Goal: Task Accomplishment & Management: Complete application form

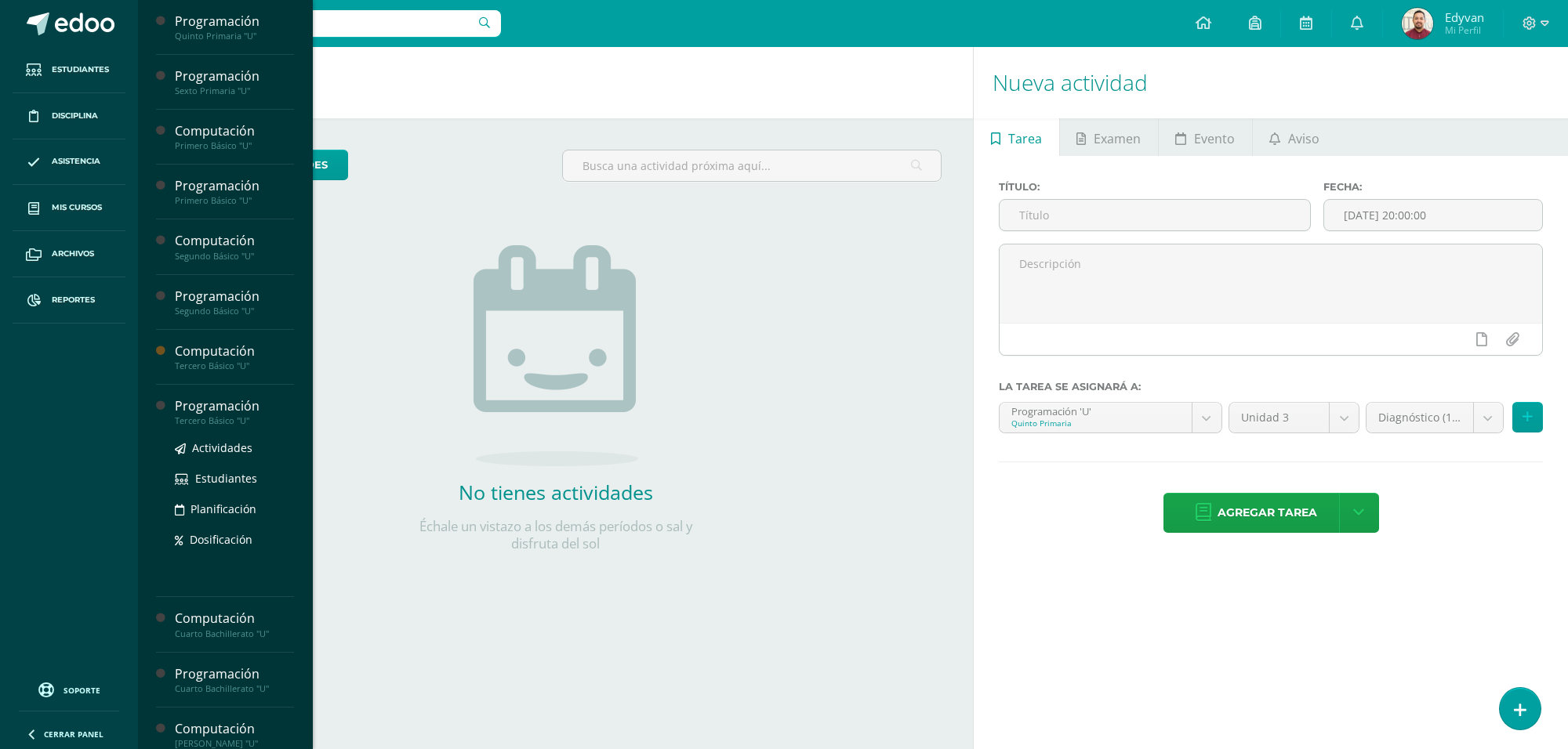
click at [222, 417] on div "Tercero Básico "U"" at bounding box center [234, 421] width 119 height 11
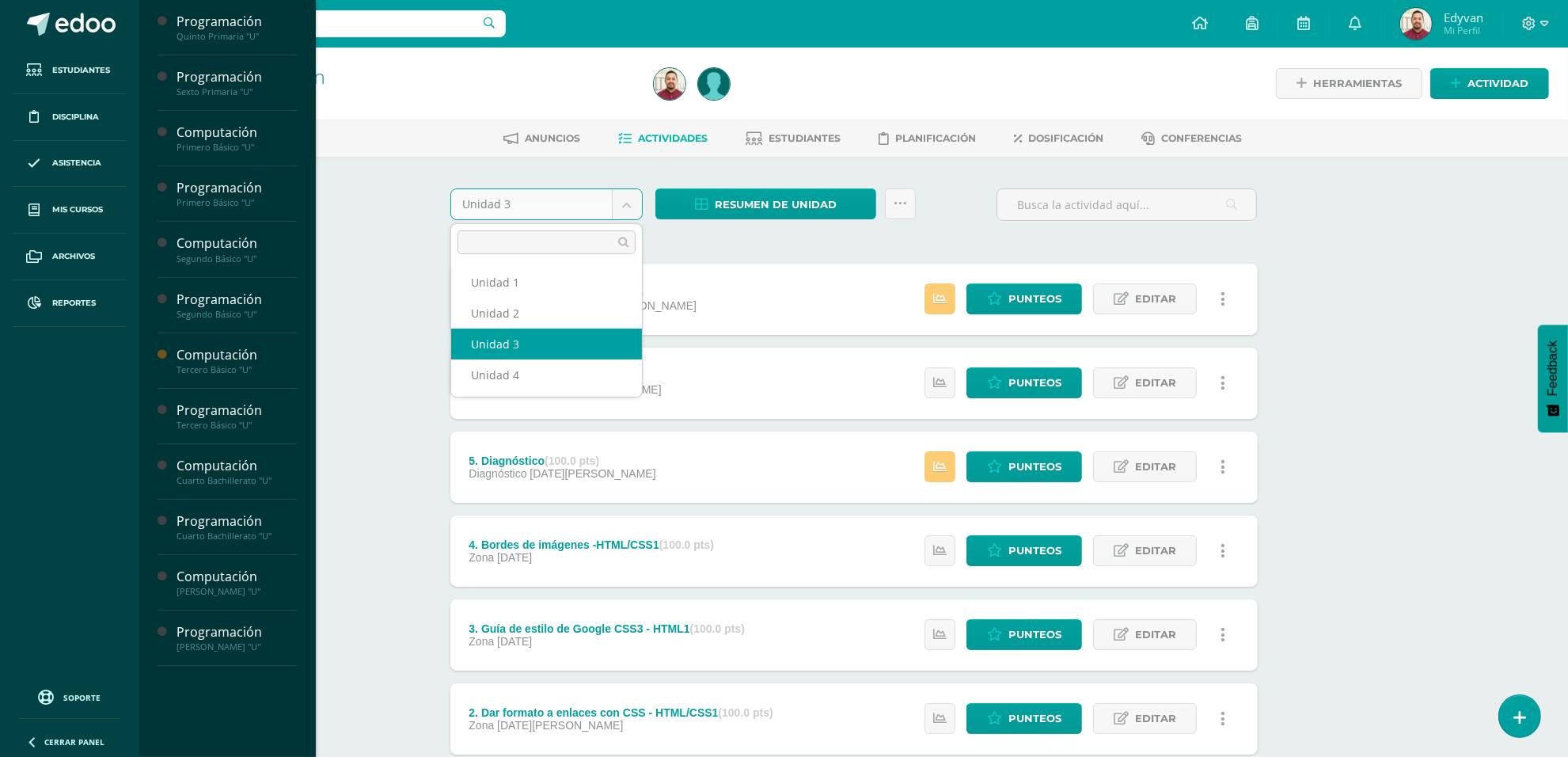
click at [634, 205] on body "Estudiantes Disciplina Asistencia Mis cursos Archivos Reportes Soporte Ayuda Re…" at bounding box center [784, 471] width 1568 height 944
click at [384, 313] on body "Estudiantes Disciplina Asistencia Mis cursos Archivos Reportes Soporte Ayuda Re…" at bounding box center [784, 471] width 1568 height 944
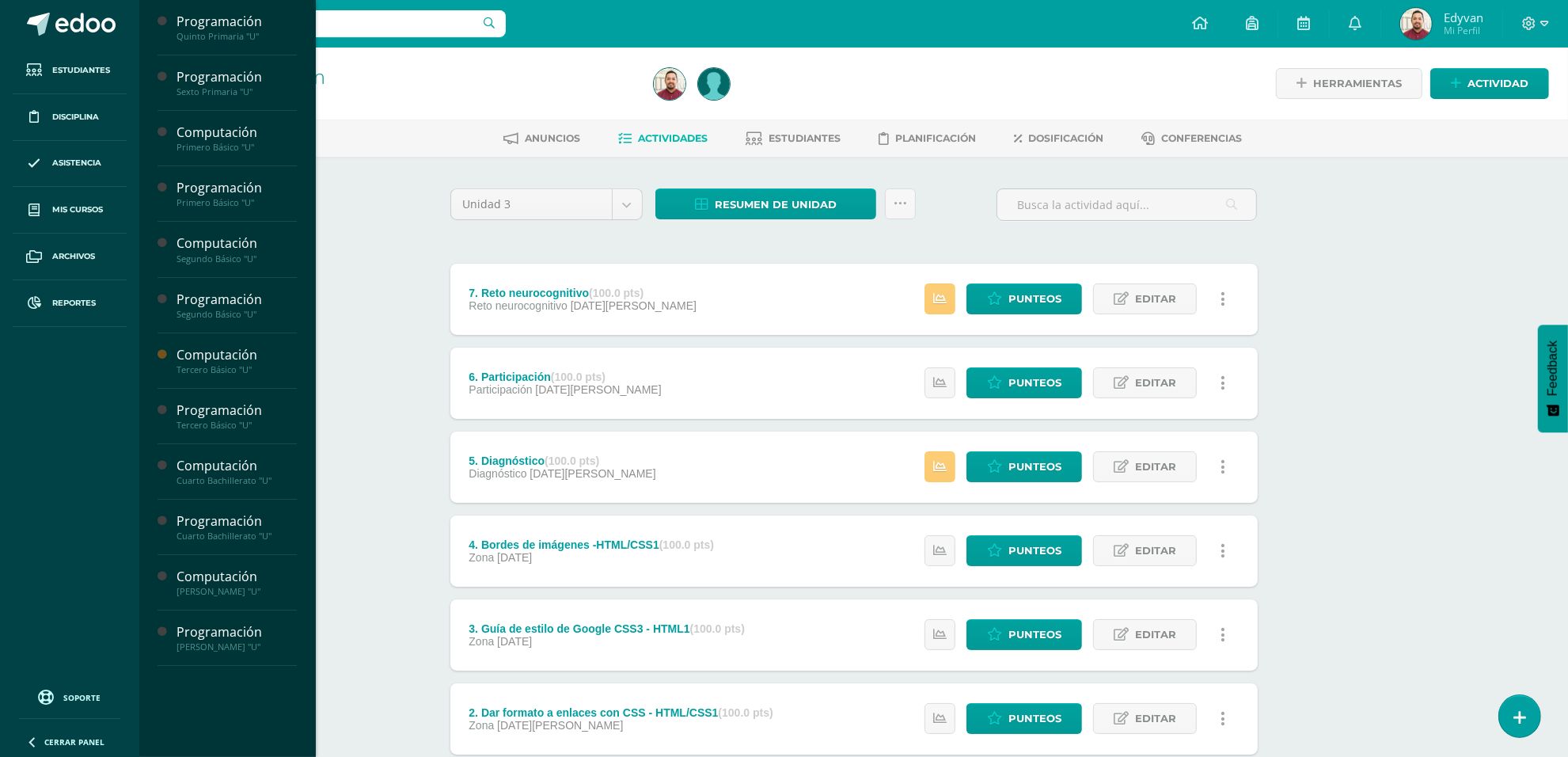
click at [388, 337] on div "Programación Tercero Básico "U" Herramientas Detalle de asistencias Actividad A…" at bounding box center [854, 495] width 1429 height 897
click at [940, 293] on icon at bounding box center [939, 299] width 13 height 13
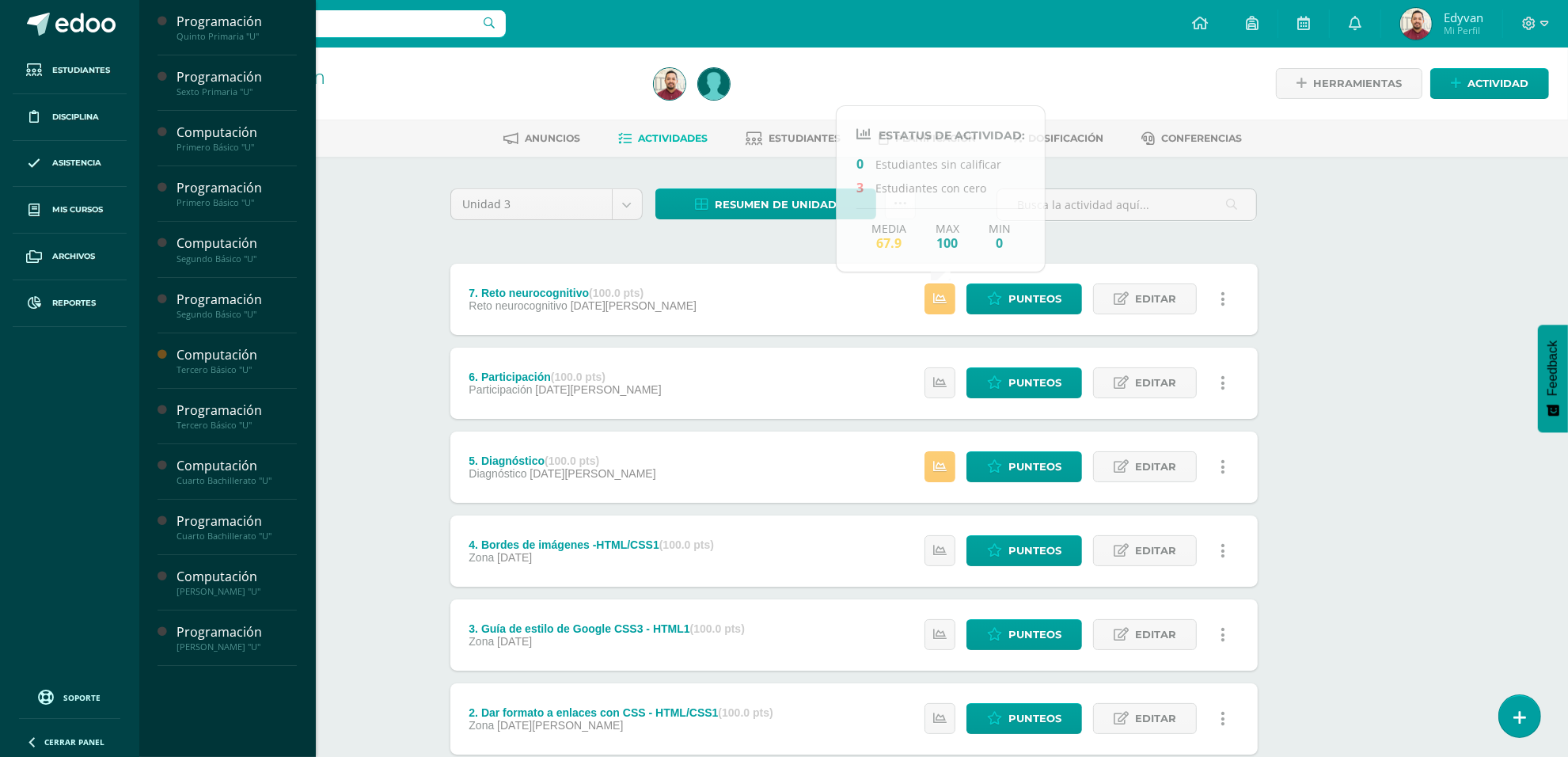
click at [393, 299] on div "Programación Tercero Básico "U" Herramientas Detalle de asistencias Actividad A…" at bounding box center [854, 495] width 1429 height 897
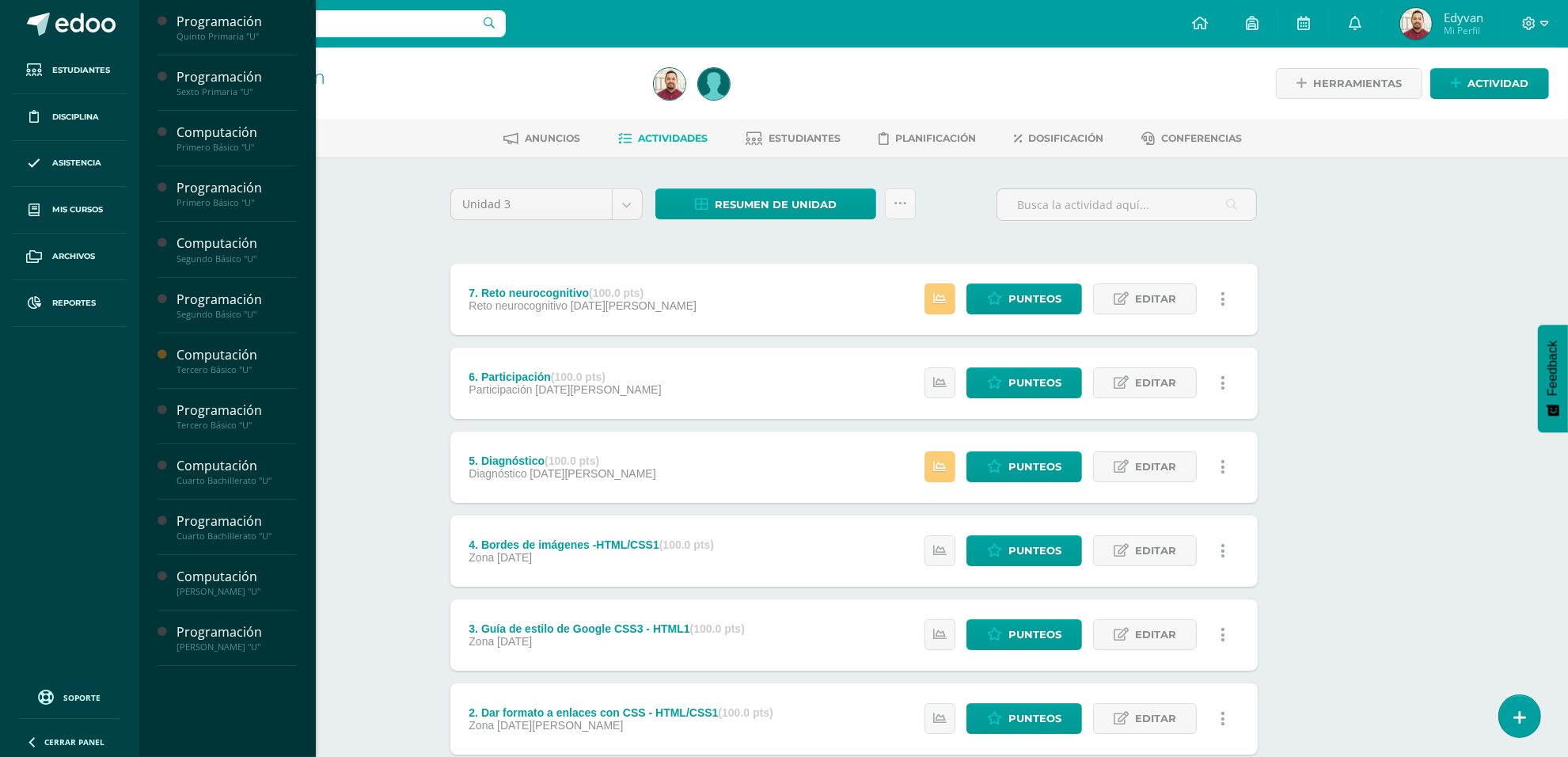
click at [356, 230] on div "Programación Tercero Básico "U" Herramientas Detalle de asistencias Actividad A…" at bounding box center [854, 495] width 1429 height 897
click at [689, 140] on span "Actividades" at bounding box center [673, 138] width 70 height 12
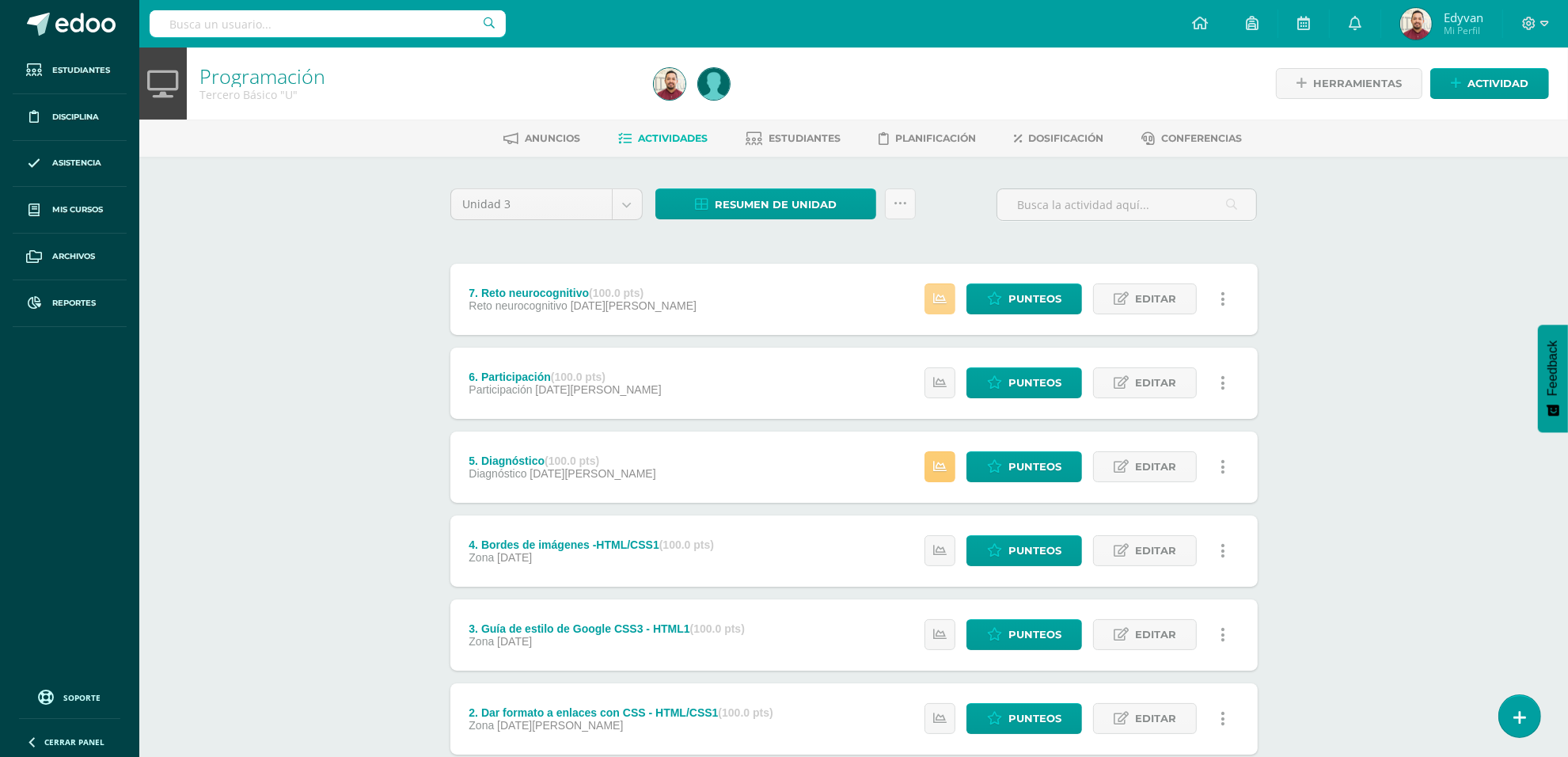
click at [927, 303] on link at bounding box center [939, 299] width 31 height 31
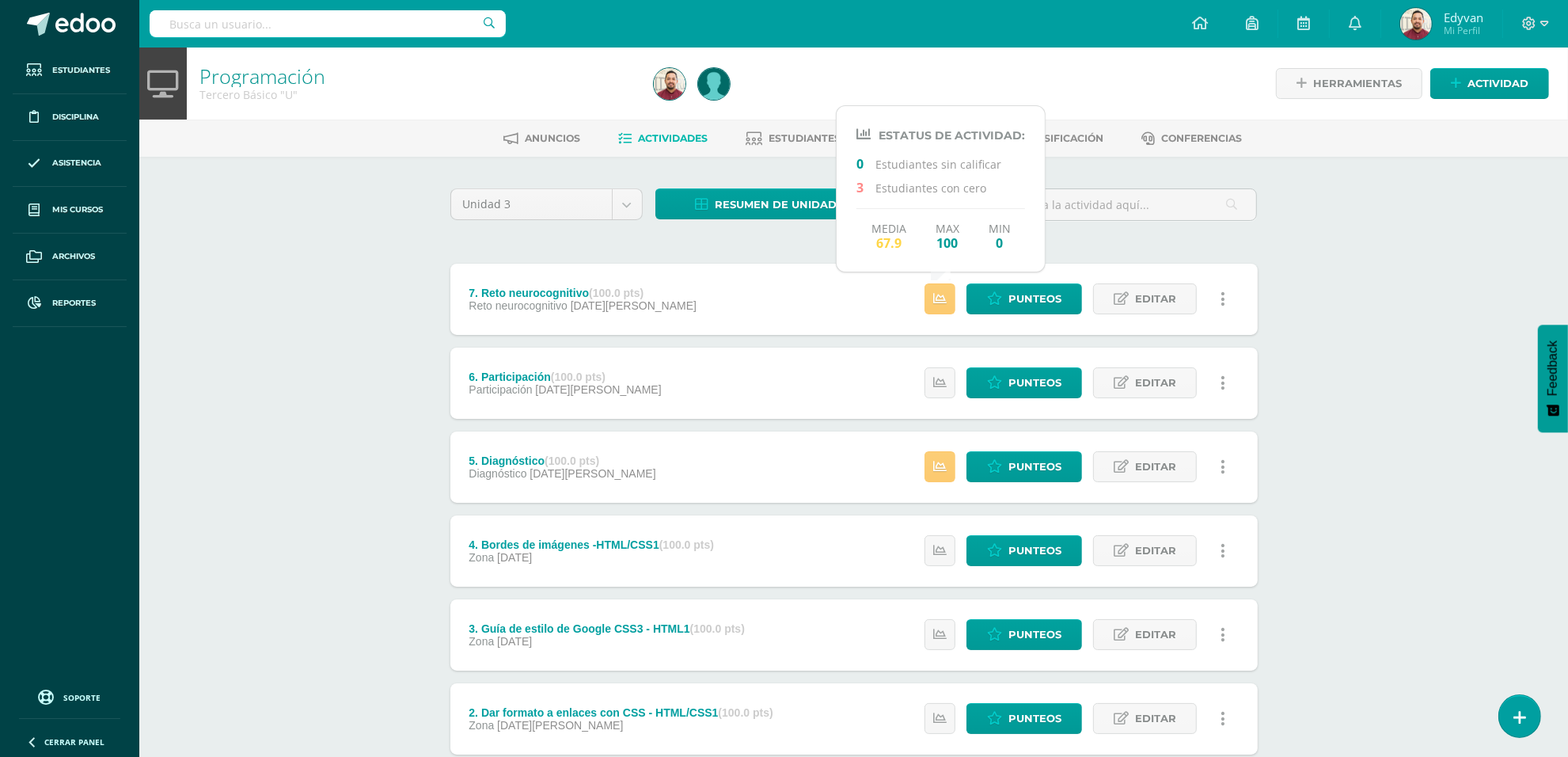
click at [1331, 370] on div "Programación Tercero Básico "U" Herramientas Detalle de asistencias Actividad A…" at bounding box center [854, 495] width 1429 height 897
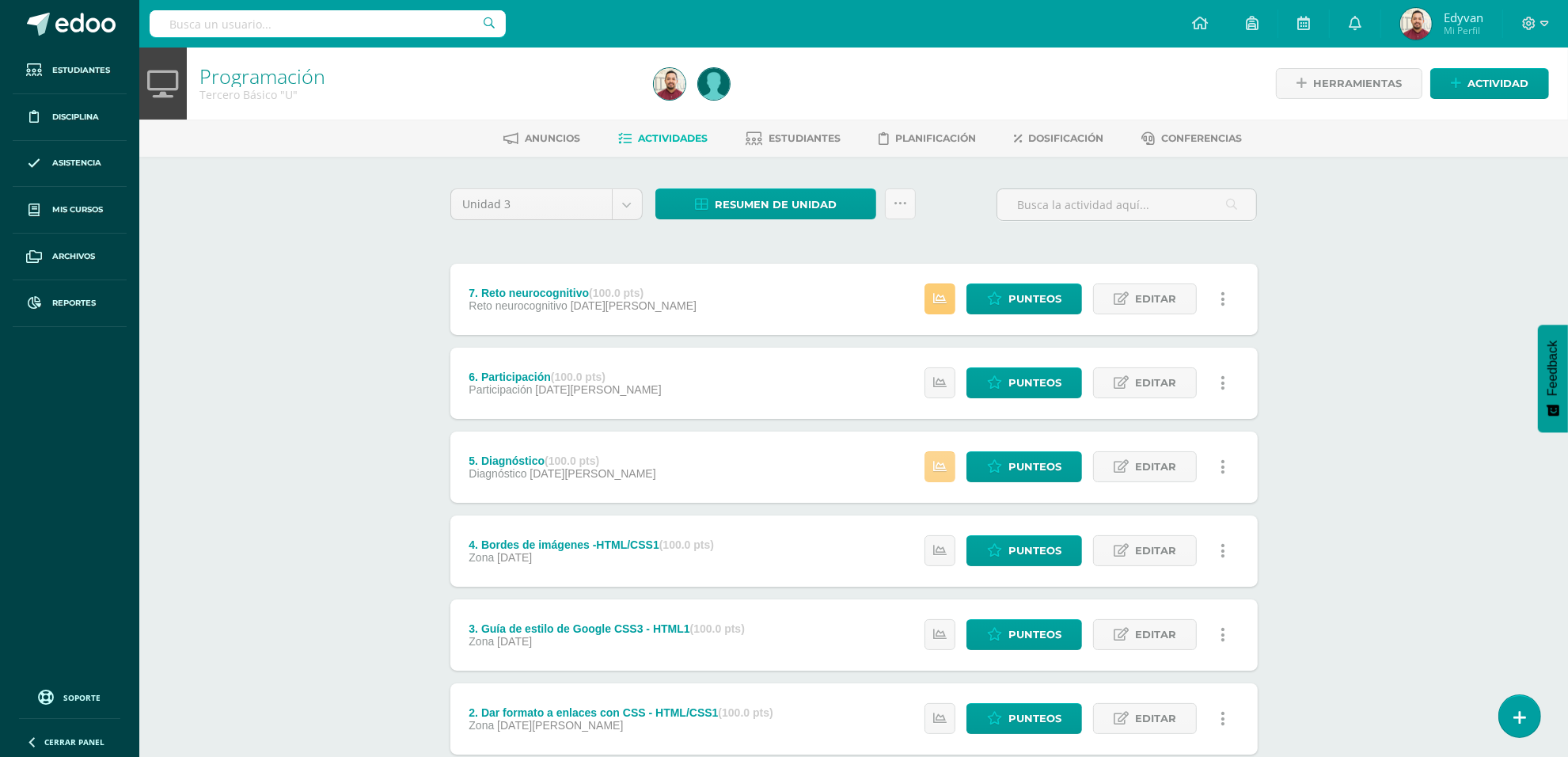
click at [946, 468] on link at bounding box center [939, 467] width 31 height 31
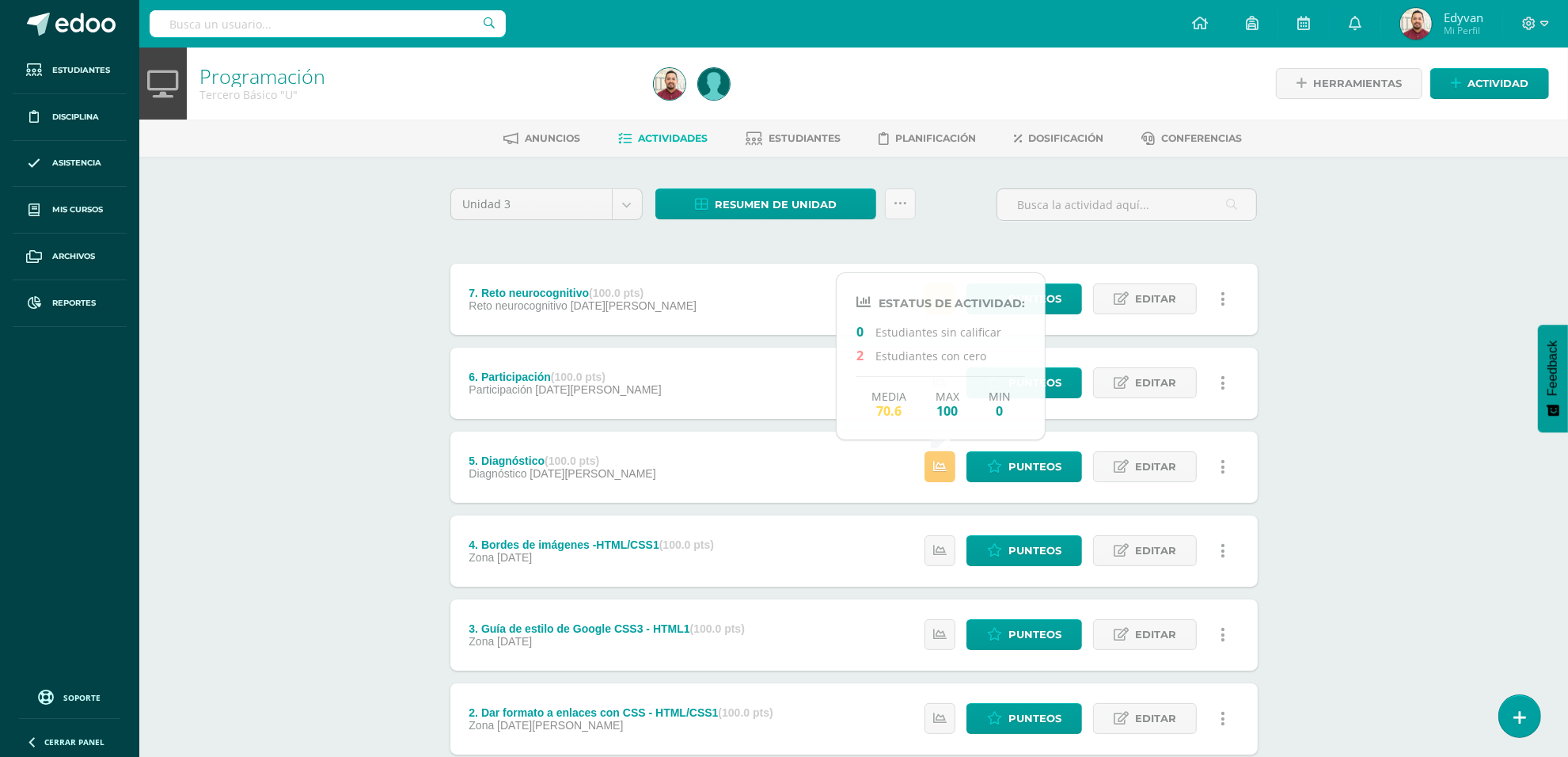
click at [345, 453] on div "Programación Tercero Básico "U" Herramientas Detalle de asistencias Actividad A…" at bounding box center [854, 495] width 1429 height 897
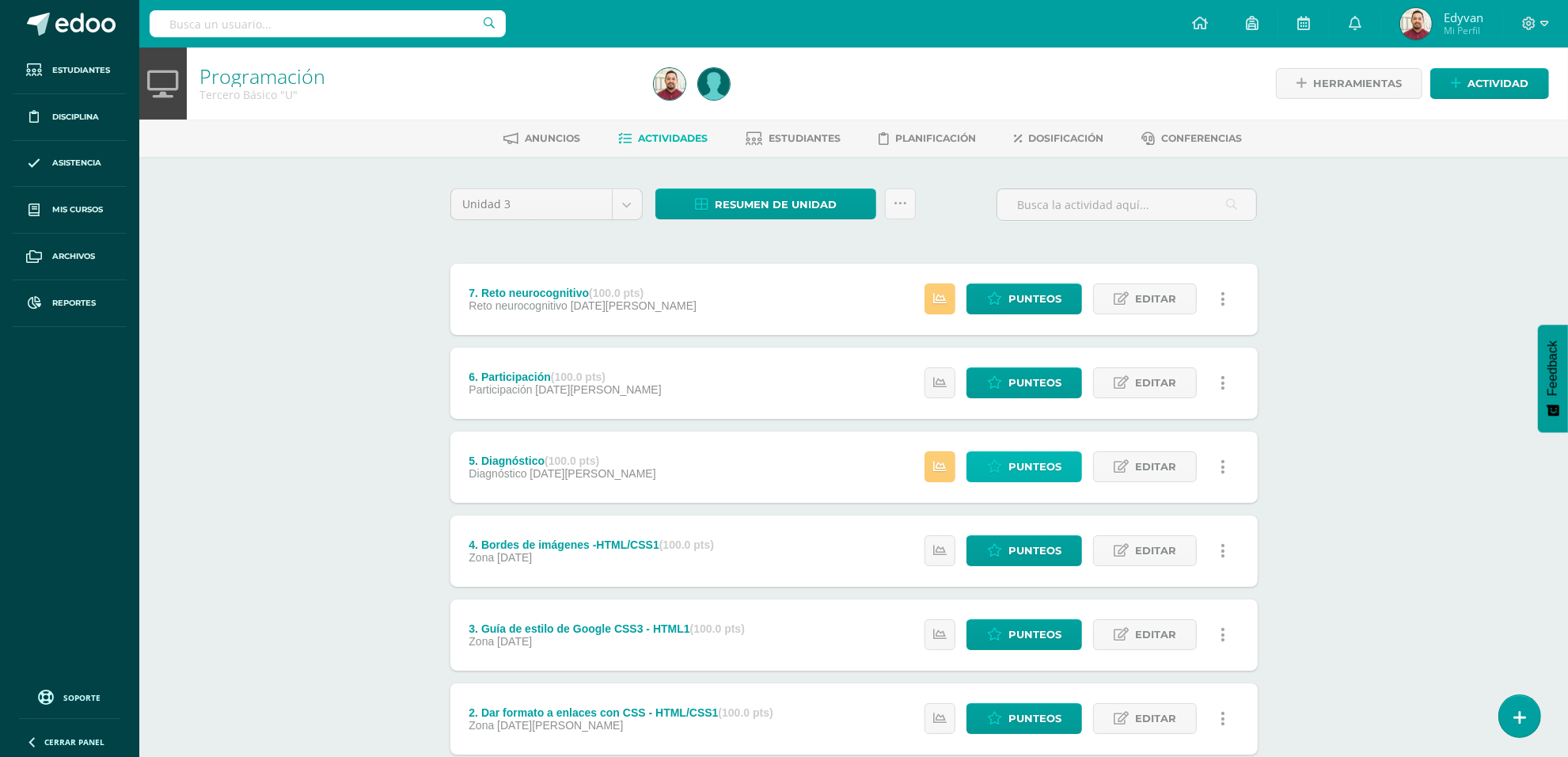
click at [1013, 460] on span "Punteos" at bounding box center [1035, 467] width 53 height 29
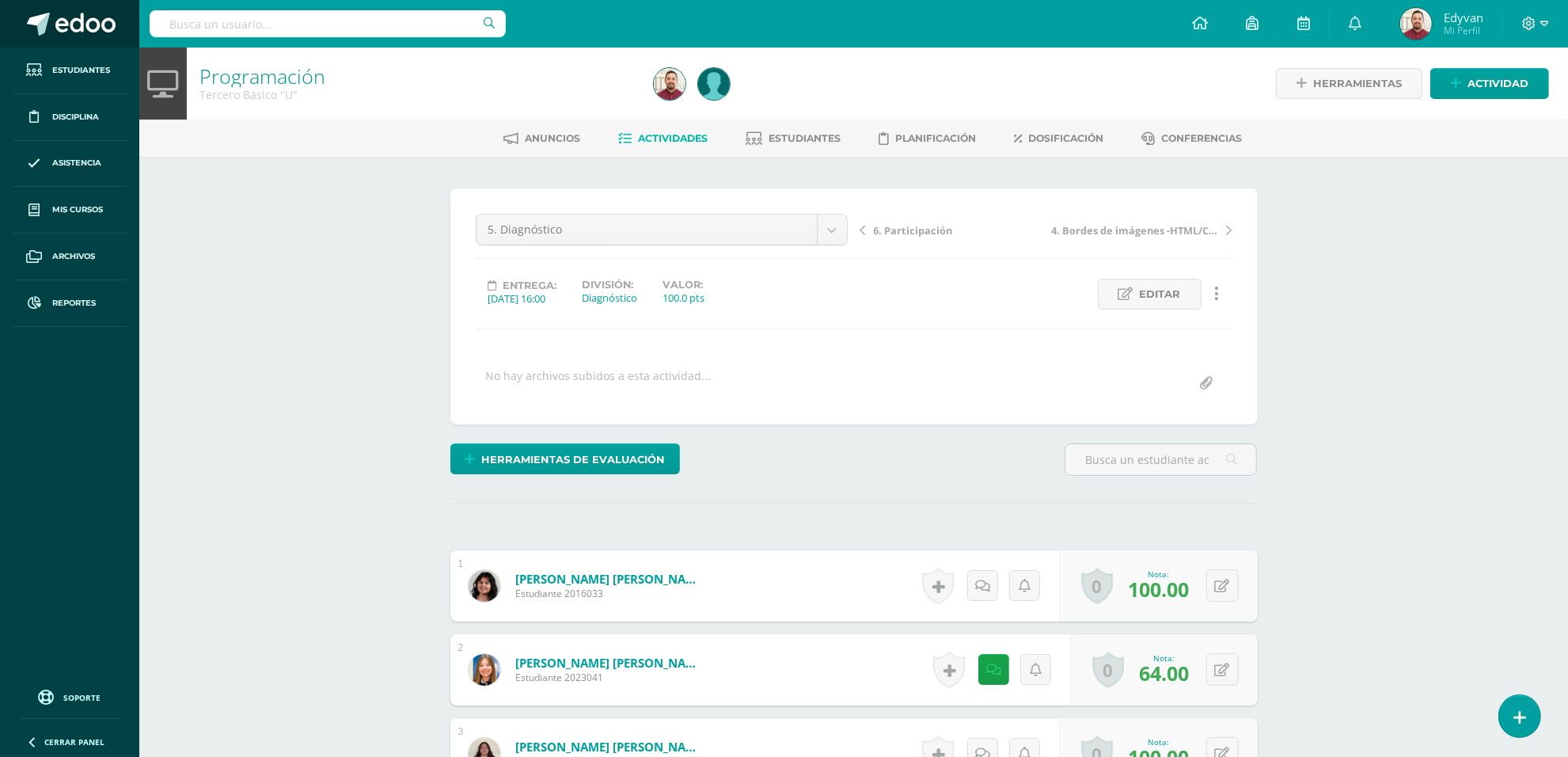
click at [75, 28] on span at bounding box center [86, 24] width 60 height 24
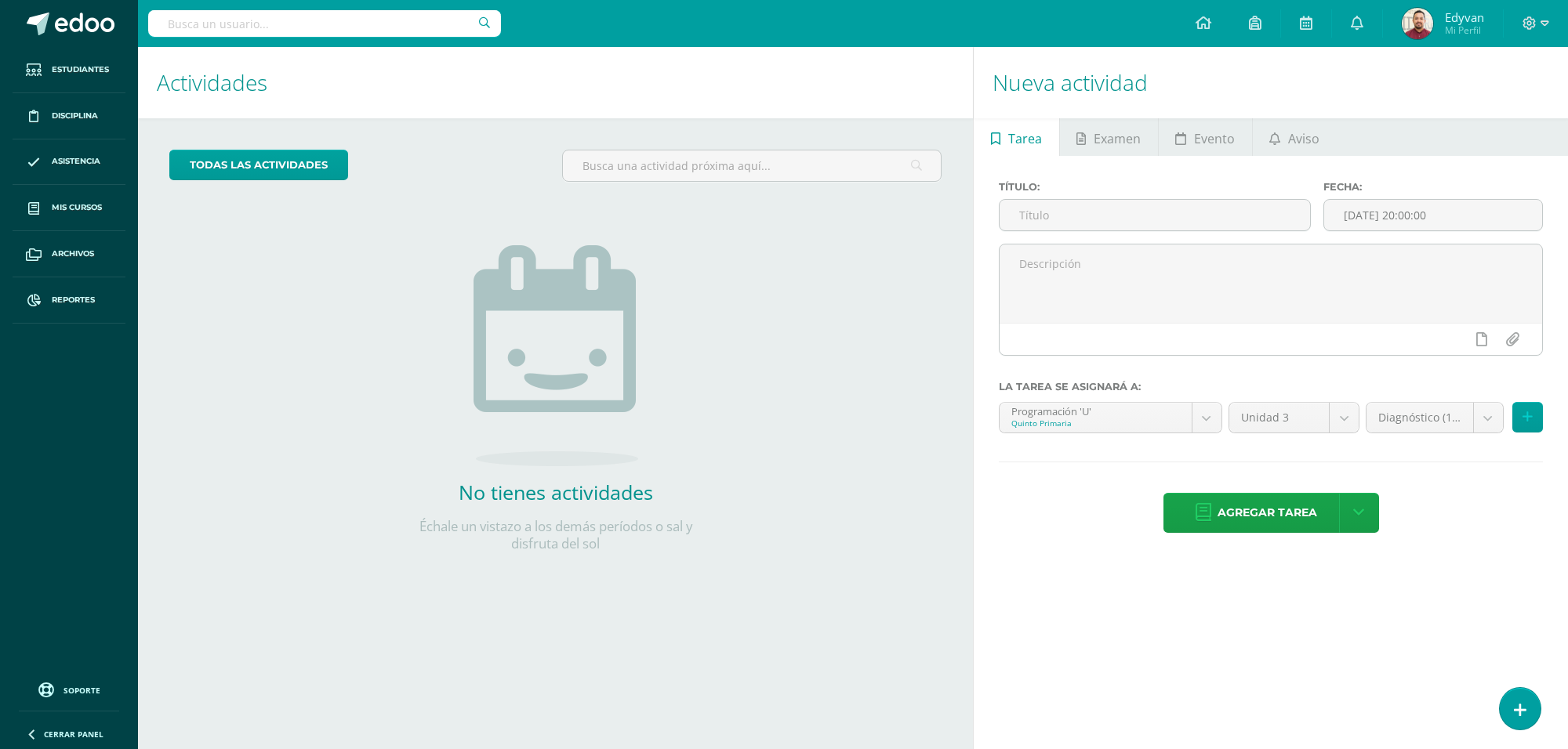
click at [377, 226] on div "todas las Actividades No tienes actividades Échale un vistazo a los demás perío…" at bounding box center [555, 360] width 834 height 484
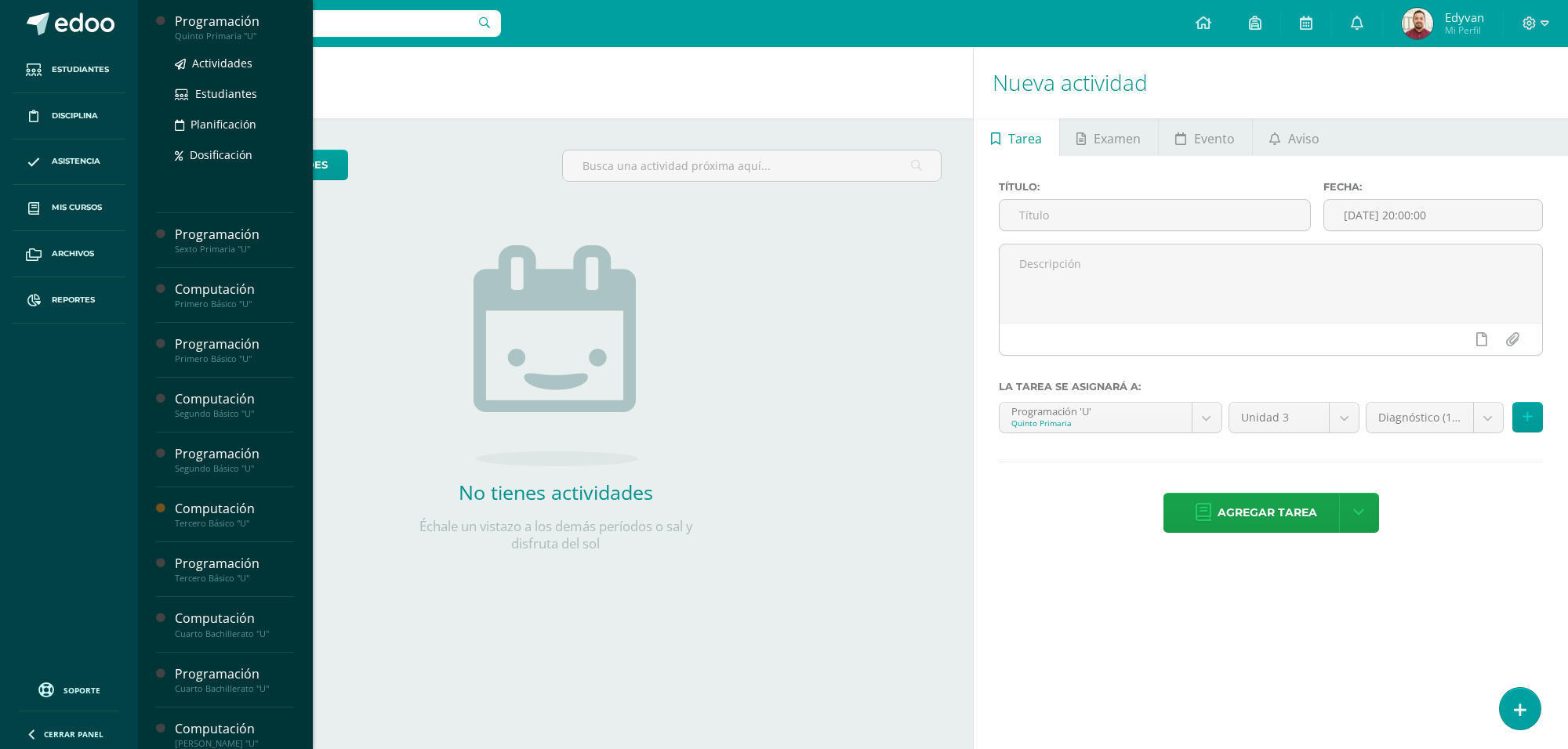
click at [189, 28] on div "Programación" at bounding box center [234, 21] width 119 height 18
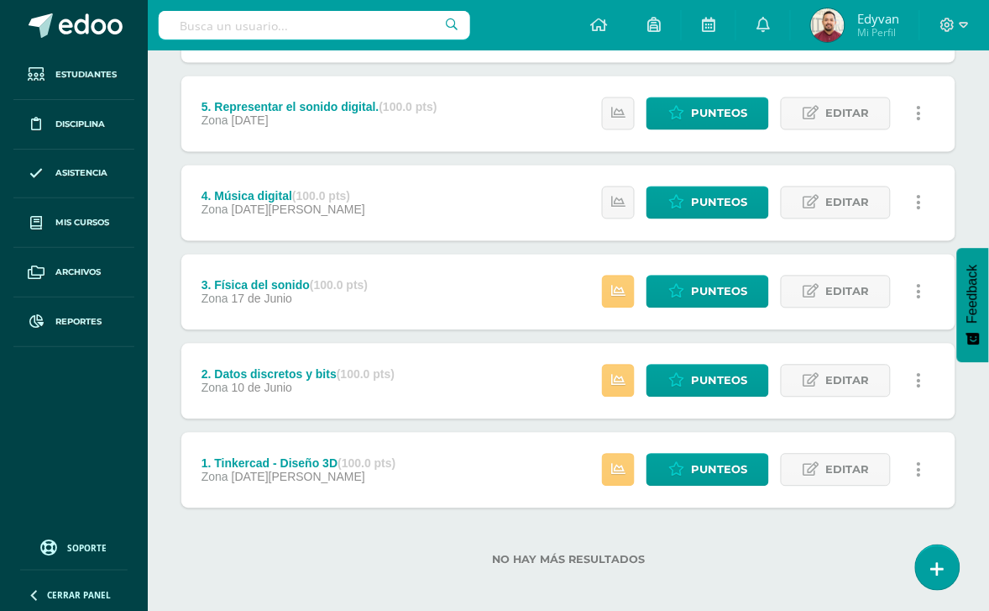
scroll to position [568, 0]
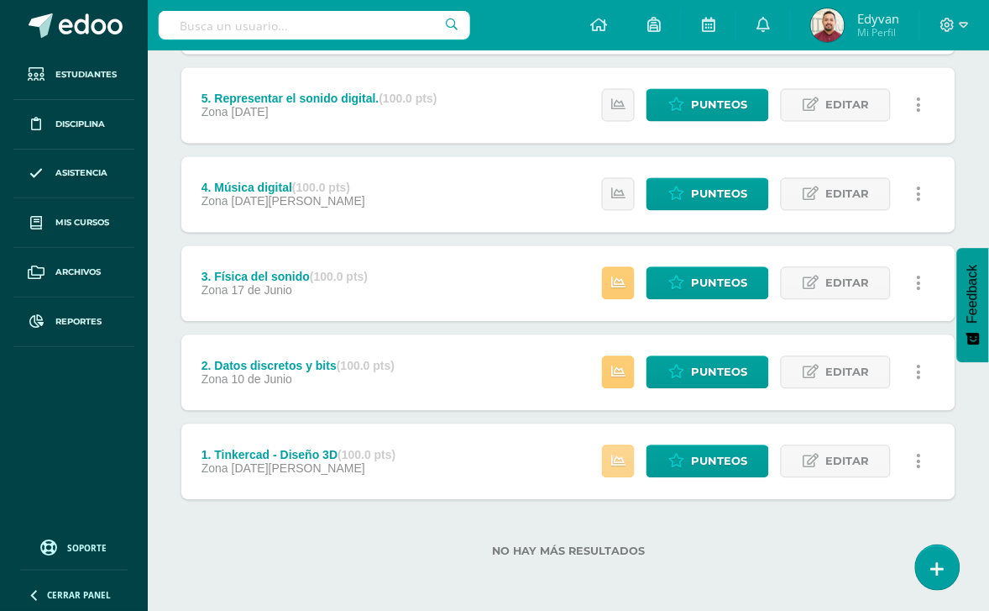
click at [618, 462] on icon at bounding box center [618, 461] width 14 height 14
click at [645, 519] on div "No hay más resultados" at bounding box center [568, 539] width 774 height 78
click at [614, 365] on icon at bounding box center [618, 372] width 14 height 14
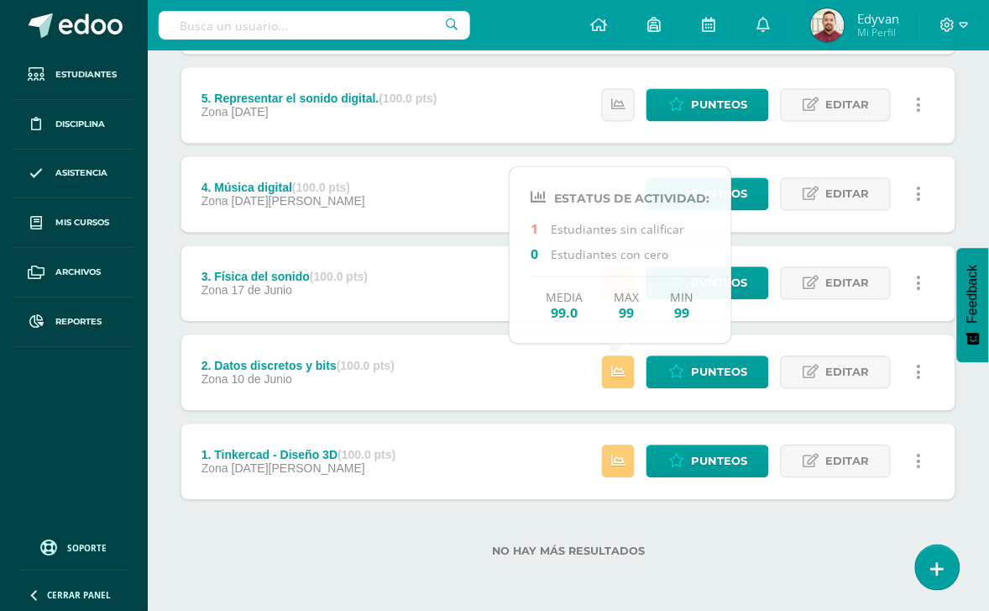
click at [694, 513] on div "No hay más resultados" at bounding box center [568, 539] width 774 height 78
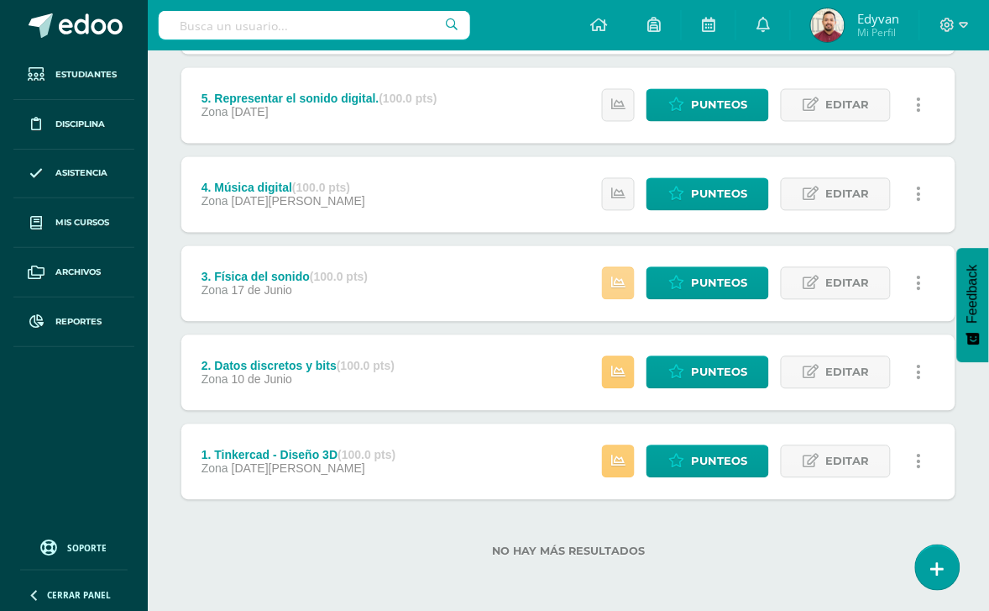
click at [611, 281] on link at bounding box center [618, 283] width 33 height 33
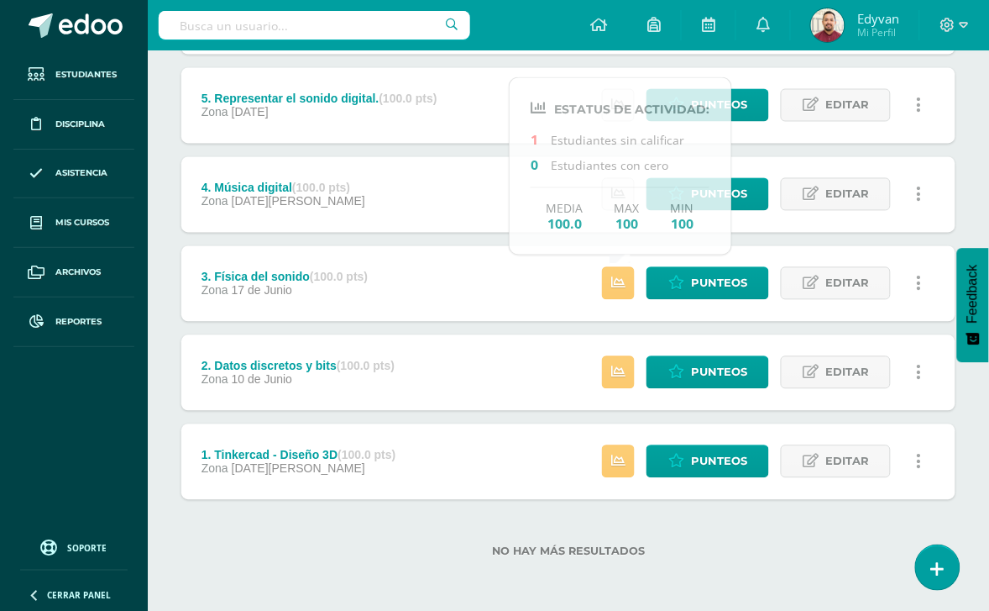
click at [721, 529] on div "No hay más resultados" at bounding box center [568, 539] width 774 height 78
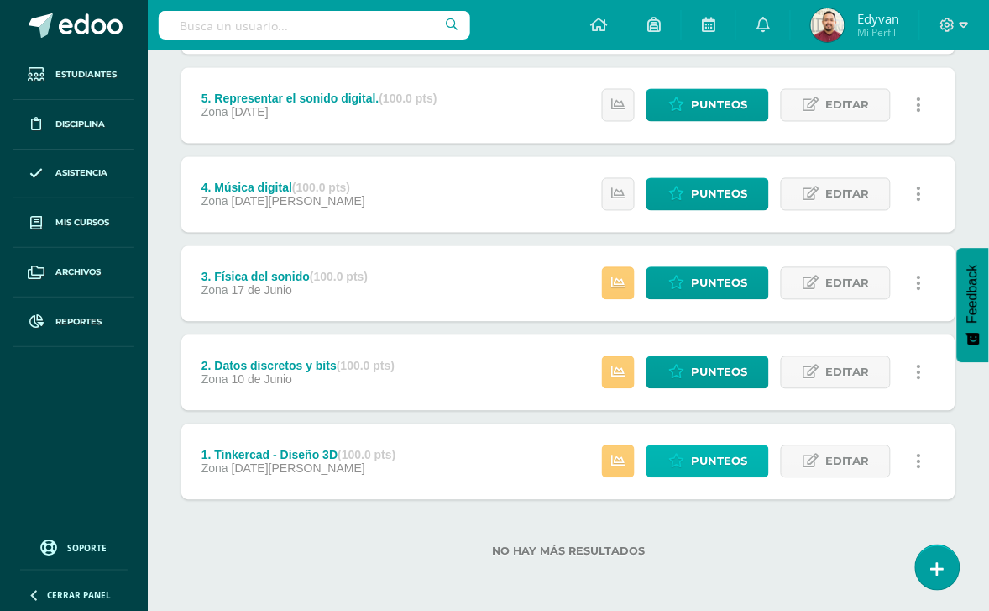
click at [673, 460] on icon at bounding box center [677, 461] width 16 height 14
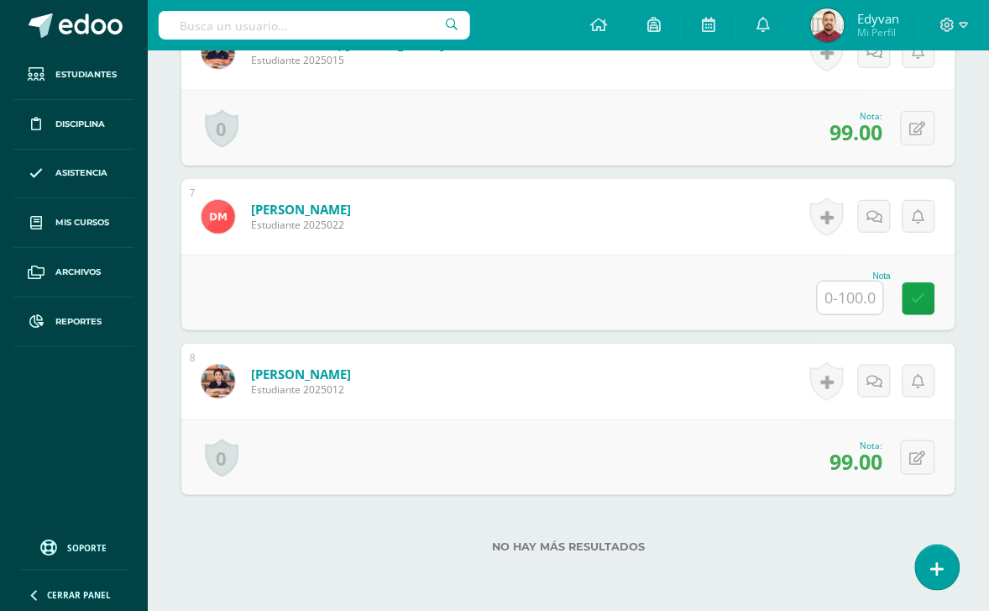
scroll to position [1433, 0]
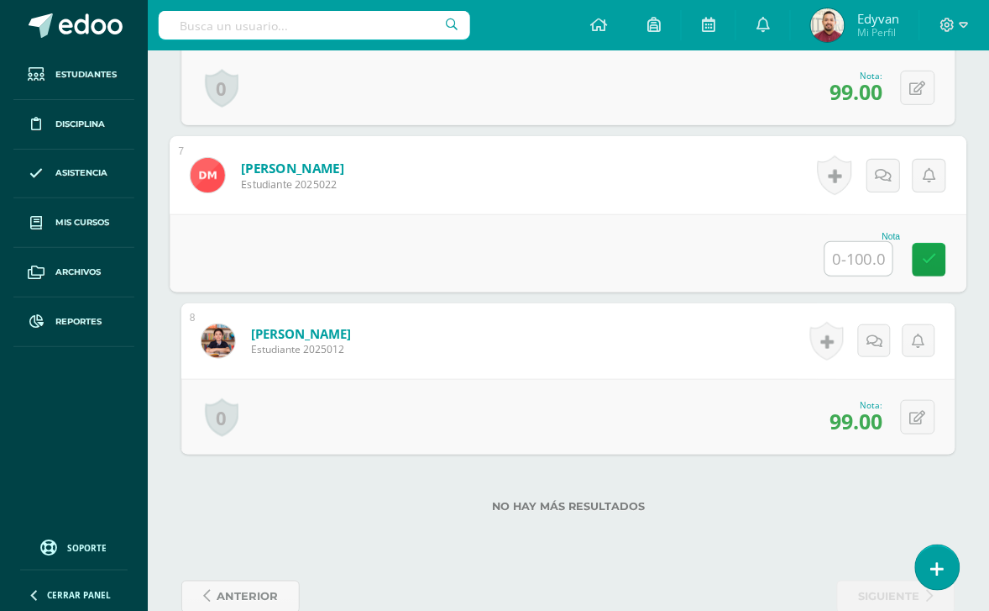
click at [845, 257] on input "text" at bounding box center [859, 259] width 67 height 34
type input "90"
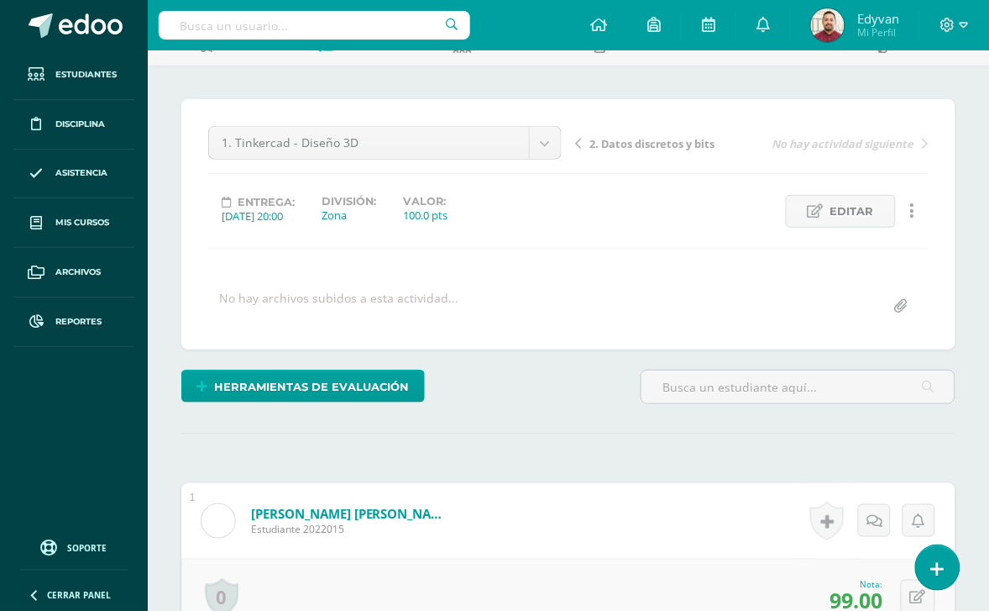
scroll to position [0, 0]
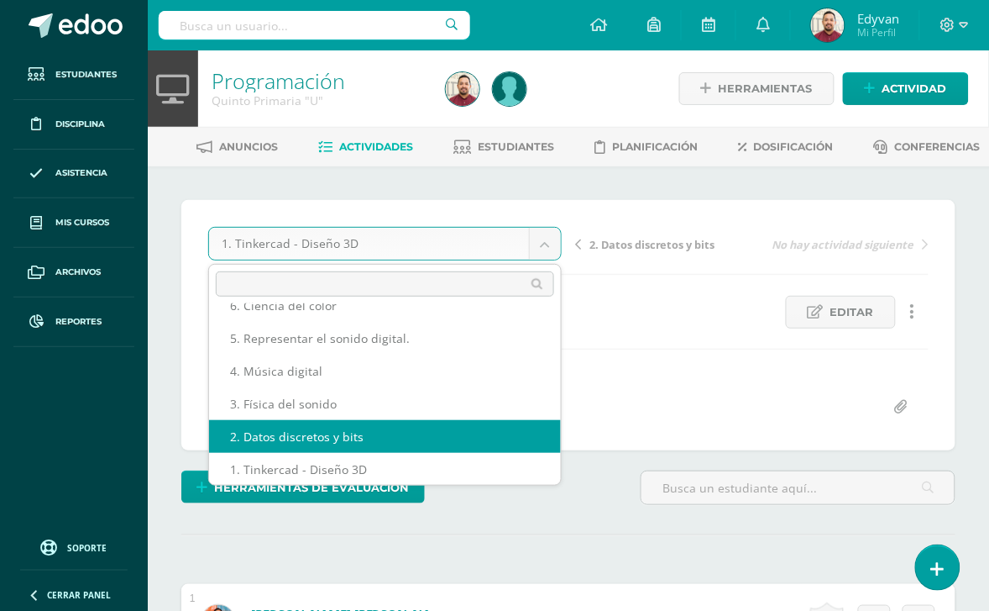
select select "/dashboard/teacher/grade-activity/214397/"
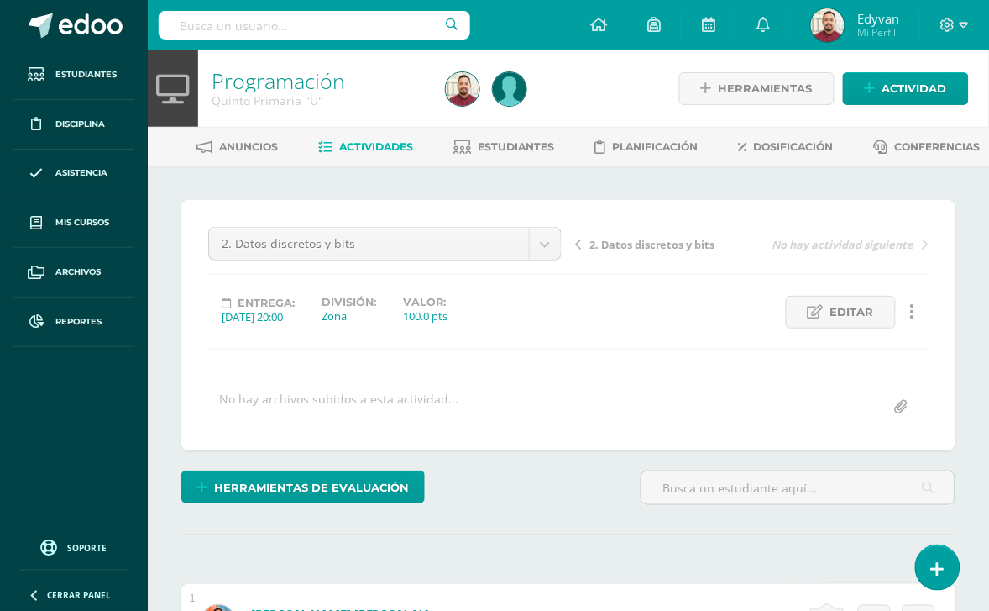
click at [656, 374] on div "2. Datos discretos y bits 9. Reto neurocognitivo 8. Participación 7. Diagnóstic…" at bounding box center [568, 325] width 721 height 197
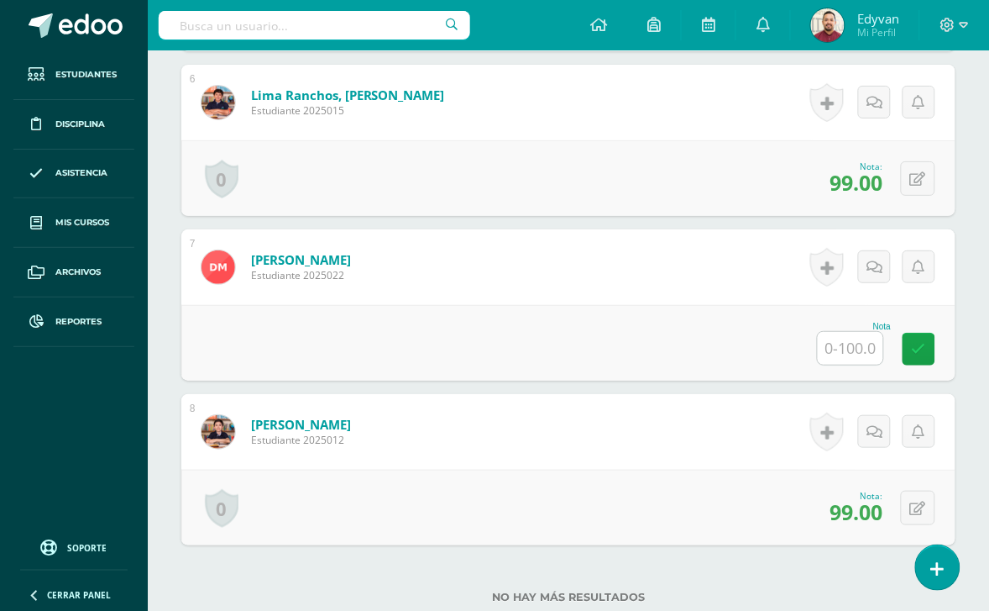
scroll to position [1432, 0]
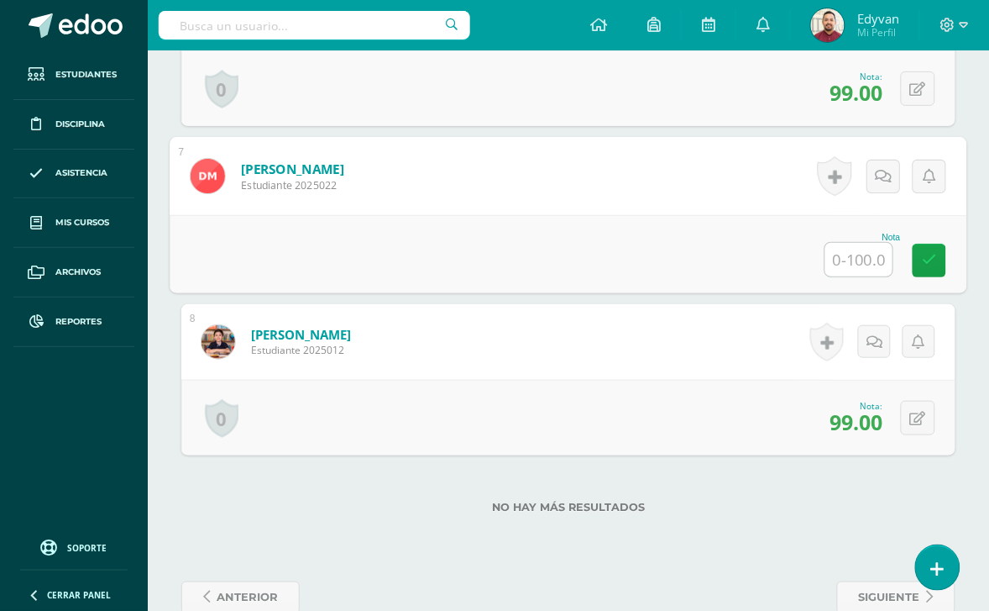
click at [866, 261] on input "text" at bounding box center [859, 260] width 67 height 34
type input "90"
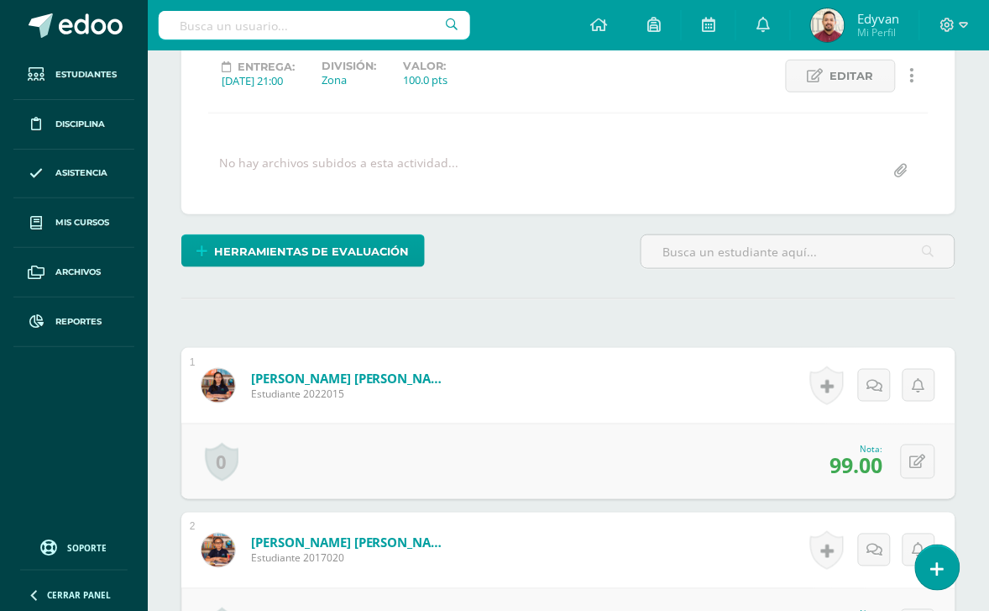
scroll to position [67, 0]
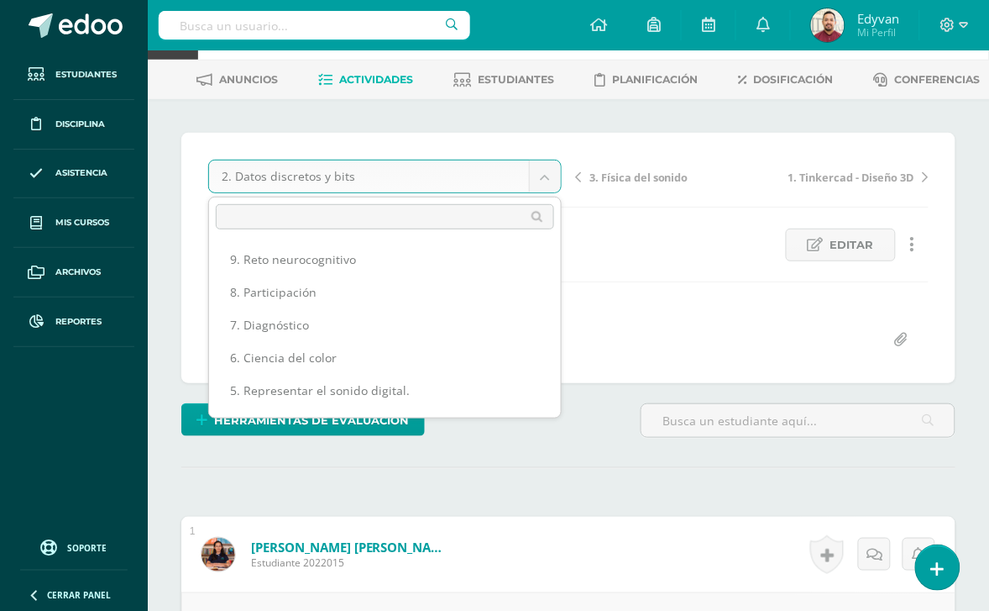
scroll to position [87, 0]
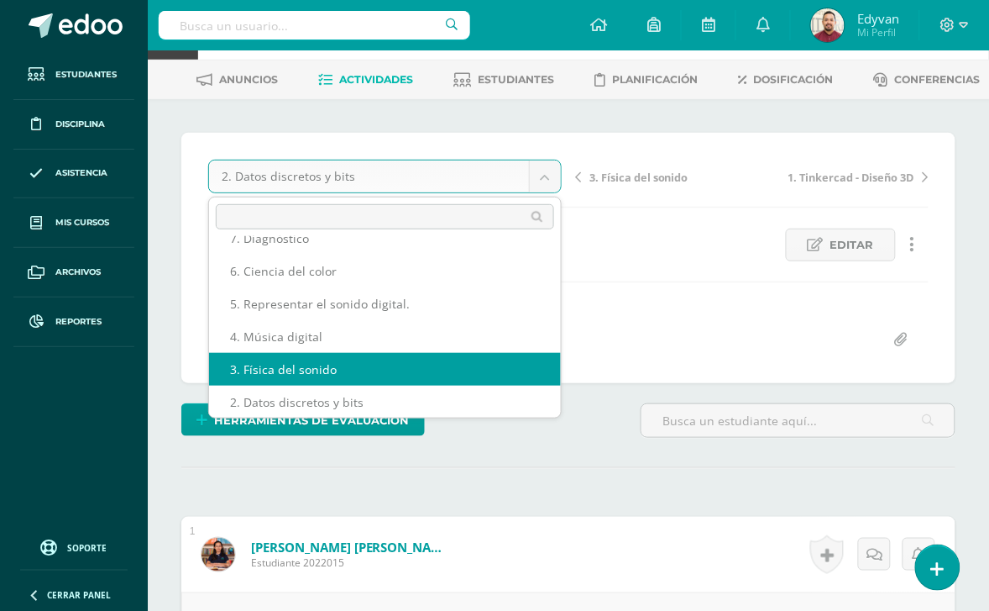
select select "/dashboard/teacher/grade-activity/214399/"
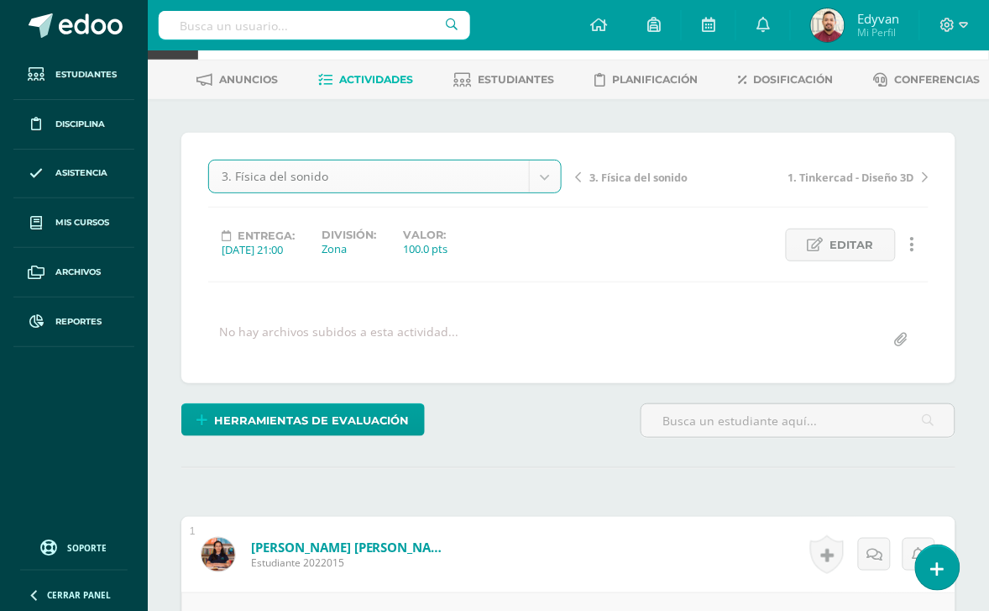
click at [670, 328] on div "No hay archivos subidos a esta actividad..." at bounding box center [569, 339] width 734 height 33
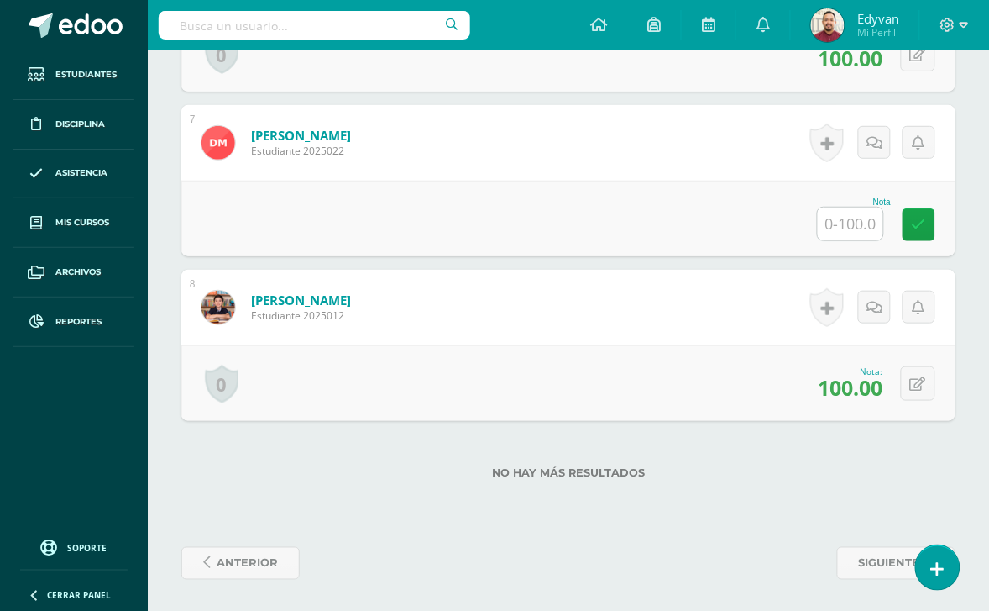
scroll to position [1468, 0]
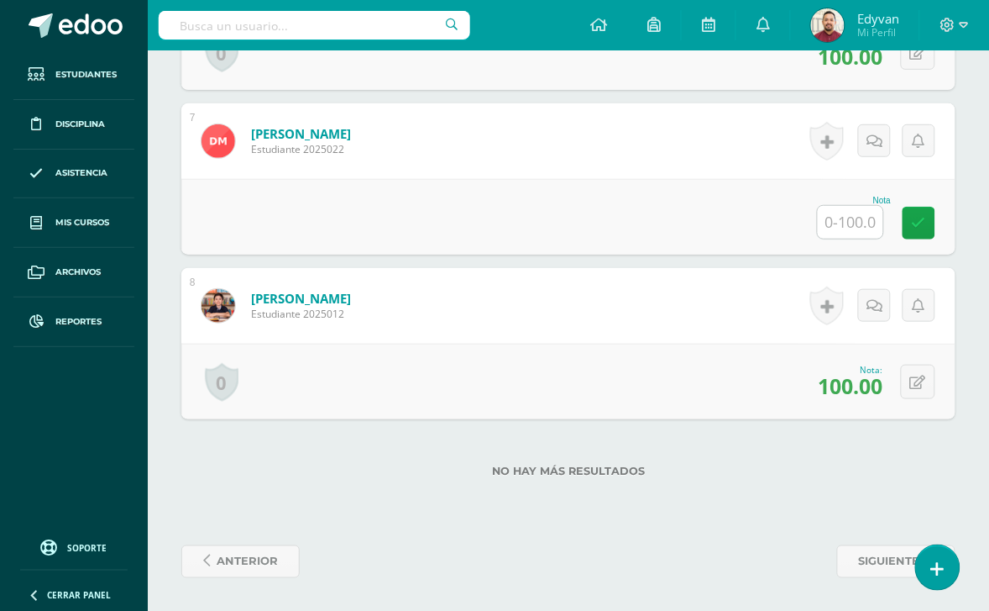
click at [855, 224] on input "text" at bounding box center [851, 222] width 66 height 33
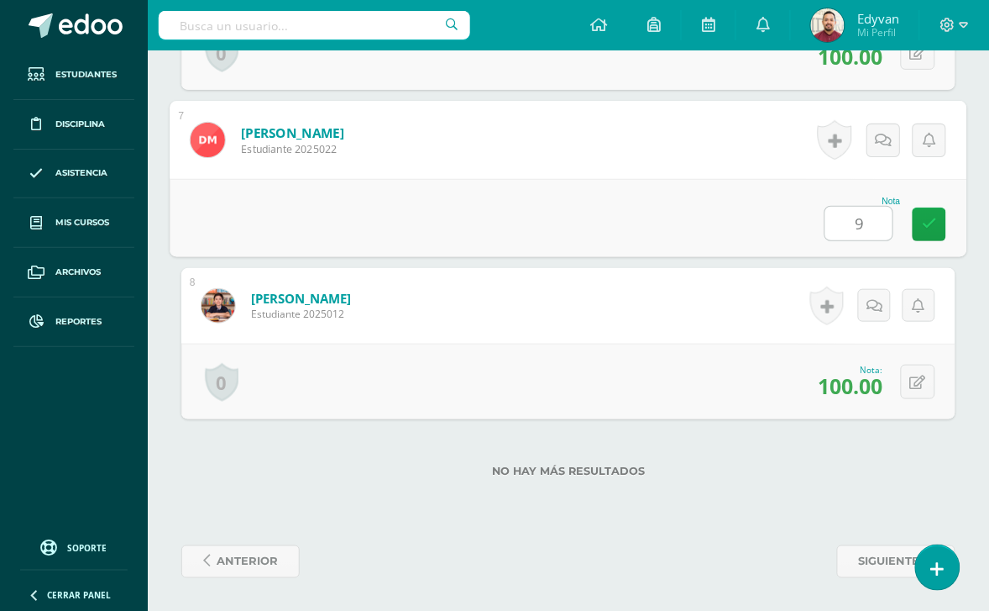
type input "90"
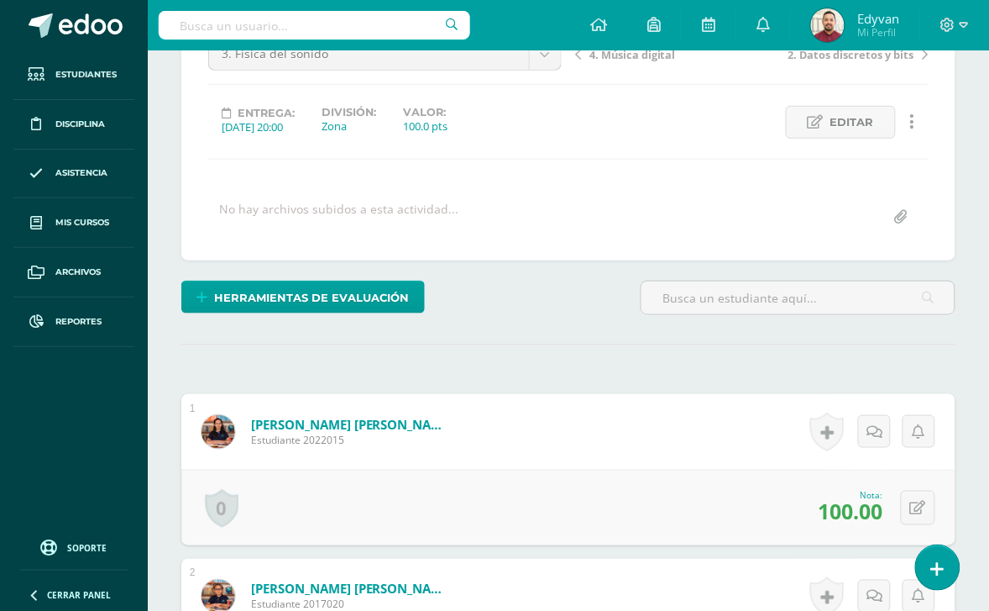
scroll to position [0, 0]
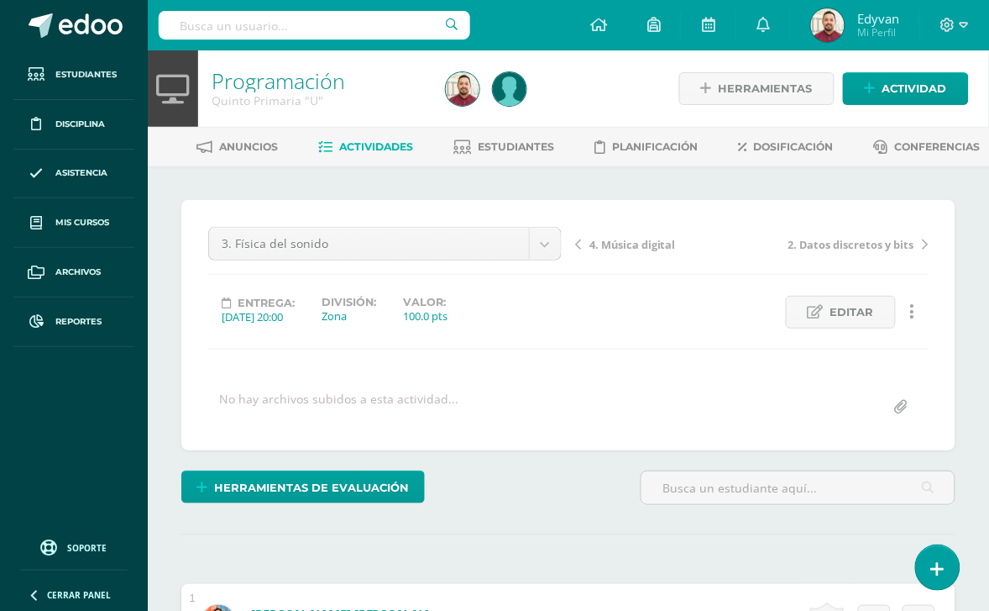
click at [380, 155] on link "Actividades" at bounding box center [366, 147] width 95 height 27
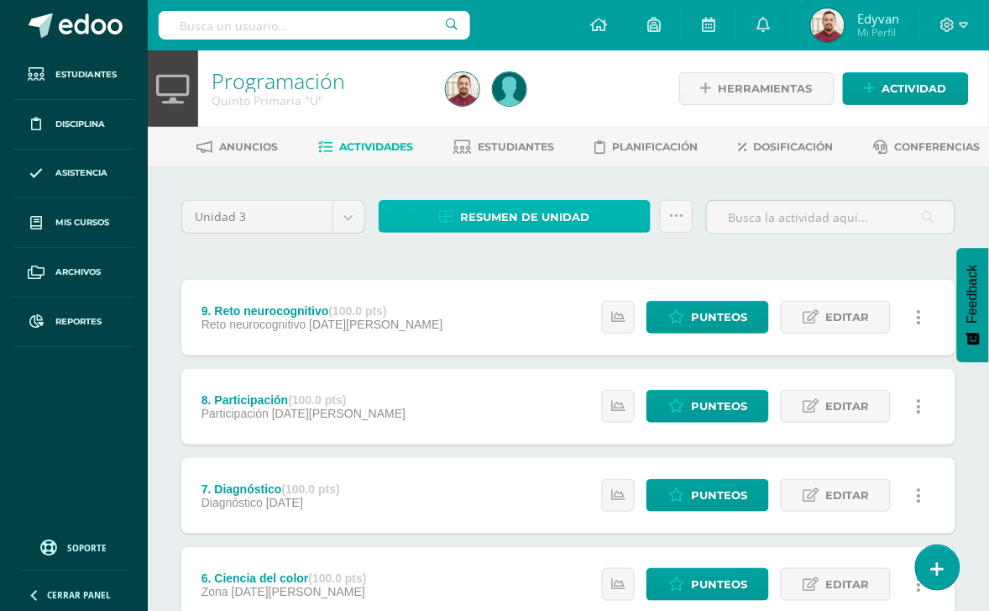
click at [568, 219] on span "Resumen de unidad" at bounding box center [524, 217] width 129 height 31
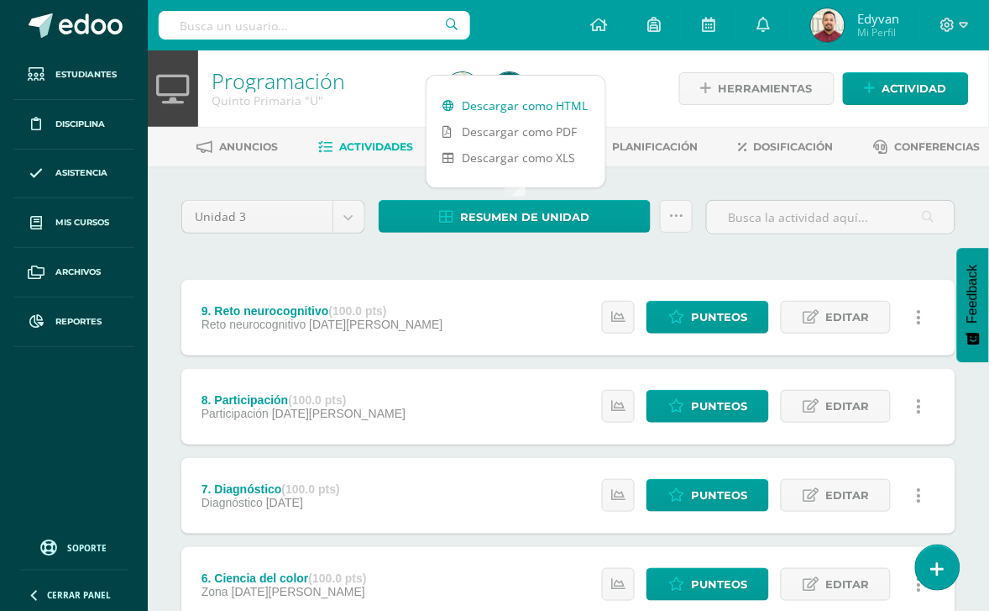
click at [543, 108] on link "Descargar como HTML" at bounding box center [516, 105] width 179 height 26
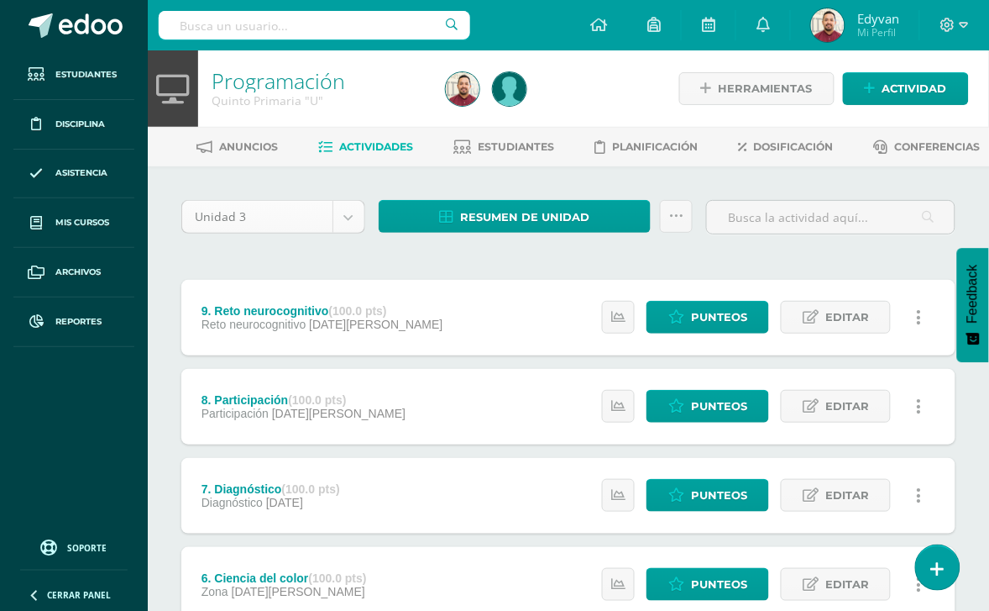
click at [355, 218] on body "Estudiantes Disciplina Asistencia Mis cursos Archivos Reportes Soporte Ayuda Re…" at bounding box center [494, 589] width 989 height 1179
select select "Unidad 4"
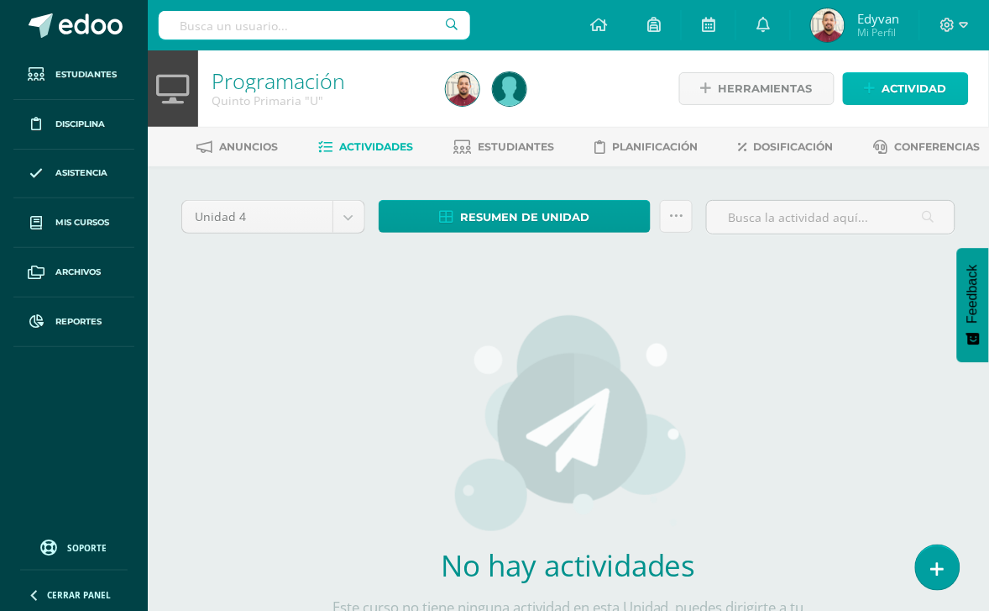
click at [900, 90] on span "Actividad" at bounding box center [915, 88] width 65 height 31
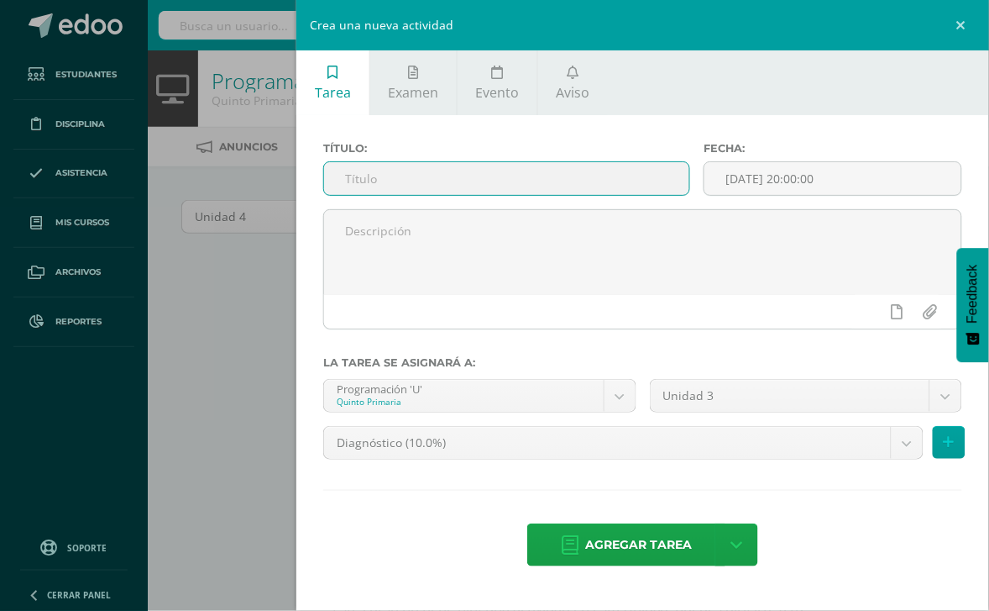
click at [514, 175] on input "text" at bounding box center [506, 178] width 365 height 33
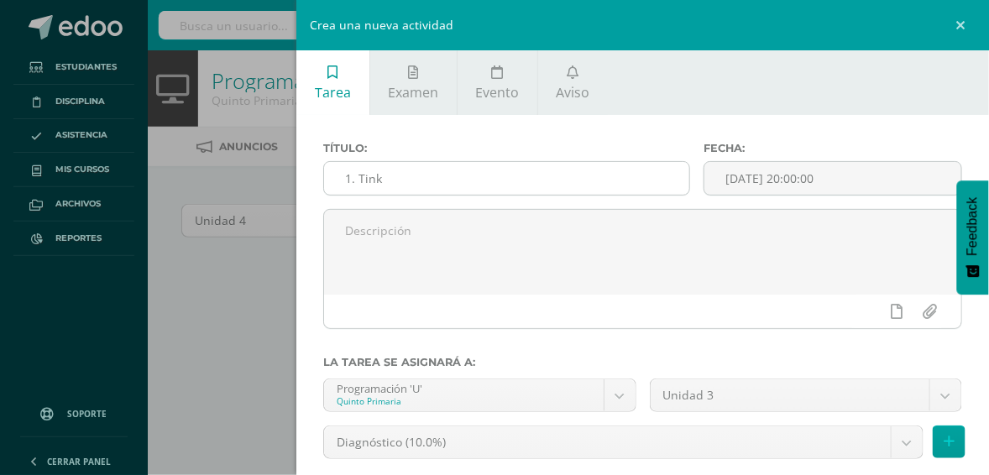
click at [483, 166] on input "1. Tink" at bounding box center [506, 178] width 365 height 33
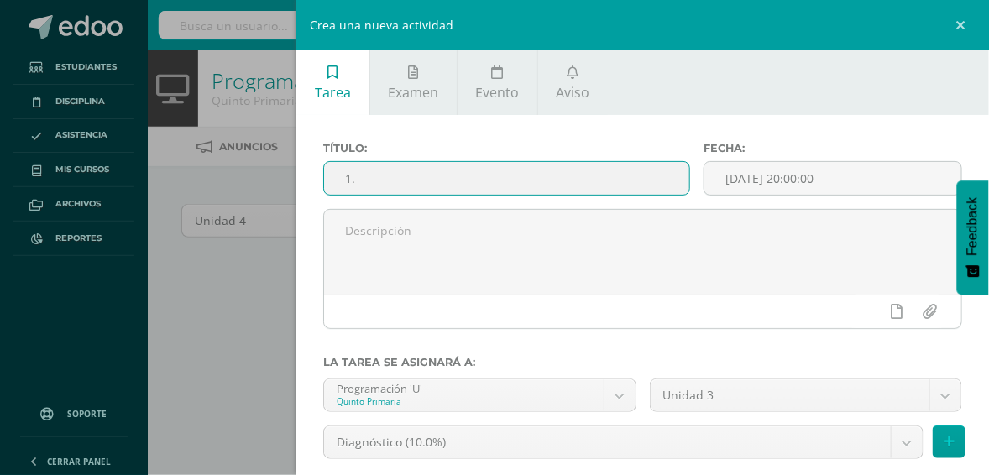
paste input "Lección 6 - Color representation"
type input "1. Lección 6 - Color representation"
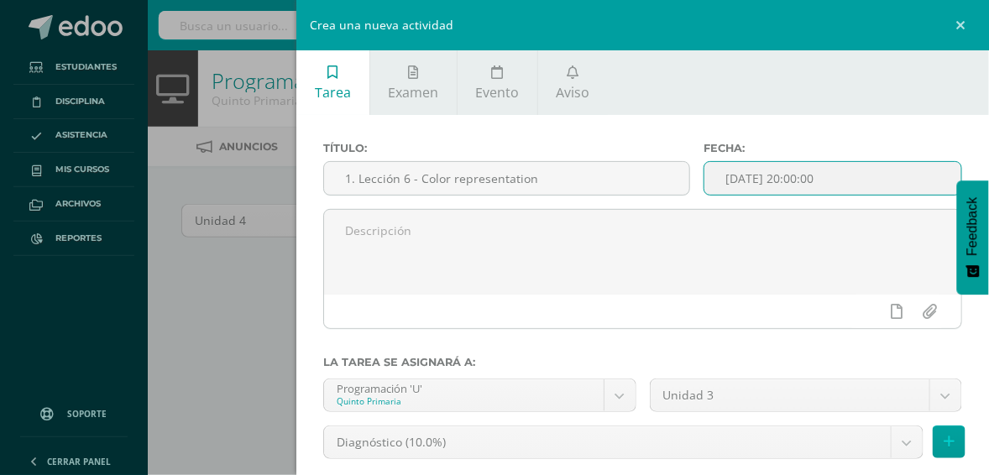
click at [779, 181] on input "[DATE] 20:00:00" at bounding box center [833, 178] width 257 height 33
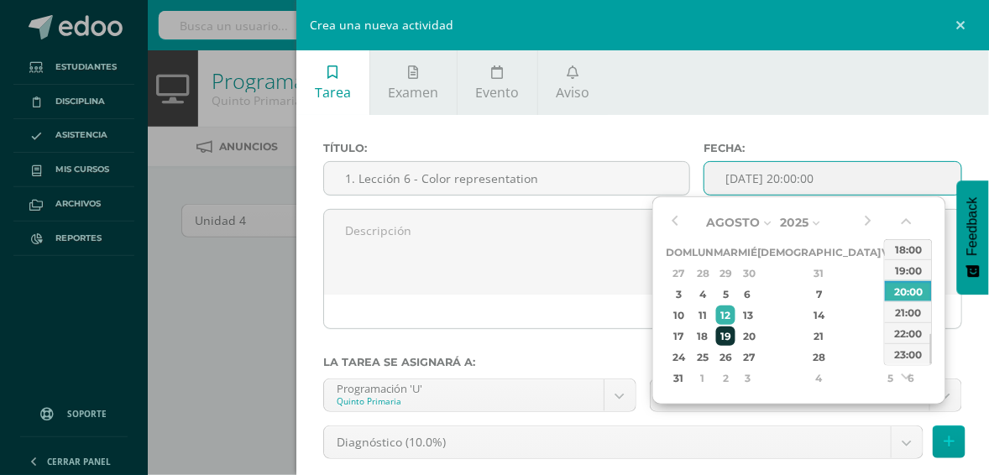
click at [736, 343] on div "19" at bounding box center [725, 336] width 19 height 19
type input "2025-08-19 20:00"
click at [905, 288] on div "20:00" at bounding box center [908, 291] width 47 height 21
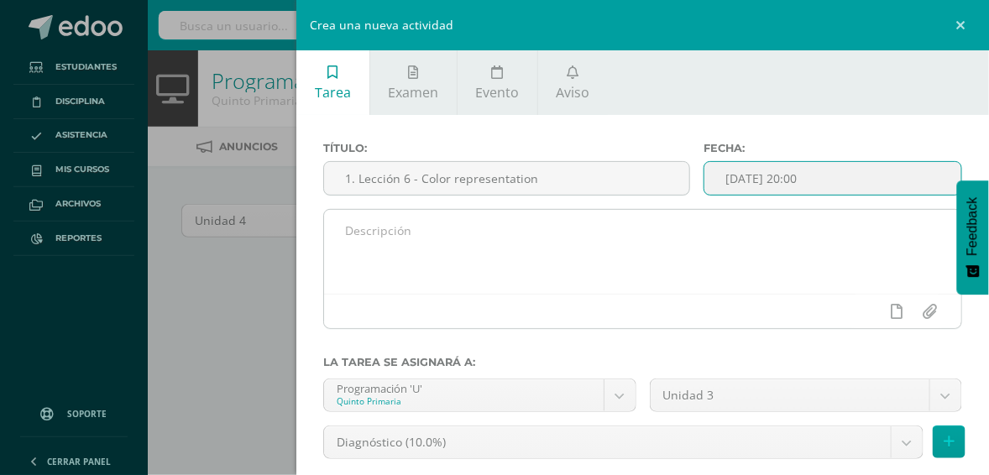
scroll to position [105, 0]
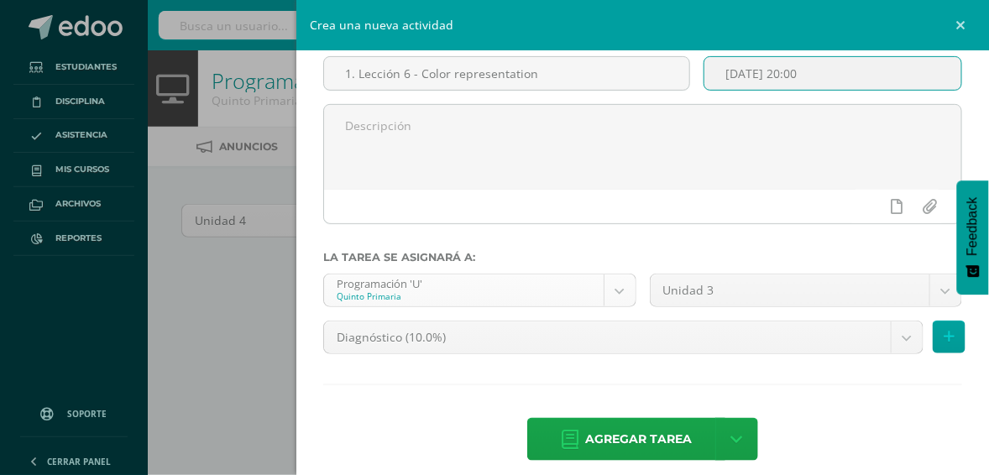
click at [609, 294] on body "Estudiantes Disciplina Asistencia Mis cursos Archivos Reportes Soporte Ayuda Re…" at bounding box center [494, 363] width 989 height 726
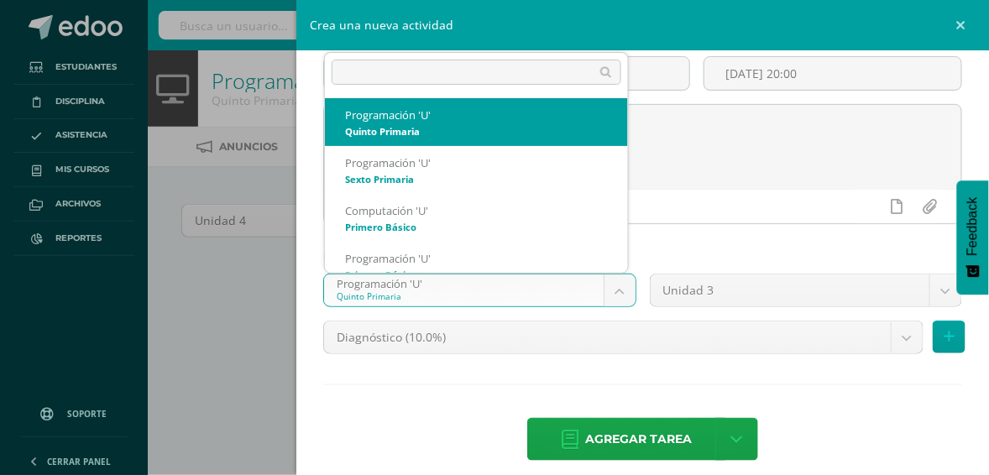
click at [693, 259] on body "Estudiantes Disciplina Asistencia Mis cursos Archivos Reportes Soporte Ayuda Re…" at bounding box center [494, 363] width 989 height 726
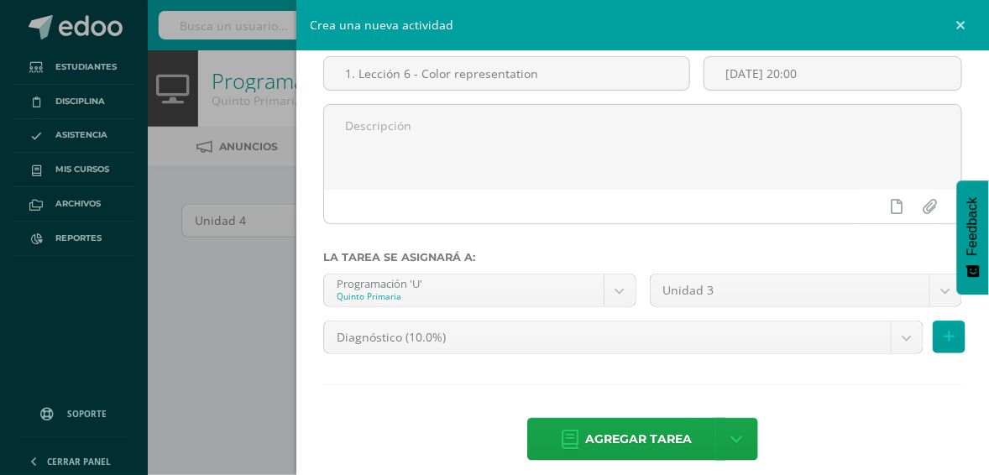
click at [736, 279] on body "Estudiantes Disciplina Asistencia Mis cursos Archivos Reportes Soporte Ayuda Re…" at bounding box center [494, 363] width 989 height 726
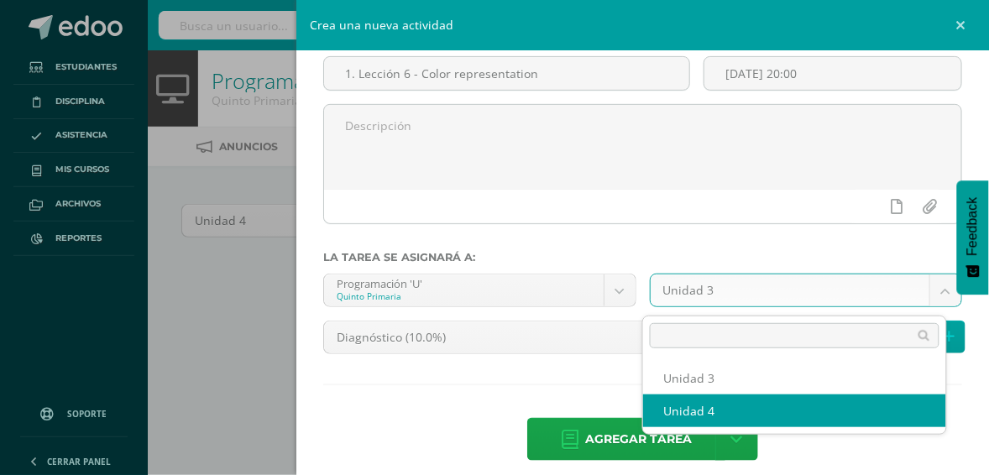
select select "200642"
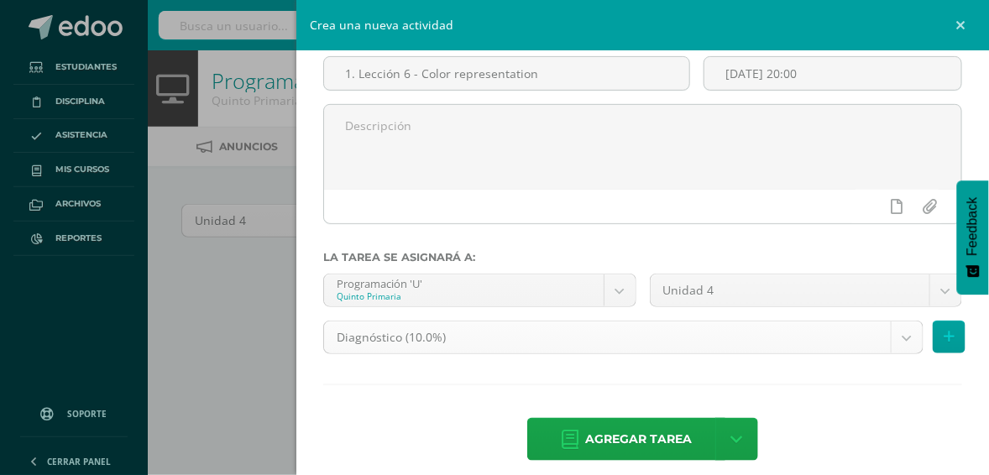
click at [777, 338] on body "Estudiantes Disciplina Asistencia Mis cursos Archivos Reportes Soporte Ayuda Re…" at bounding box center [494, 363] width 989 height 726
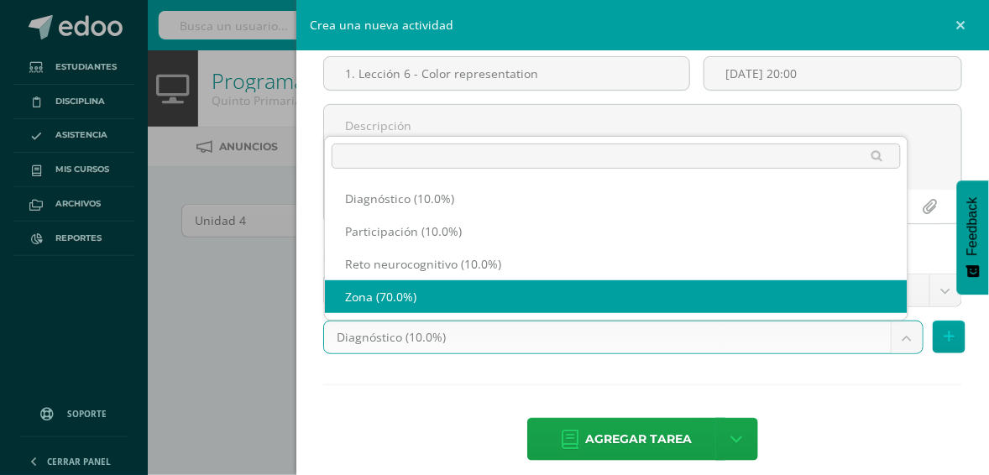
select select "204489"
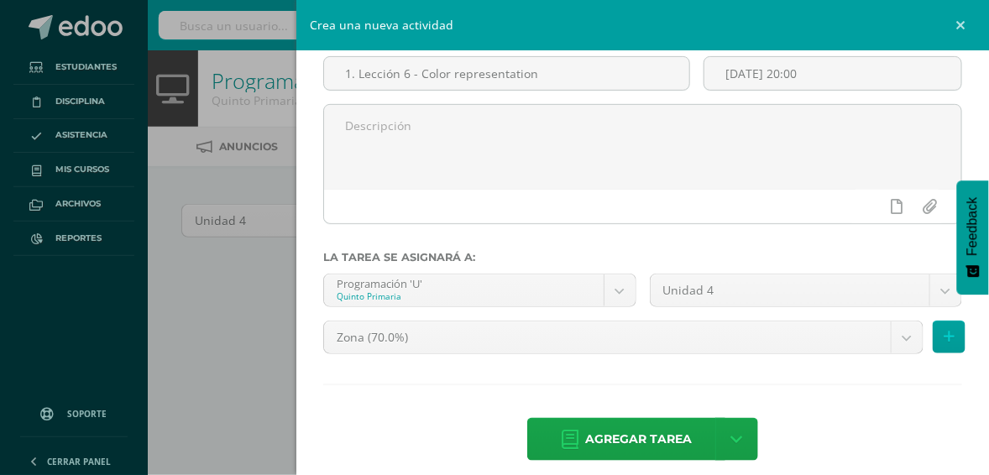
click at [868, 405] on div "Título: 1. Lección 6 - Color representation Fecha: 2025-08-19 20:00 La tarea se…" at bounding box center [642, 250] width 693 height 481
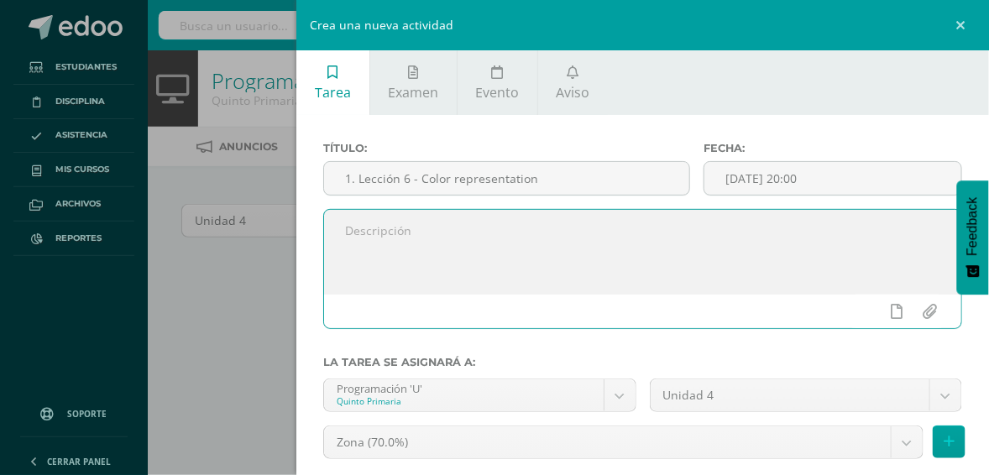
click at [601, 258] on textarea at bounding box center [642, 252] width 637 height 84
type textarea "Code Avengers"
click at [819, 133] on div "Título: 1. Lección 6 - Color representation Fecha: 2025-08-19 20:00 Code Avenge…" at bounding box center [642, 355] width 693 height 481
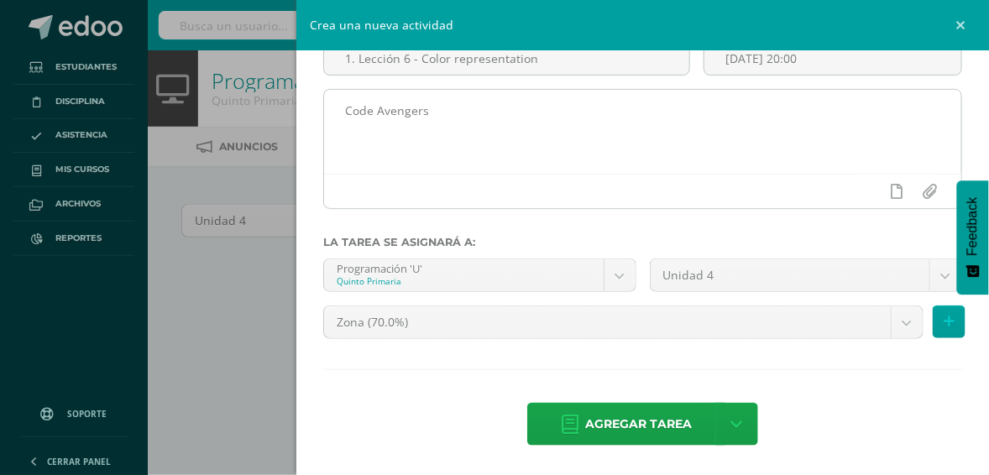
scroll to position [126, 0]
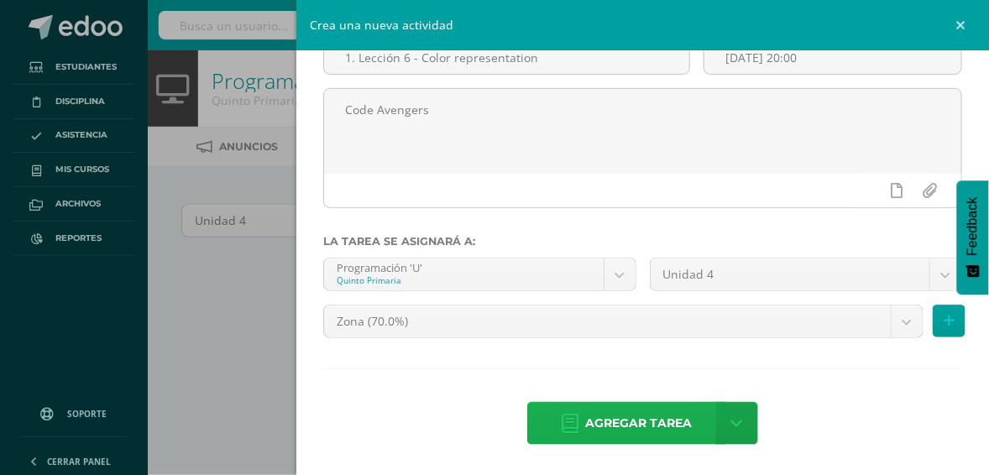
click at [596, 418] on span "Agregar tarea" at bounding box center [638, 423] width 107 height 41
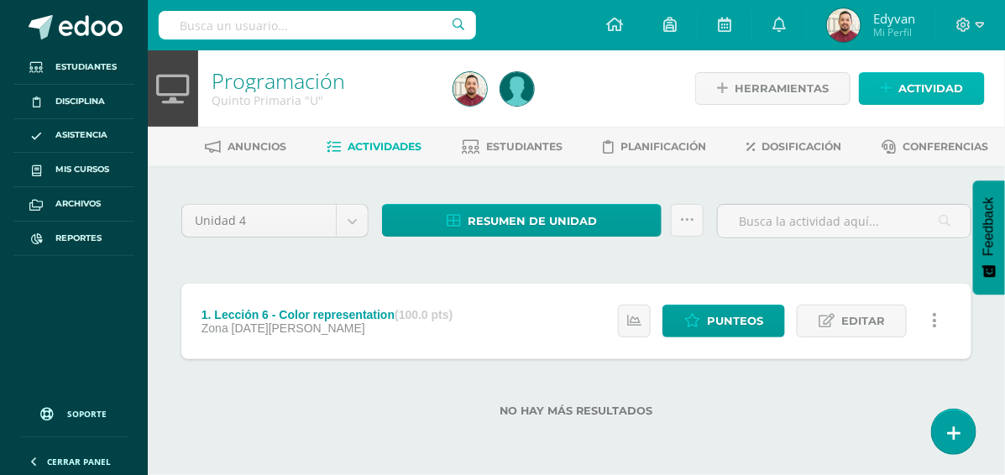
click at [915, 88] on span "Actividad" at bounding box center [931, 88] width 65 height 31
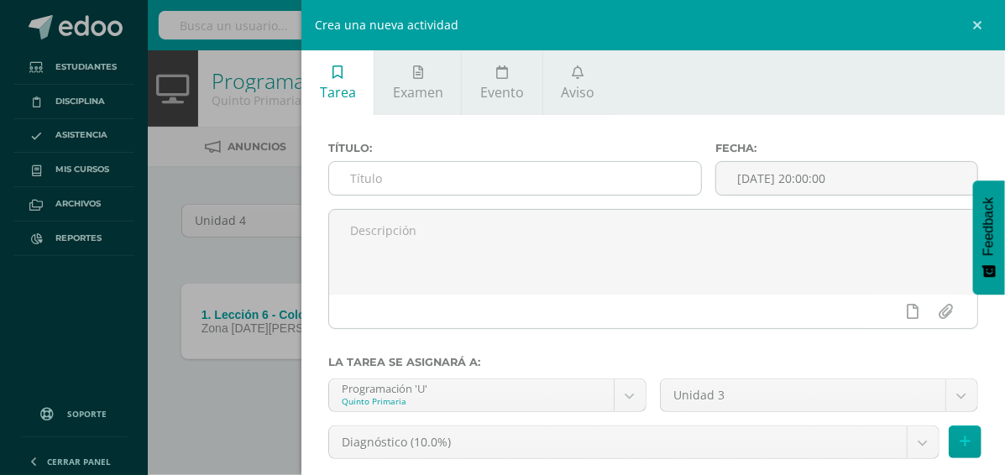
click at [569, 170] on input "text" at bounding box center [515, 178] width 372 height 33
click at [511, 169] on input "2." at bounding box center [515, 178] width 372 height 33
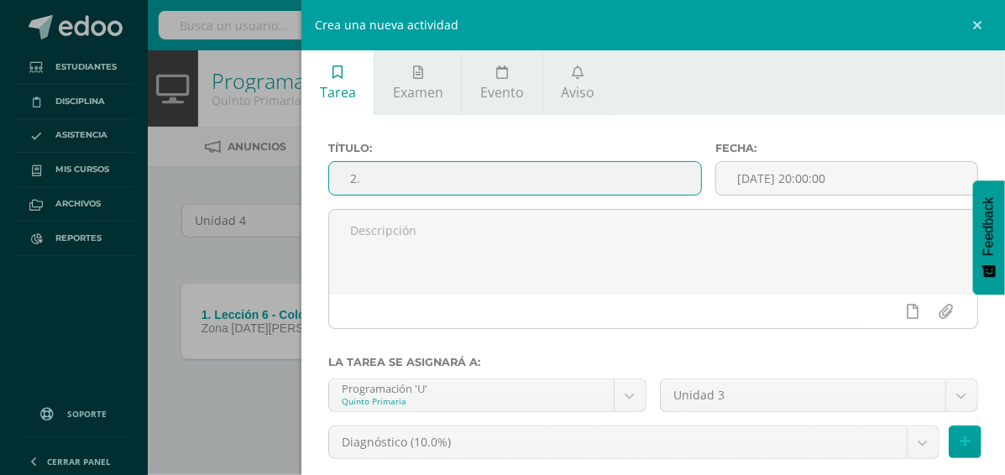
paste input "Lección 7 - Vector graphics"
type input "2. Lección 7 - Vector graphics"
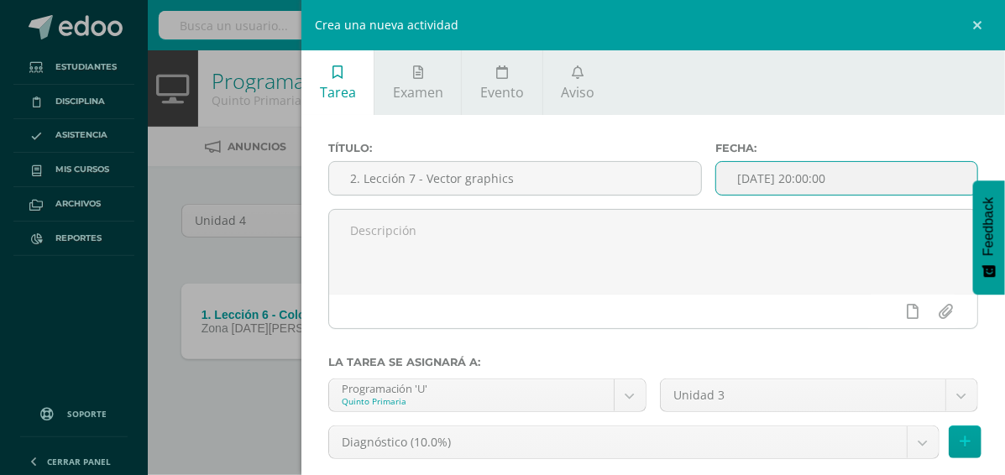
click at [795, 178] on input "[DATE] 20:00:00" at bounding box center [846, 178] width 261 height 33
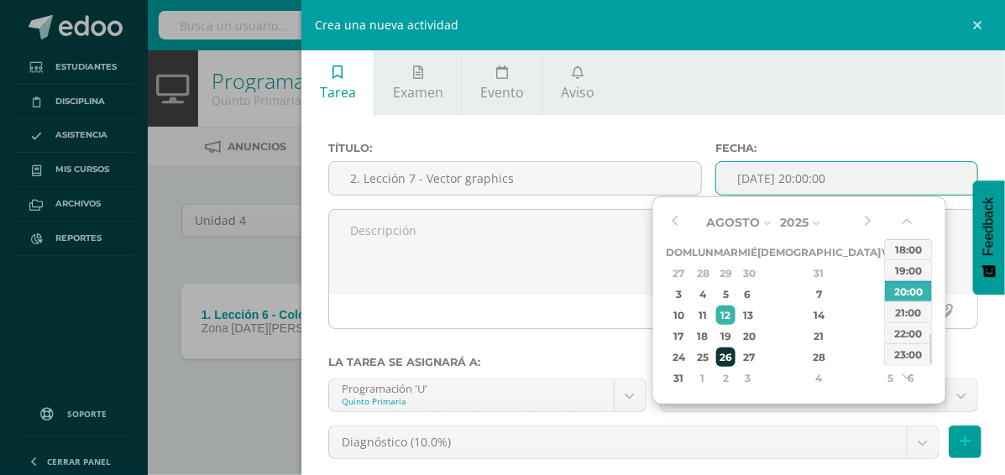
click at [736, 358] on div "26" at bounding box center [725, 357] width 19 height 19
type input "[DATE] 20:00"
click at [916, 292] on div "20:00" at bounding box center [908, 291] width 47 height 21
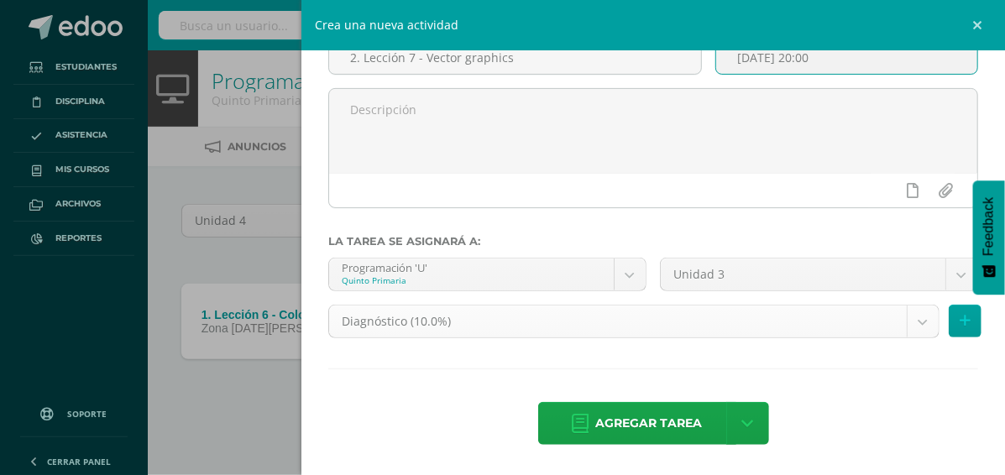
scroll to position [126, 0]
click at [792, 277] on body "Tarea asignada exitosamente Estudiantes Disciplina Asistencia Mis cursos Archiv…" at bounding box center [502, 235] width 1005 height 471
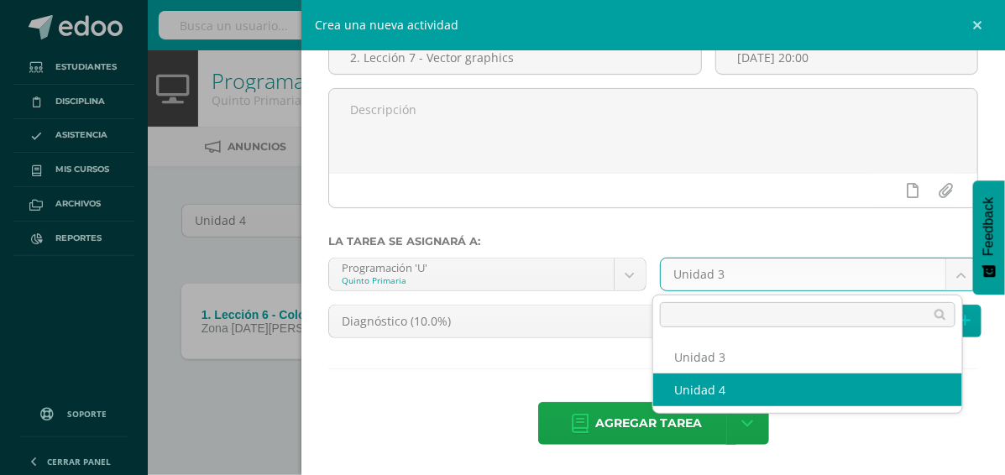
select select "200642"
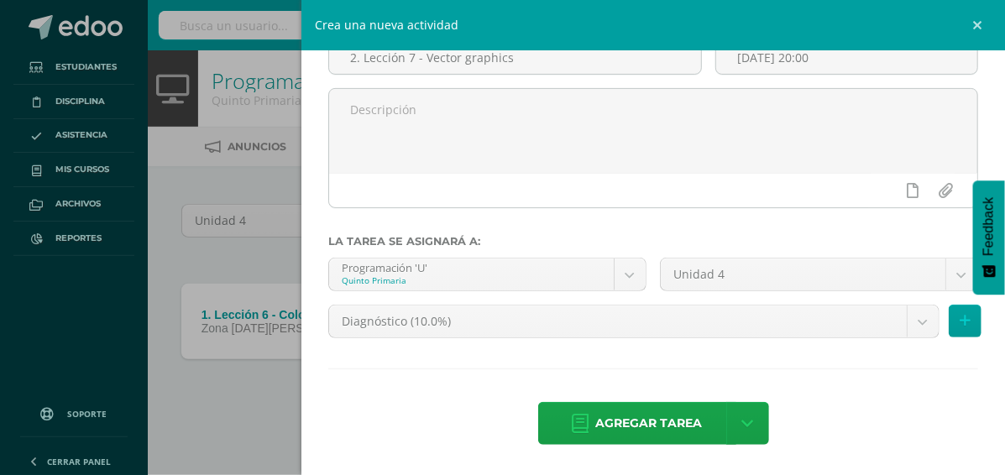
click at [647, 317] on body "Tarea asignada exitosamente Estudiantes Disciplina Asistencia Mis cursos Archiv…" at bounding box center [502, 235] width 1005 height 471
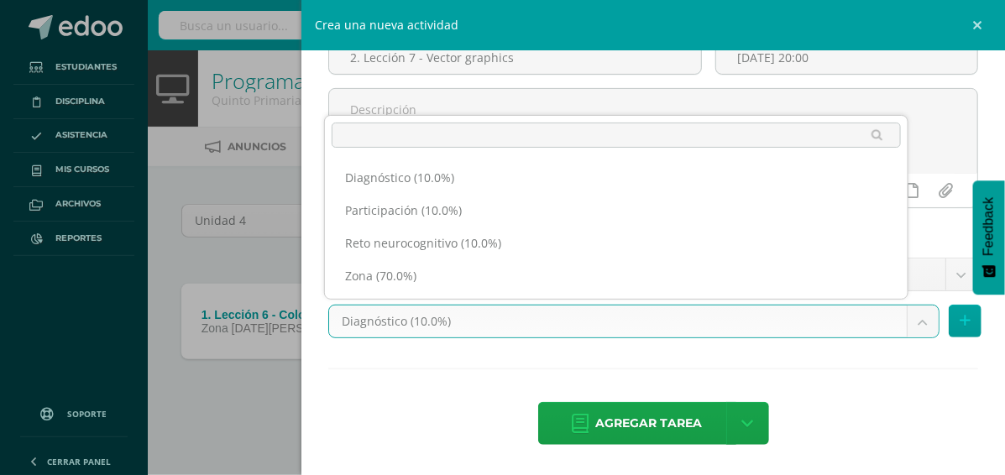
click at [630, 294] on ul "Diagnóstico (10.0%) Participación (10.0%) Reto neurocognitivo (10.0%) Zona (70.…" at bounding box center [616, 227] width 583 height 144
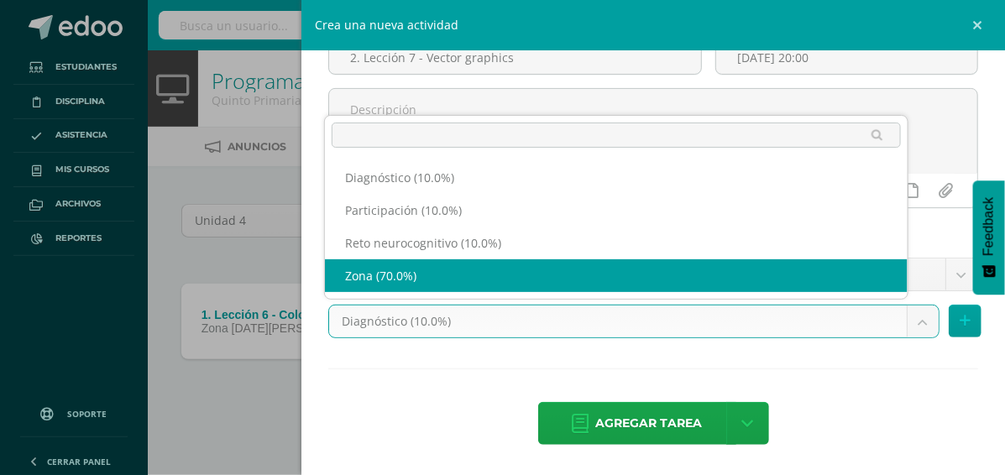
select select "204489"
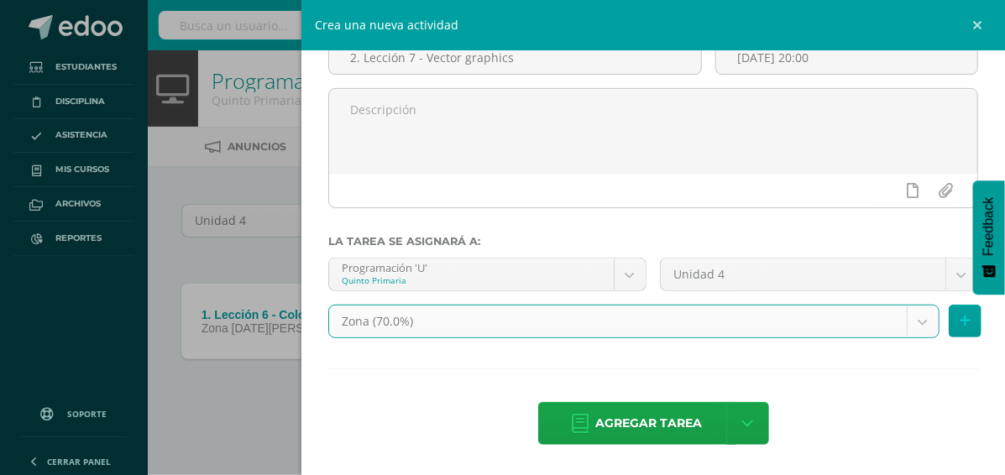
click at [431, 391] on div "Título: 2. Lección 7 - Vector graphics Fecha: [DATE] 20:00 La tarea se asignará…" at bounding box center [654, 234] width 704 height 481
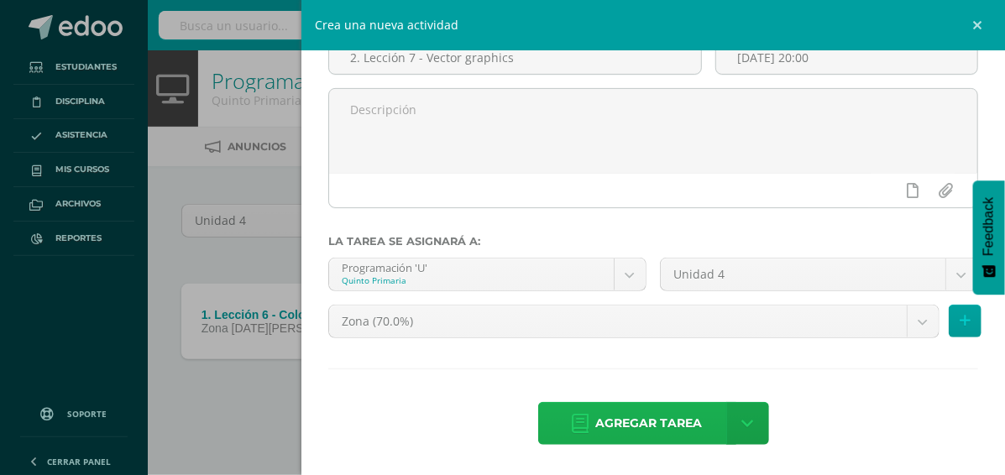
click at [640, 414] on span "Agregar tarea" at bounding box center [649, 423] width 107 height 41
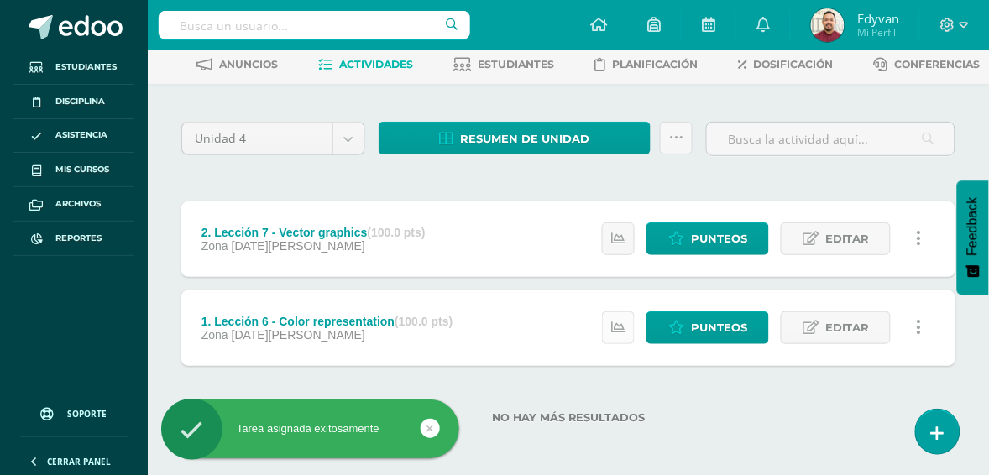
scroll to position [84, 0]
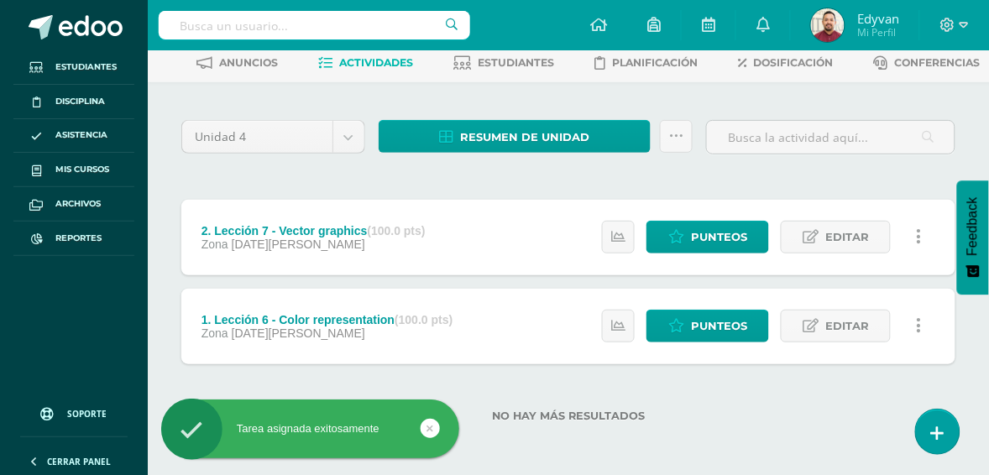
click at [714, 446] on div "Unidad 4 Unidad 1 Unidad 2 Unidad 3 Unidad 4 Resumen de unidad Descargar como H…" at bounding box center [569, 279] width 842 height 394
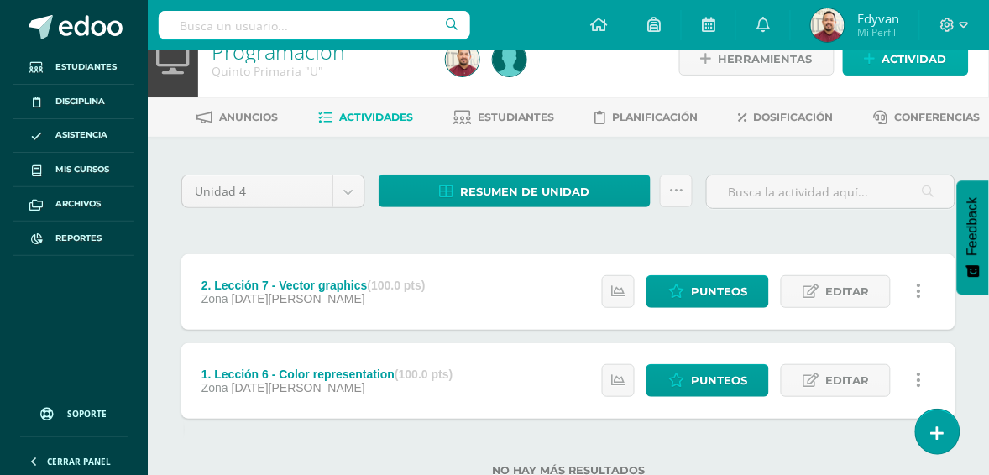
scroll to position [0, 0]
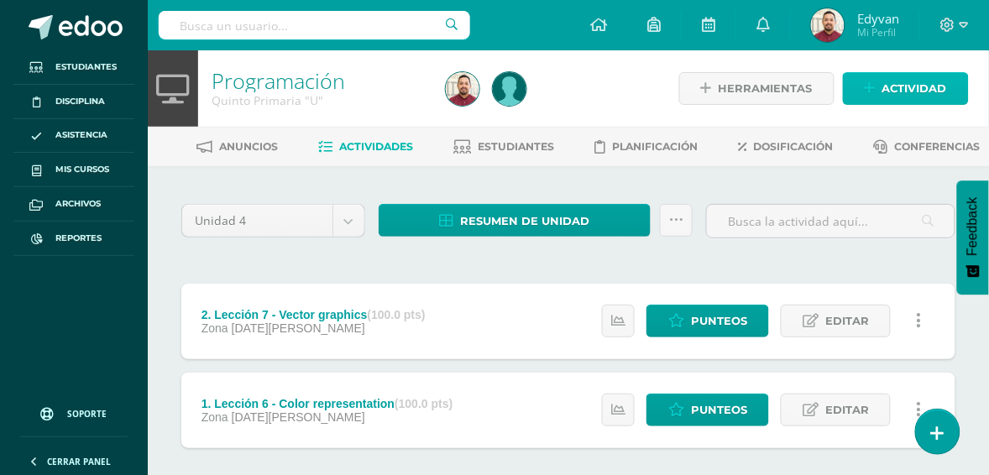
click at [862, 90] on link "Actividad" at bounding box center [906, 88] width 126 height 33
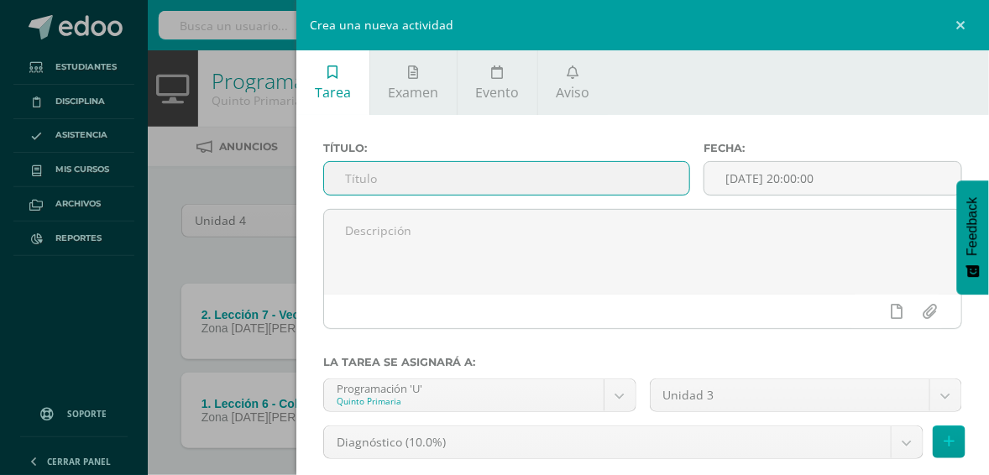
click at [509, 169] on input "text" at bounding box center [506, 178] width 365 height 33
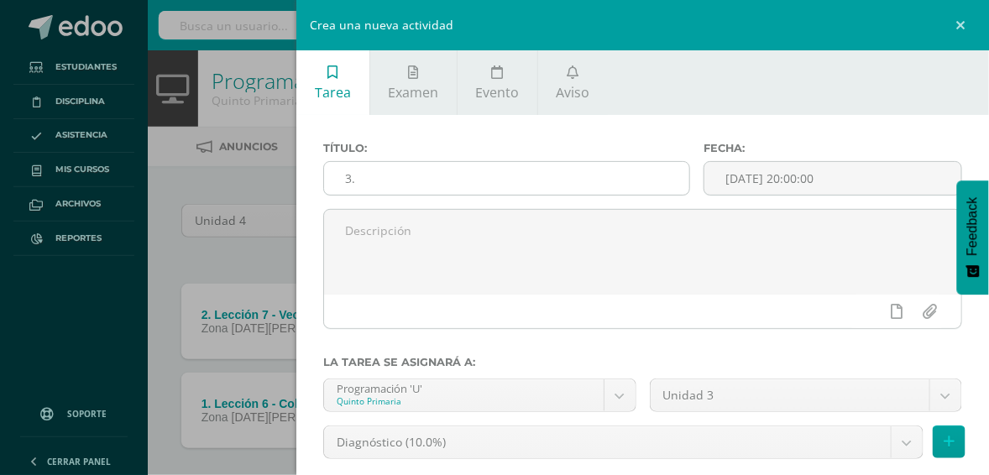
click at [489, 193] on input "3." at bounding box center [506, 178] width 365 height 33
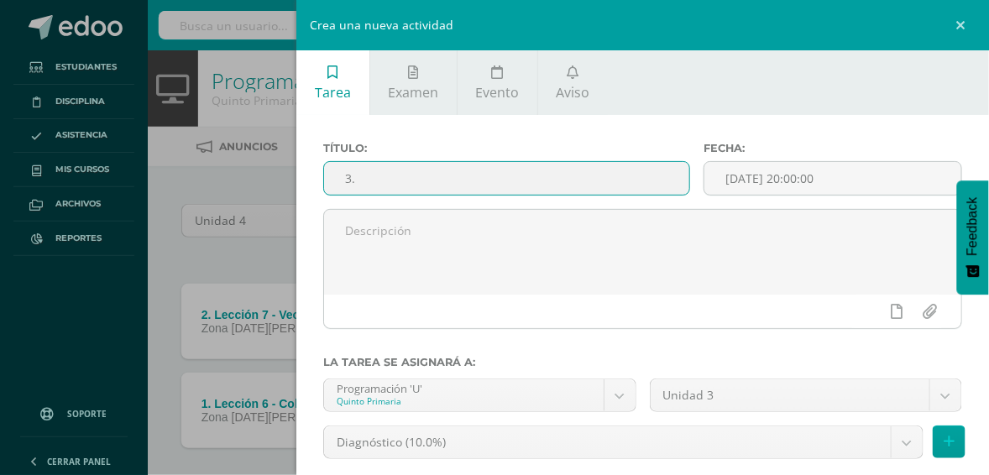
paste input "Lección 8 - Animation, Pacman"
type input "3. Lección 8 - Animation, Pacman"
click at [787, 178] on input "[DATE] 20:00:00" at bounding box center [833, 178] width 257 height 33
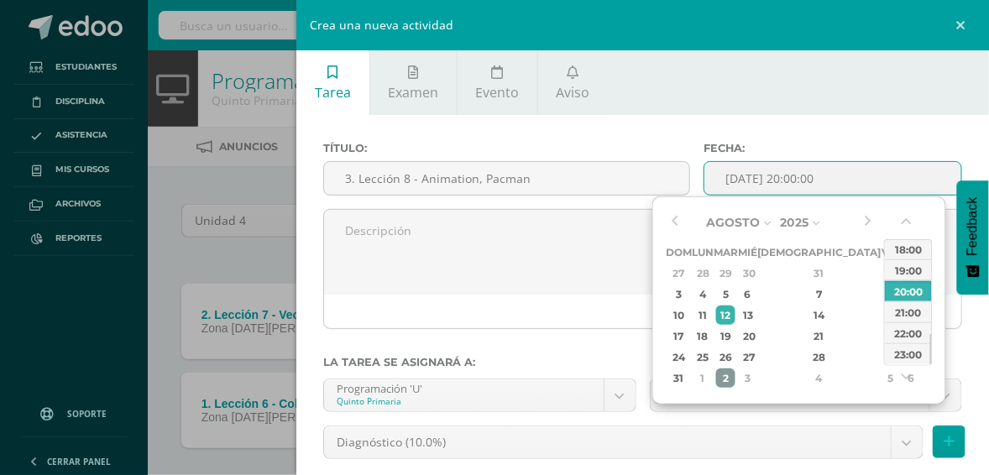
click at [736, 375] on div "2" at bounding box center [725, 378] width 19 height 19
type input "[DATE] 20:00"
click at [916, 295] on div "20:00" at bounding box center [908, 291] width 47 height 21
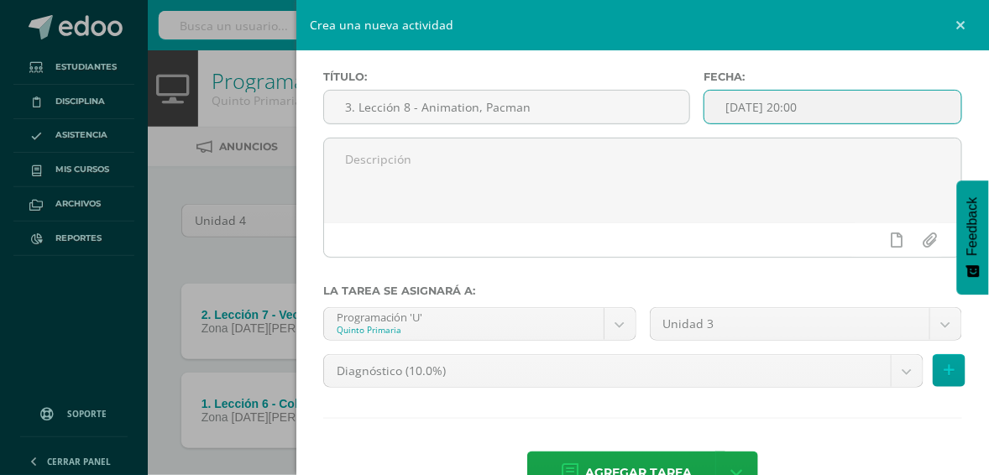
scroll to position [105, 0]
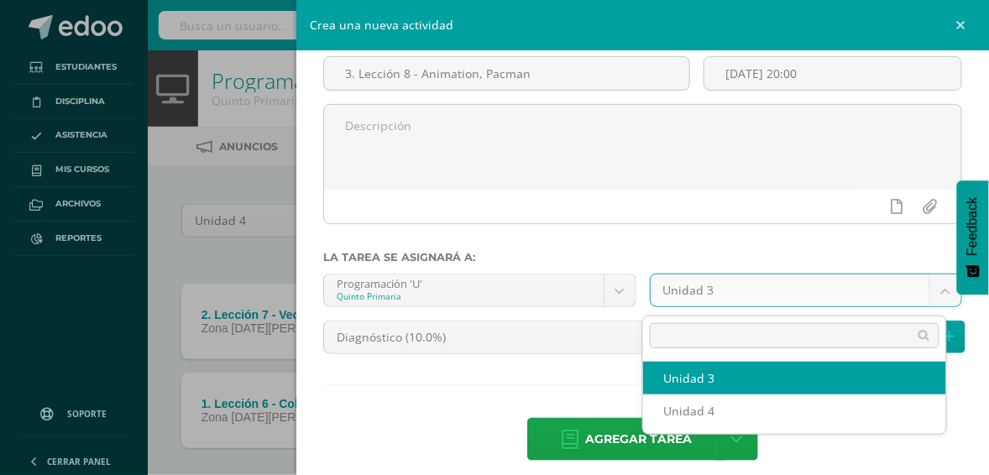
click at [782, 303] on body "Tarea asignada exitosamente Estudiantes Disciplina Asistencia Mis cursos Archiv…" at bounding box center [494, 280] width 989 height 560
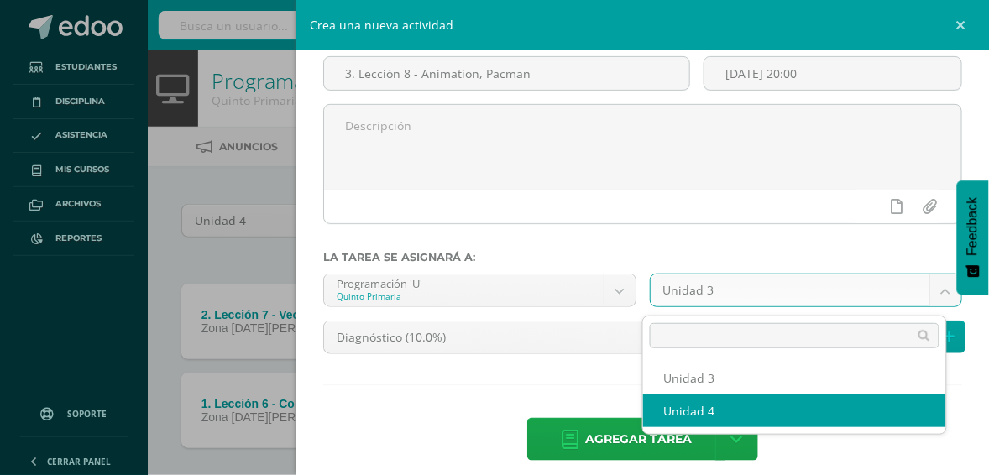
select select "200642"
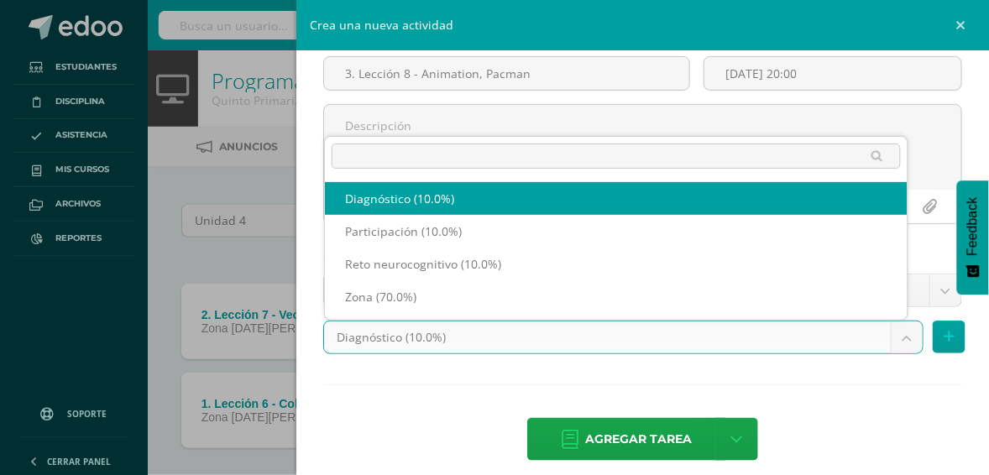
click at [632, 336] on body "Tarea asignada exitosamente Estudiantes Disciplina Asistencia Mis cursos Archiv…" at bounding box center [494, 280] width 989 height 560
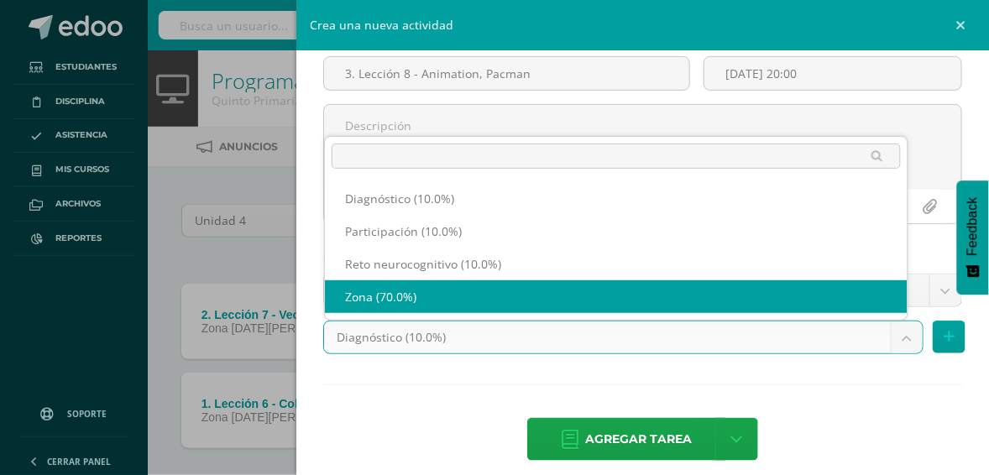
select select "204489"
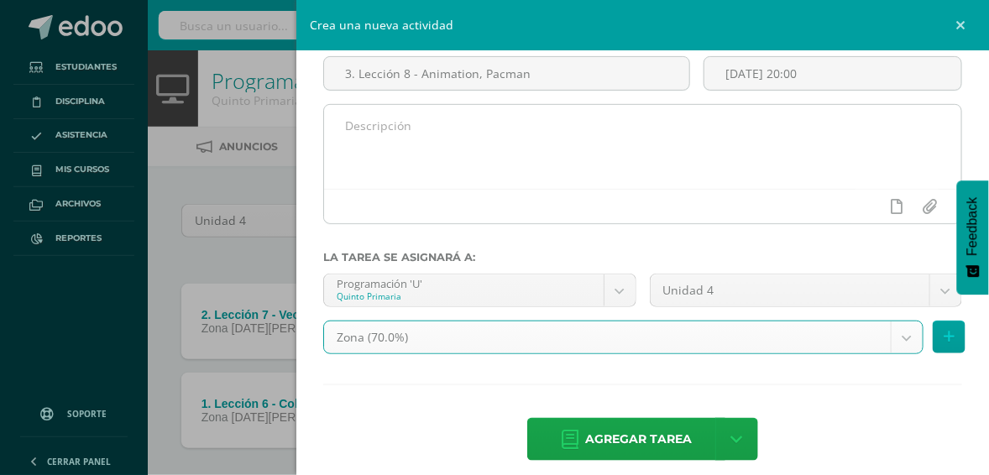
click at [527, 185] on textarea at bounding box center [642, 147] width 637 height 84
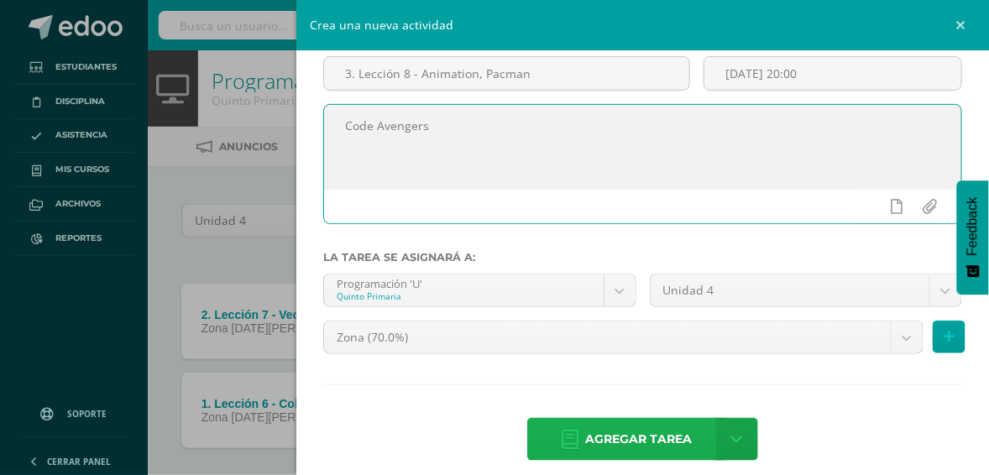
type textarea "Code Avengers"
click at [638, 437] on span "Agregar tarea" at bounding box center [638, 439] width 107 height 41
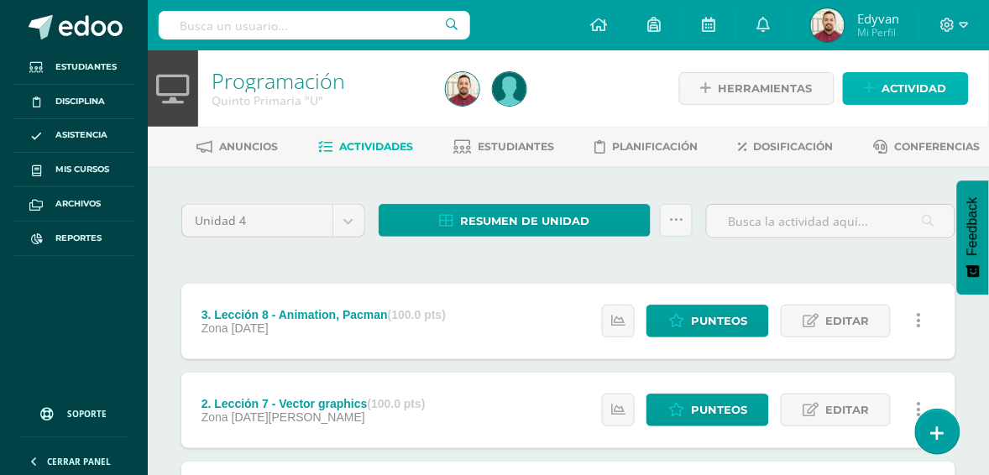
click at [901, 97] on span "Actividad" at bounding box center [915, 88] width 65 height 31
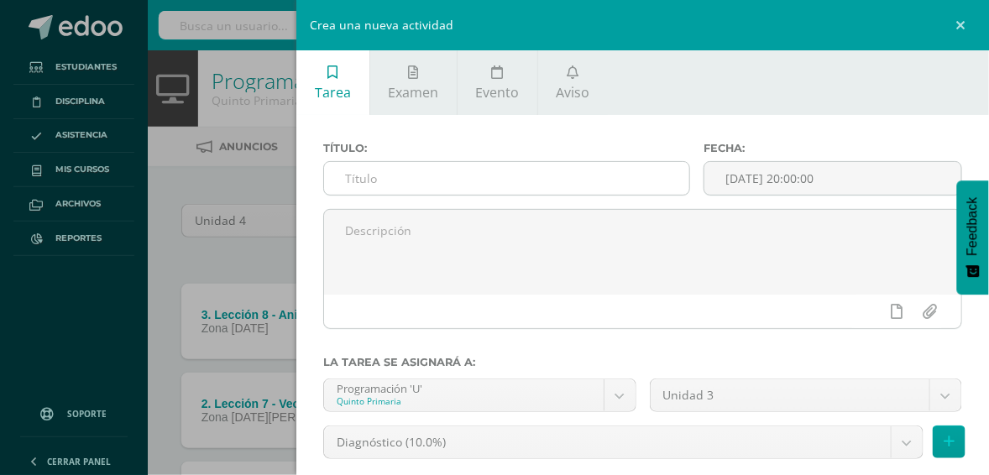
click at [449, 183] on input "text" at bounding box center [506, 178] width 365 height 33
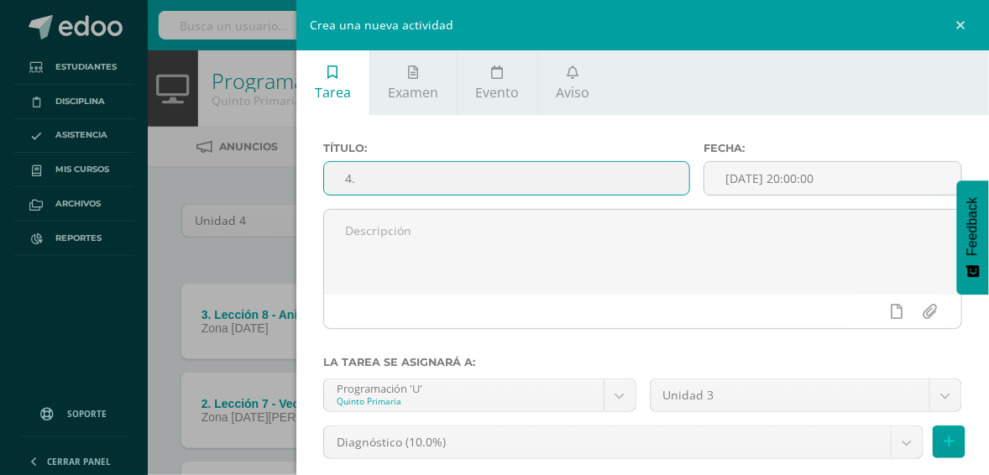
click at [501, 189] on input "4." at bounding box center [506, 178] width 365 height 33
paste input "Lección 9 - Artificial Intelligence"
type input "4. Lección 9 - Artificial Intelligence"
click at [779, 174] on input "[DATE] 20:00:00" at bounding box center [833, 178] width 257 height 33
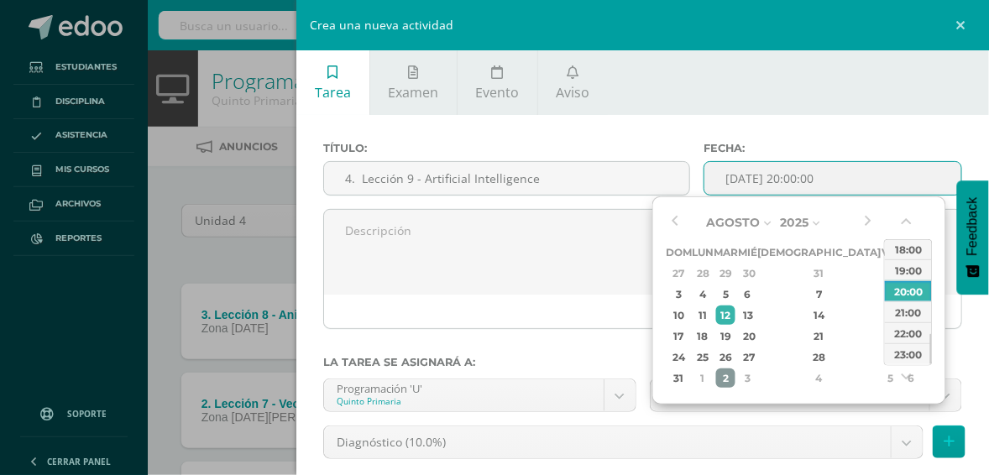
click at [736, 378] on div "2" at bounding box center [725, 378] width 19 height 19
click at [736, 296] on div "9" at bounding box center [725, 294] width 19 height 19
type input "[DATE] 20:00"
click at [910, 286] on div "20:00" at bounding box center [908, 291] width 47 height 21
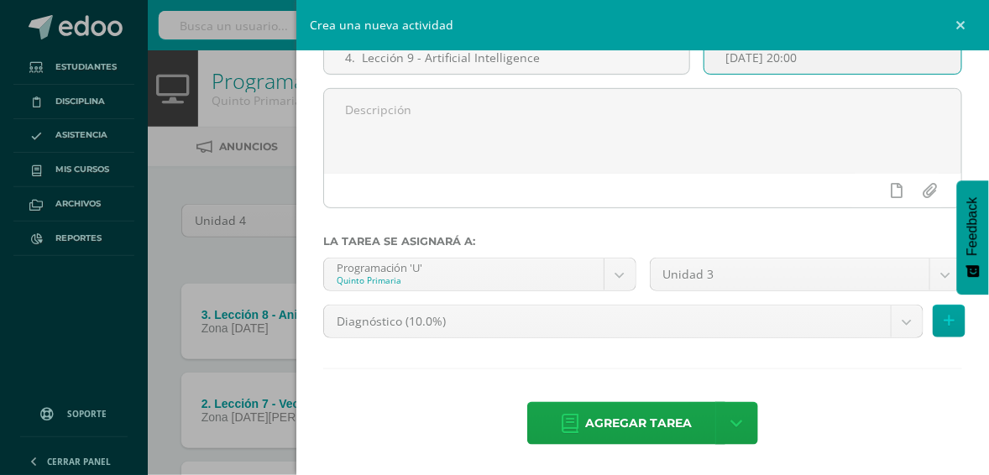
scroll to position [126, 0]
click at [753, 279] on body "Tarea asignada exitosamente Estudiantes Disciplina Asistencia Mis cursos Archiv…" at bounding box center [494, 324] width 989 height 649
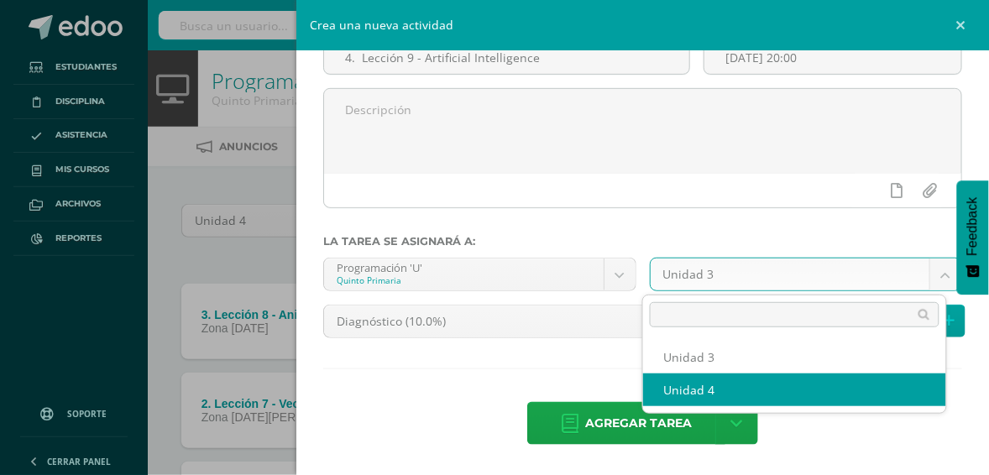
select select "200642"
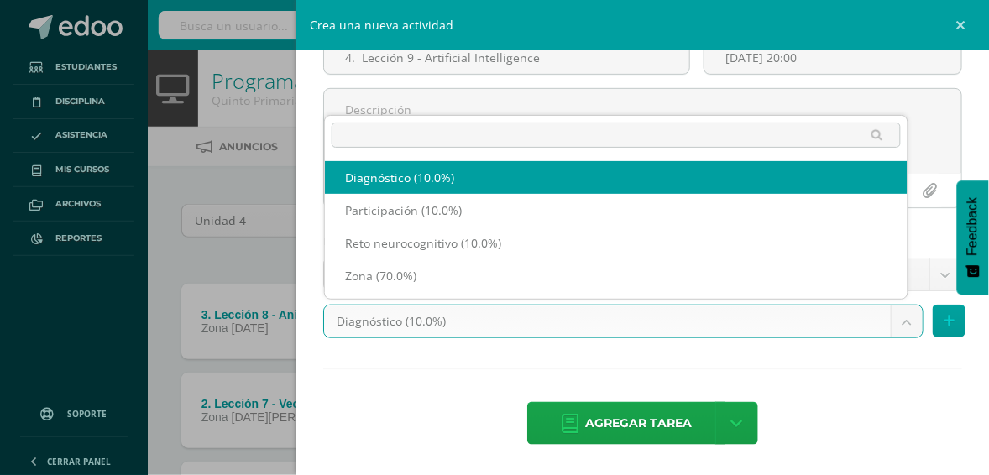
click at [627, 323] on body "Tarea asignada exitosamente Estudiantes Disciplina Asistencia Mis cursos Archiv…" at bounding box center [494, 324] width 989 height 649
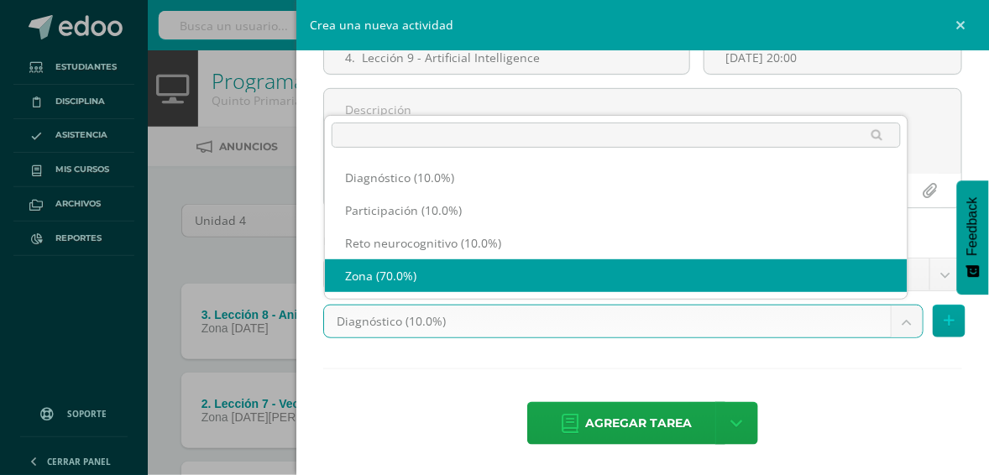
select select "204489"
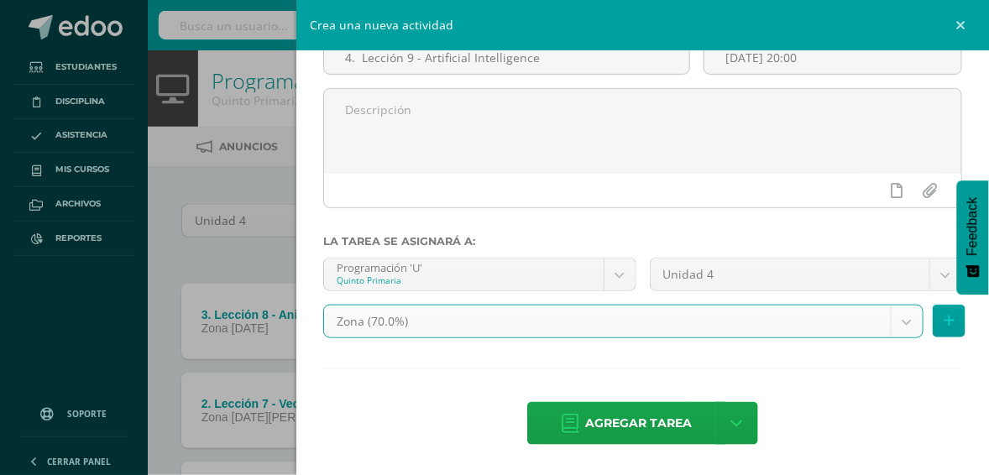
click at [449, 404] on div "Agregar tarea Agregar tarea y ocultar" at bounding box center [642, 425] width 639 height 46
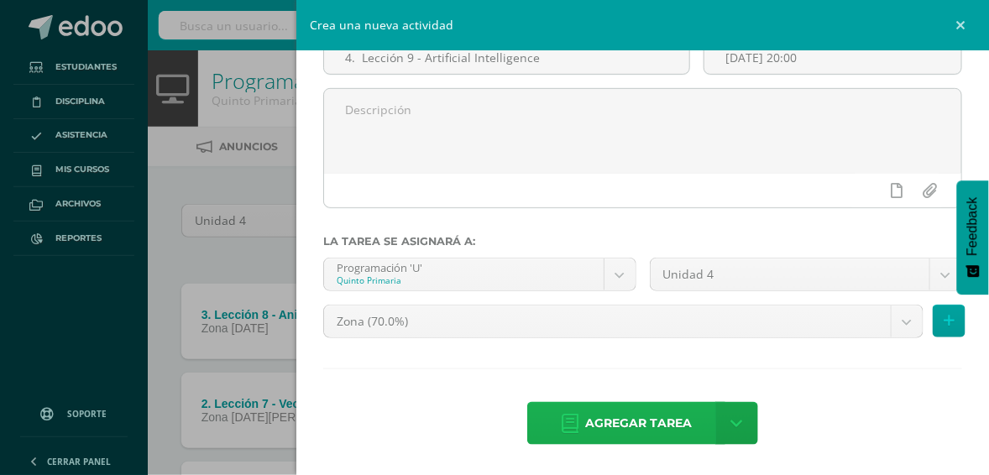
click at [611, 425] on span "Agregar tarea" at bounding box center [638, 423] width 107 height 41
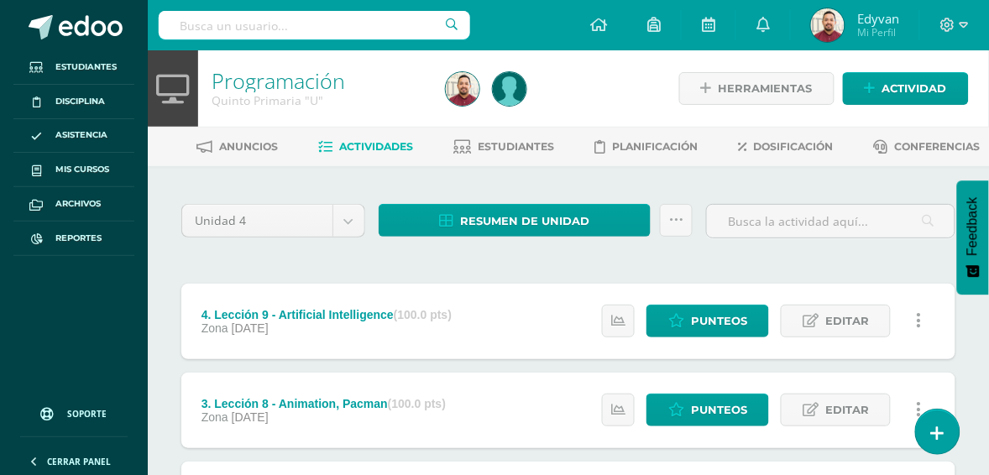
click at [910, 88] on div at bounding box center [851, 75] width 235 height 134
click at [904, 92] on span "Actividad" at bounding box center [915, 88] width 65 height 31
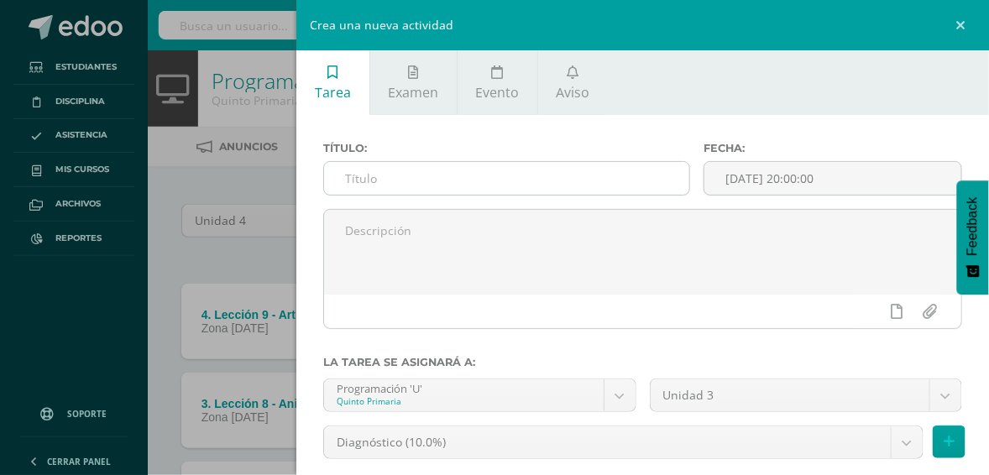
click at [450, 160] on div "Título:" at bounding box center [507, 175] width 380 height 67
click at [450, 173] on input "text" at bounding box center [506, 178] width 365 height 33
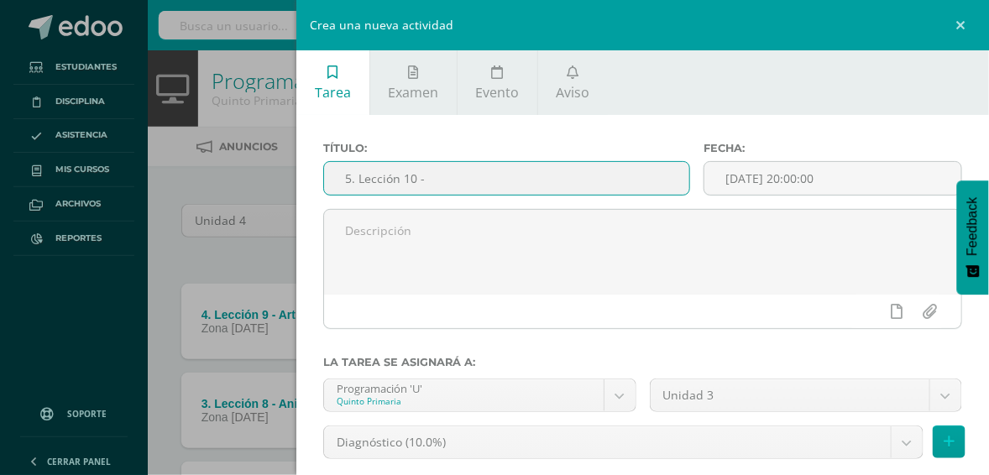
click at [501, 181] on input "5. Lección 10 -" at bounding box center [506, 178] width 365 height 33
click at [523, 177] on input "5. Lección 10 - Game" at bounding box center [506, 178] width 365 height 33
type input "5. Lección 10 - Game desing"
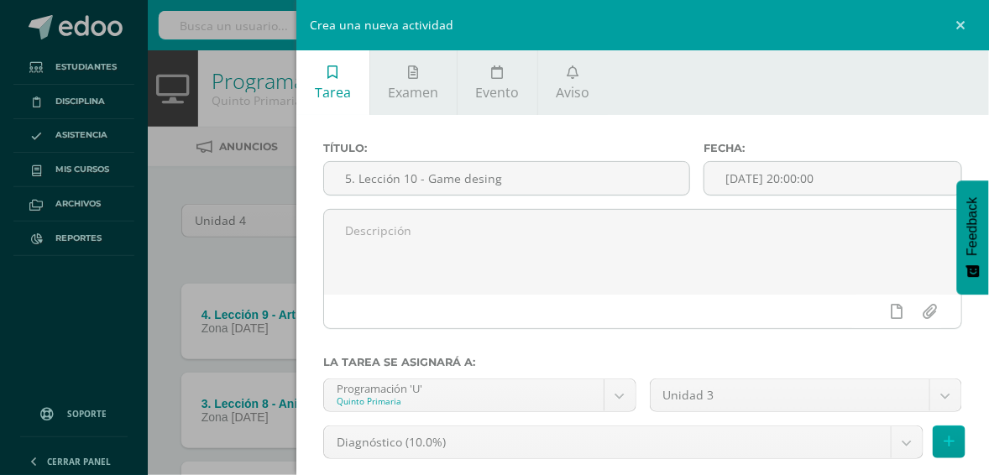
click at [742, 86] on ul "Tarea Examen Evento Aviso" at bounding box center [642, 82] width 693 height 65
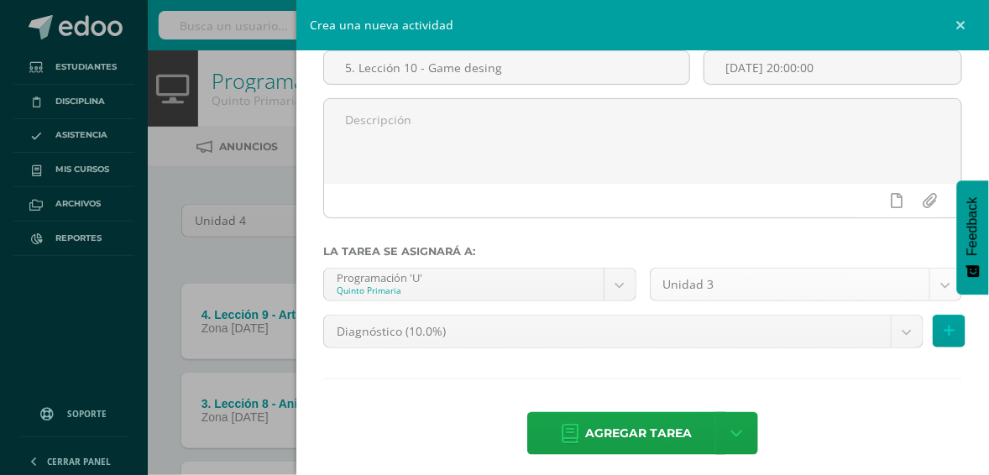
scroll to position [126, 0]
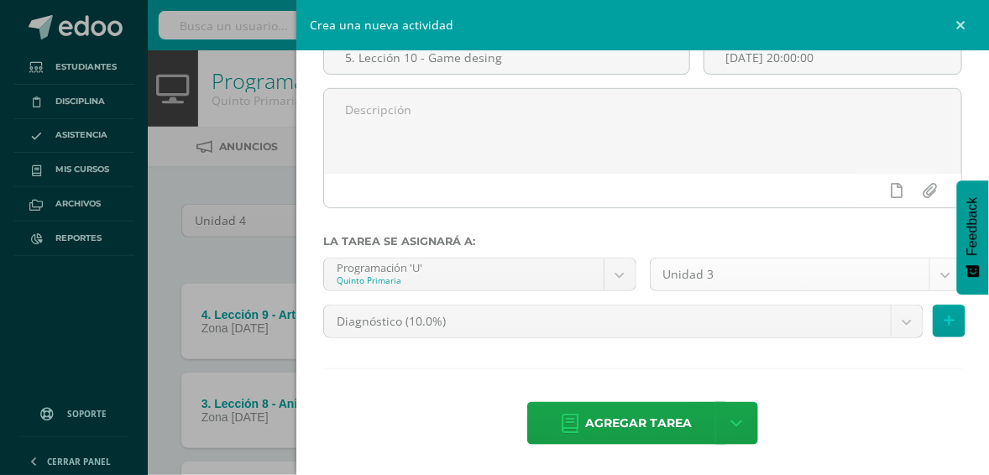
click at [758, 279] on body "Tarea asignada exitosamente Estudiantes Disciplina Asistencia Mis cursos Archiv…" at bounding box center [494, 369] width 989 height 738
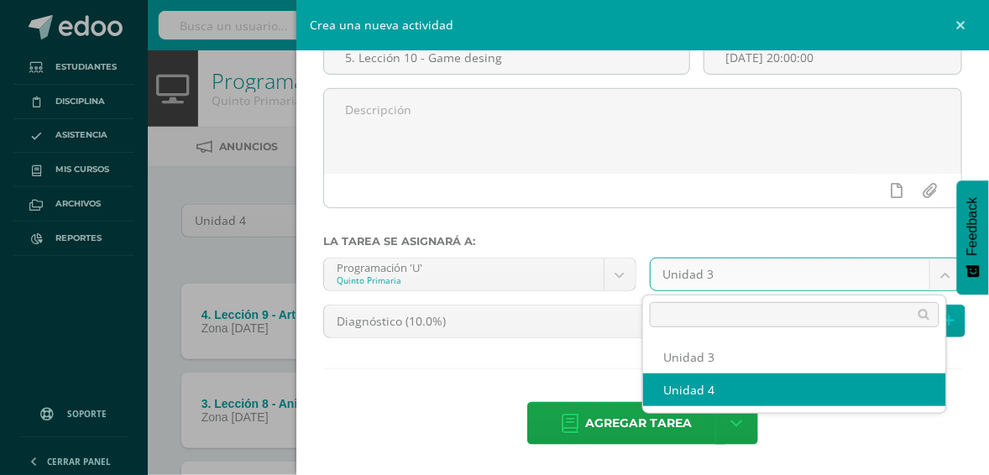
select select "200642"
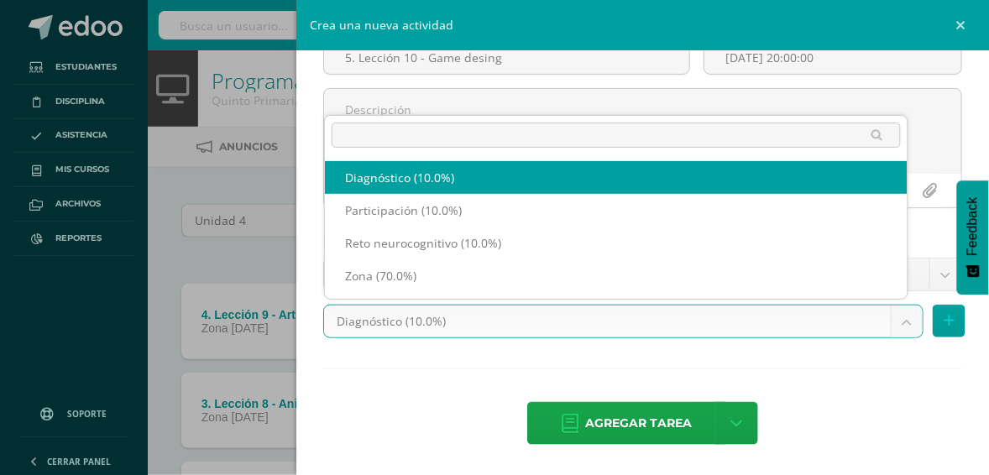
click at [669, 325] on body "Tarea asignada exitosamente Estudiantes Disciplina Asistencia Mis cursos Archiv…" at bounding box center [494, 369] width 989 height 738
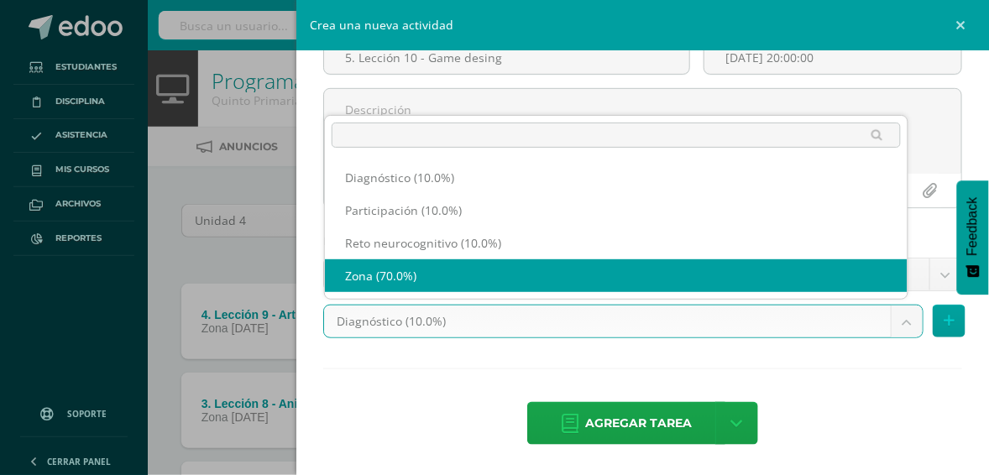
select select "204489"
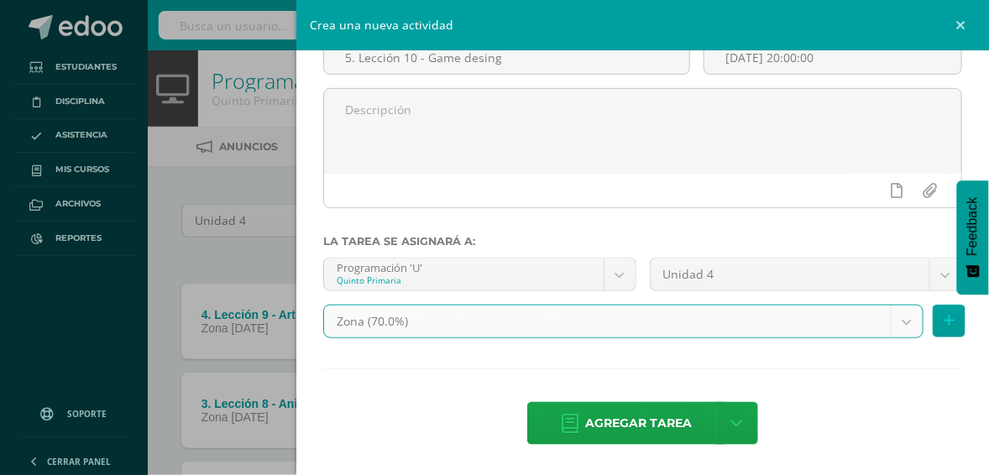
click at [393, 404] on div "Agregar tarea Agregar tarea y ocultar" at bounding box center [642, 425] width 639 height 46
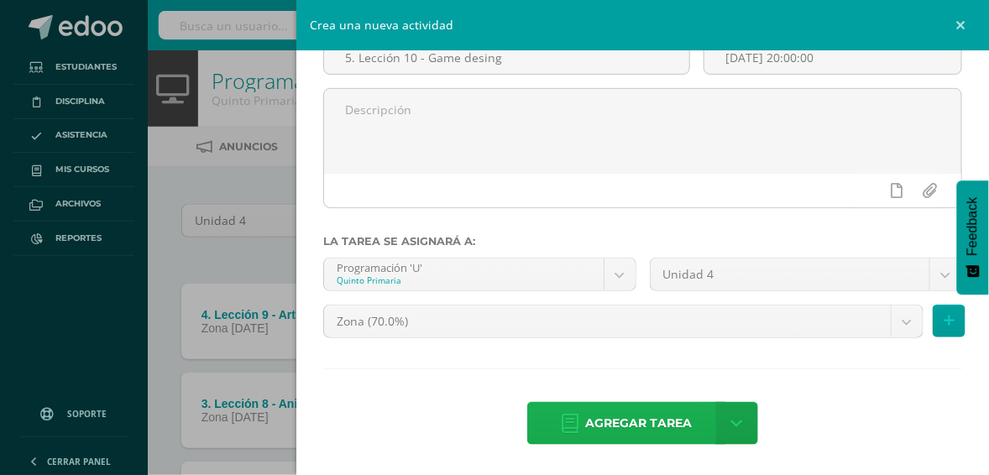
click at [596, 425] on span "Agregar tarea" at bounding box center [638, 423] width 107 height 41
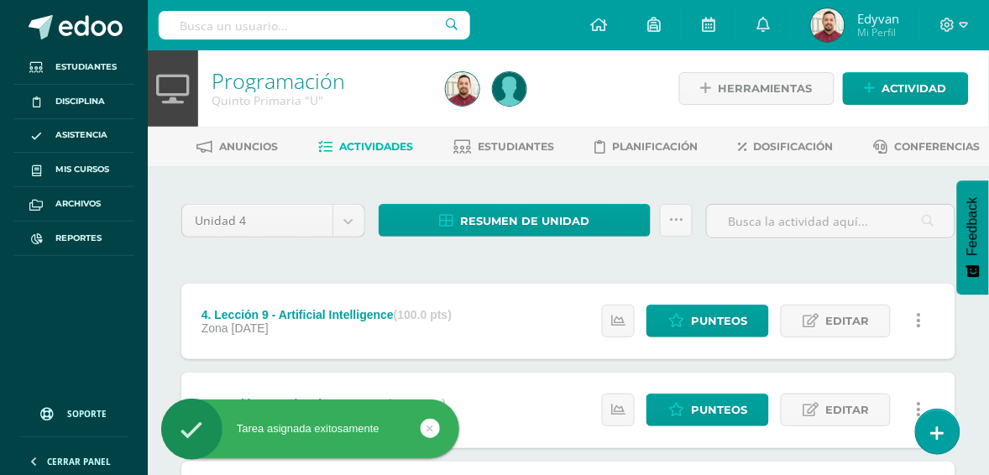
click at [433, 424] on div "Tarea asignada exitosamente" at bounding box center [337, 432] width 307 height 65
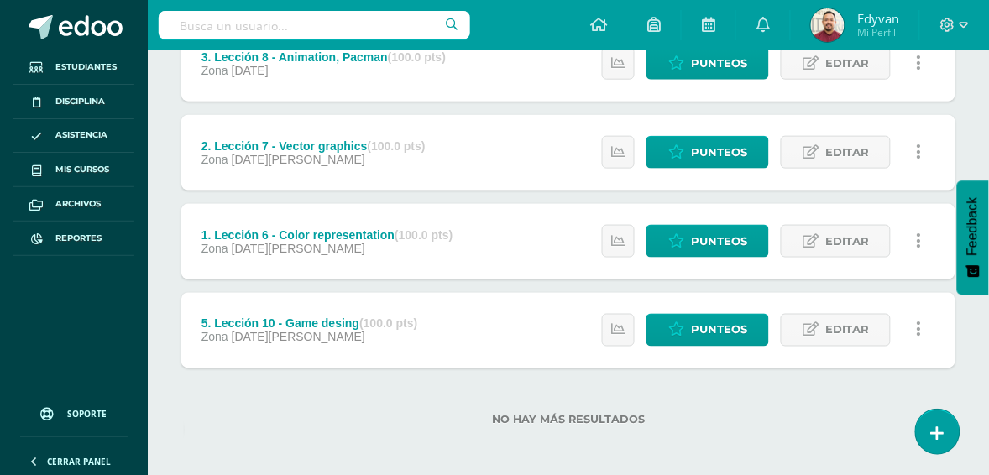
scroll to position [351, 0]
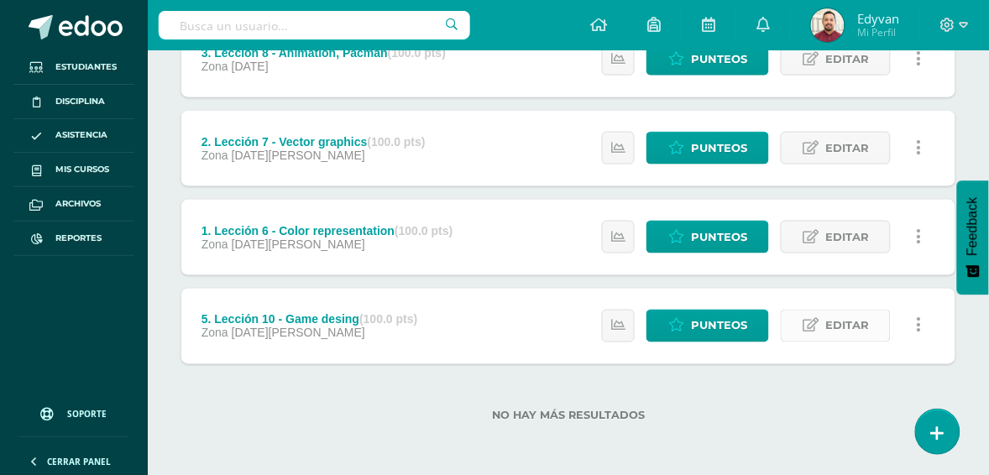
click at [821, 332] on link "Editar" at bounding box center [836, 326] width 110 height 33
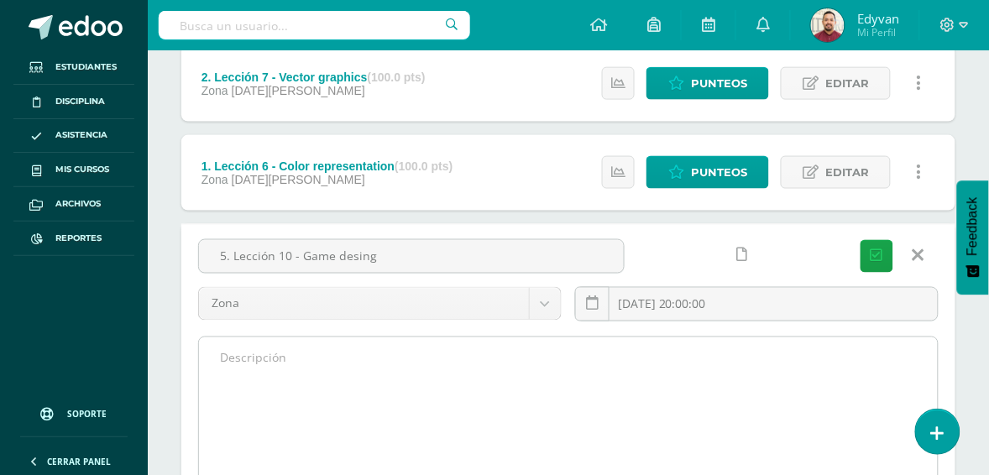
scroll to position [561, 0]
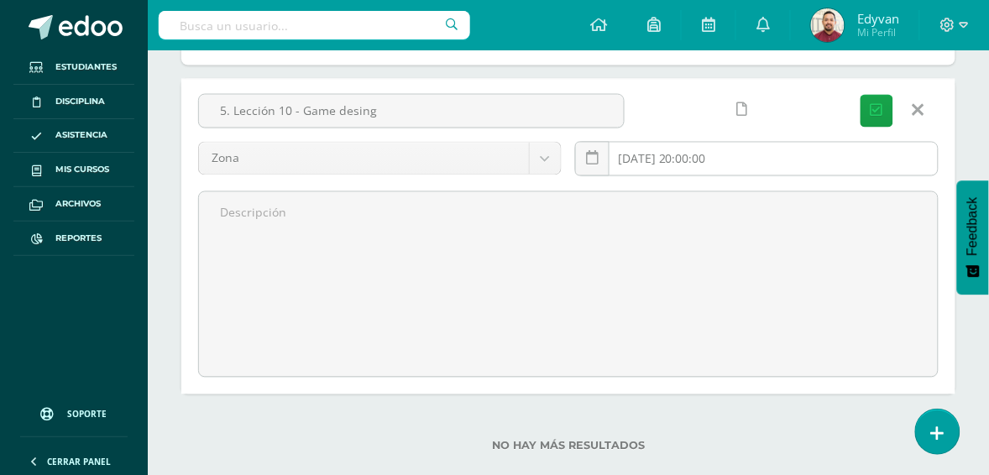
click at [748, 162] on input "[DATE] 20:00:00" at bounding box center [757, 159] width 362 height 33
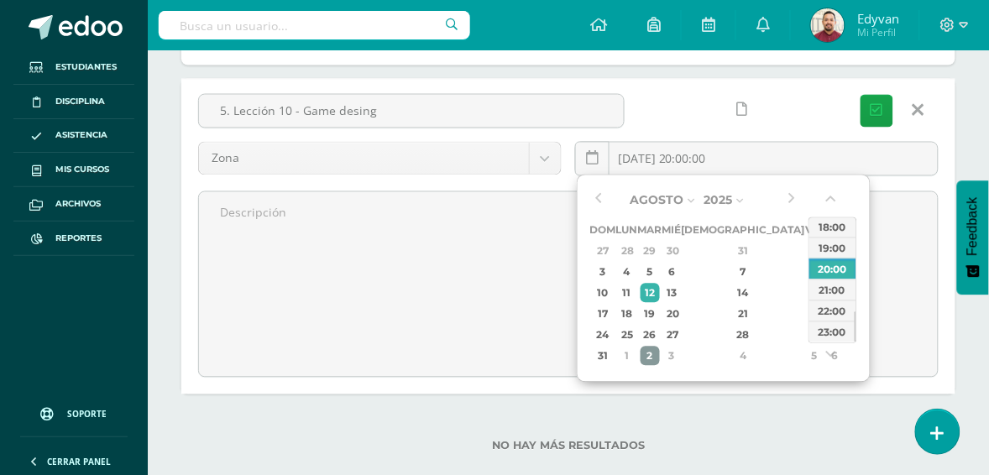
click at [660, 354] on div "2" at bounding box center [650, 356] width 19 height 19
click at [660, 275] on div "9" at bounding box center [650, 272] width 19 height 19
click at [660, 298] on div "16" at bounding box center [650, 293] width 19 height 19
type input "2025-09-16 20:00"
click at [833, 270] on div "20:00" at bounding box center [833, 269] width 47 height 21
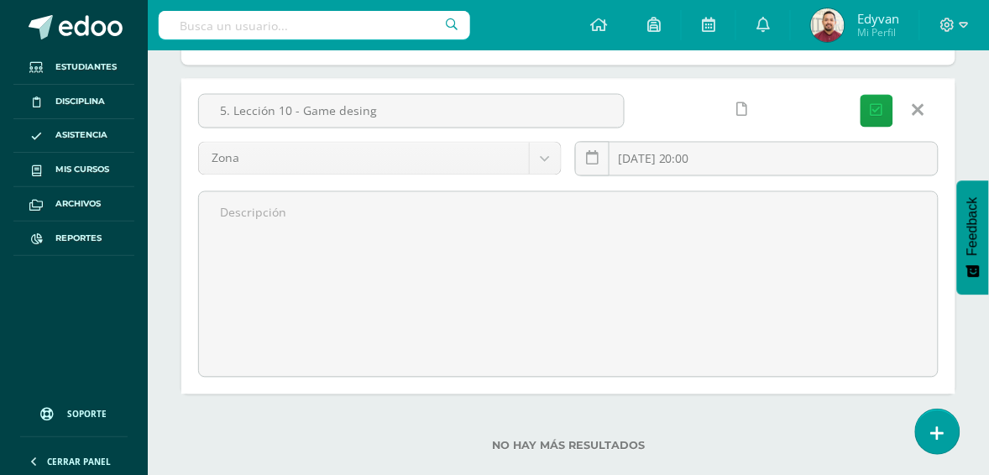
click at [879, 114] on div at bounding box center [851, 75] width 235 height 134
click at [878, 111] on icon "submit" at bounding box center [877, 111] width 13 height 14
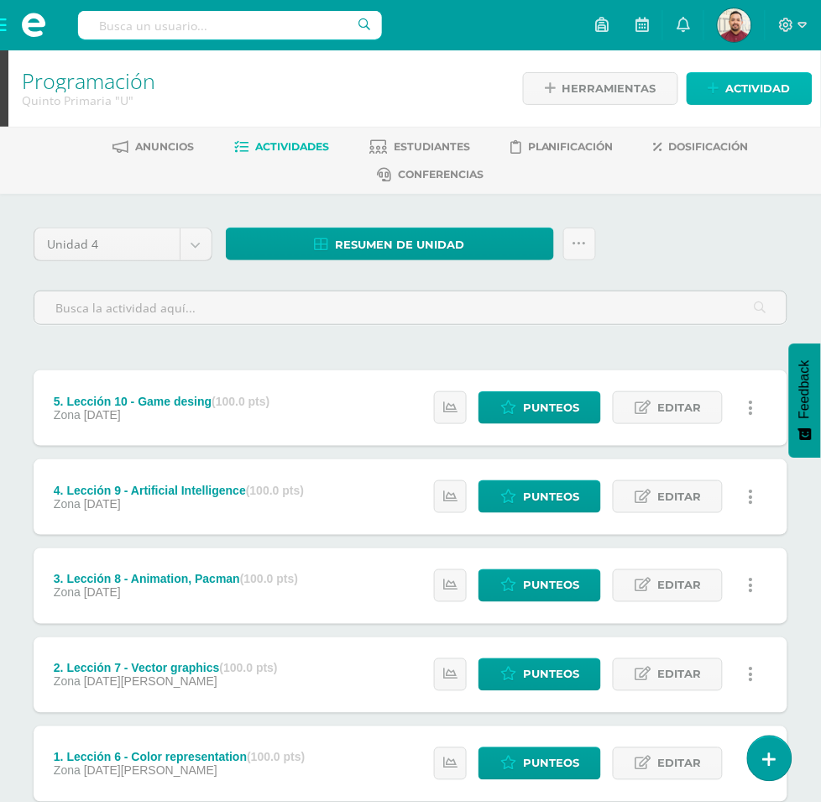
click at [739, 84] on span "Actividad" at bounding box center [758, 88] width 65 height 31
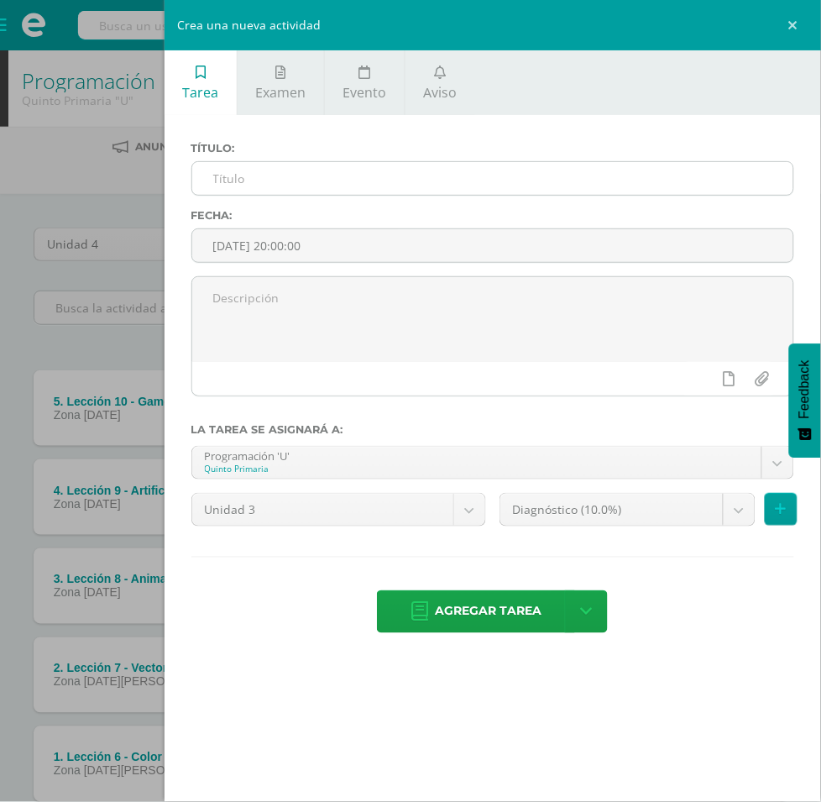
click at [450, 196] on div at bounding box center [492, 178] width 603 height 34
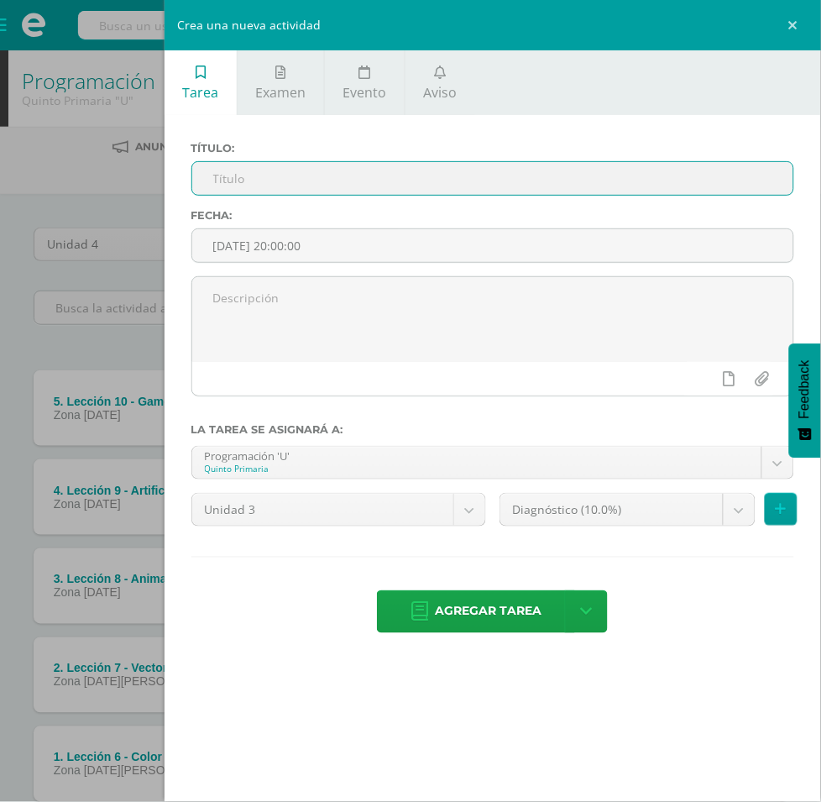
click at [458, 182] on input "text" at bounding box center [492, 178] width 601 height 33
type input "6."
click at [683, 401] on body "La tarea 5. Lección 10 - Game desing fue editada exitosamente. Estudiantes Disc…" at bounding box center [410, 457] width 821 height 914
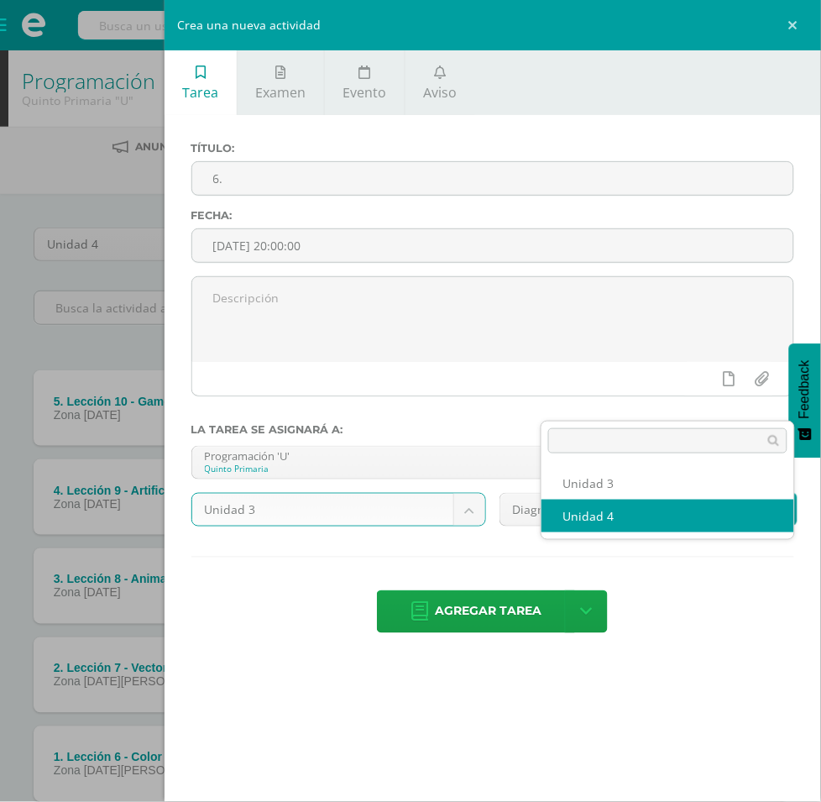
select select "200642"
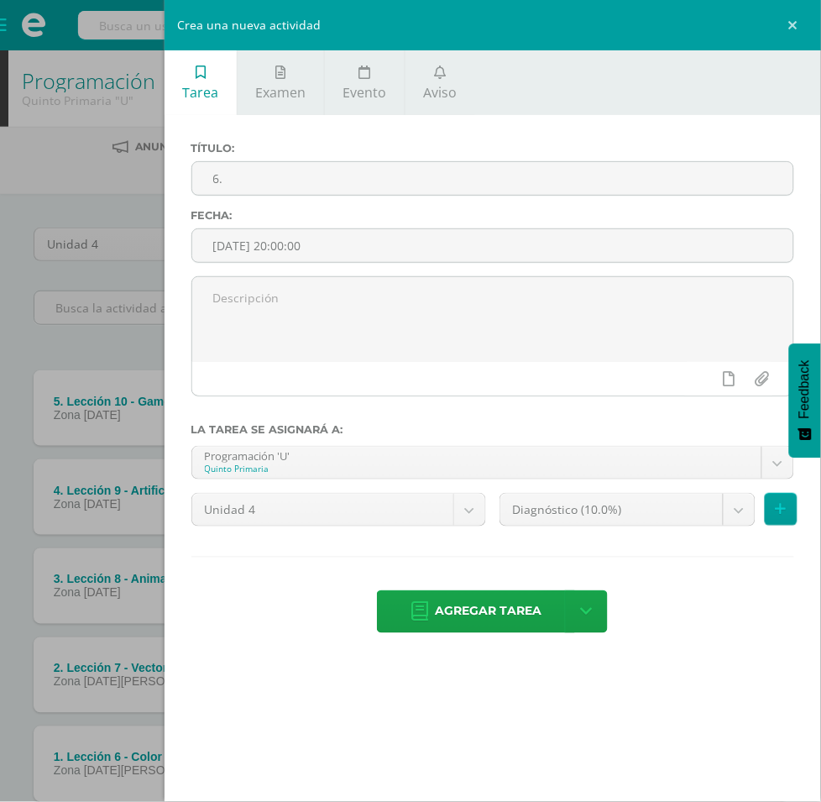
click at [588, 458] on body "La tarea 5. Lección 10 - Game desing fue editada exitosamente. Estudiantes Disc…" at bounding box center [410, 457] width 821 height 914
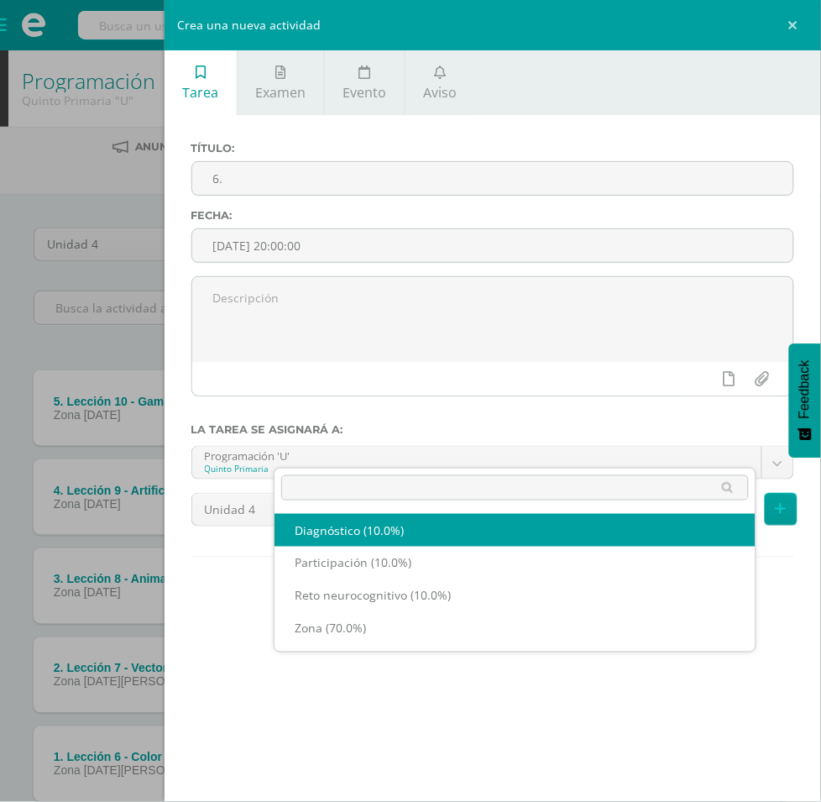
select select "204491"
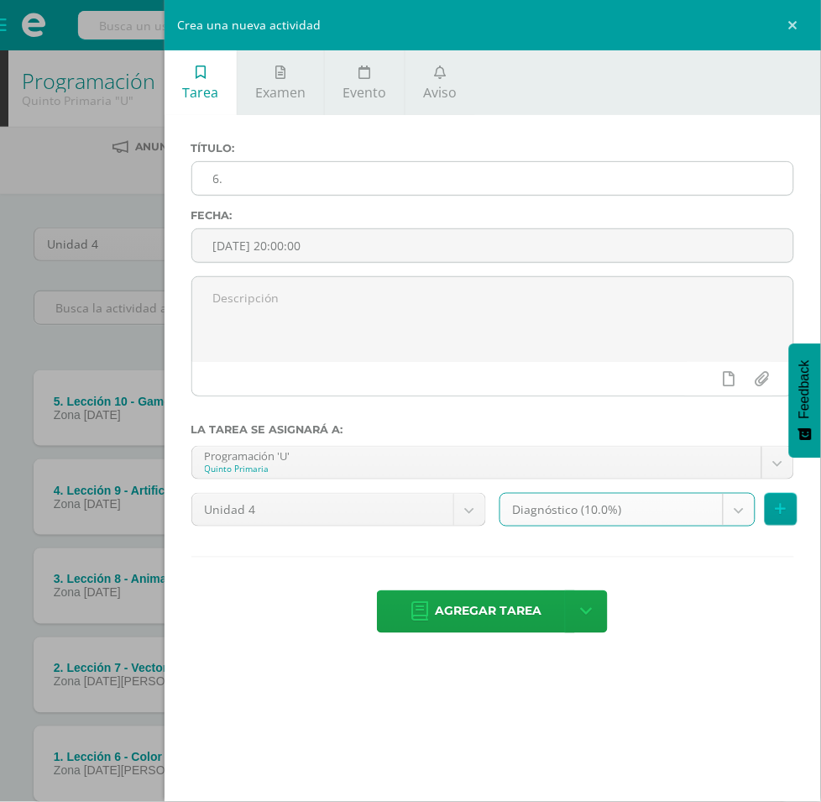
click at [427, 189] on input "6." at bounding box center [492, 178] width 601 height 33
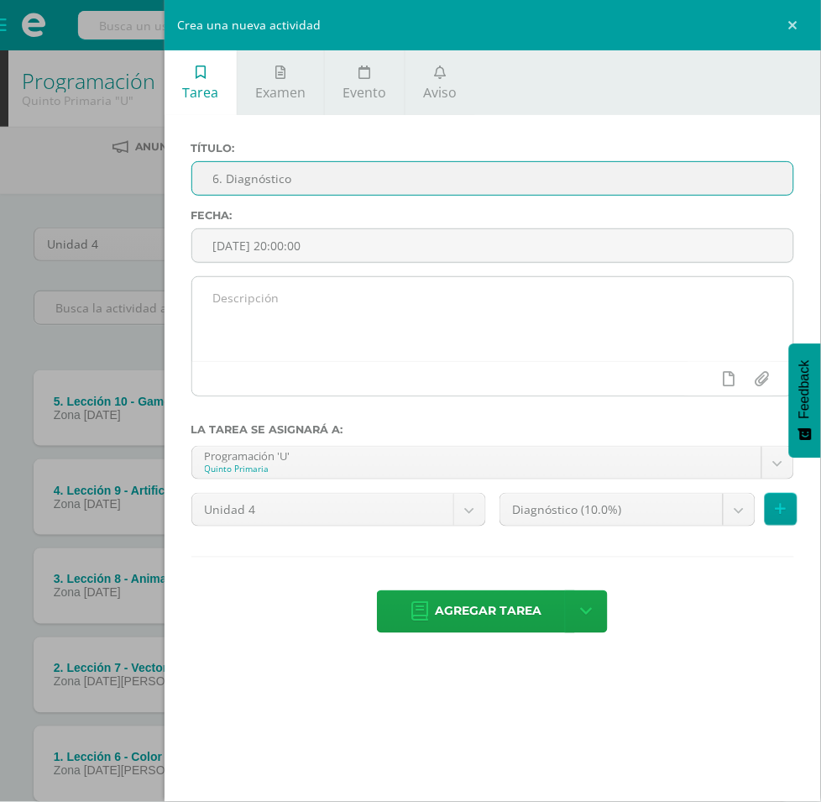
type input "6. Diagnóstico"
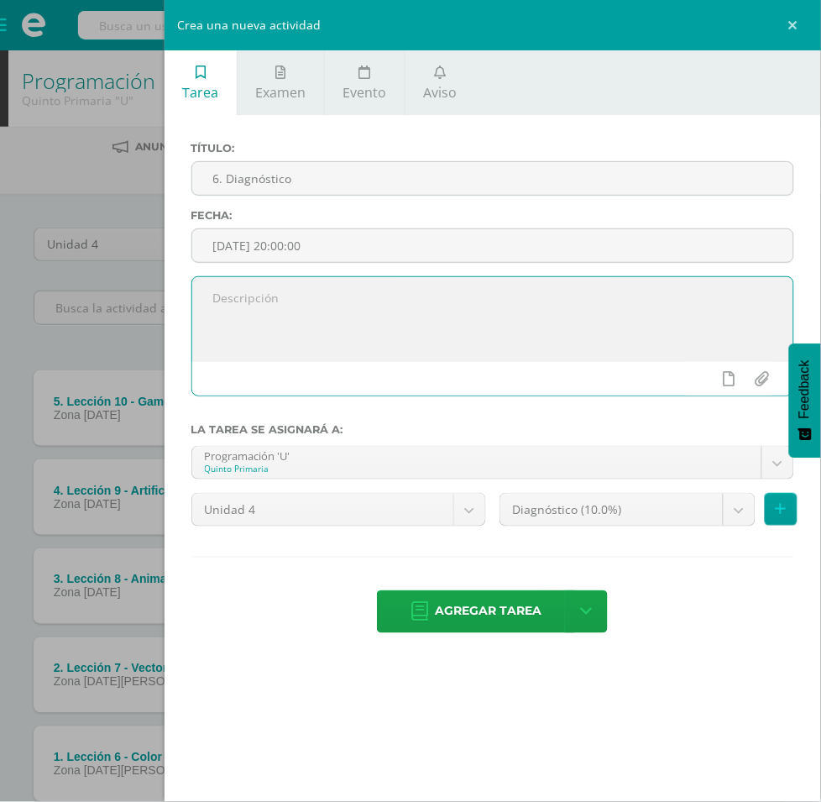
click at [417, 277] on textarea at bounding box center [492, 319] width 601 height 84
click at [443, 277] on textarea "Code Avengers" at bounding box center [492, 319] width 601 height 84
type textarea "Code Avengers"
click at [620, 475] on div "Título: 6. Diagnóstico Fecha: 2025-08-12 20:00:00 Code Avengers La tarea se asi…" at bounding box center [493, 389] width 657 height 548
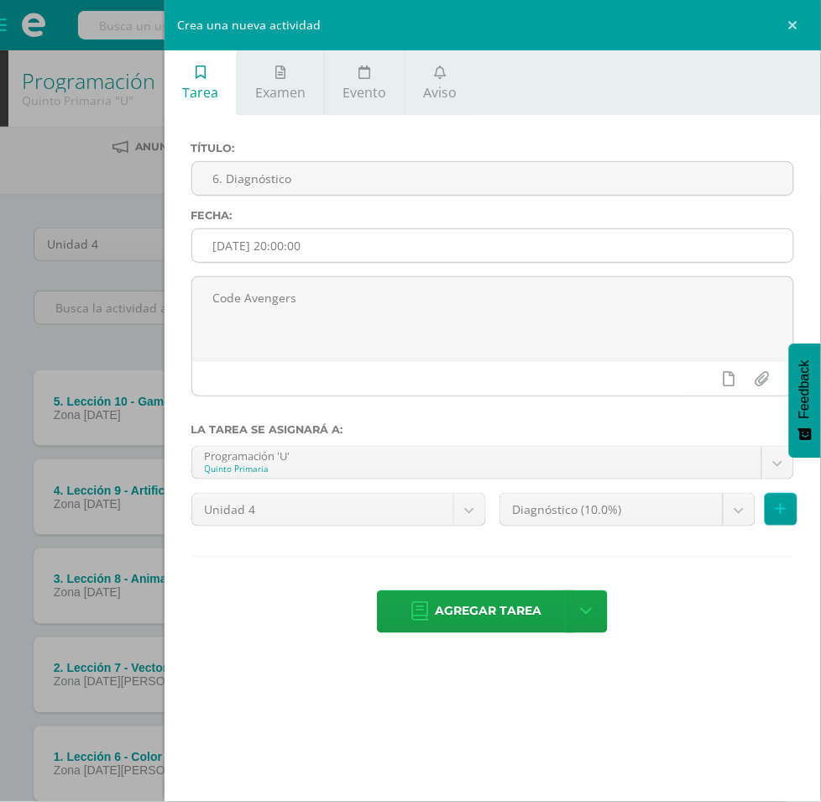
click at [708, 229] on input "[DATE] 20:00:00" at bounding box center [492, 245] width 601 height 33
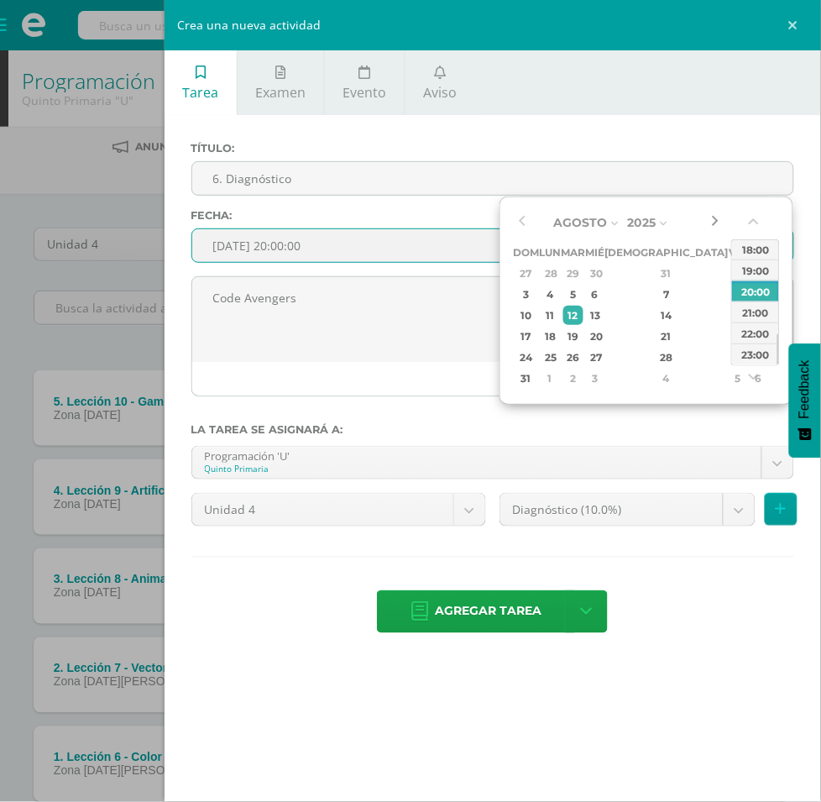
click at [718, 221] on button "button" at bounding box center [714, 222] width 17 height 25
click at [583, 334] on div "23" at bounding box center [573, 336] width 19 height 19
type input "2025-09-23 20:00"
click at [753, 295] on div "20:00" at bounding box center [755, 291] width 47 height 21
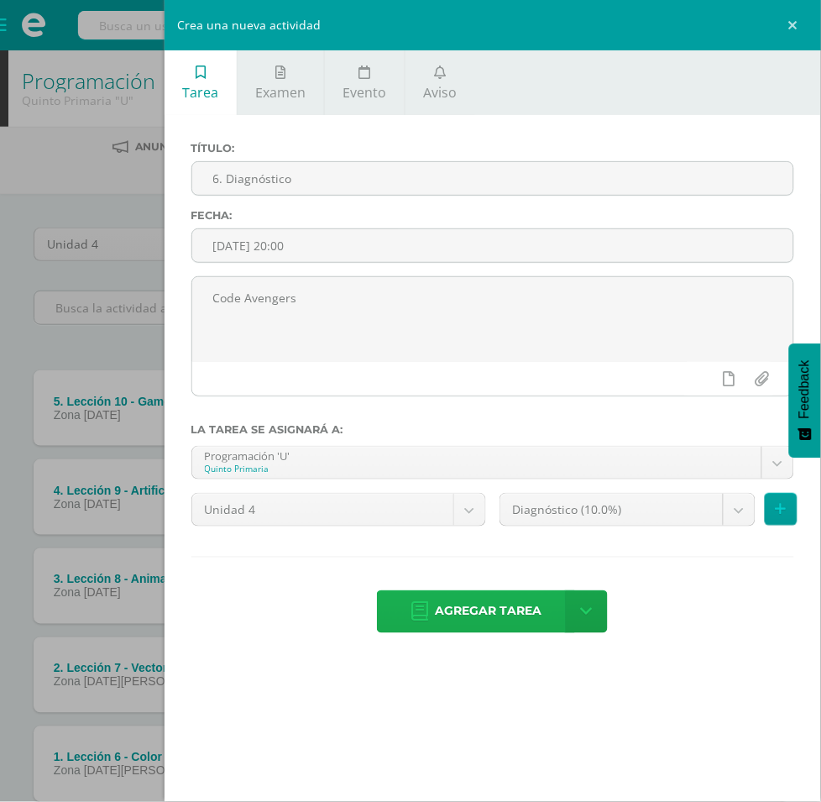
click at [522, 475] on span "Agregar tarea" at bounding box center [488, 611] width 107 height 41
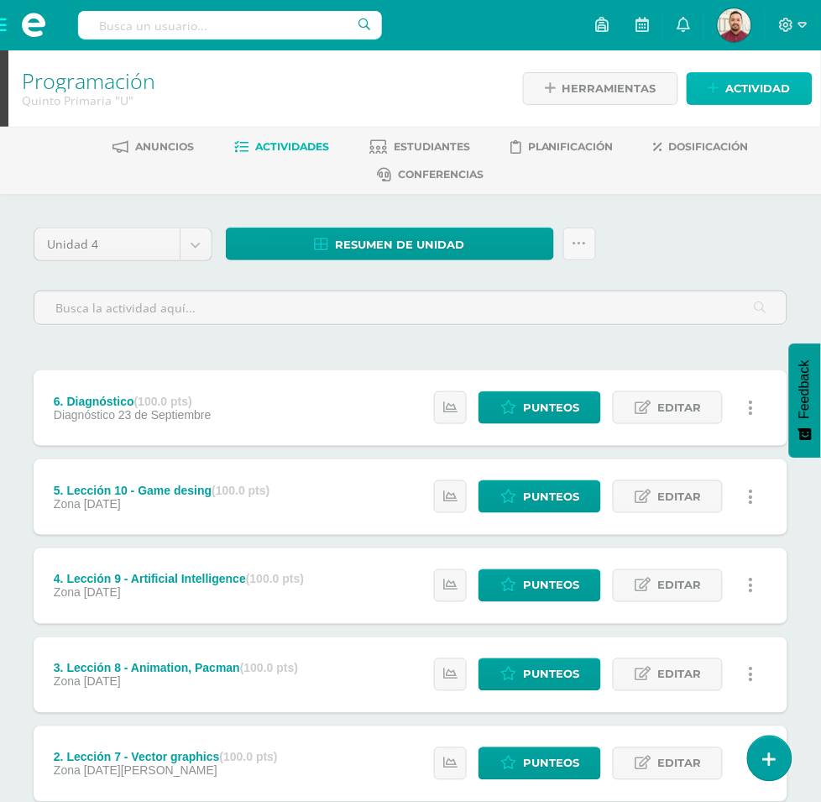
click at [727, 89] on span "Actividad" at bounding box center [758, 88] width 65 height 31
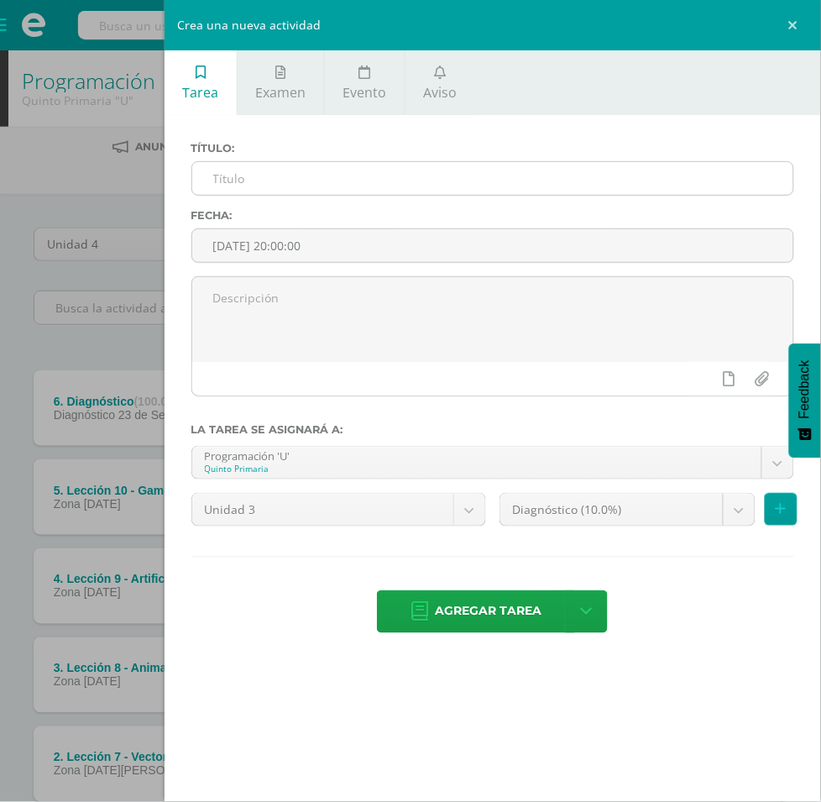
click at [501, 178] on input "text" at bounding box center [492, 178] width 601 height 33
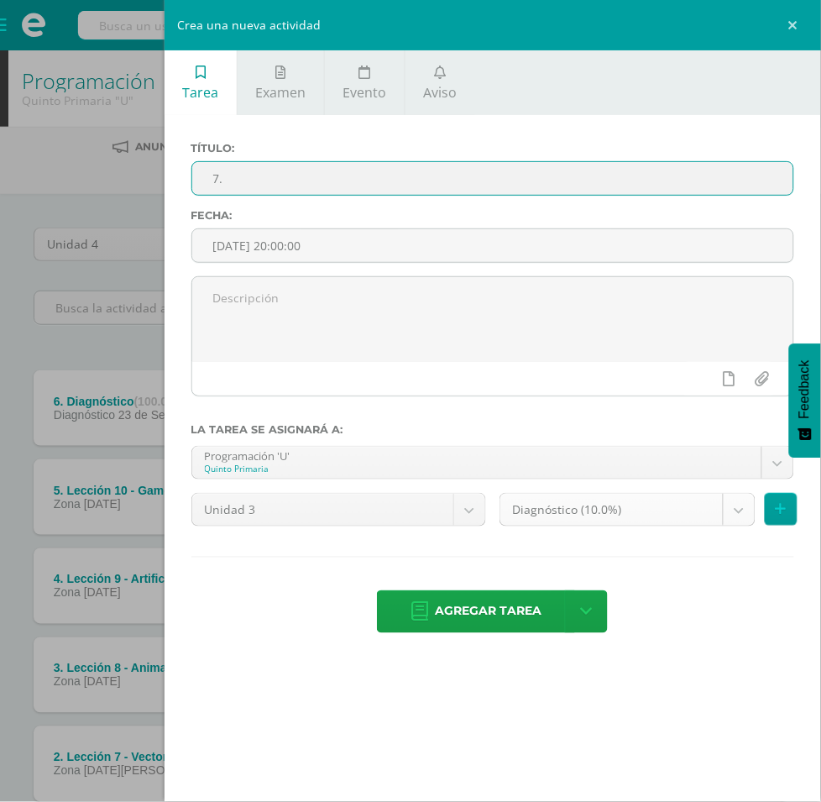
type input "7."
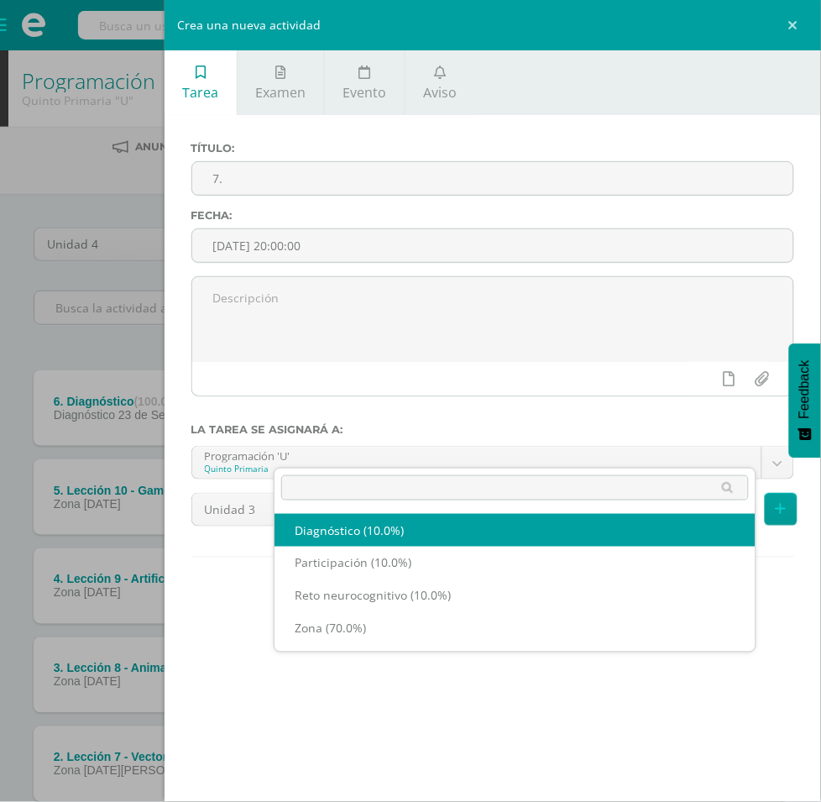
click at [515, 438] on body "Tarea asignada exitosamente Estudiantes Disciplina Asistencia Mis cursos Archiv…" at bounding box center [410, 501] width 821 height 1003
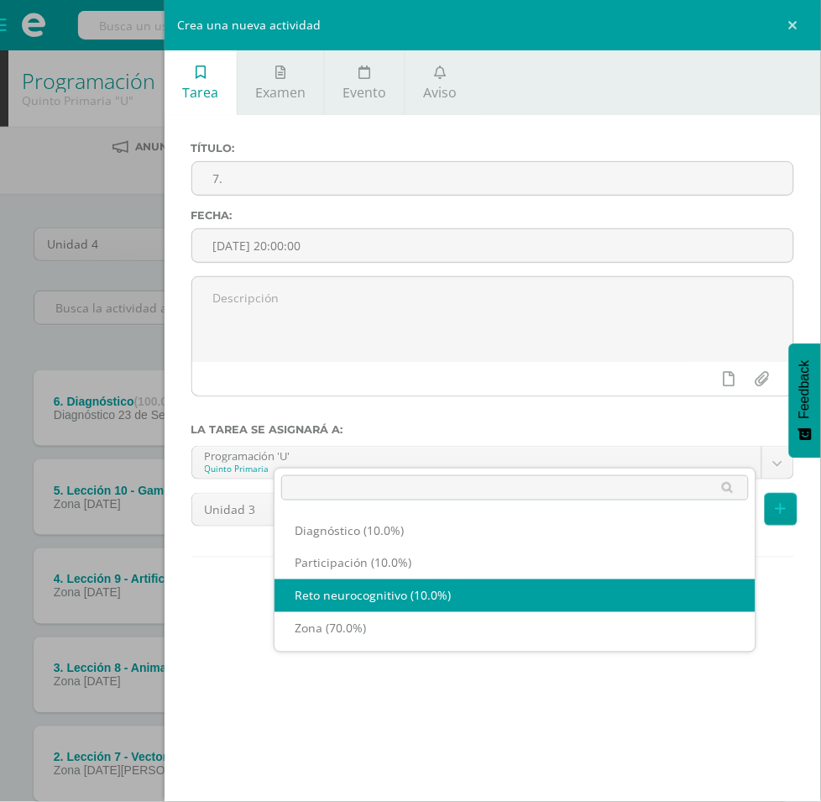
select select "204488"
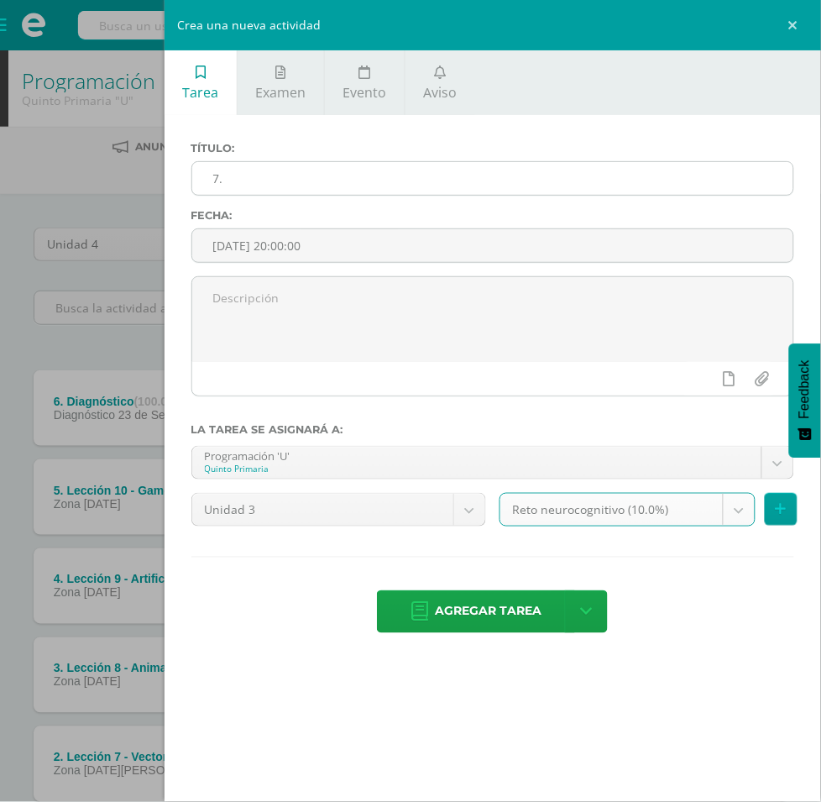
click at [407, 181] on input "7." at bounding box center [492, 178] width 601 height 33
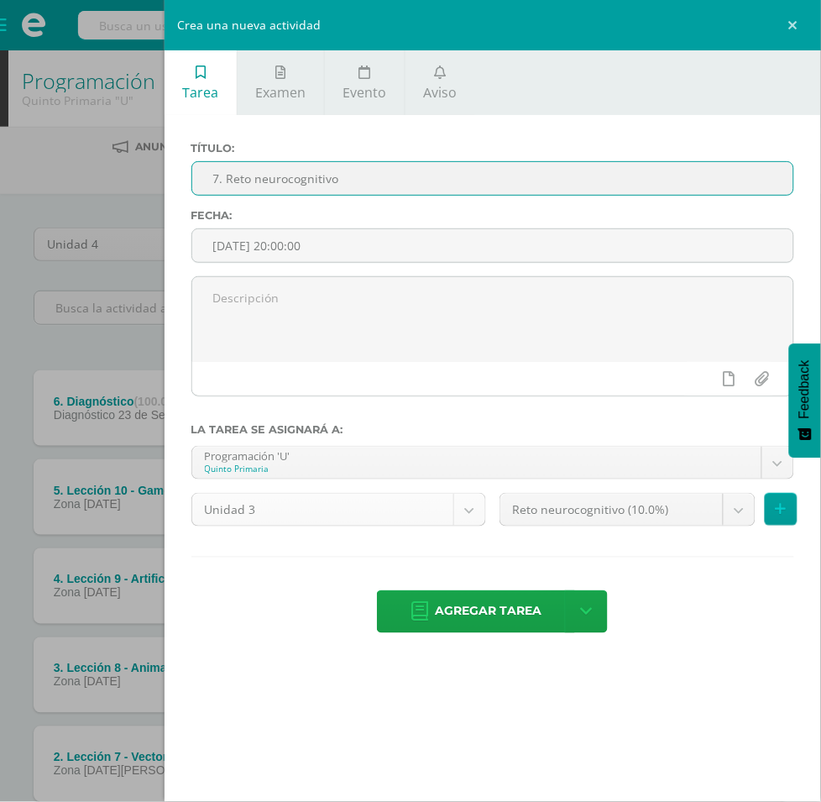
type input "7. Reto neurocognitivo"
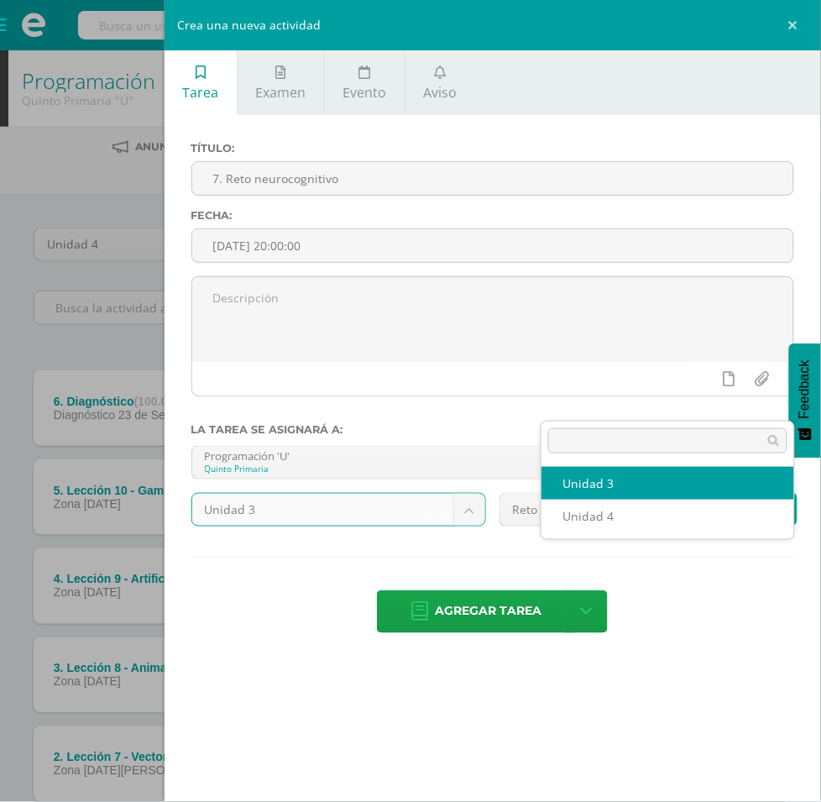
click at [648, 406] on body "Tarea asignada exitosamente Estudiantes Disciplina Asistencia Mis cursos Archiv…" at bounding box center [410, 501] width 821 height 1003
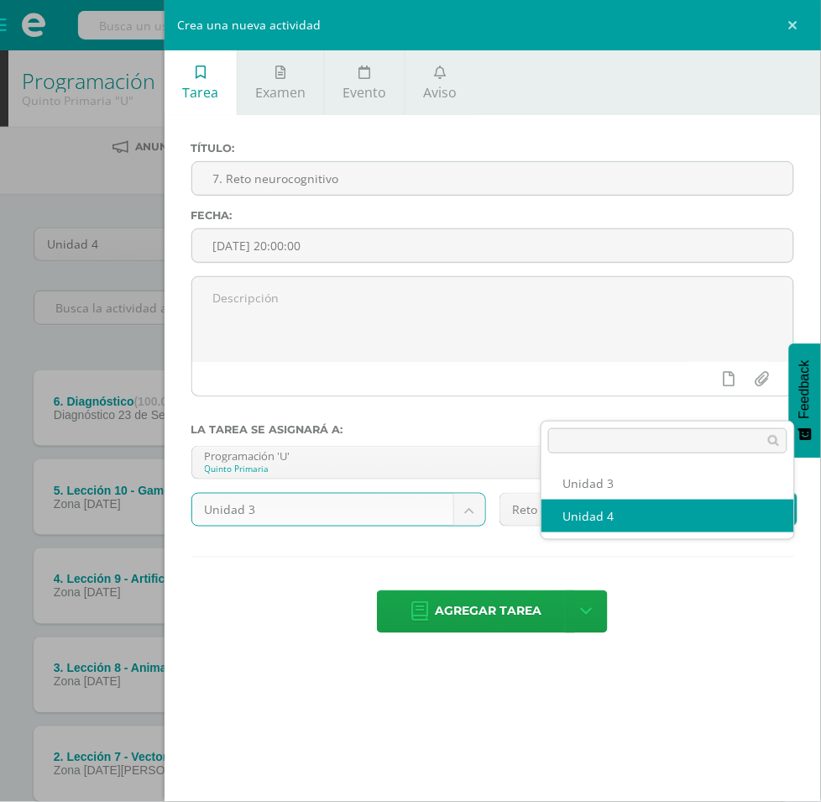
select select "200642"
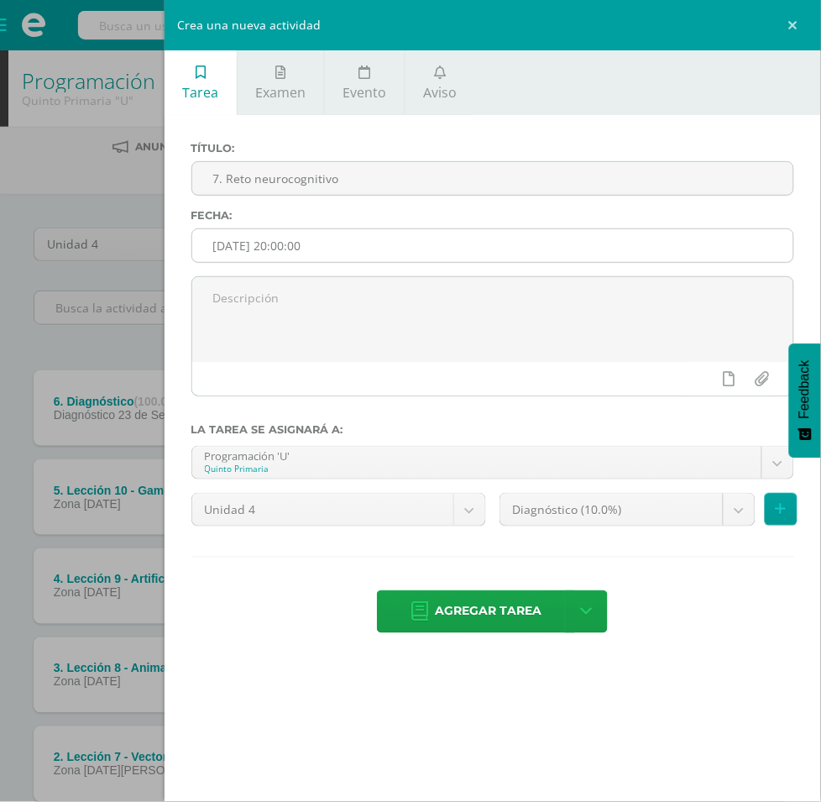
click at [694, 229] on input "[DATE] 20:00:00" at bounding box center [492, 245] width 601 height 33
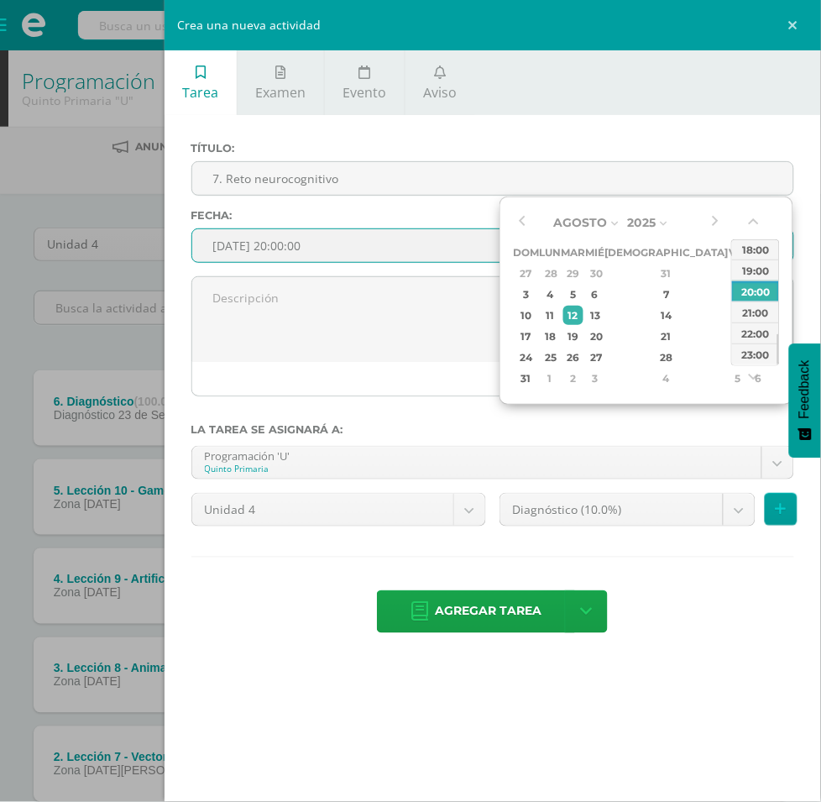
click at [716, 207] on div "Agosto Enero Febrero Marzo Abril Mayo Junio Julio Agosto Septiembre Octubre Nov…" at bounding box center [647, 301] width 294 height 208
click at [715, 221] on button "button" at bounding box center [714, 222] width 17 height 25
click at [583, 364] on div "30" at bounding box center [573, 357] width 19 height 19
type input "[DATE] 20:00"
click at [752, 288] on div "20:00" at bounding box center [755, 291] width 47 height 21
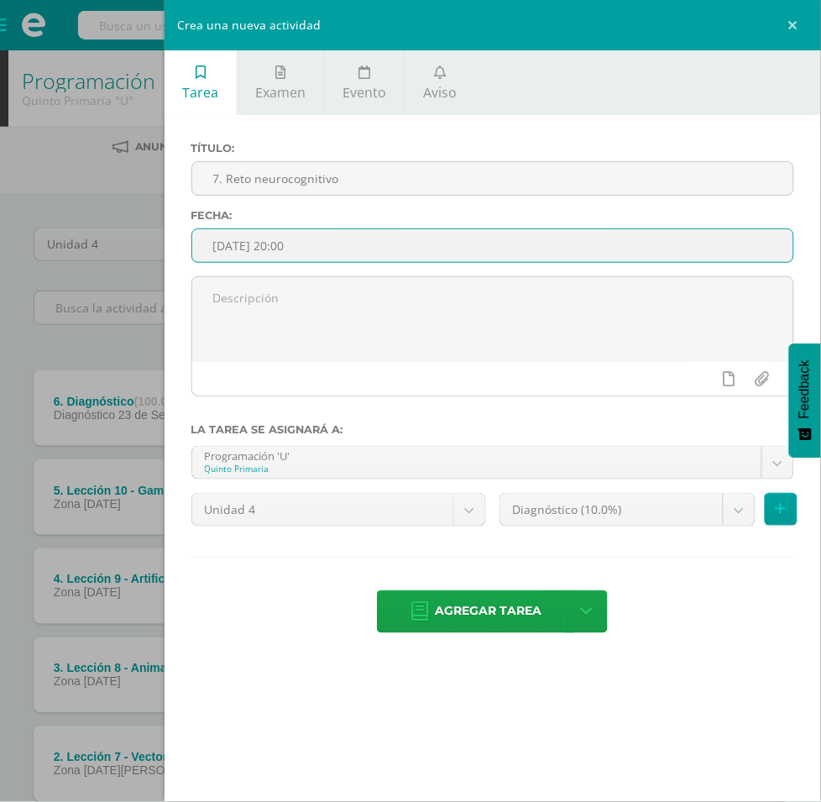
click at [716, 508] on div "Título: 7. Reto neurocognitivo Fecha: 2025-09-30 20:00 La tarea se asignará a: …" at bounding box center [493, 389] width 657 height 548
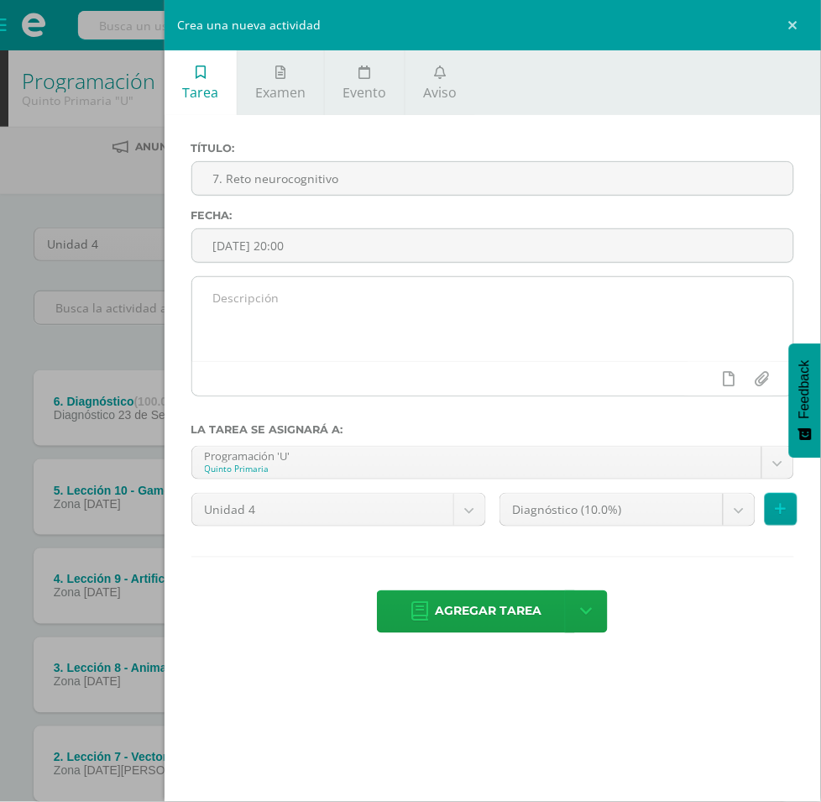
click at [421, 277] on textarea at bounding box center [492, 319] width 601 height 84
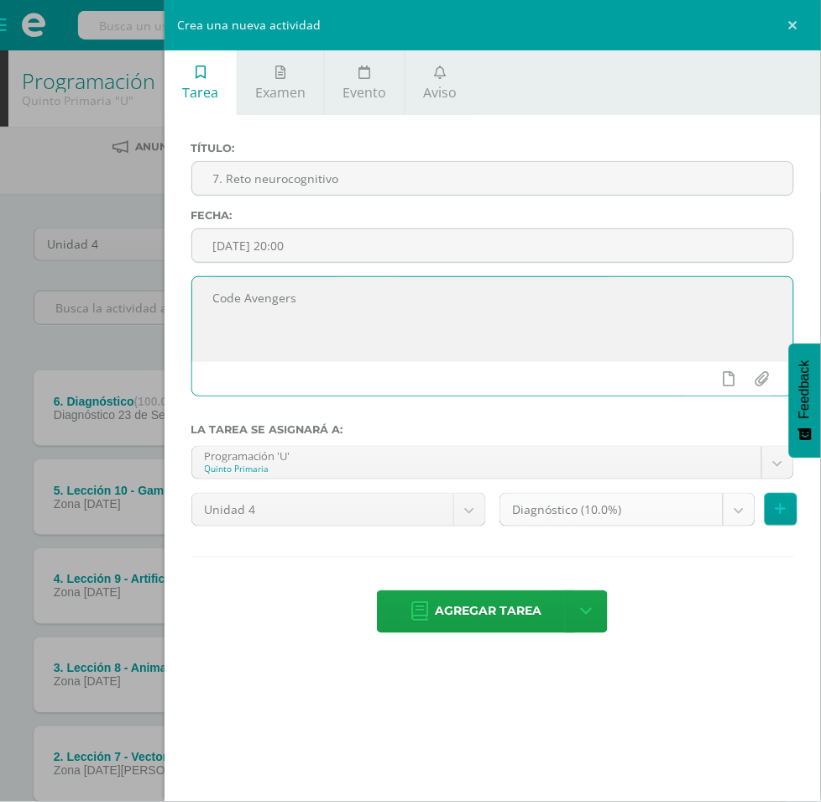
type textarea "Code Avengers"
click at [513, 447] on body "Tarea asignada exitosamente Estudiantes Disciplina Asistencia Mis cursos Archiv…" at bounding box center [410, 501] width 821 height 1003
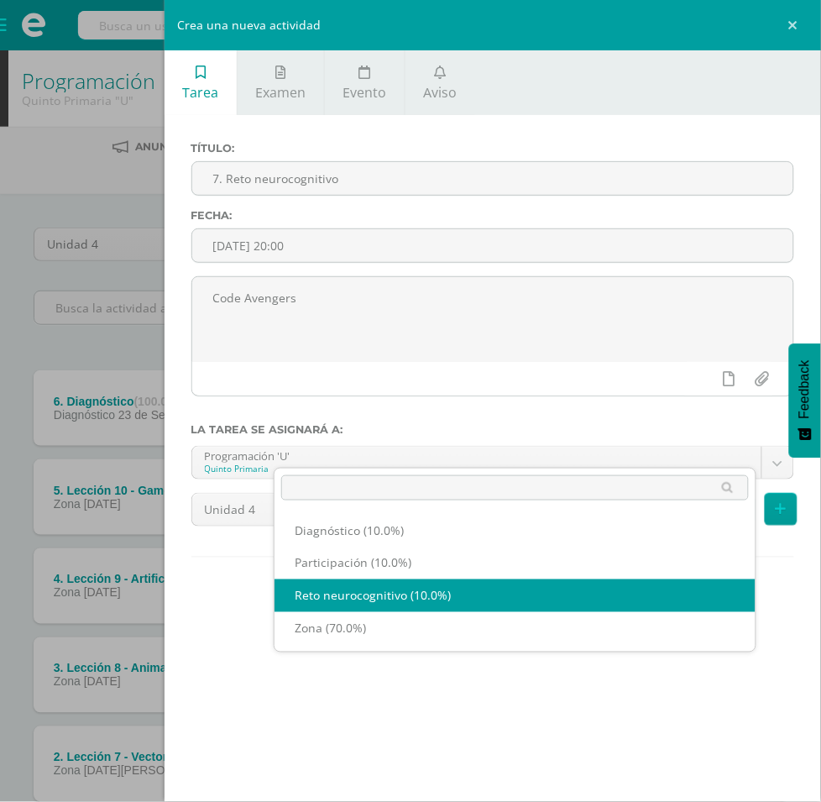
select select "204492"
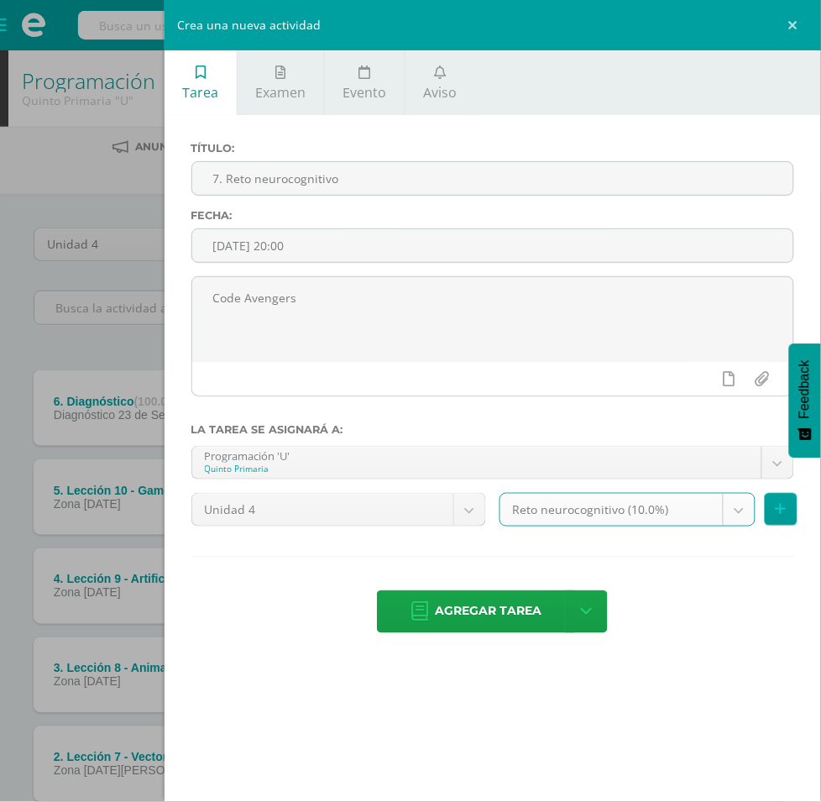
click at [498, 632] on div "Tarea Examen Evento Aviso Título: 7. Reto neurocognitivo Fecha: 2025-09-30 20:0…" at bounding box center [493, 401] width 657 height 802
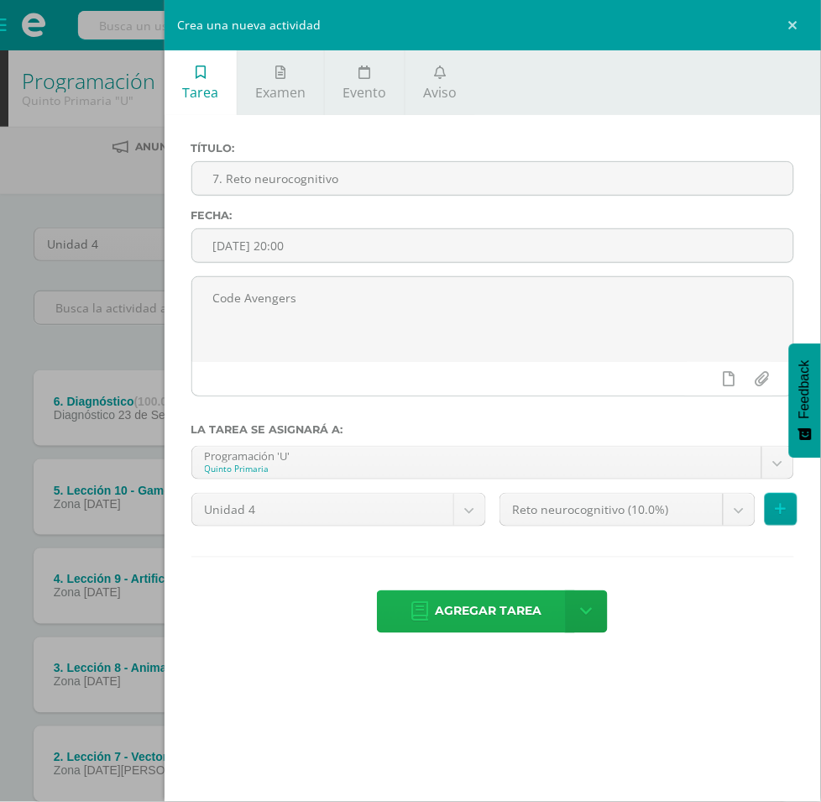
click at [527, 591] on span "Agregar tarea" at bounding box center [488, 611] width 107 height 41
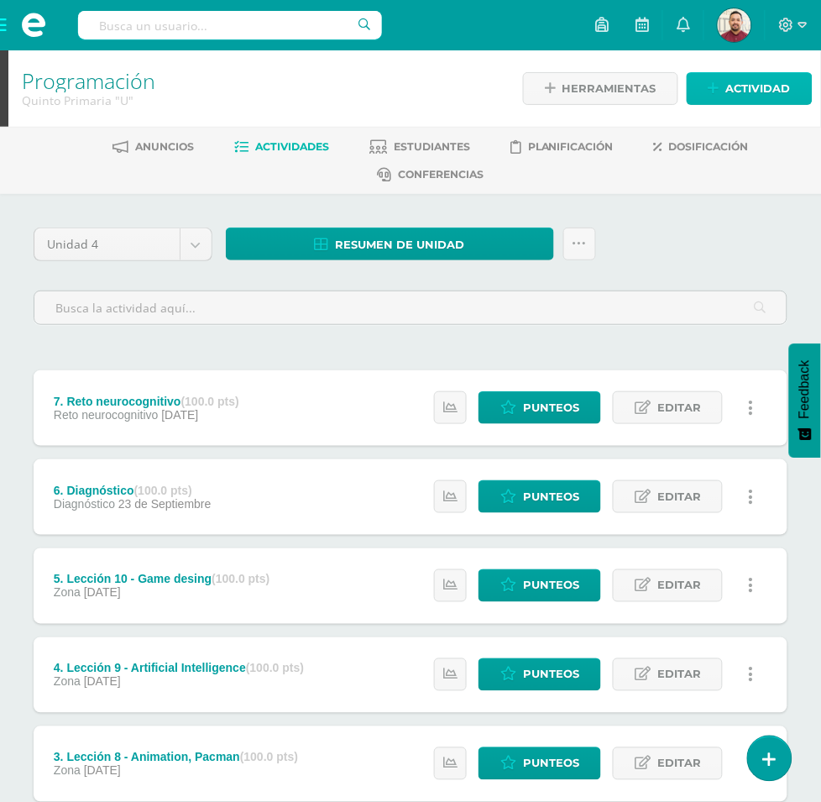
click at [726, 87] on span "Actividad" at bounding box center [758, 88] width 65 height 31
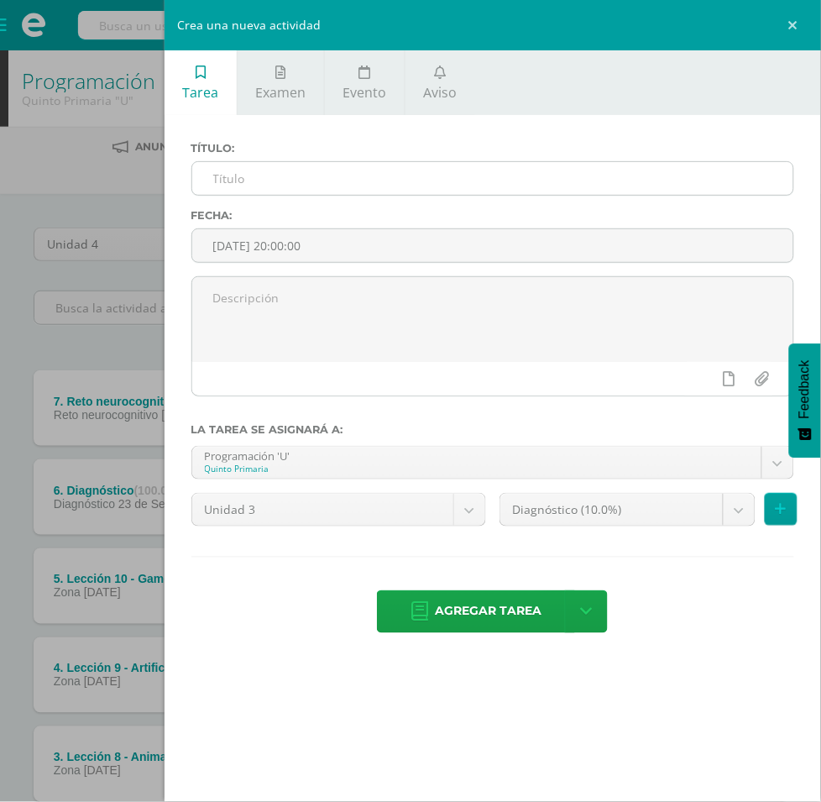
click at [489, 182] on input "text" at bounding box center [492, 178] width 601 height 33
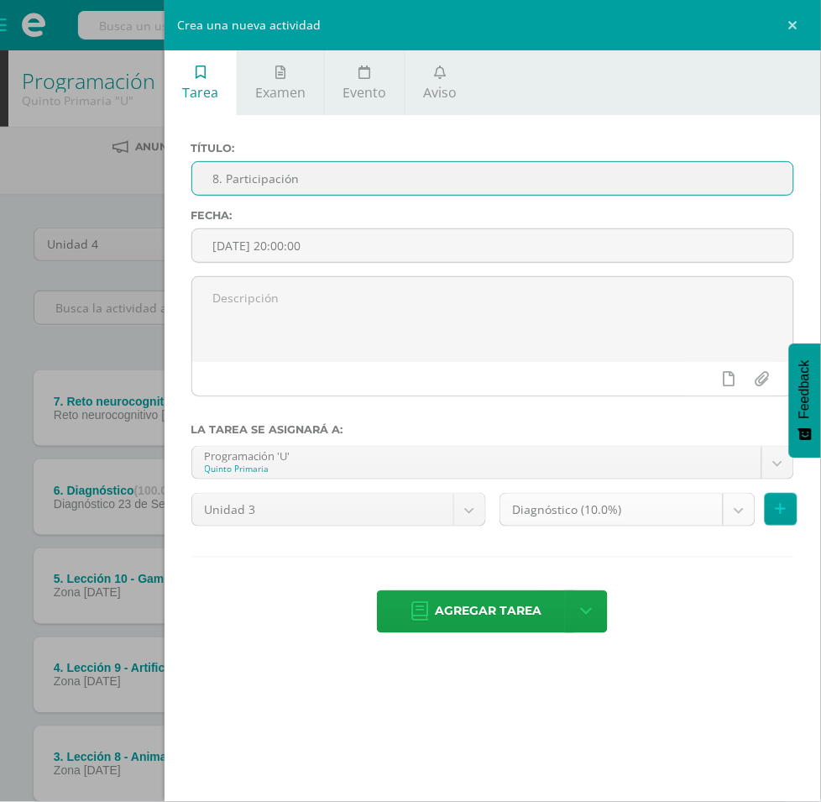
type input "8. Participación"
click at [513, 438] on body "Tarea asignada exitosamente Estudiantes Disciplina Asistencia Mis cursos Archiv…" at bounding box center [410, 546] width 821 height 1092
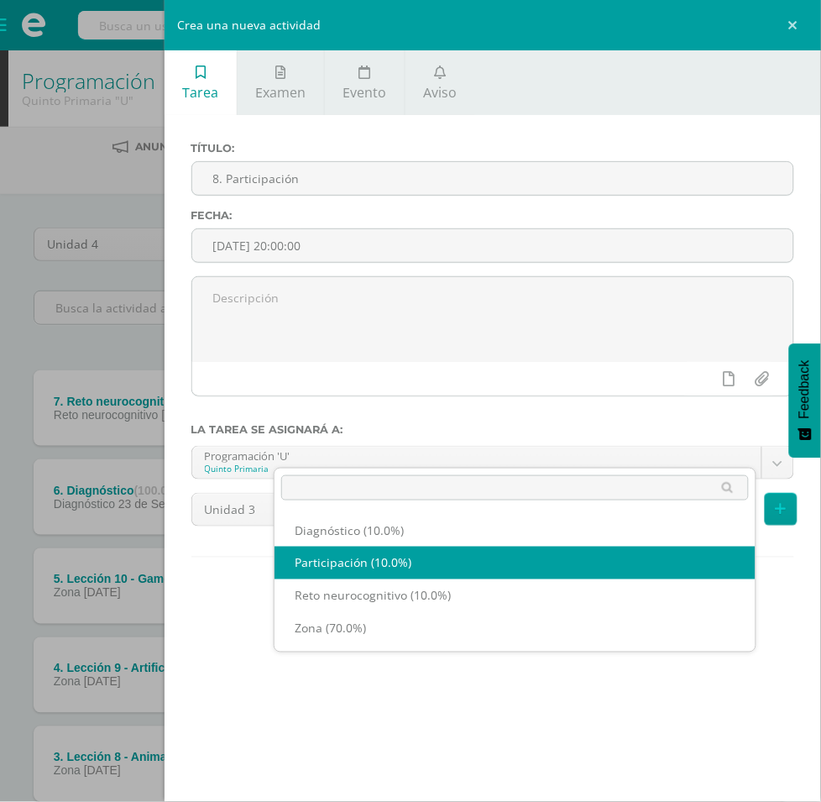
select select "204486"
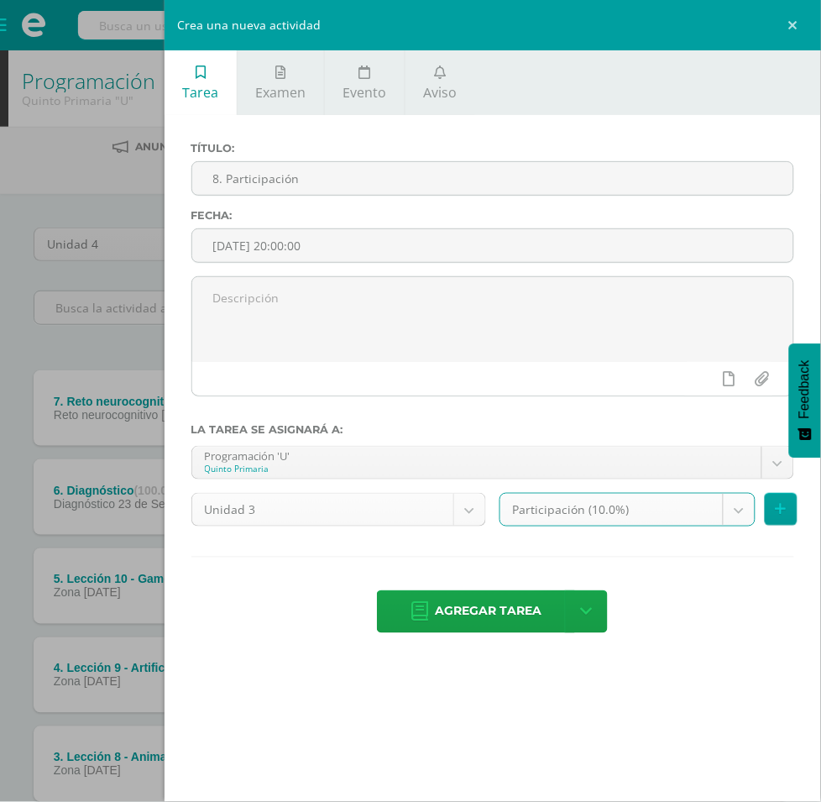
click at [584, 410] on body "Tarea asignada exitosamente Estudiantes Disciplina Asistencia Mis cursos Archiv…" at bounding box center [410, 546] width 821 height 1092
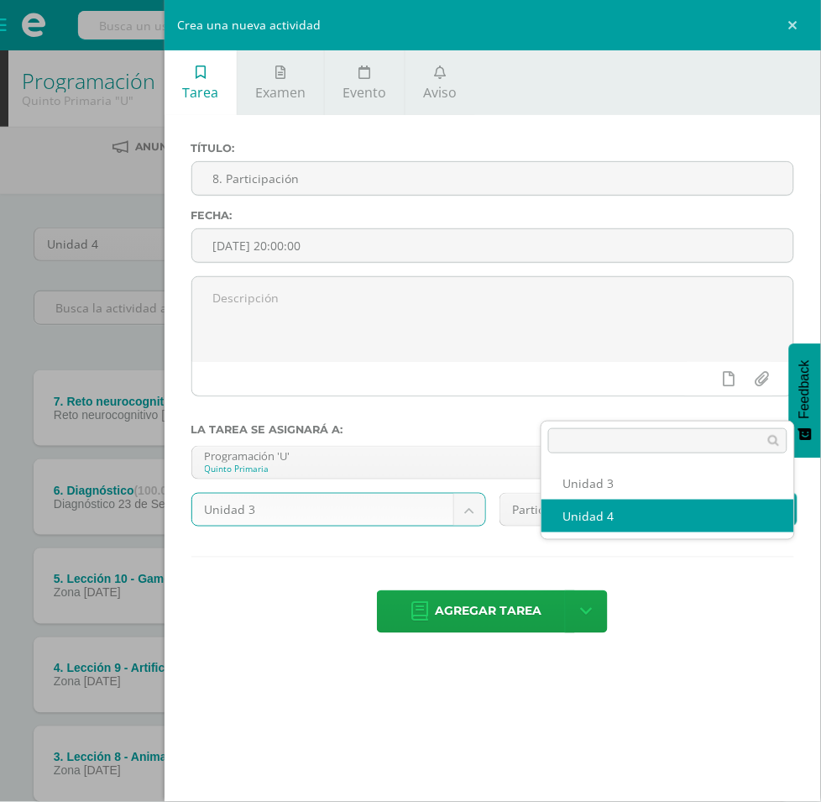
select select "200642"
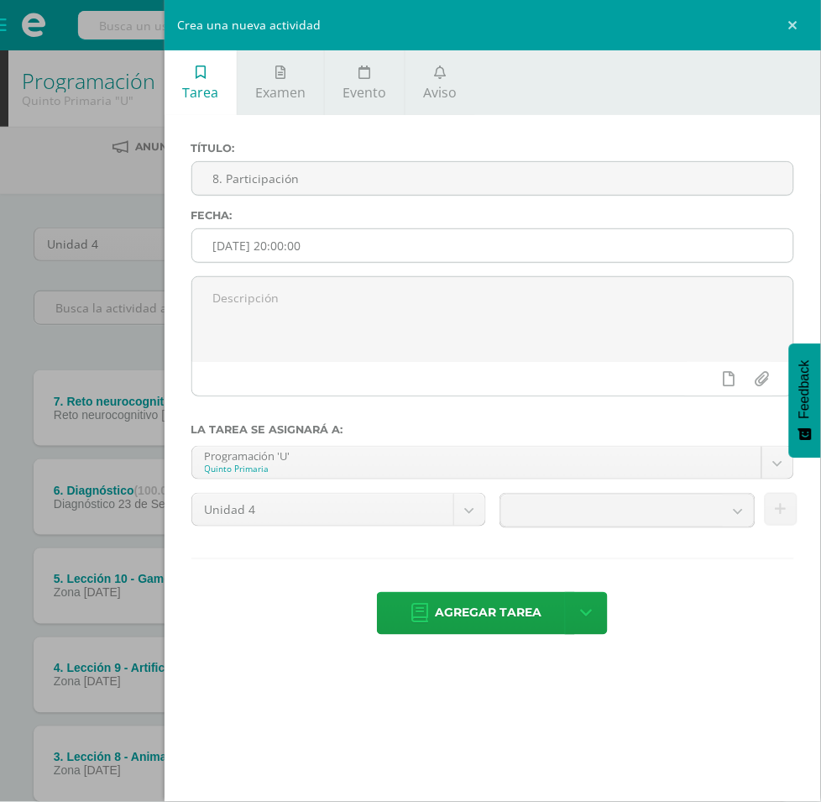
click at [739, 229] on input "[DATE] 20:00:00" at bounding box center [492, 245] width 601 height 33
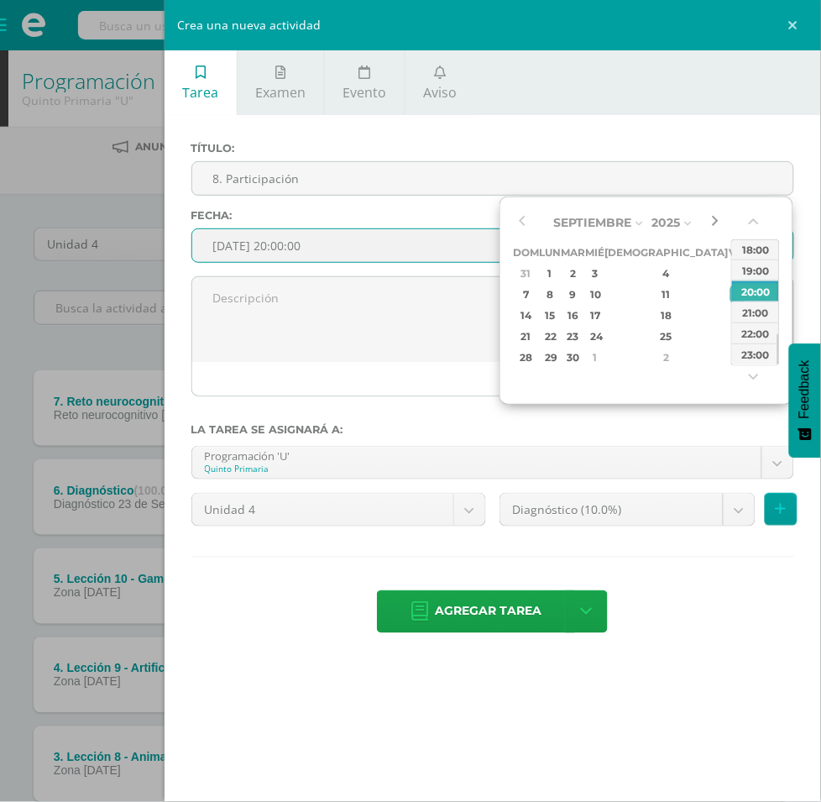
click at [722, 221] on button "button" at bounding box center [714, 222] width 17 height 25
click at [583, 359] on div "30" at bounding box center [573, 357] width 19 height 19
click at [726, 218] on div "Septiembre Enero Febrero Marzo Abril Mayo Junio Julio Agosto Septiembre Octubre…" at bounding box center [647, 301] width 294 height 208
click at [722, 218] on button "button" at bounding box center [714, 222] width 17 height 25
click at [583, 300] on div "7" at bounding box center [573, 294] width 19 height 19
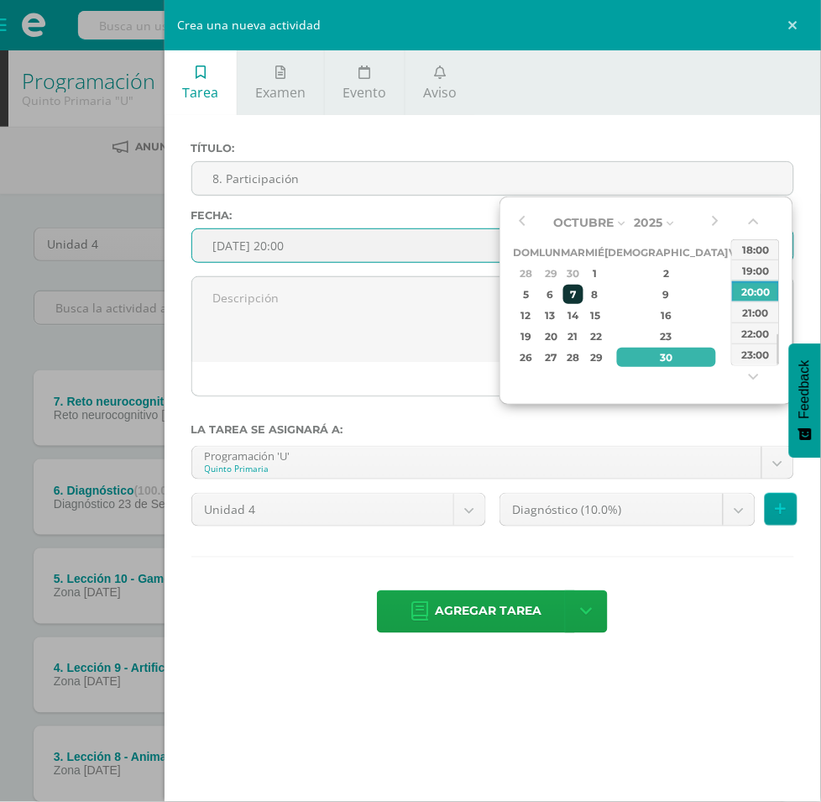
type input "2025-10-07 20:00"
click at [740, 287] on div "20:00" at bounding box center [755, 291] width 47 height 21
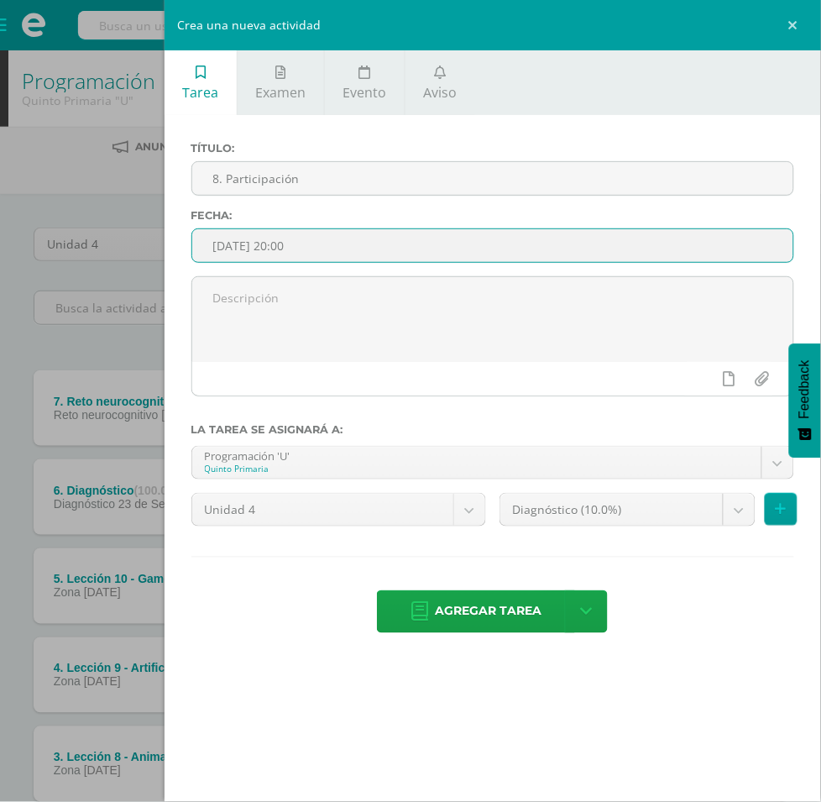
click at [686, 139] on div "Título: 8. Participación Fecha: 2025-10-07 20:00 La tarea se asignará a: Progra…" at bounding box center [493, 389] width 657 height 548
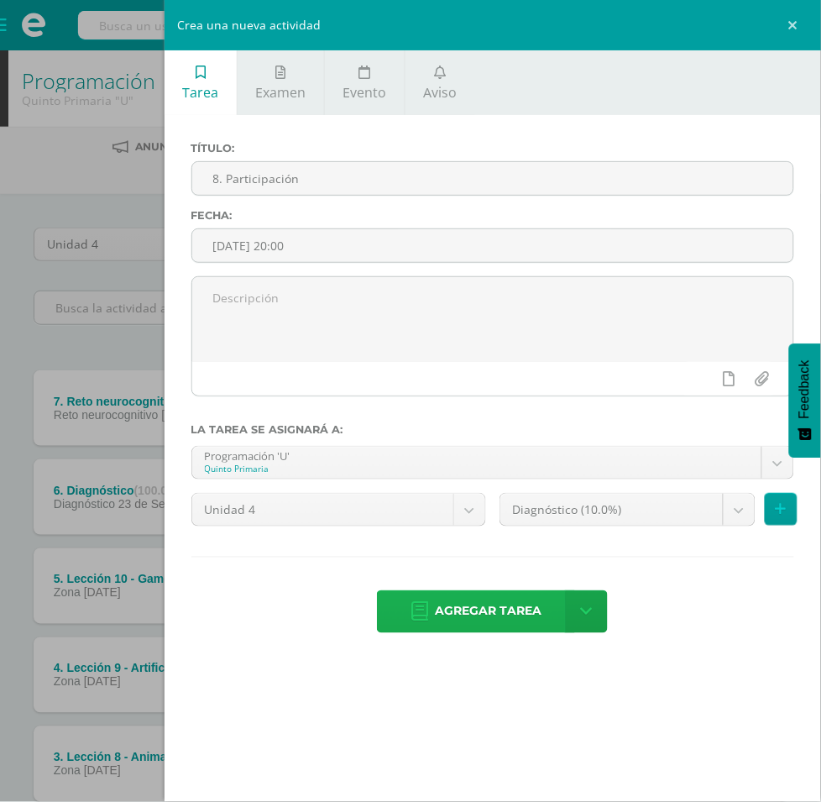
click at [525, 591] on span "Agregar tarea" at bounding box center [488, 611] width 107 height 41
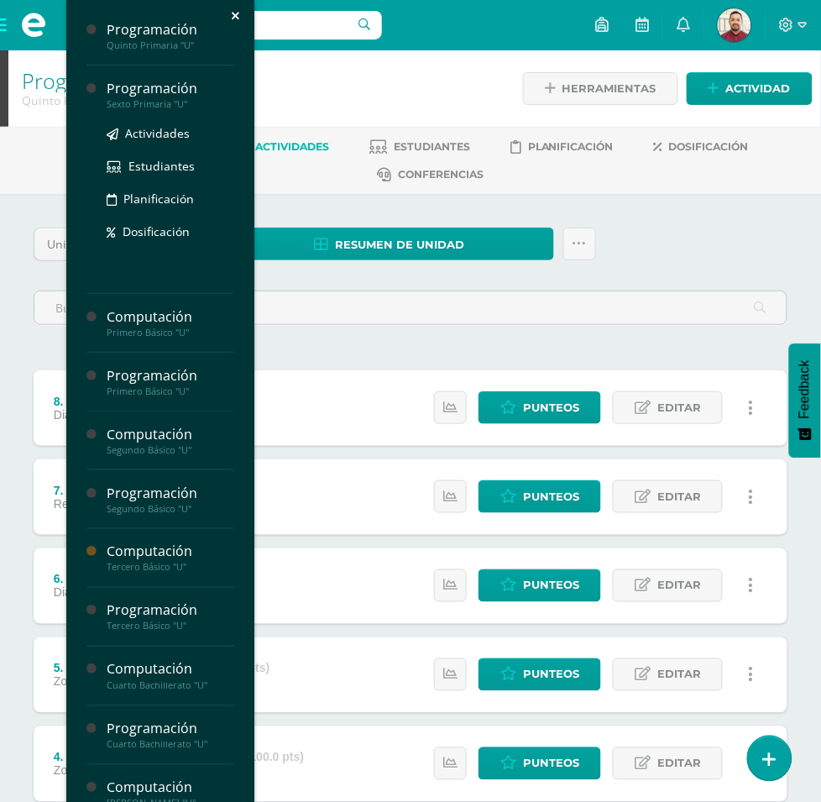
drag, startPoint x: 210, startPoint y: 85, endPoint x: 237, endPoint y: 76, distance: 28.2
click at [210, 85] on div "Programación" at bounding box center [171, 88] width 128 height 19
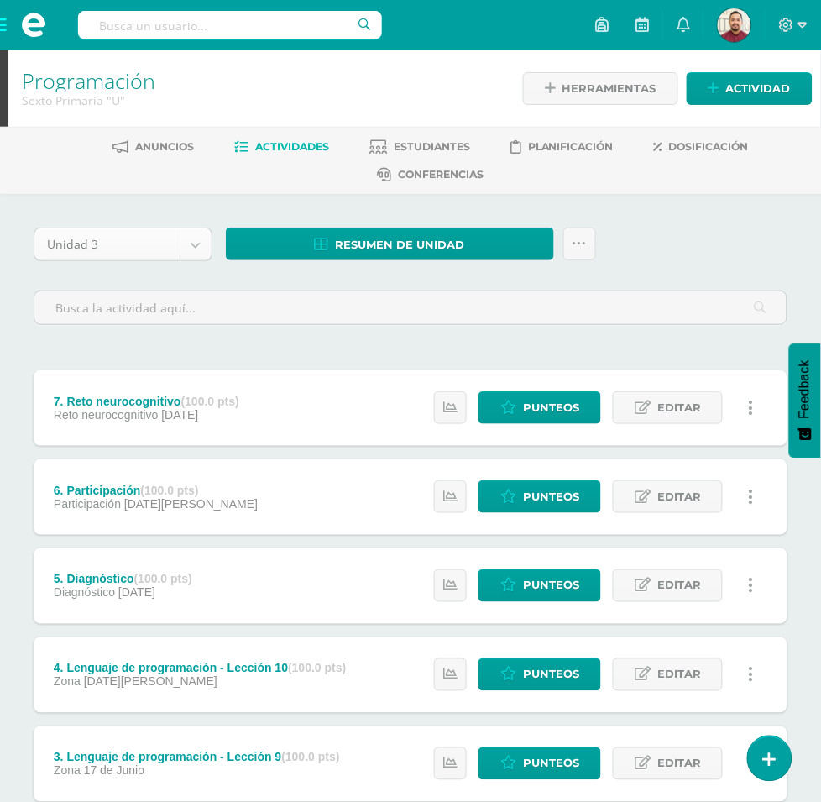
click at [302, 236] on body "Estudiantes Disciplina Asistencia Mis cursos Archivos Reportes Soporte Ayuda Re…" at bounding box center [410, 546] width 821 height 1092
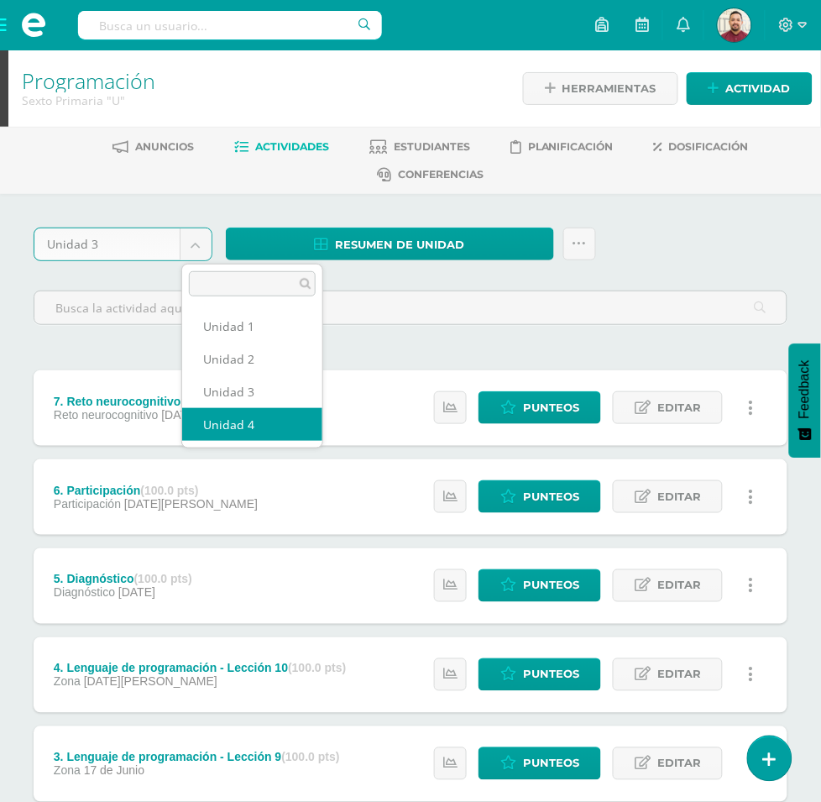
select select "Unidad 4"
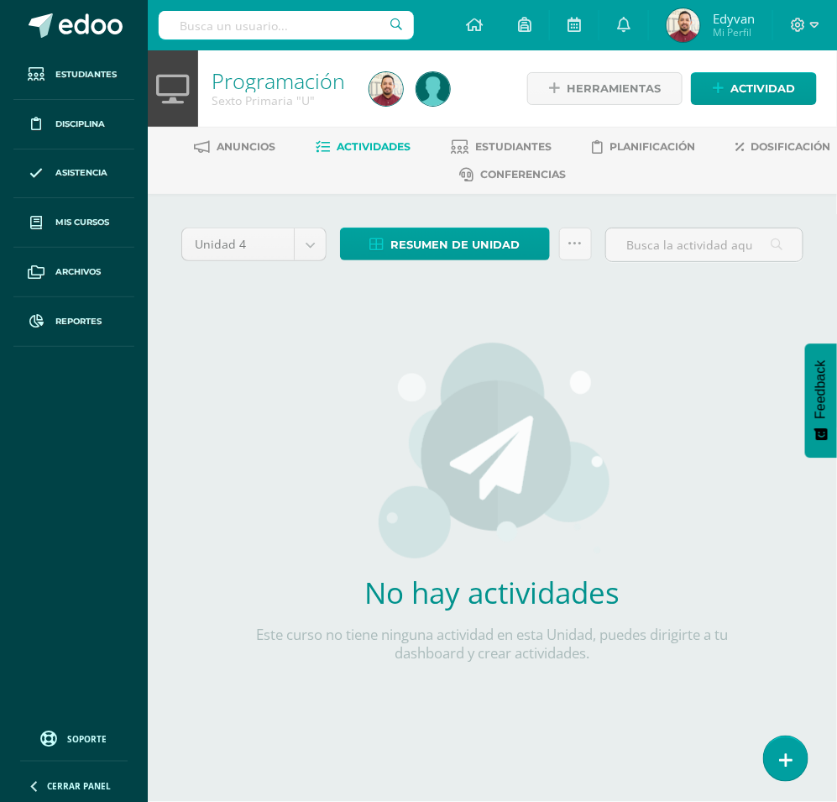
click at [744, 84] on div at bounding box center [699, 75] width 235 height 134
click at [672, 340] on div "No hay actividades Este curso no tiene ninguna actividad en esta Unidad, puedes…" at bounding box center [493, 511] width 496 height 409
click at [752, 91] on span "Actividad" at bounding box center [763, 88] width 65 height 31
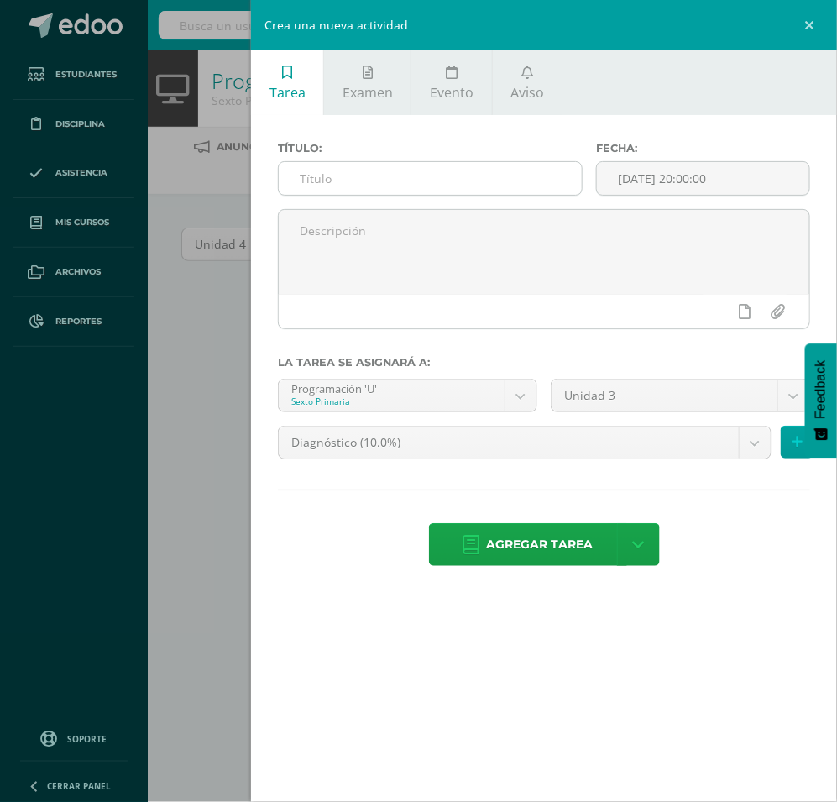
click at [485, 181] on input "text" at bounding box center [430, 178] width 303 height 33
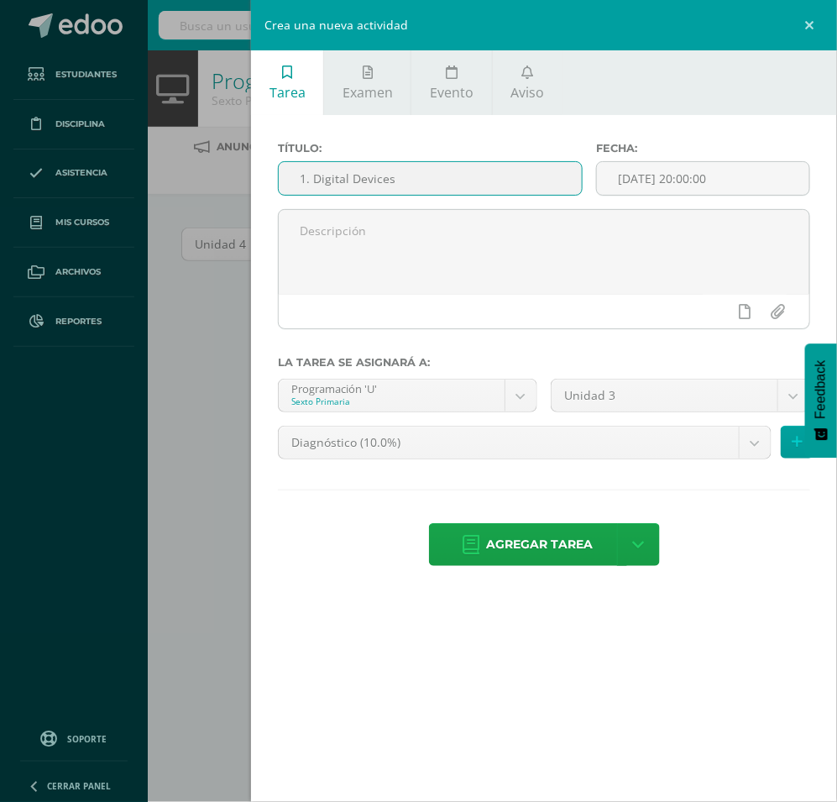
type input "1. Digital Devices"
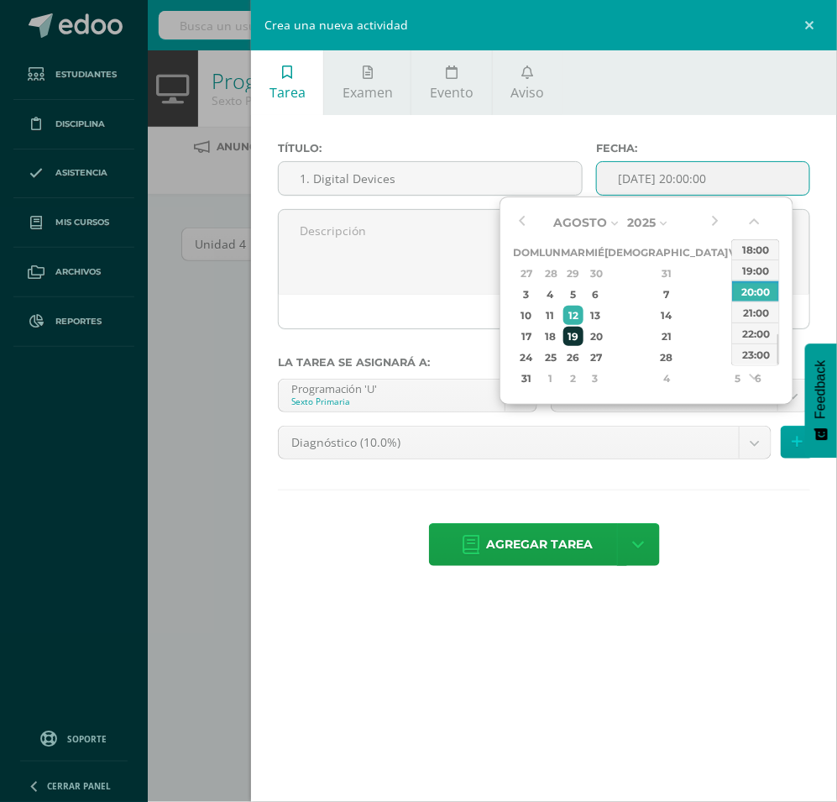
click at [583, 337] on div "19" at bounding box center [573, 336] width 19 height 19
type input "2025-08-19 20:00"
click at [752, 288] on div "20:00" at bounding box center [755, 291] width 47 height 21
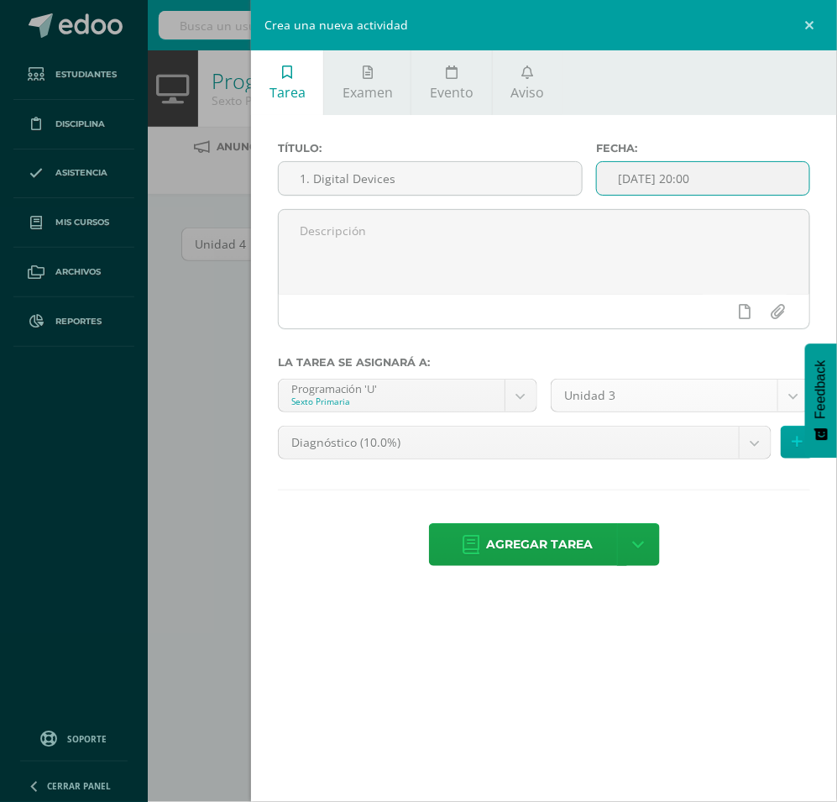
click at [680, 401] on body "Estudiantes Disciplina Asistencia Mis cursos Archivos Reportes Soporte Ayuda Re…" at bounding box center [418, 374] width 837 height 749
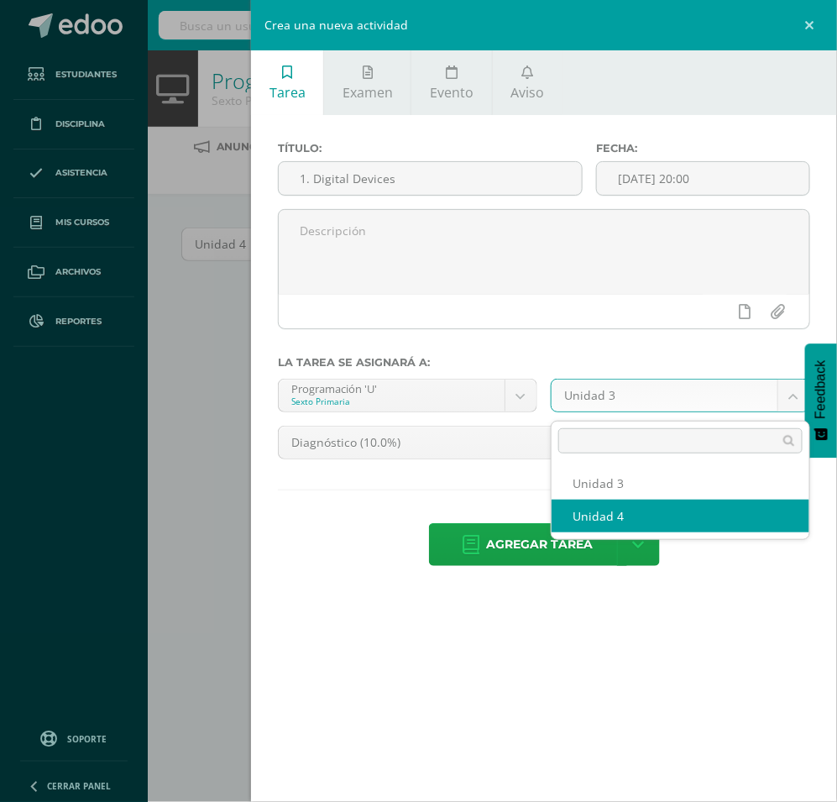
select select "200859"
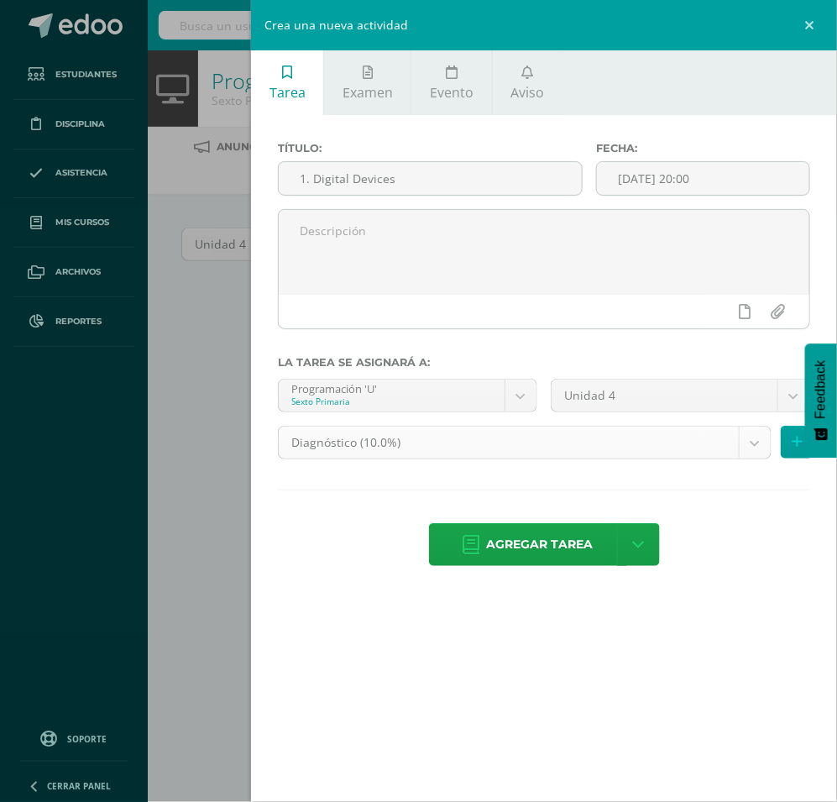
click at [573, 458] on body "Estudiantes Disciplina Asistencia Mis cursos Archivos Reportes Soporte Ayuda Re…" at bounding box center [418, 374] width 837 height 749
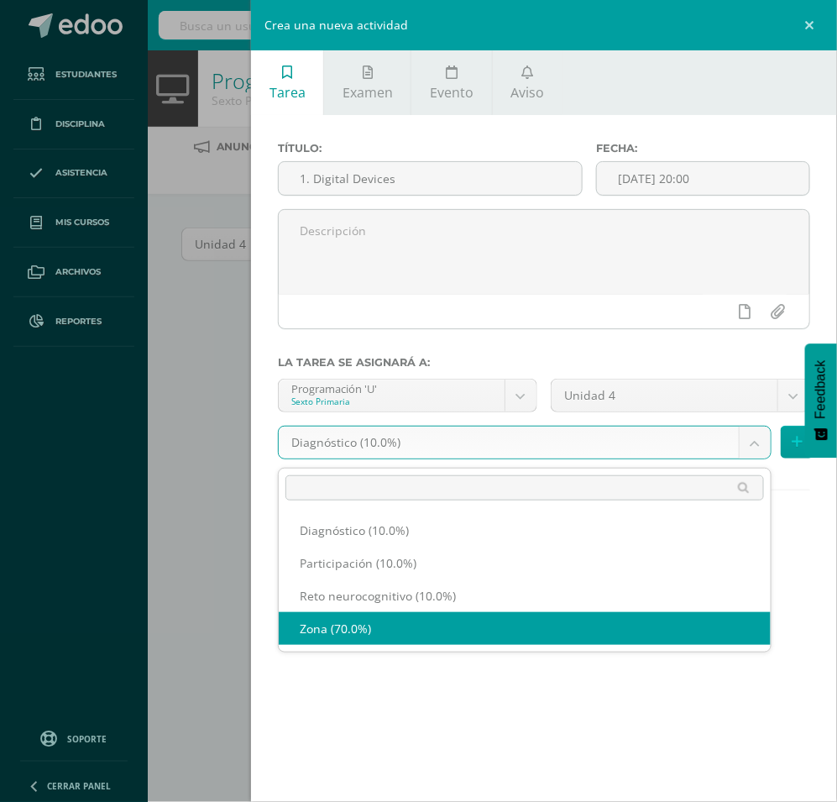
select select "204475"
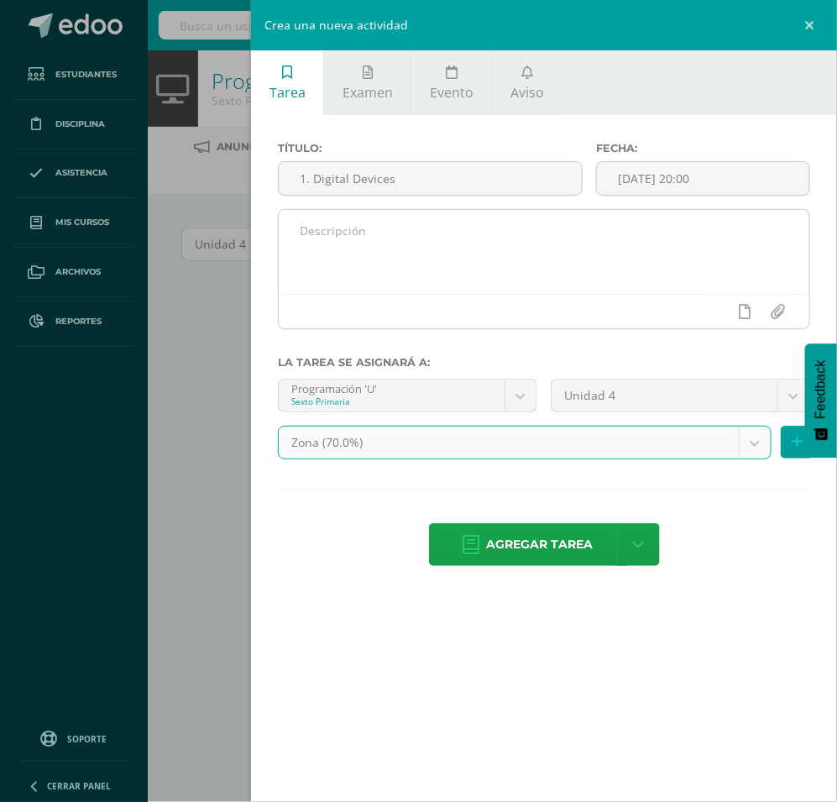
click at [489, 279] on textarea at bounding box center [544, 252] width 531 height 84
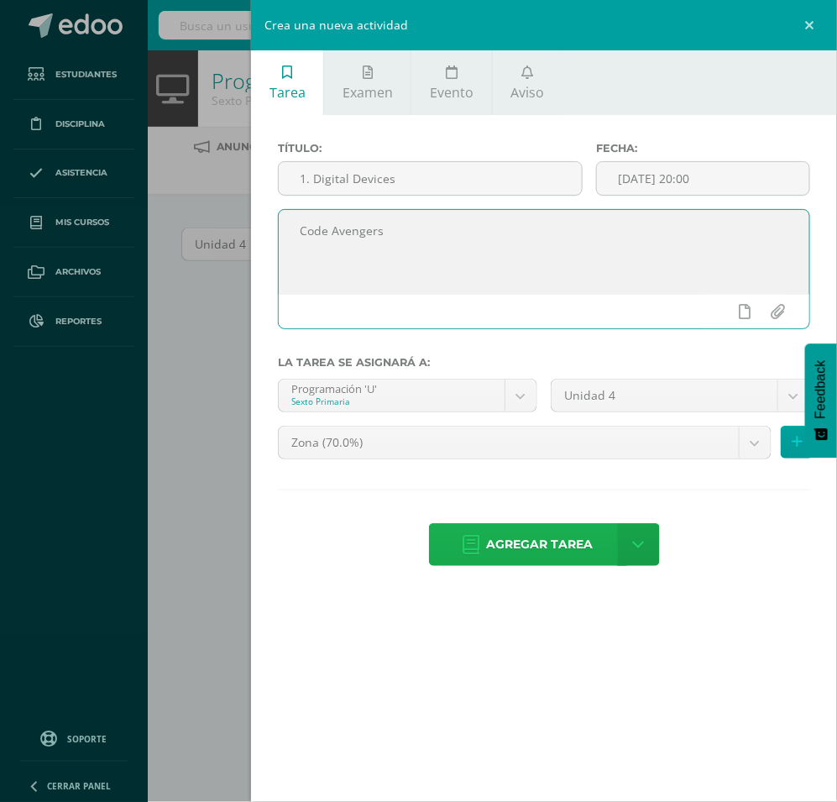
type textarea "Code Avengers"
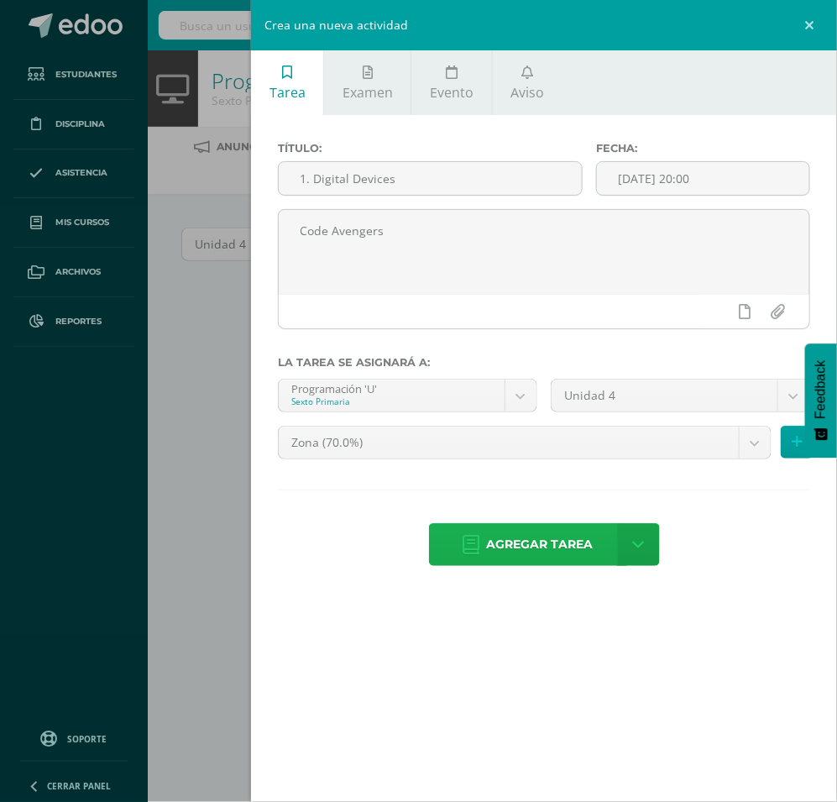
click at [543, 563] on span "Agregar tarea" at bounding box center [540, 544] width 107 height 41
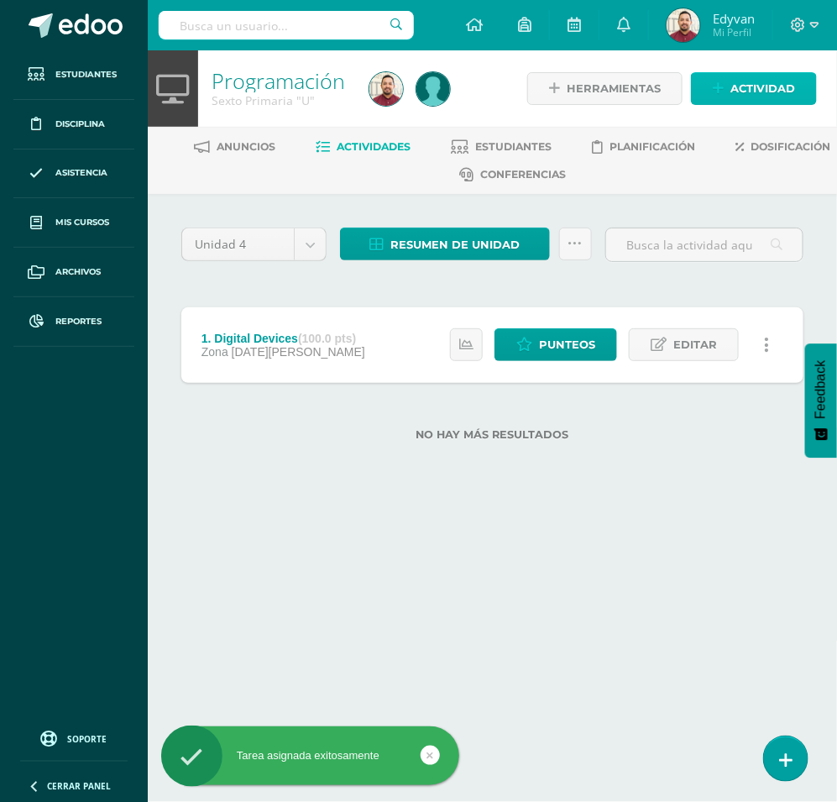
click at [743, 84] on span "Actividad" at bounding box center [763, 88] width 65 height 31
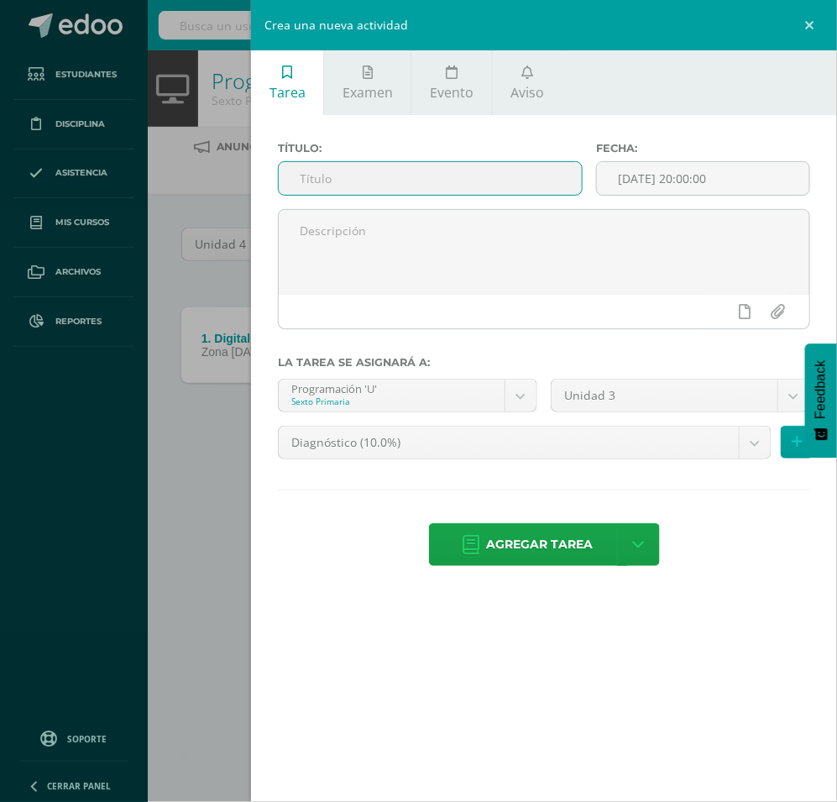
click at [492, 186] on input "text" at bounding box center [430, 178] width 303 height 33
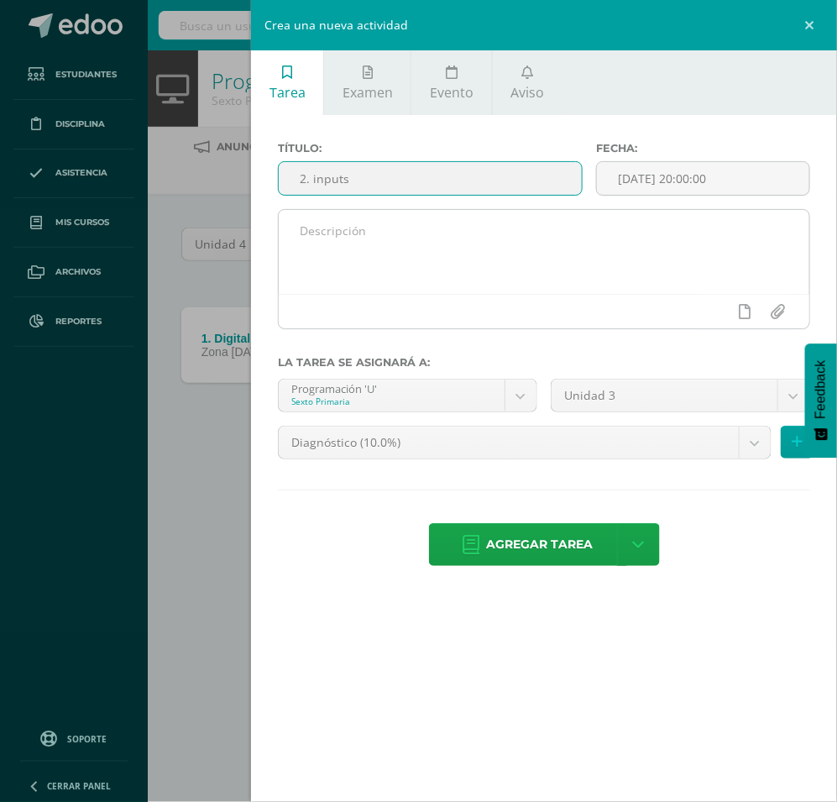
type input "2. inputs"
click at [496, 225] on textarea at bounding box center [544, 252] width 531 height 84
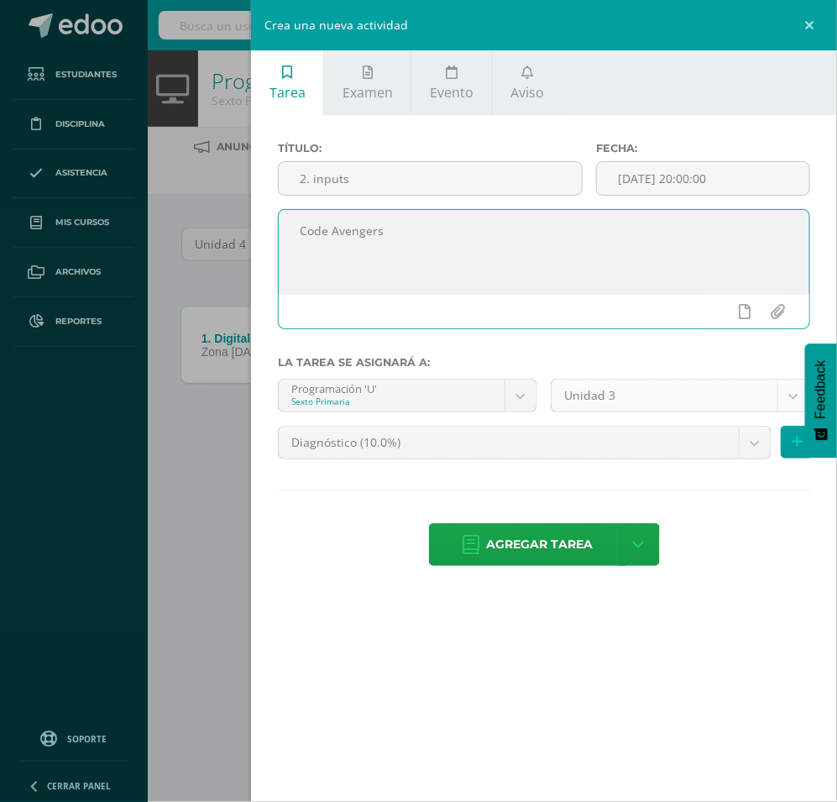
type textarea "Code Avengers"
click at [627, 393] on body "Tarea asignada exitosamente Estudiantes Disciplina Asistencia Mis cursos Archiv…" at bounding box center [418, 247] width 837 height 495
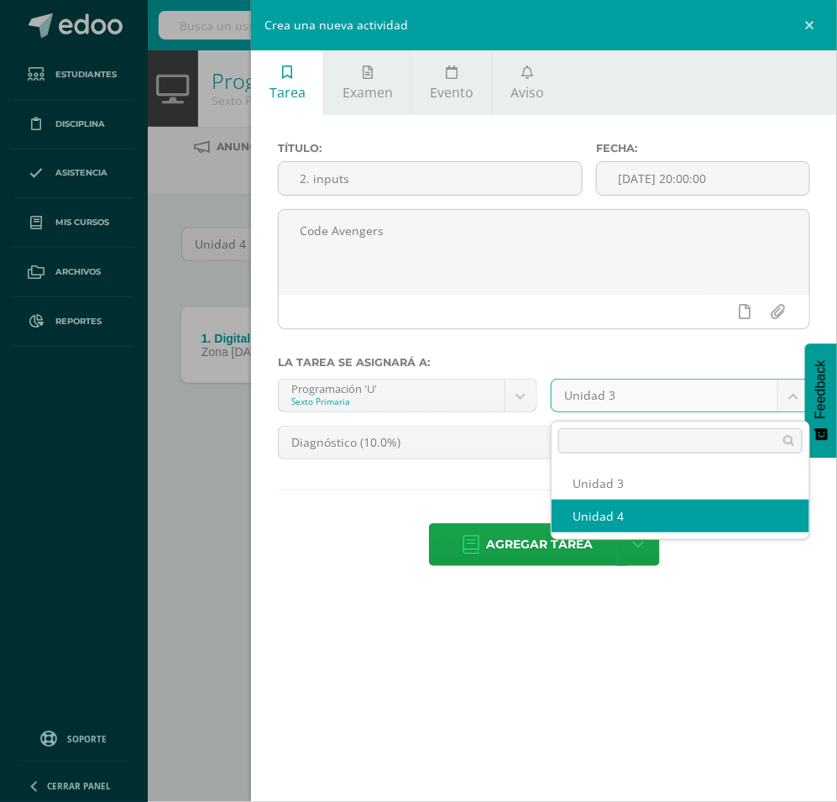
select select "200859"
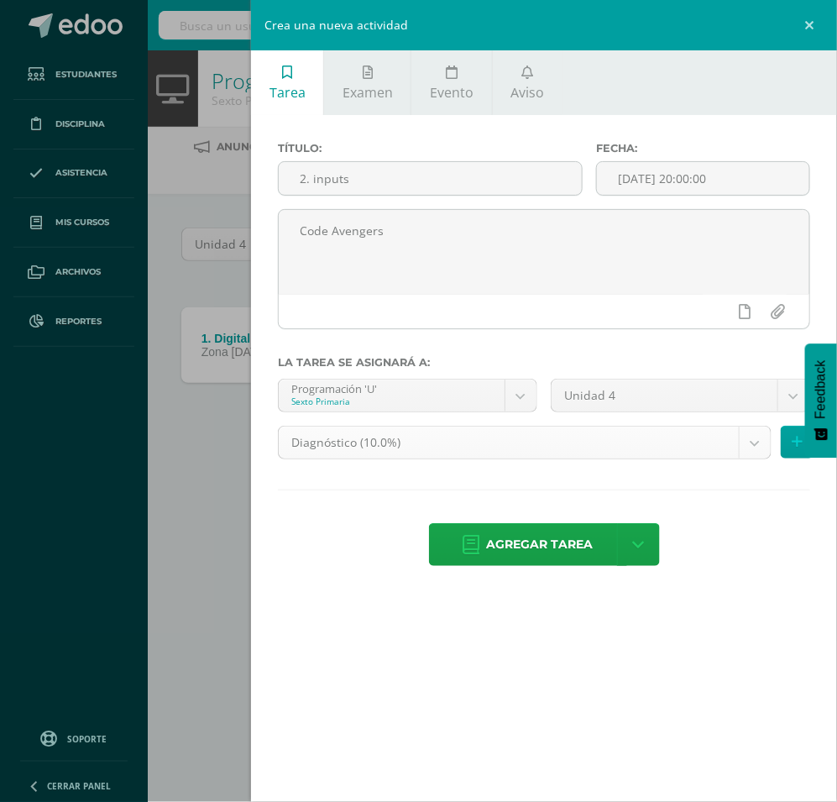
click at [527, 446] on body "Tarea asignada exitosamente Estudiantes Disciplina Asistencia Mis cursos Archiv…" at bounding box center [418, 247] width 837 height 495
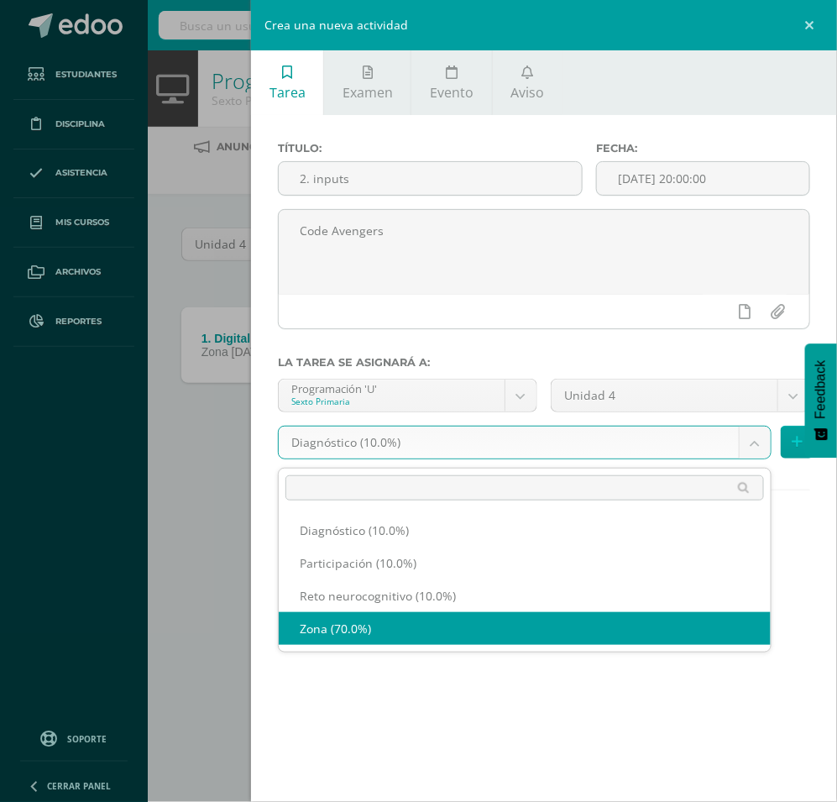
select select "204475"
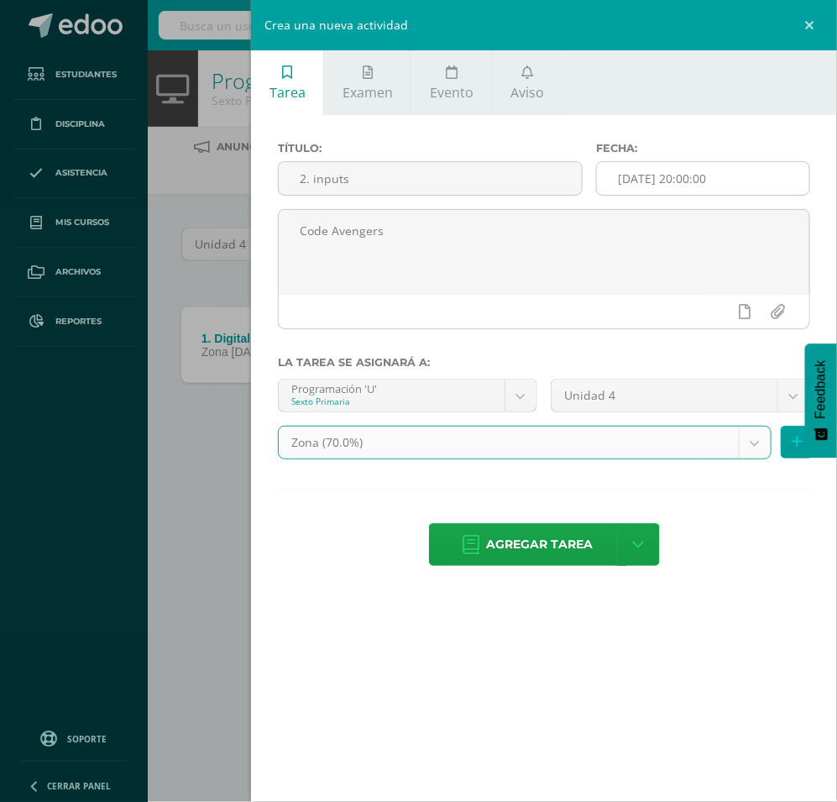
click at [705, 186] on input "[DATE] 20:00:00" at bounding box center [703, 178] width 212 height 33
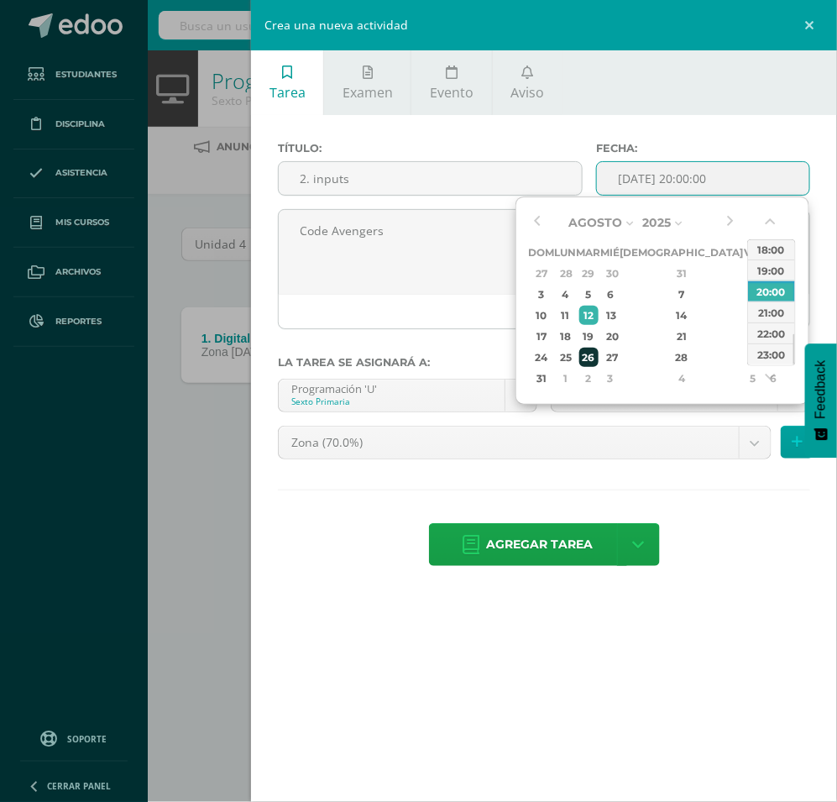
click at [595, 354] on div "26" at bounding box center [589, 357] width 19 height 19
type input "[DATE] 20:00"
click at [775, 291] on div "20:00" at bounding box center [771, 291] width 47 height 21
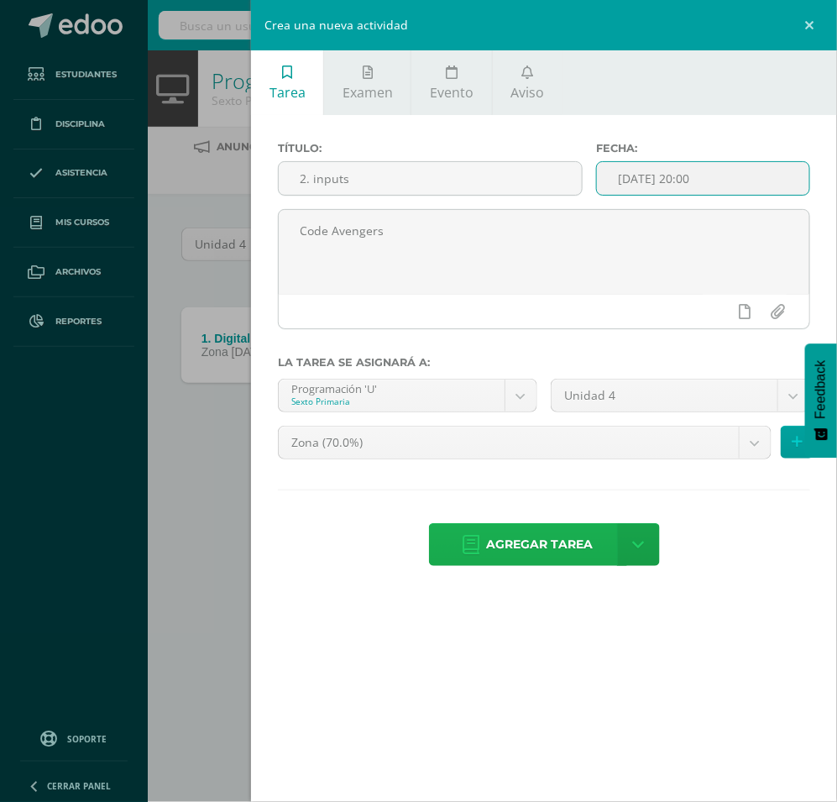
click at [544, 533] on span "Agregar tarea" at bounding box center [540, 544] width 107 height 41
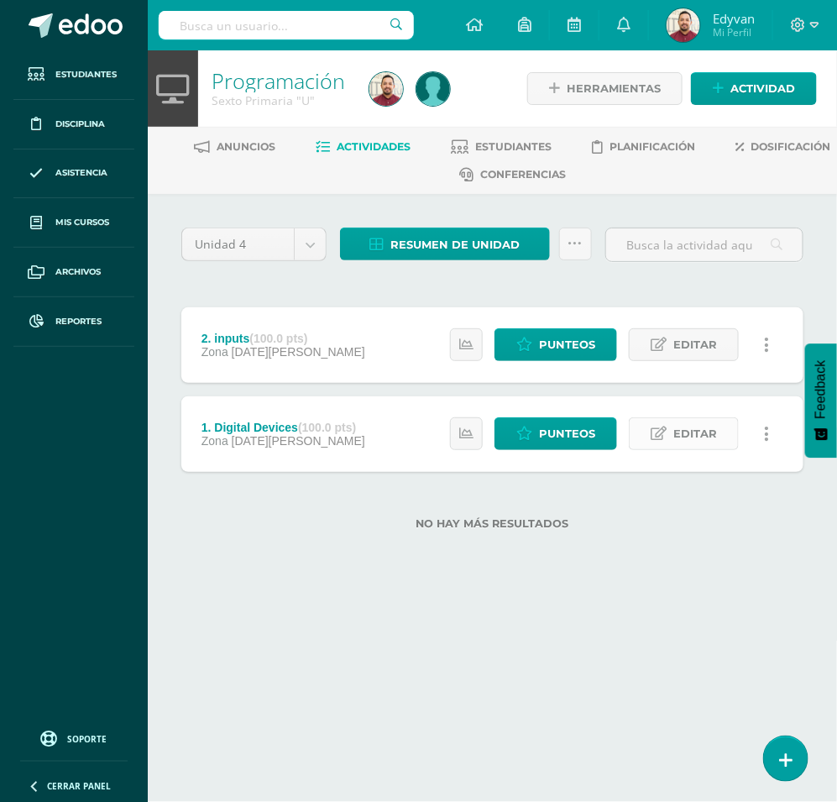
click at [674, 430] on span "Editar" at bounding box center [696, 433] width 44 height 31
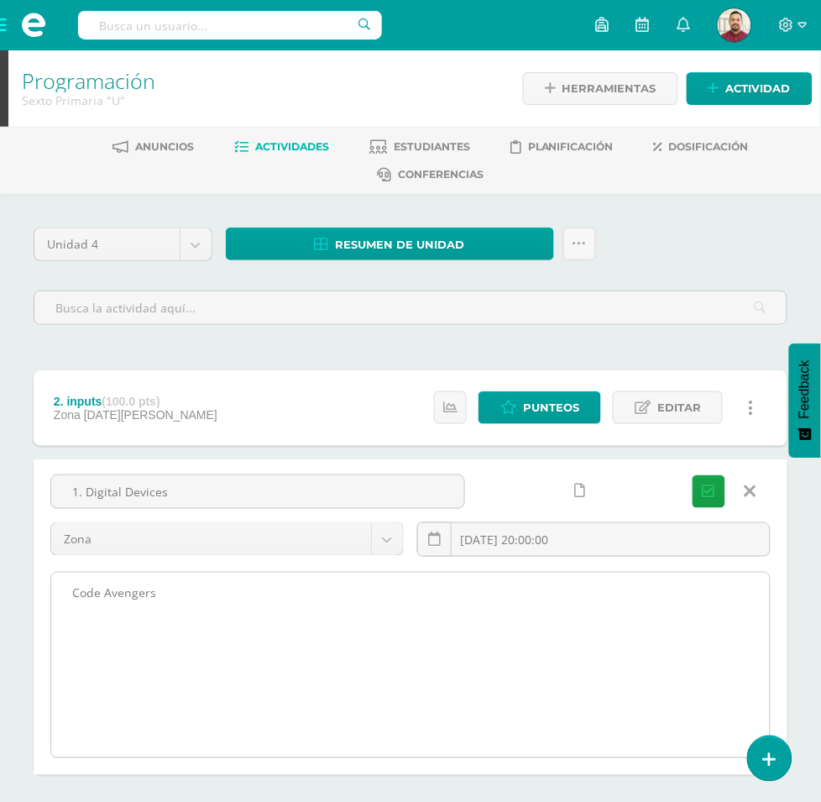
click at [397, 573] on textarea "Code Avengers" at bounding box center [410, 665] width 719 height 185
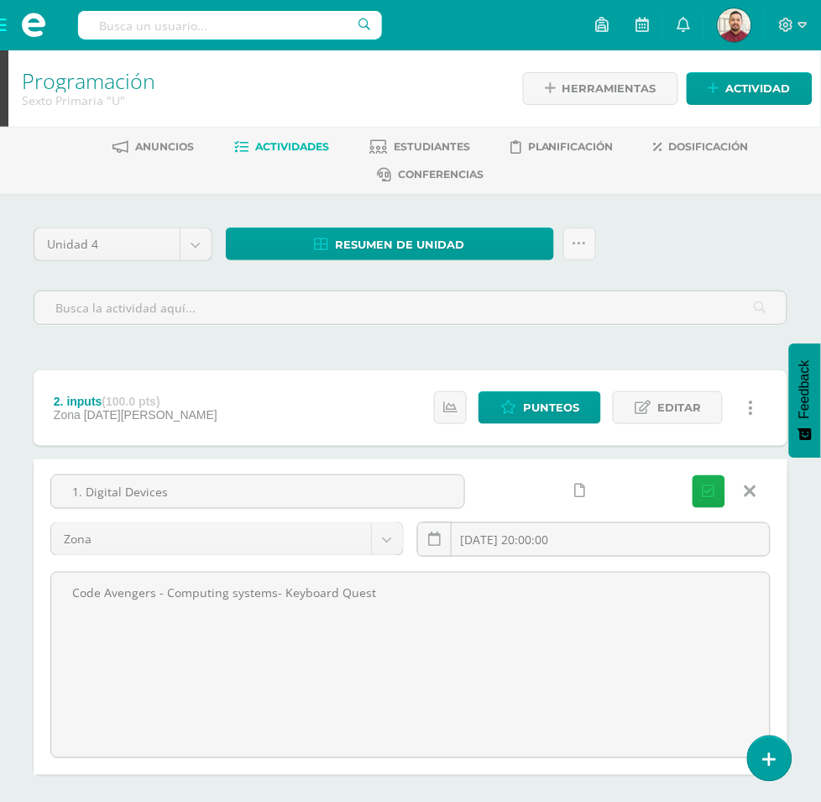
type textarea "Code Avengers - Computing systems- Keyboard Quest"
click at [712, 485] on icon "submit" at bounding box center [709, 492] width 13 height 14
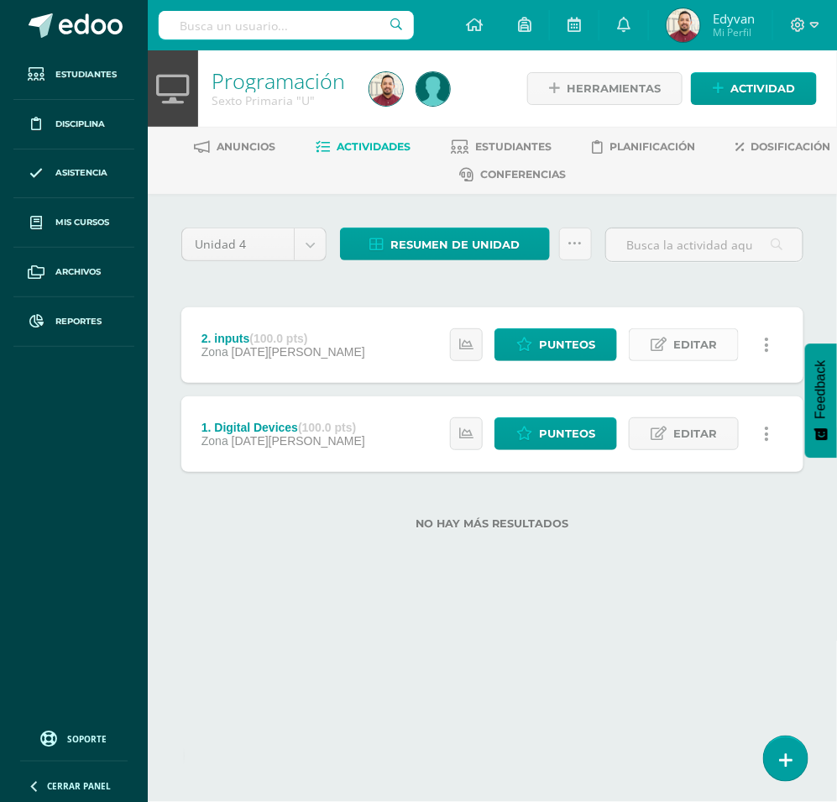
click at [681, 344] on span "Editar" at bounding box center [696, 344] width 44 height 31
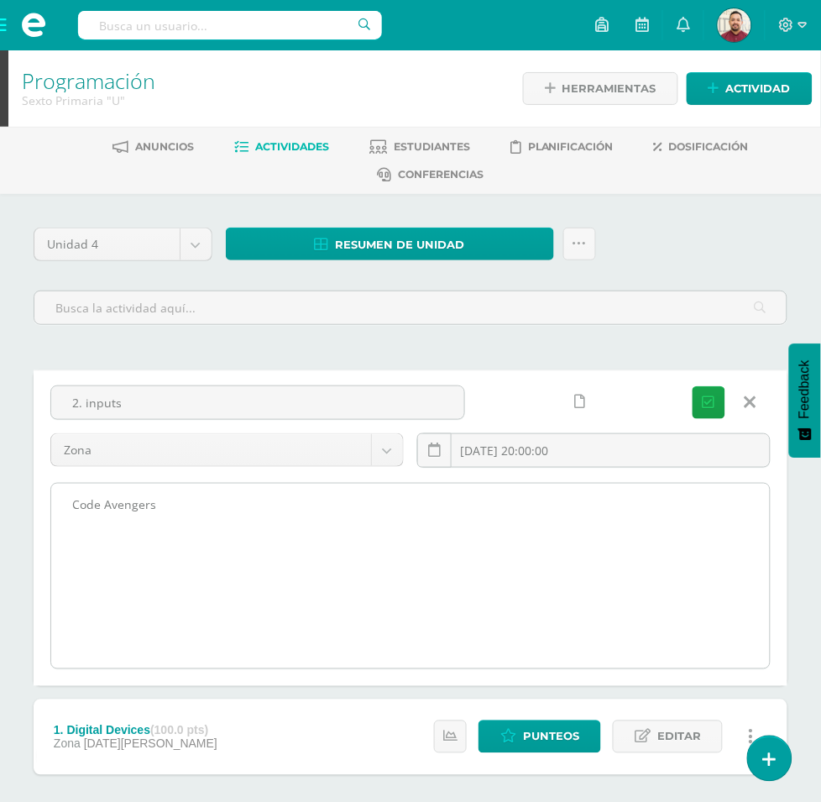
click at [481, 484] on textarea "Code Avengers" at bounding box center [410, 576] width 719 height 185
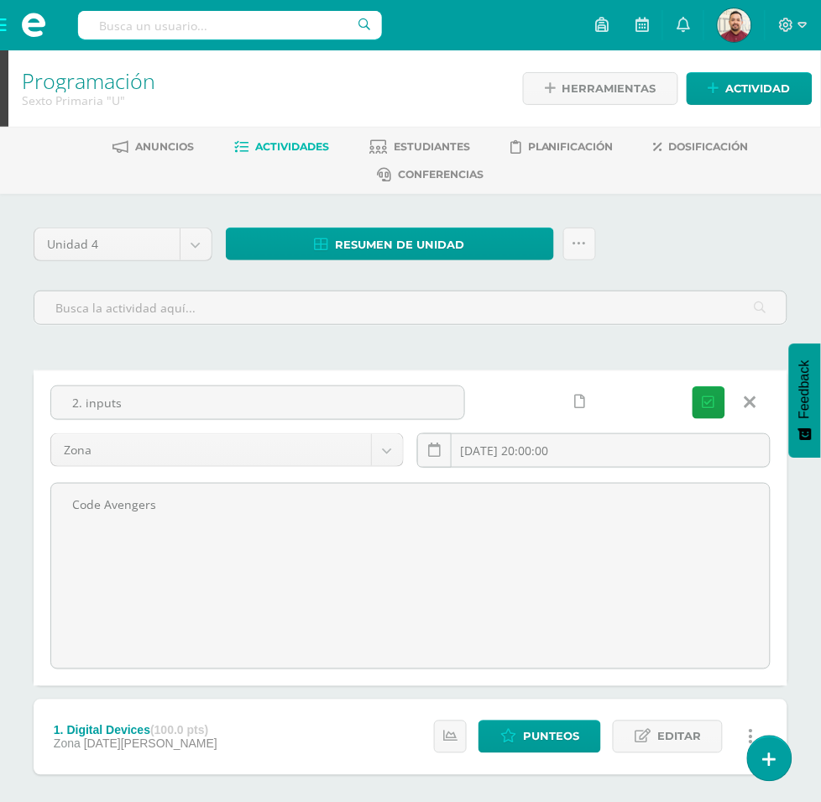
drag, startPoint x: 517, startPoint y: 446, endPoint x: 144, endPoint y: 441, distance: 372.9
click at [144, 441] on body "La tarea 1. Digital Devices fue editada exitosamente. Estudiantes Disciplina As…" at bounding box center [410, 443] width 821 height 887
paste textarea "- Computing systems- Keyboard Quest"
type textarea "Code Avengers - Computing systems- Keyboard Quest"
click at [704, 396] on icon "submit" at bounding box center [709, 403] width 13 height 14
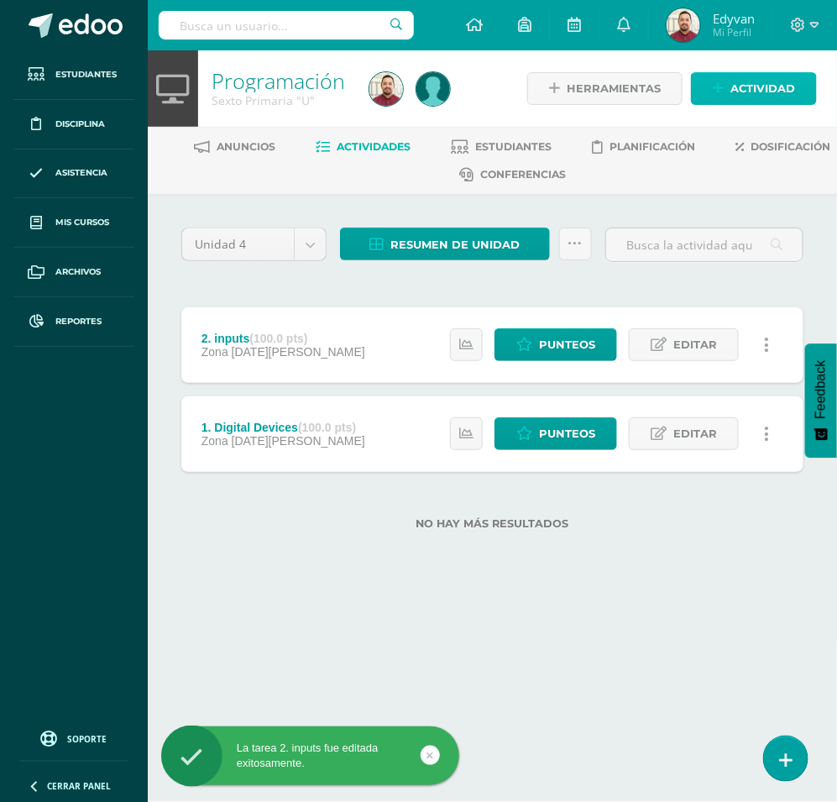
click at [757, 91] on span "Actividad" at bounding box center [763, 88] width 65 height 31
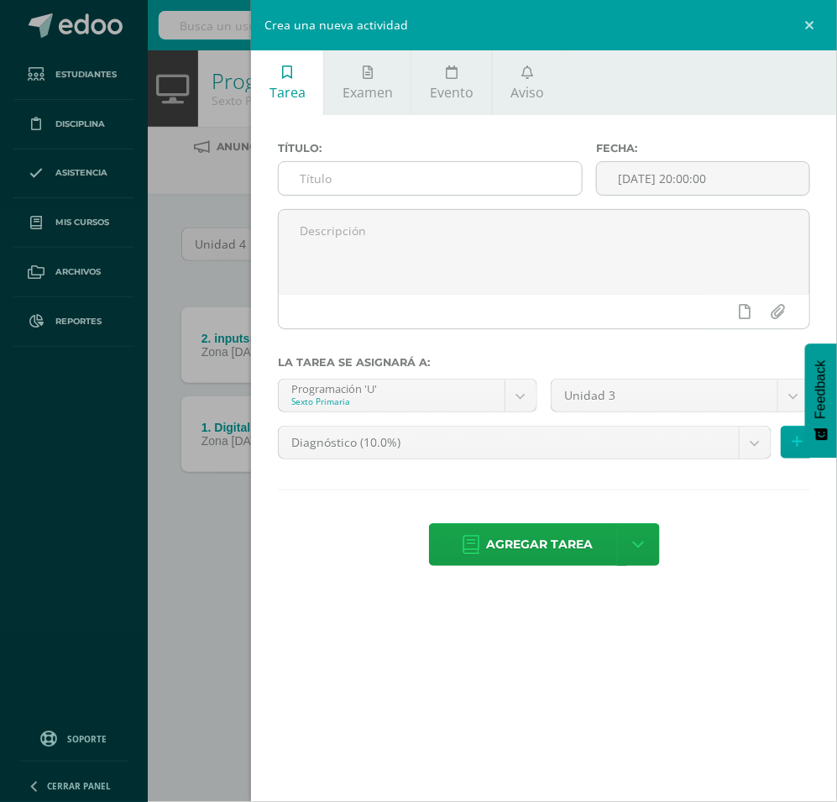
click at [496, 190] on input "text" at bounding box center [430, 178] width 303 height 33
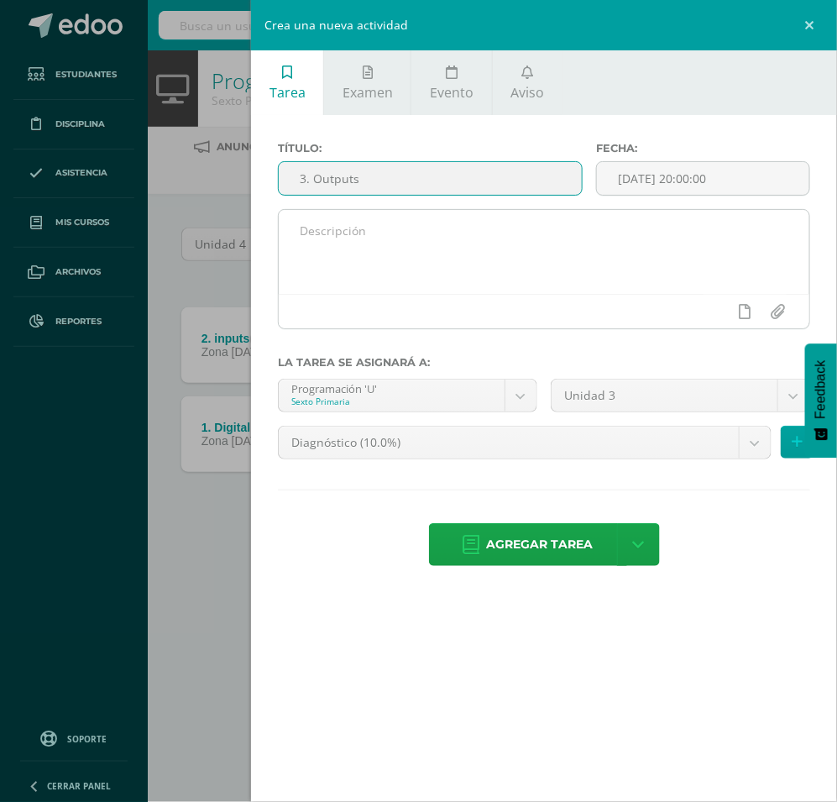
type input "3. Outputs"
click at [498, 254] on textarea at bounding box center [544, 252] width 531 height 84
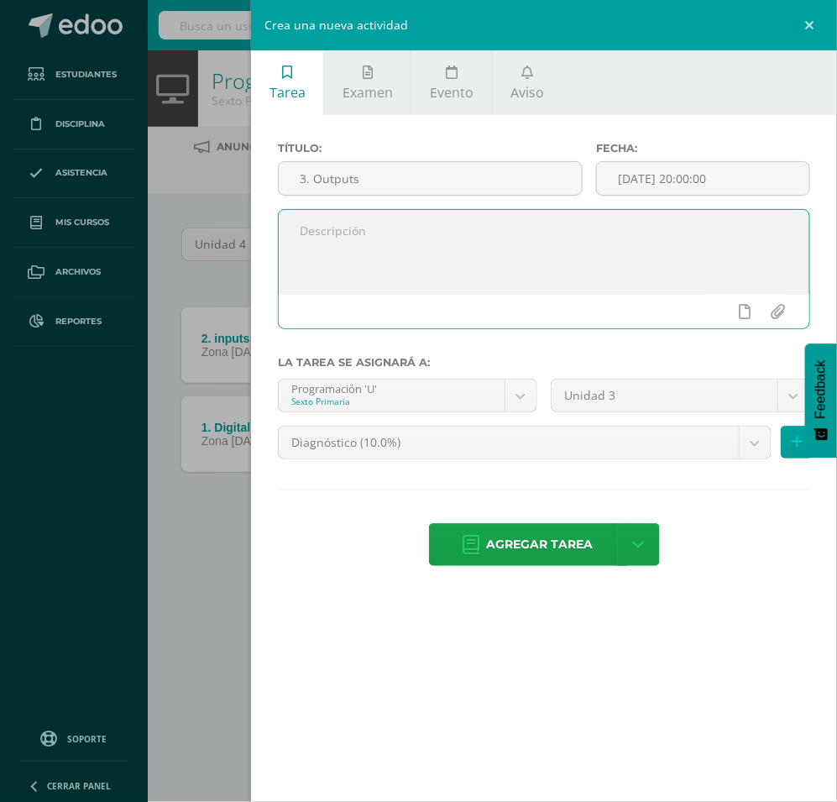
paste textarea "Code Avengers - Computing systems- Keyboard Quest"
type textarea "Code Avengers - Computing systems- Keyboard Quest"
click at [669, 178] on input "[DATE] 20:00:00" at bounding box center [703, 178] width 212 height 33
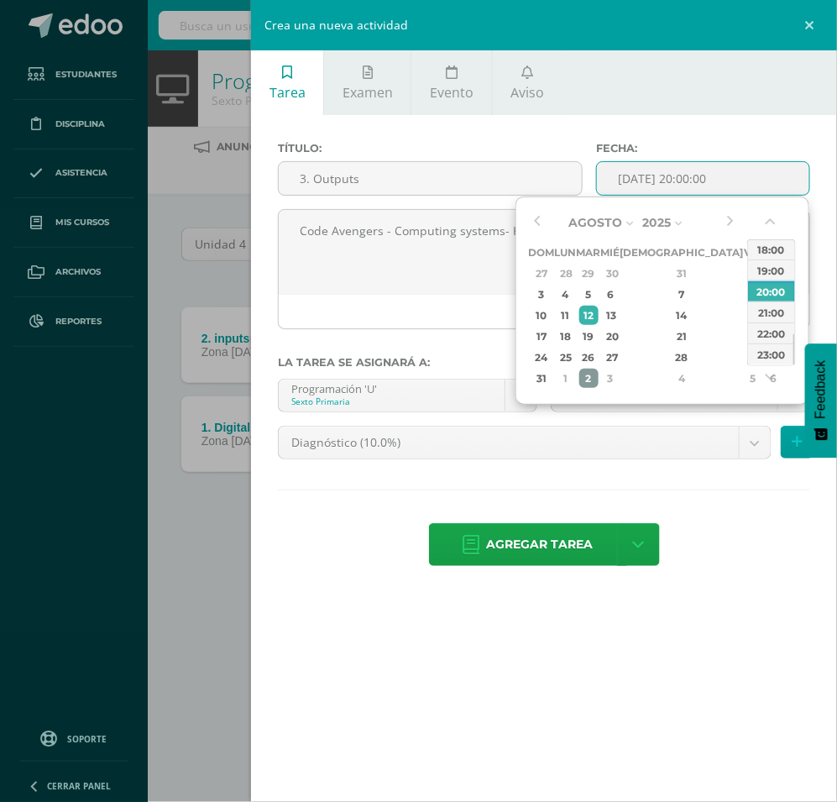
click at [599, 374] on div "2" at bounding box center [589, 378] width 19 height 19
type input "[DATE] 20:00"
click at [771, 294] on div "20:00" at bounding box center [771, 291] width 47 height 21
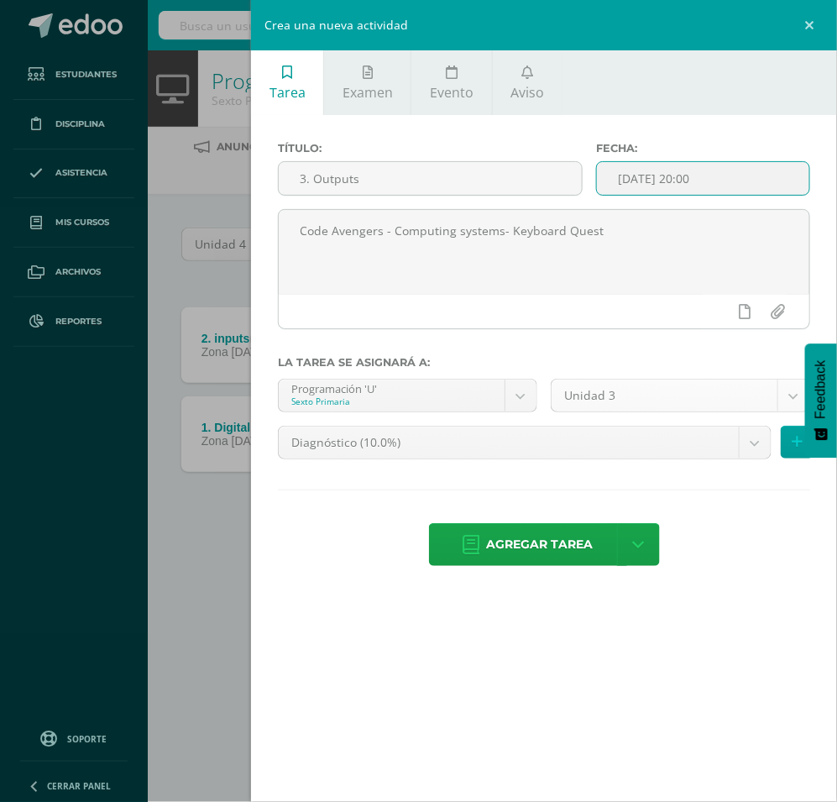
click at [674, 403] on body "La tarea 2. inputs fue editada exitosamente. Estudiantes Disciplina Asistencia …" at bounding box center [418, 292] width 837 height 584
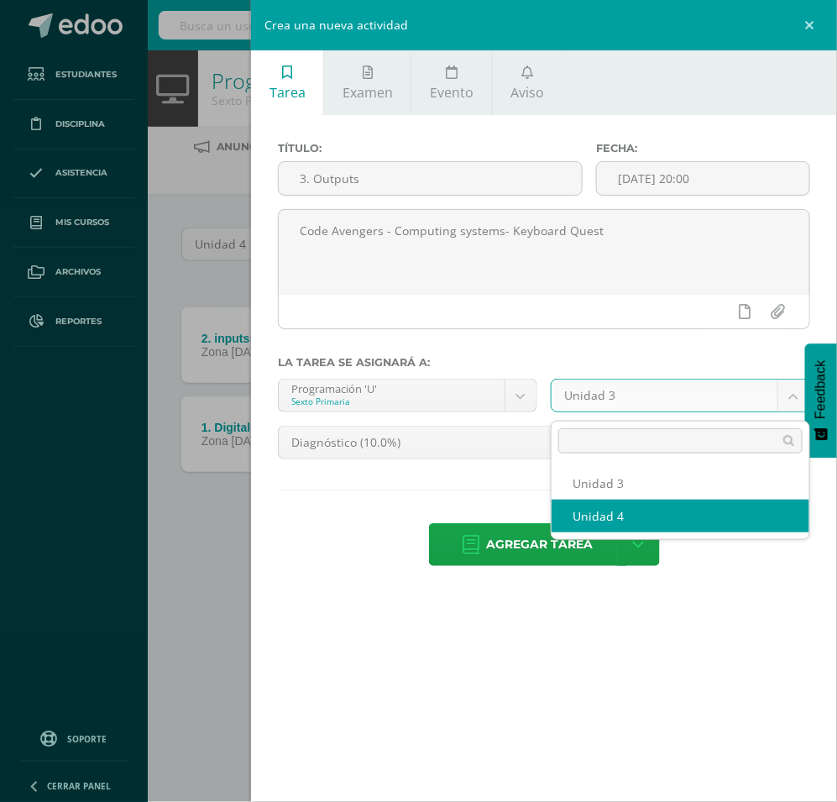
select select "200859"
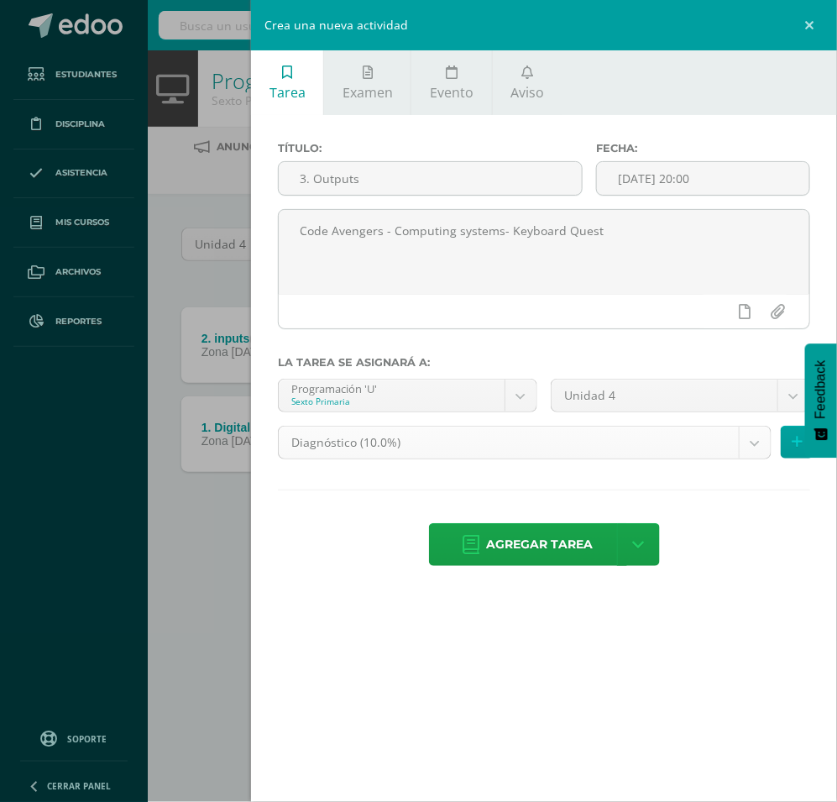
drag, startPoint x: 538, startPoint y: 452, endPoint x: 539, endPoint y: 468, distance: 16.0
click at [538, 452] on body "La tarea 2. inputs fue editada exitosamente. Estudiantes Disciplina Asistencia …" at bounding box center [418, 292] width 837 height 584
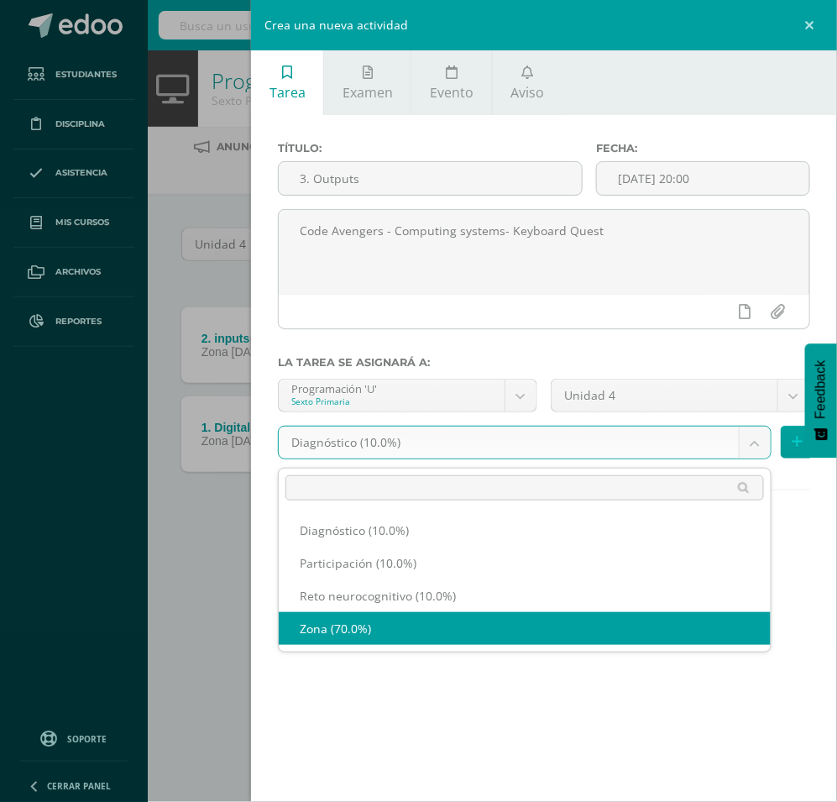
select select "204475"
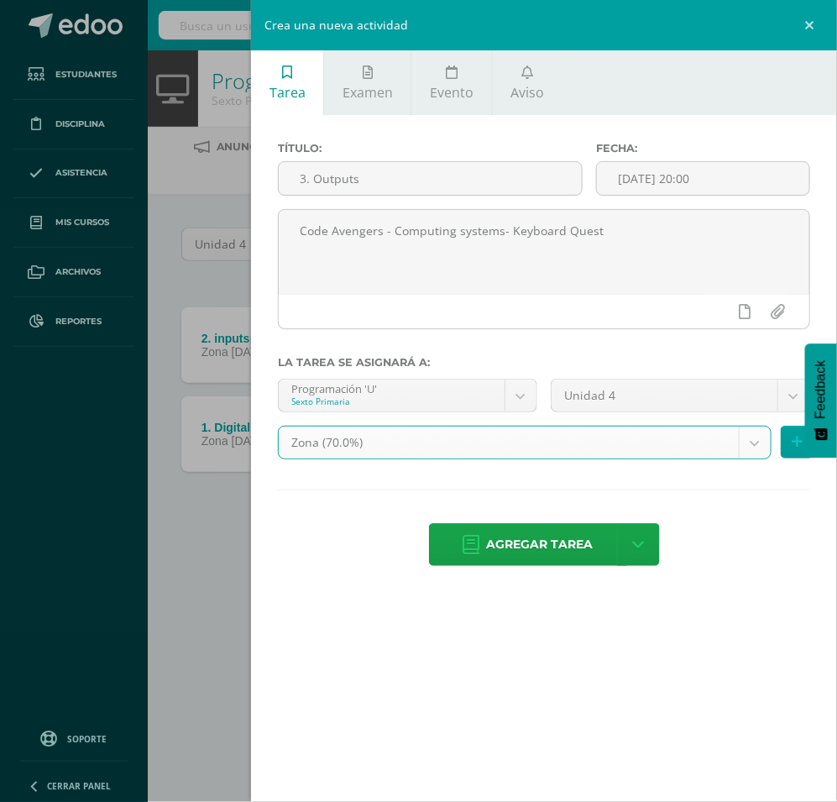
click at [533, 706] on div "Tarea Examen Evento Aviso Título: 3. Outputs Fecha: [DATE] 20:00 Code Avengers …" at bounding box center [544, 401] width 586 height 802
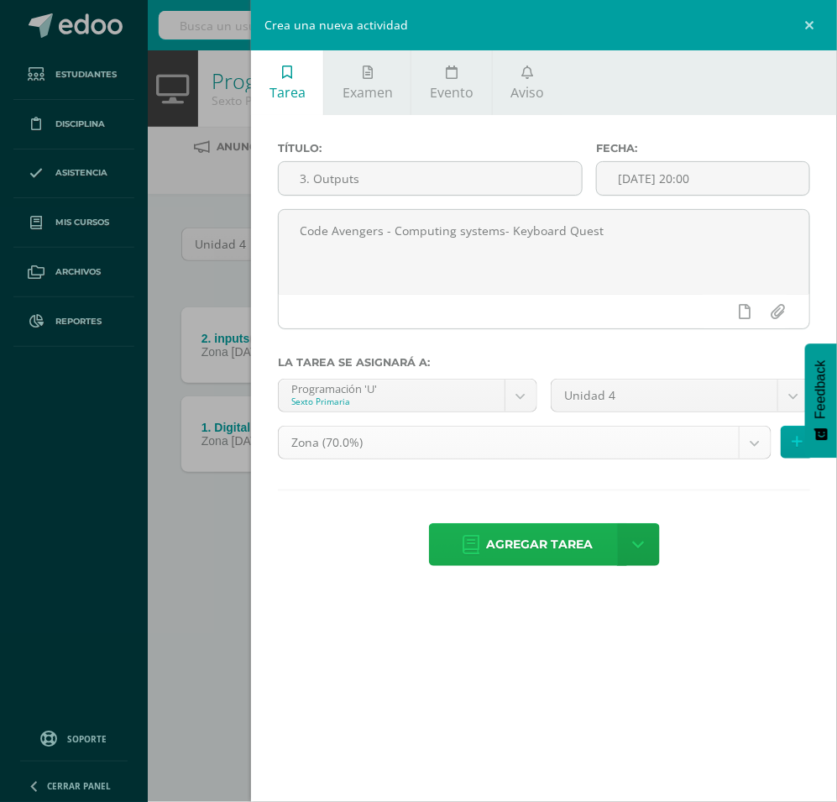
click at [544, 560] on span "Agregar tarea" at bounding box center [540, 544] width 107 height 41
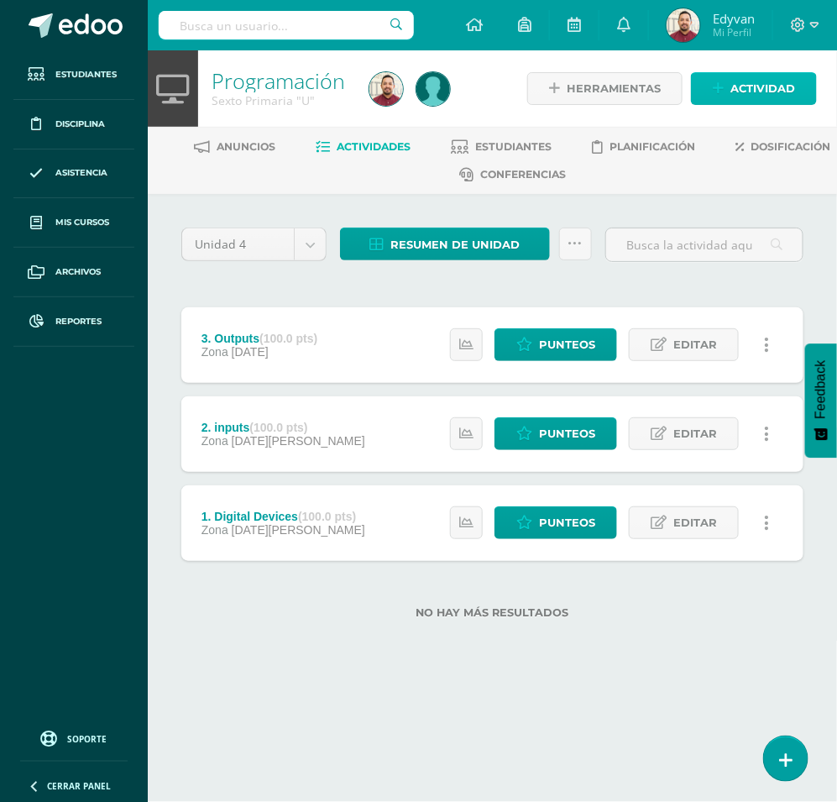
click at [737, 95] on span "Actividad" at bounding box center [763, 88] width 65 height 31
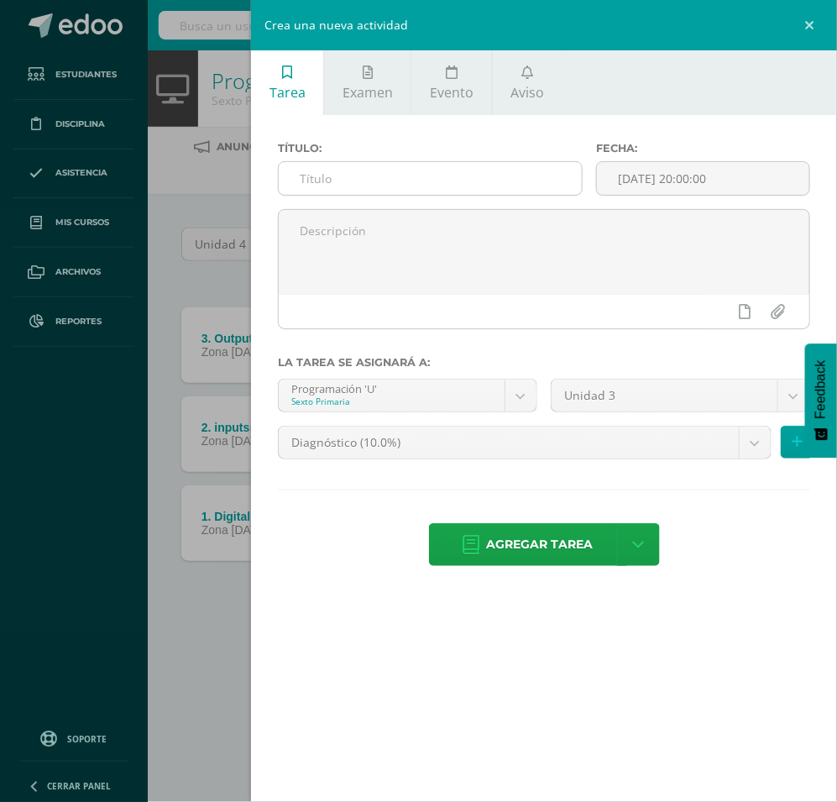
click at [481, 181] on input "text" at bounding box center [430, 178] width 303 height 33
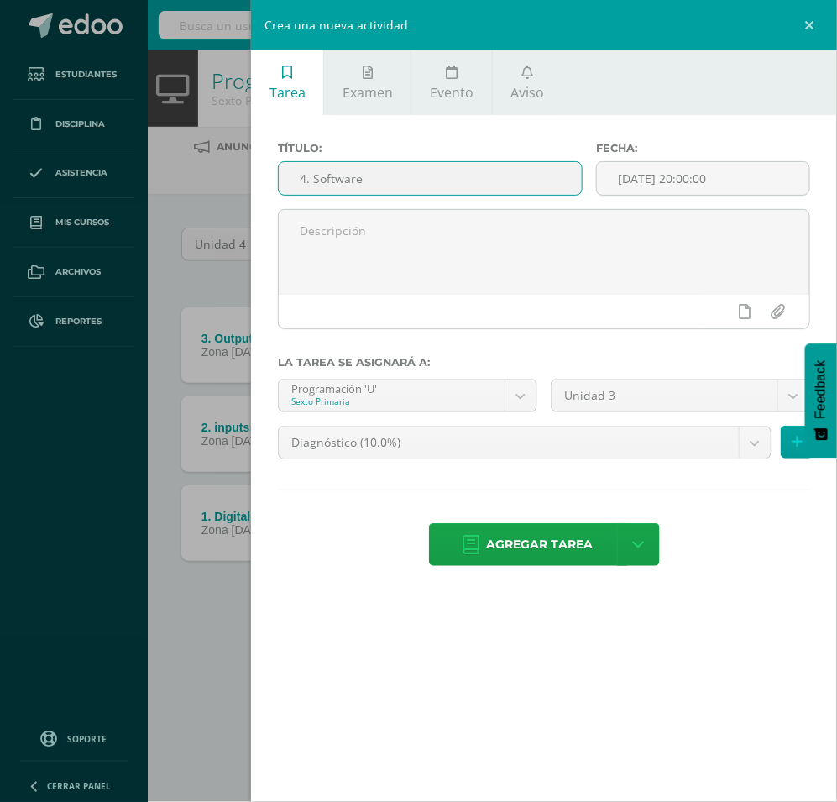
type input "4. Software"
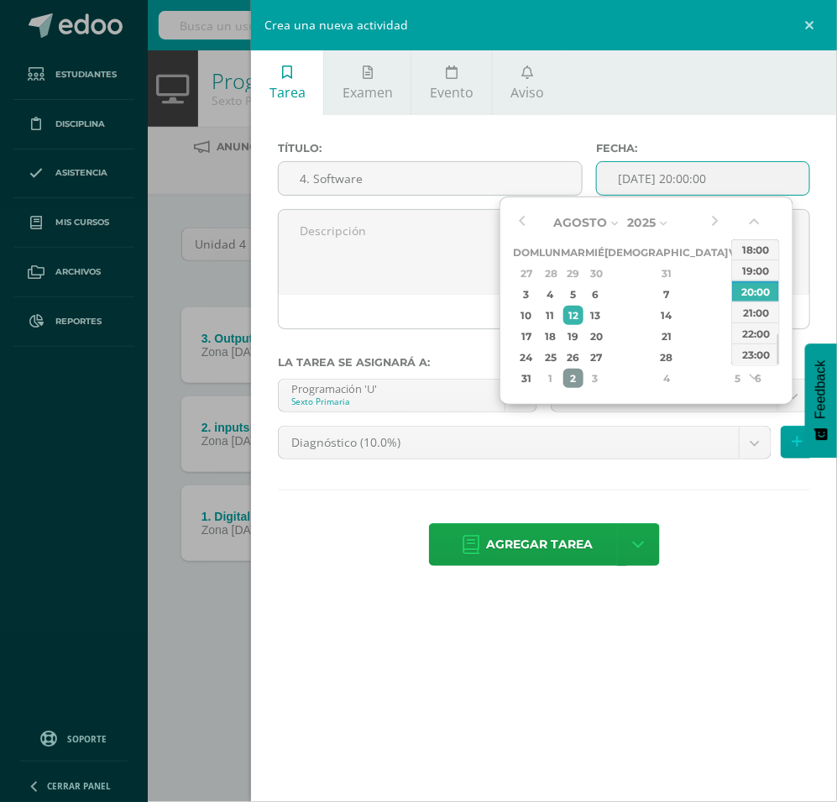
click at [583, 380] on div "2" at bounding box center [573, 378] width 19 height 19
click at [583, 301] on div "9" at bounding box center [573, 294] width 19 height 19
type input "2025-09-09 20:00"
click at [742, 295] on div "20:00" at bounding box center [755, 291] width 47 height 21
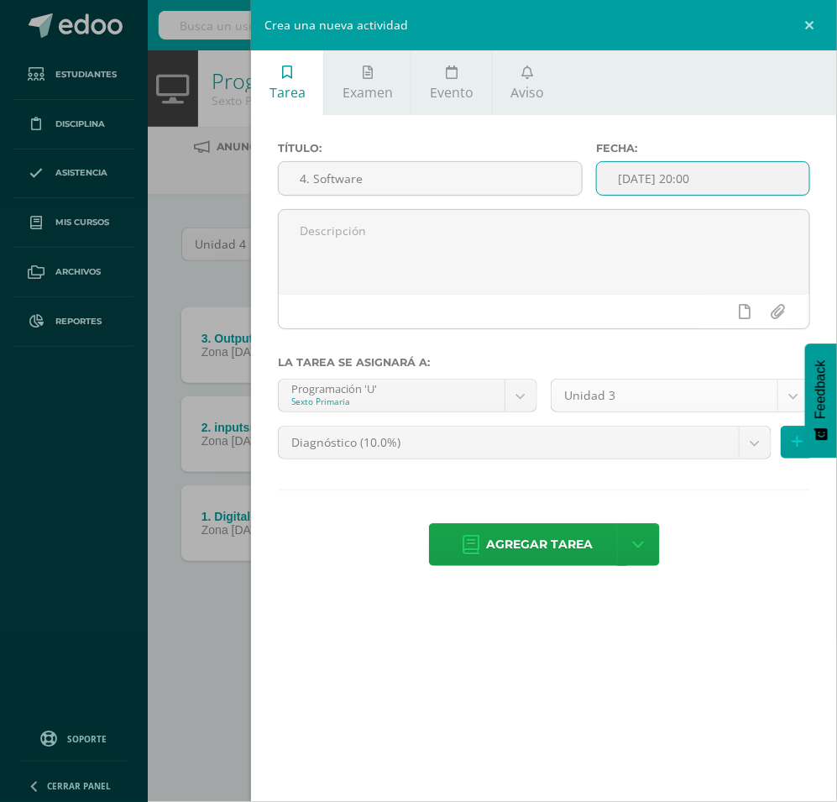
click at [707, 404] on body "Tarea asignada exitosamente Estudiantes Disciplina Asistencia Mis cursos Archiv…" at bounding box center [418, 336] width 837 height 673
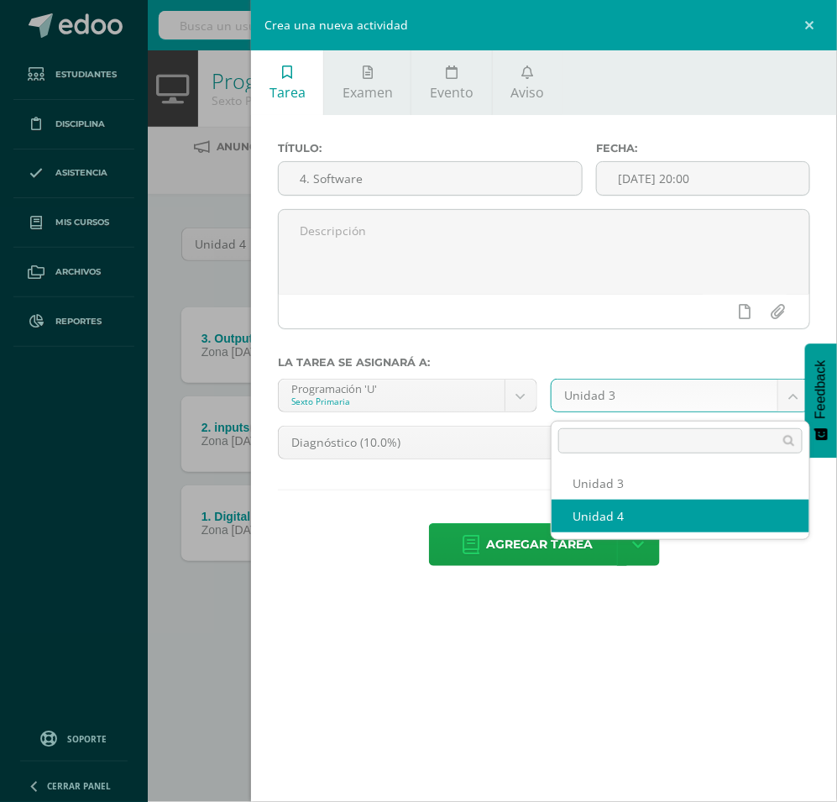
select select "200859"
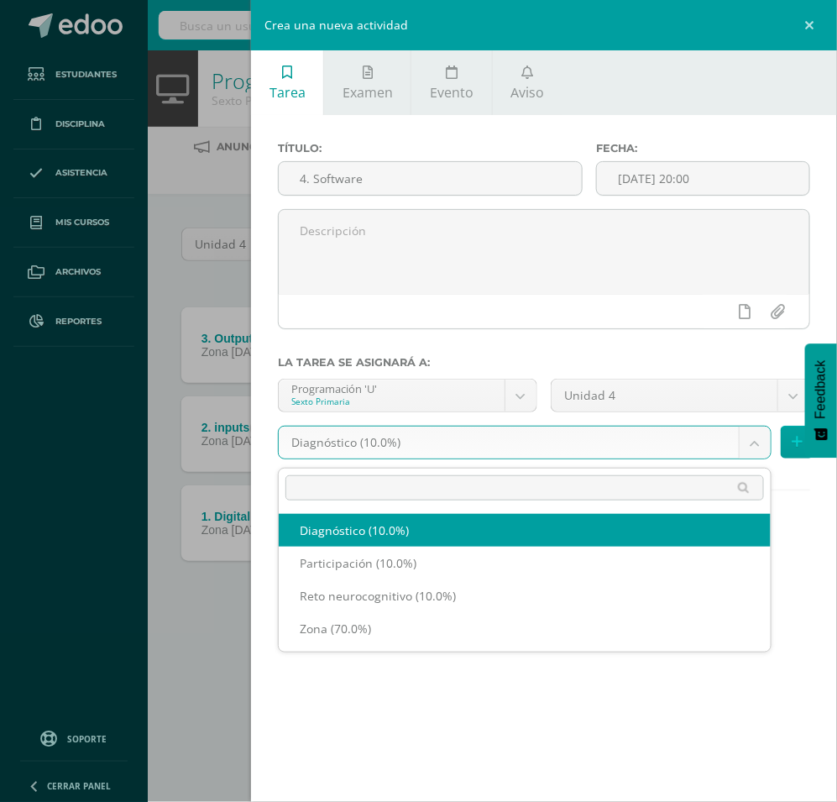
click at [577, 459] on body "Tarea asignada exitosamente Estudiantes Disciplina Asistencia Mis cursos Archiv…" at bounding box center [418, 336] width 837 height 673
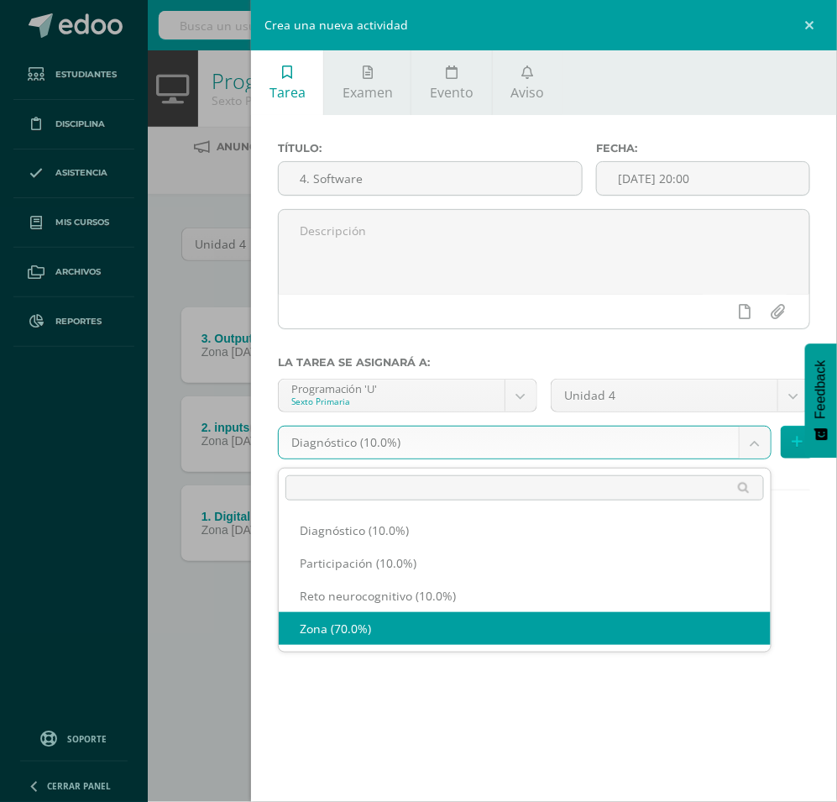
select select "204475"
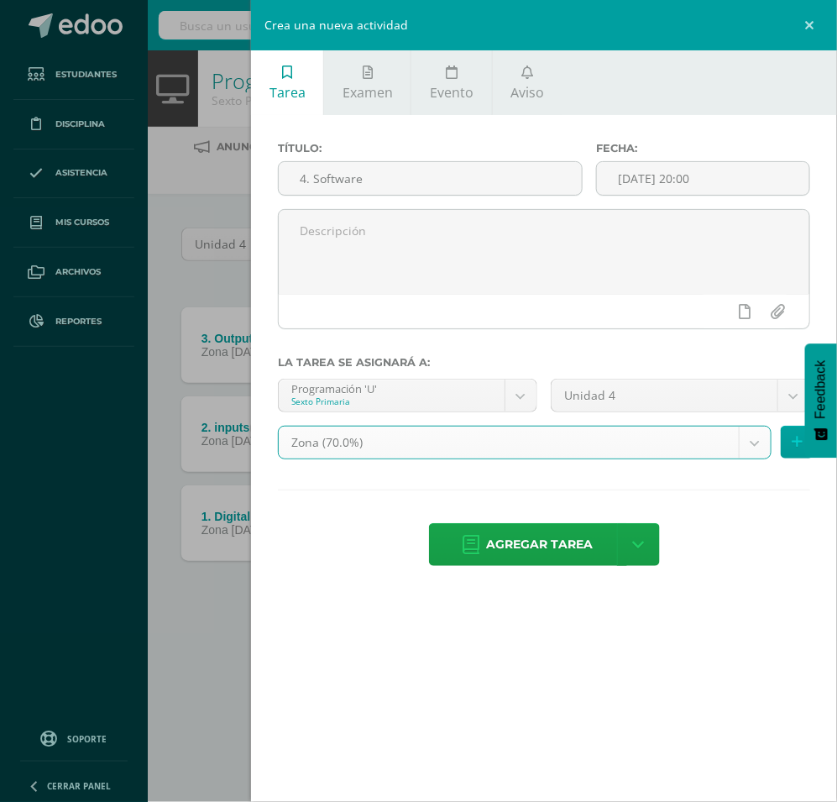
click at [521, 719] on div "Tarea Examen Evento Aviso Título: 4. Software Fecha: 2025-09-09 20:00 La tarea …" at bounding box center [544, 401] width 586 height 802
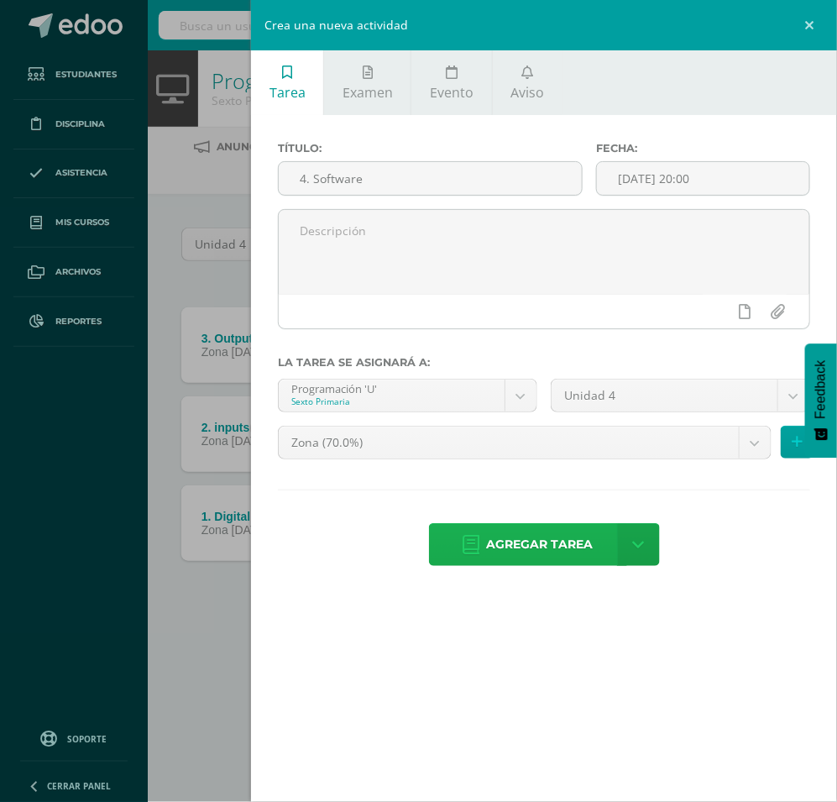
click at [514, 551] on span "Agregar tarea" at bounding box center [540, 544] width 107 height 41
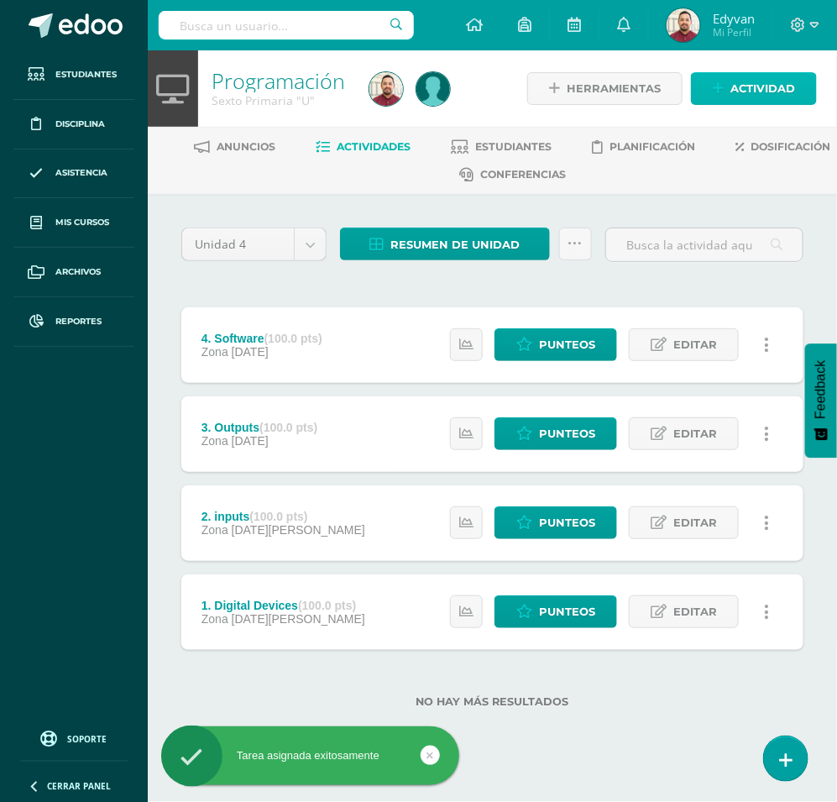
click at [743, 101] on span "Actividad" at bounding box center [763, 88] width 65 height 31
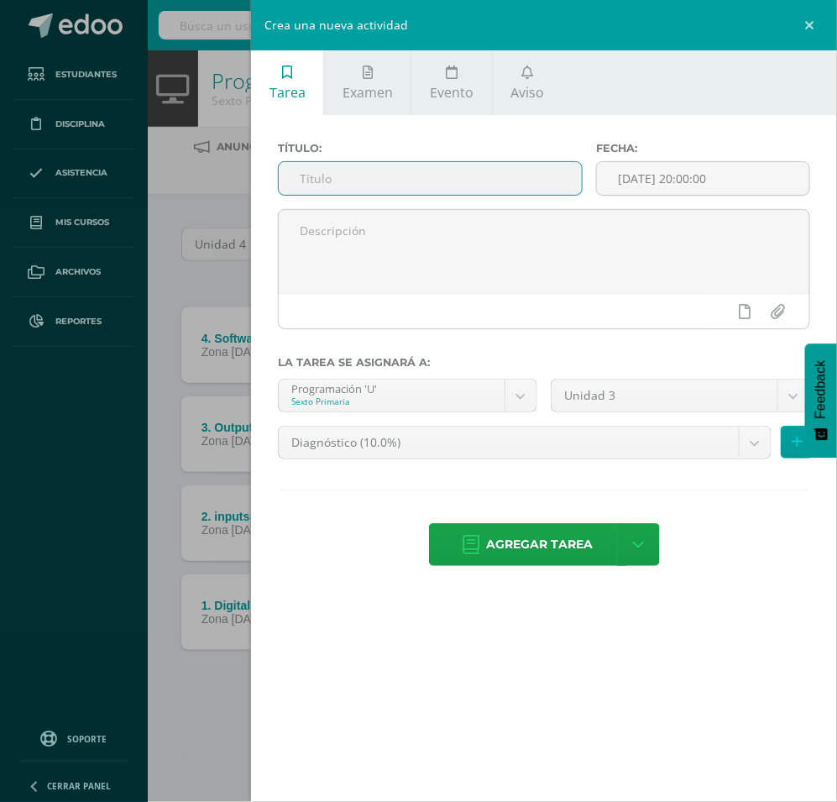
click at [488, 190] on input "text" at bounding box center [430, 178] width 303 height 33
type input "5. Troubleshooting"
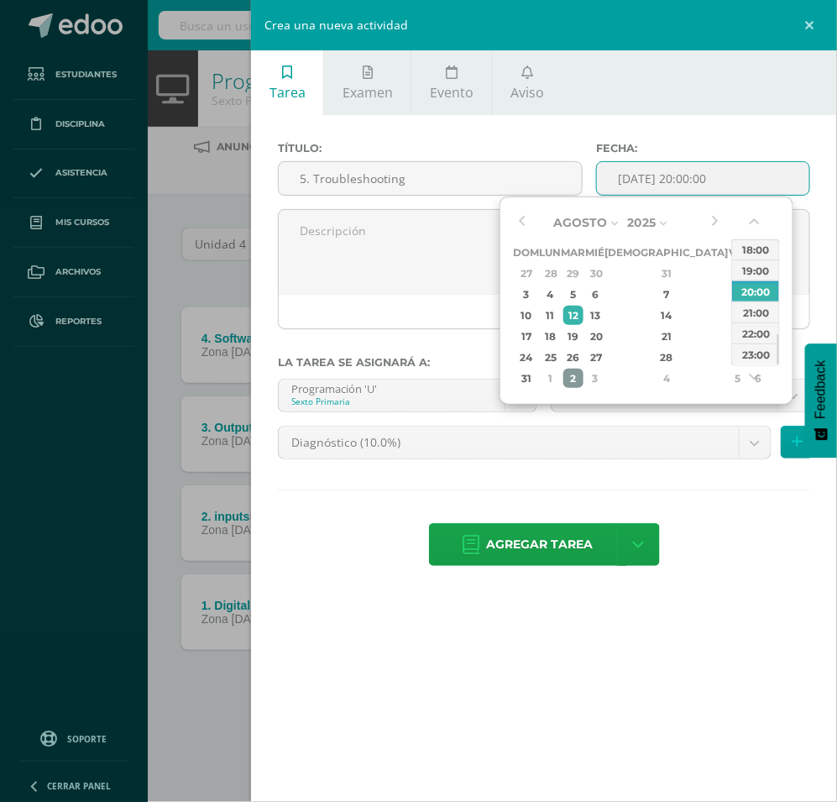
click at [583, 382] on div "2" at bounding box center [573, 378] width 19 height 19
click at [583, 321] on div "16" at bounding box center [573, 315] width 19 height 19
type input "2025-09-16 20:00"
click at [749, 288] on div "20:00" at bounding box center [755, 291] width 47 height 21
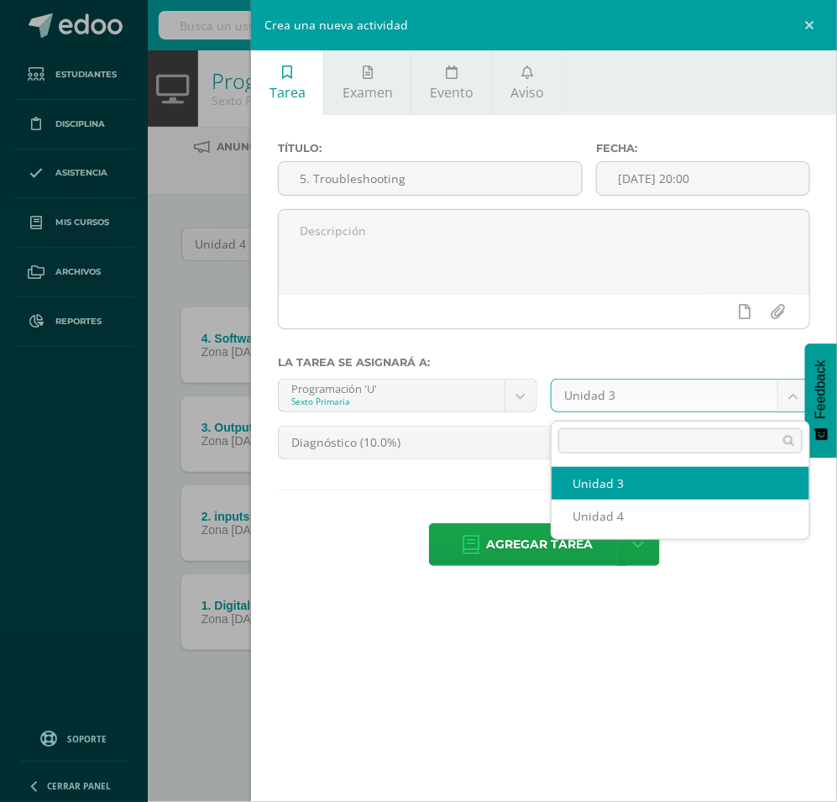
click at [695, 388] on body "Tarea asignada exitosamente Estudiantes Disciplina Asistencia Mis cursos Archiv…" at bounding box center [418, 381] width 837 height 762
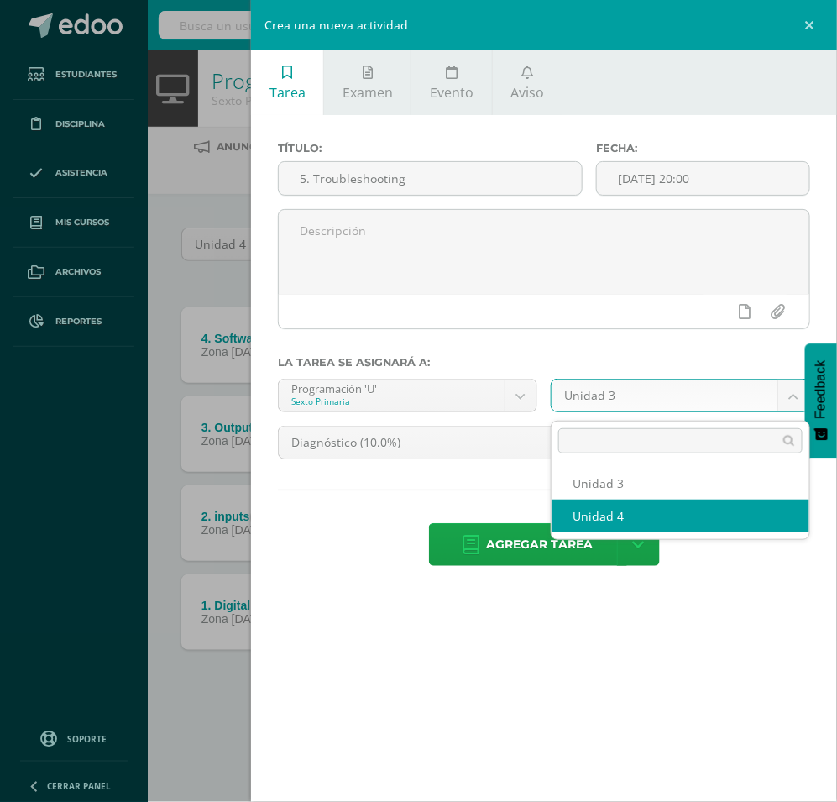
select select "200859"
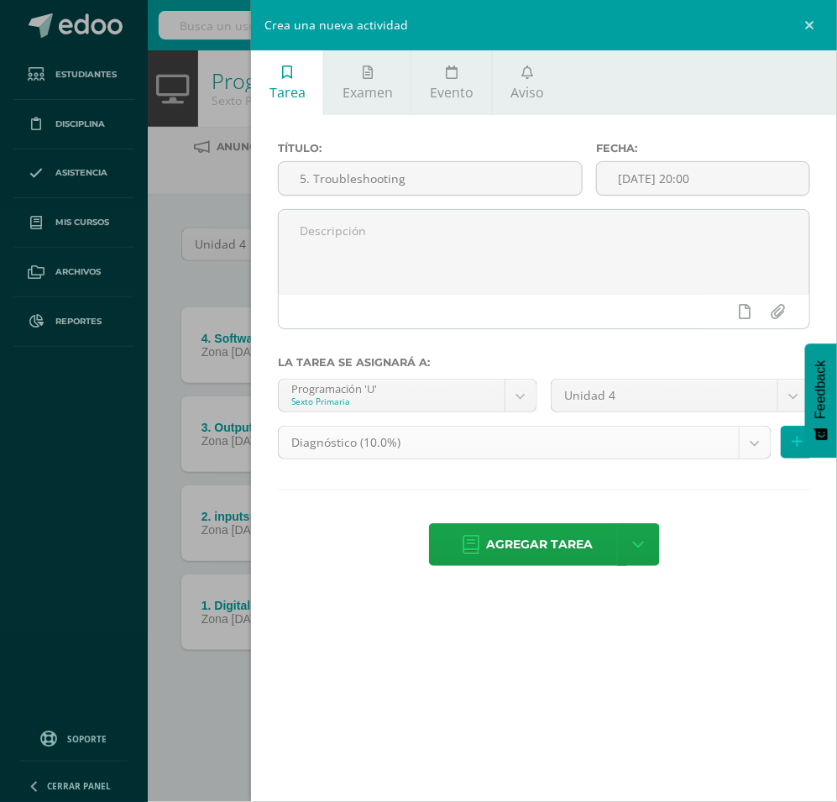
click at [550, 449] on body "Tarea asignada exitosamente Estudiantes Disciplina Asistencia Mis cursos Archiv…" at bounding box center [418, 381] width 837 height 762
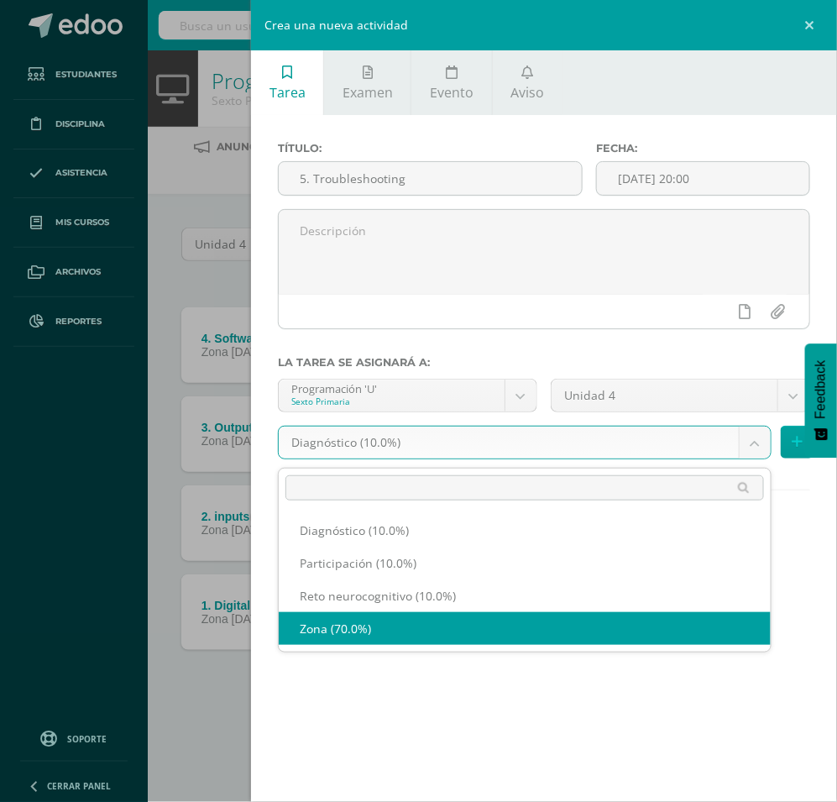
select select "204475"
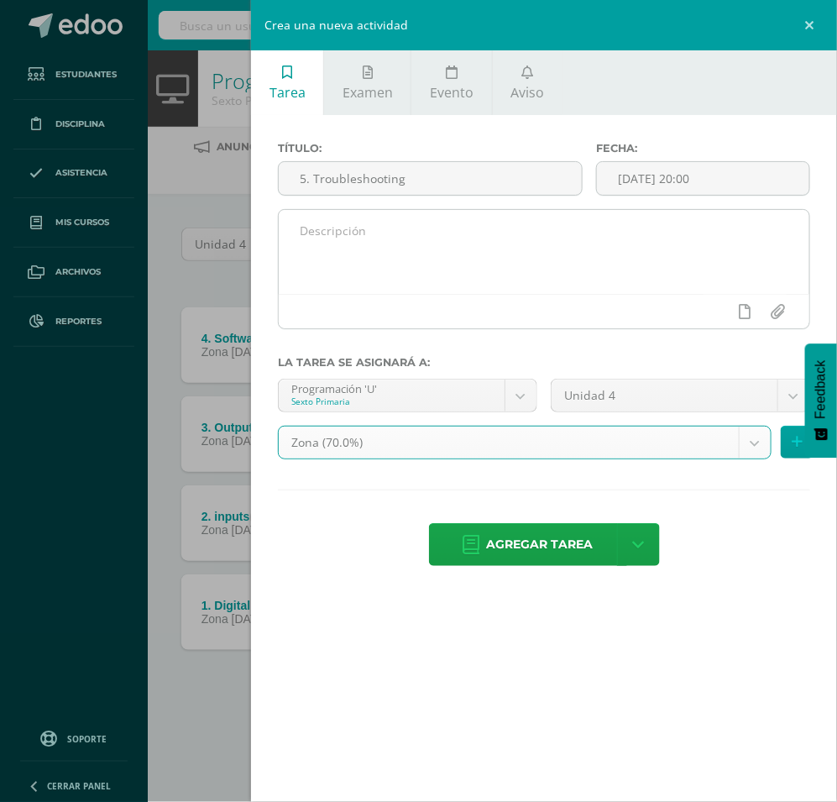
click at [493, 277] on textarea at bounding box center [544, 252] width 531 height 84
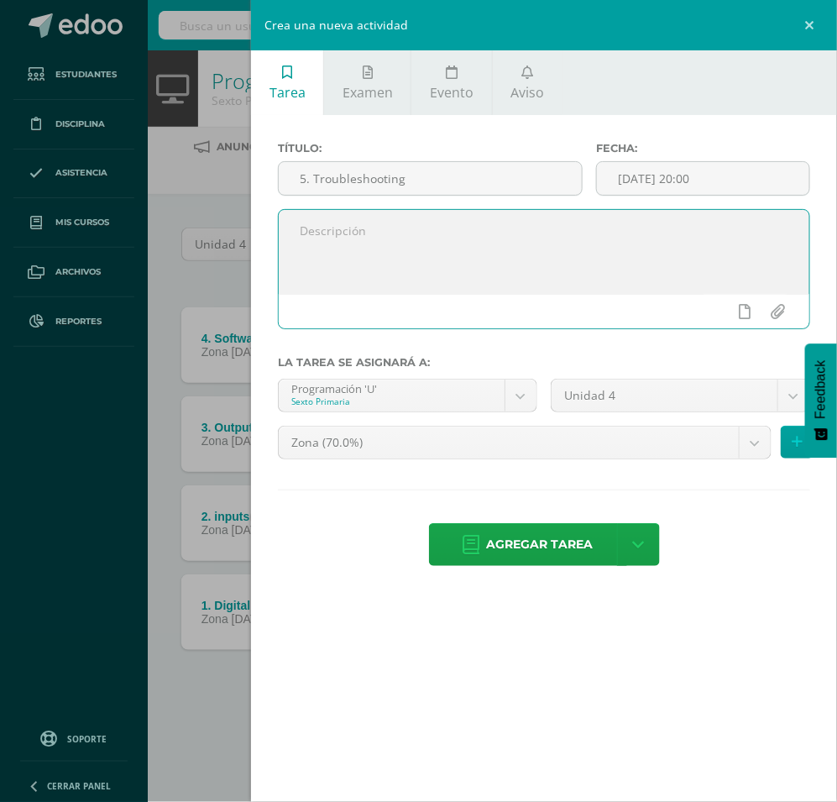
paste textarea "Code Avengers - Computing systems- Keyboard Quest"
type textarea "Code Avengers - Computing systems- Keyboard Quest"
click at [535, 548] on span "Agregar tarea" at bounding box center [540, 544] width 107 height 41
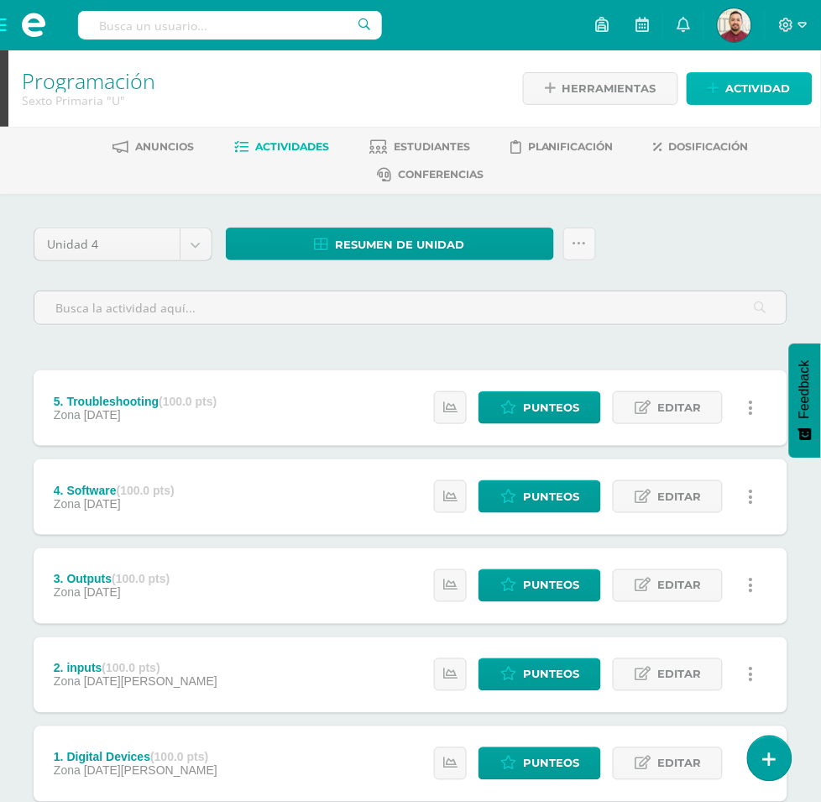
click at [729, 86] on span "Actividad" at bounding box center [758, 88] width 65 height 31
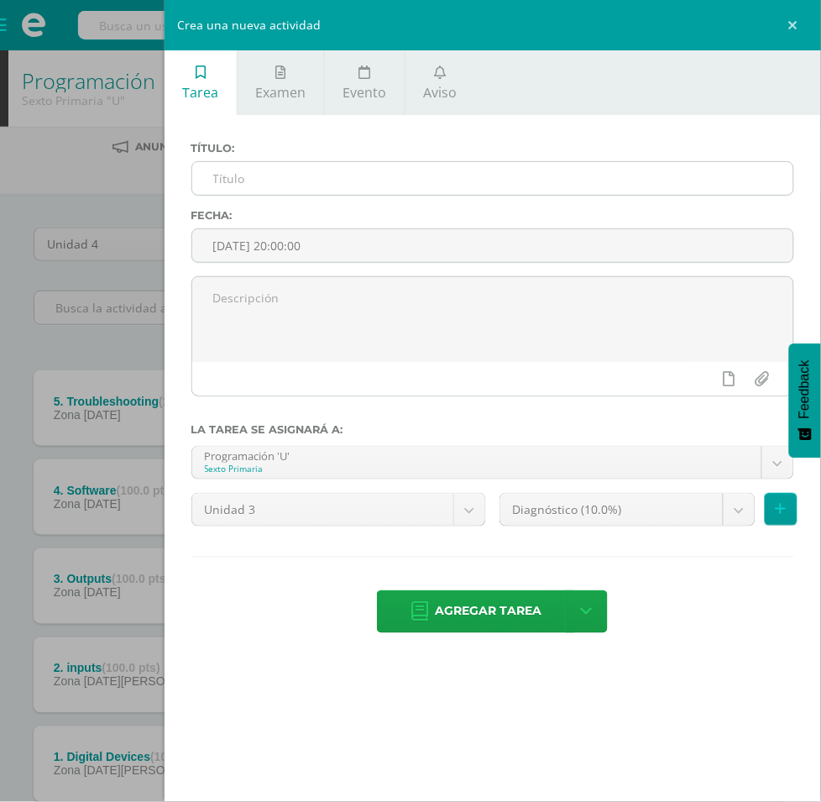
click at [510, 182] on input "text" at bounding box center [492, 178] width 601 height 33
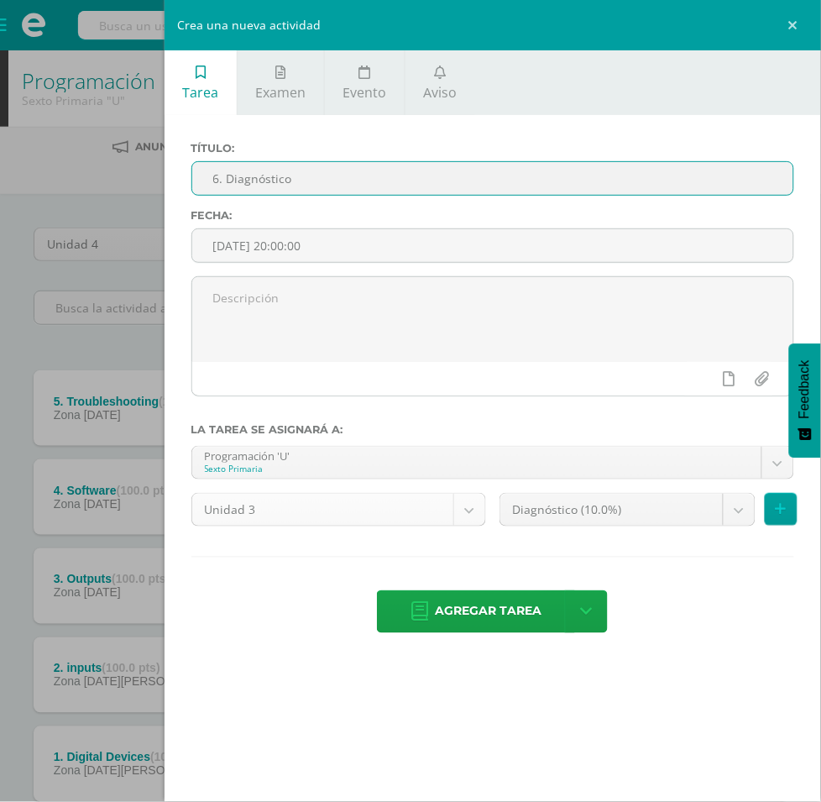
type input "6. Diagnóstico"
click at [620, 396] on body "Tarea asignada exitosamente Estudiantes Disciplina Asistencia Mis cursos Archiv…" at bounding box center [410, 457] width 821 height 914
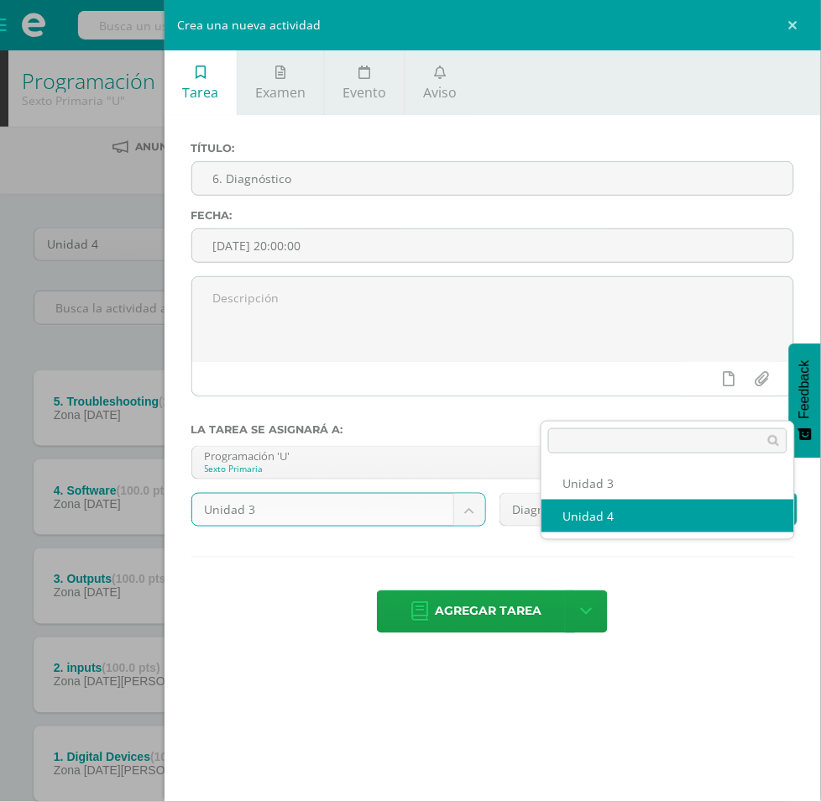
select select "200859"
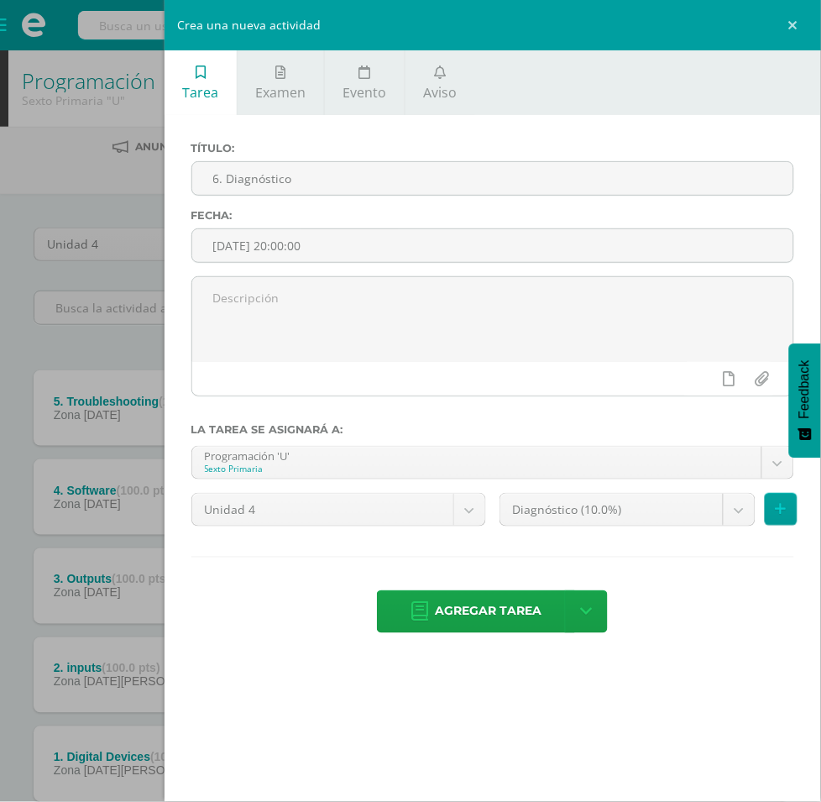
click at [559, 451] on body "Tarea asignada exitosamente Estudiantes Disciplina Asistencia Mis cursos Archiv…" at bounding box center [410, 457] width 821 height 914
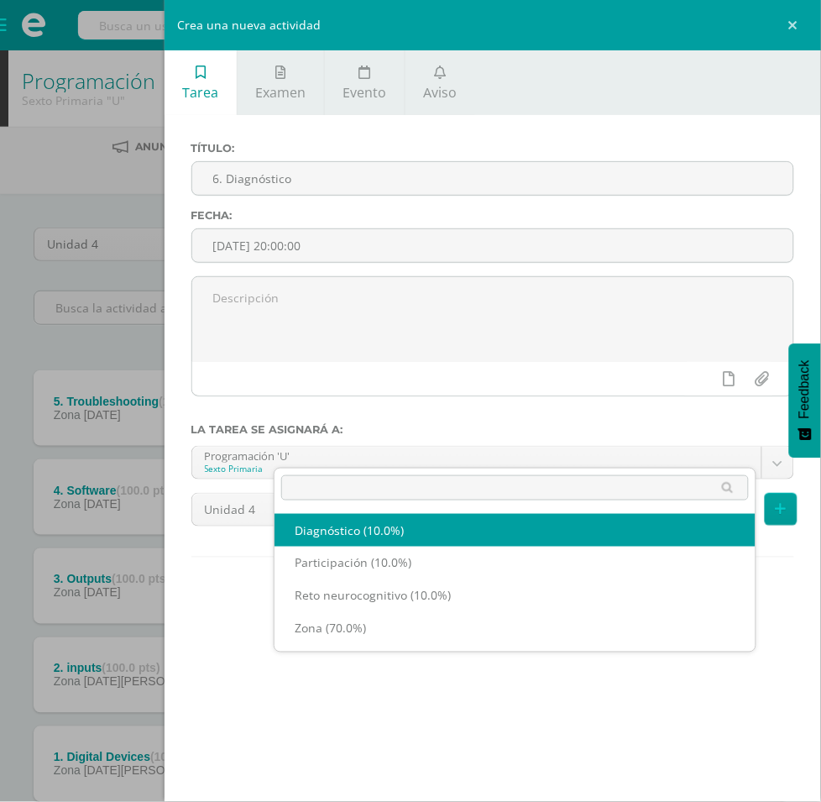
select select "204477"
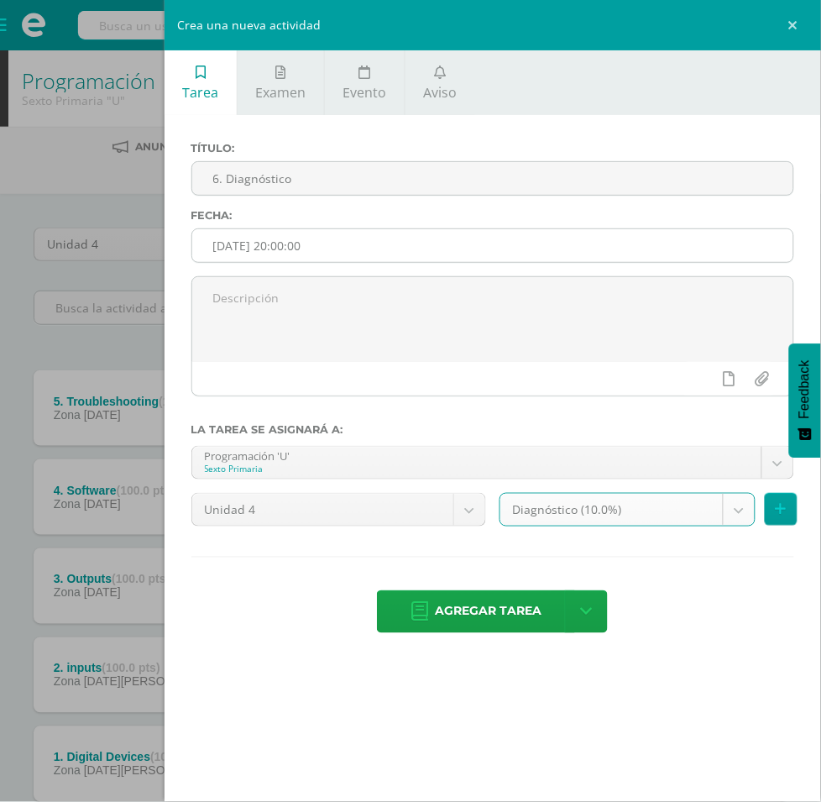
click at [676, 229] on input "[DATE] 20:00:00" at bounding box center [492, 245] width 601 height 33
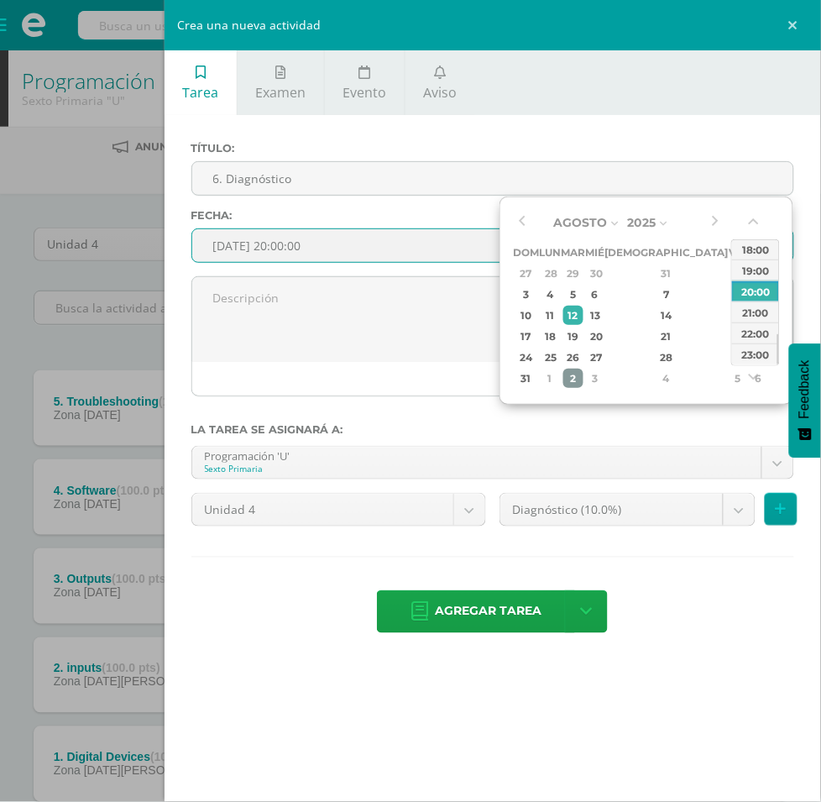
click at [583, 378] on div "2" at bounding box center [573, 378] width 19 height 19
click at [583, 334] on div "23" at bounding box center [573, 336] width 19 height 19
type input "2025-09-23 20:00"
click at [749, 286] on div "20:00" at bounding box center [755, 291] width 47 height 21
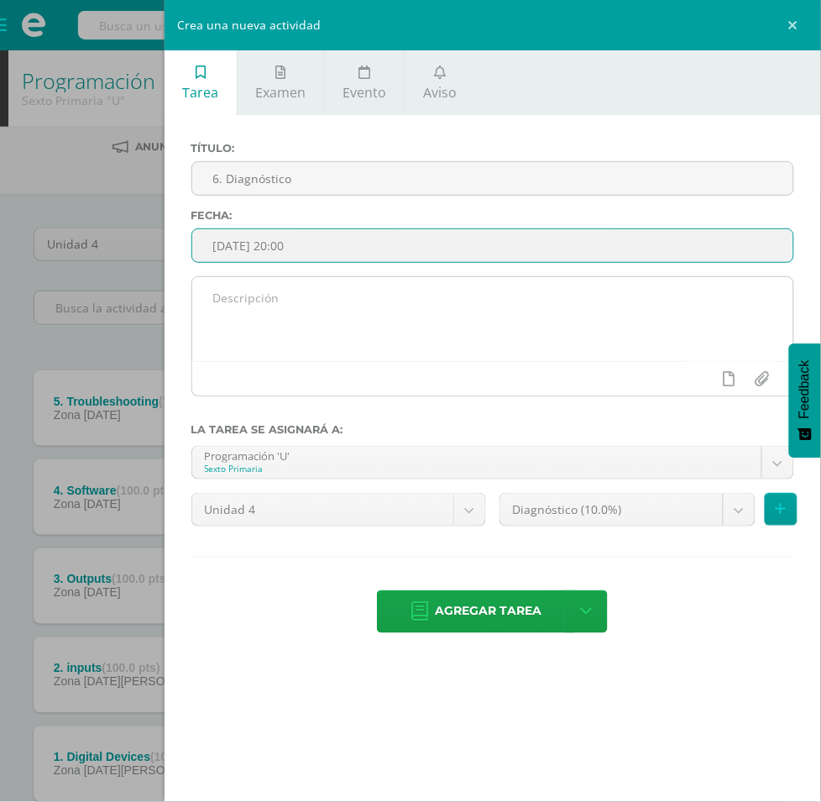
click at [536, 277] on textarea at bounding box center [492, 319] width 601 height 84
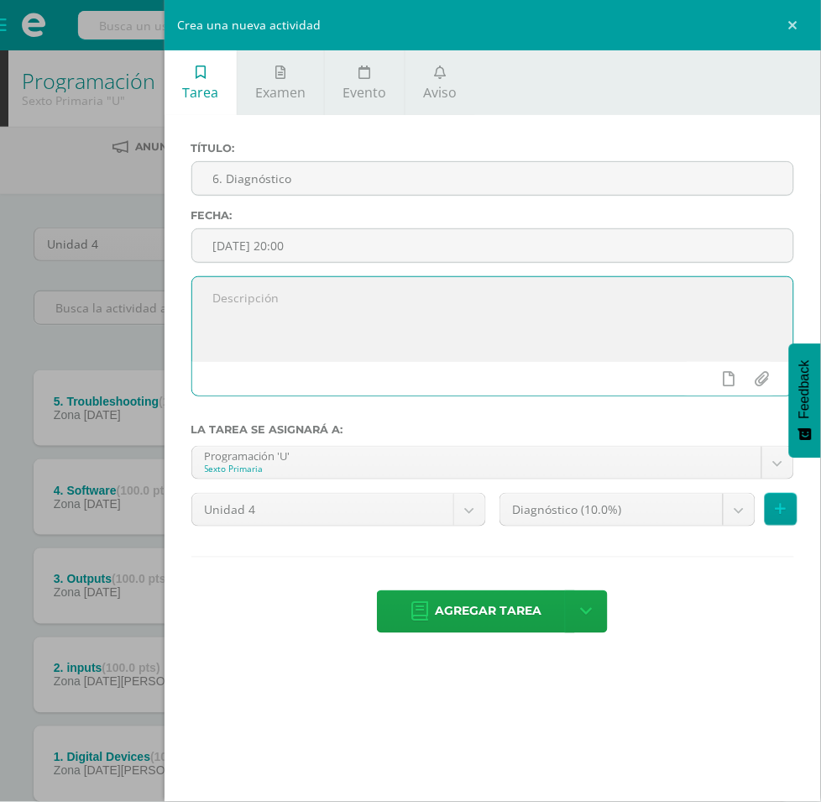
paste textarea "Code Avengers - Computing systems- Keyboard Quest"
type textarea "Code Avengers - Computing systems- Keyboard Quest"
click at [475, 641] on div "Tarea Examen Evento Aviso Título: 6. Diagnóstico Fecha: 2025-09-23 20:00 Code A…" at bounding box center [493, 401] width 657 height 802
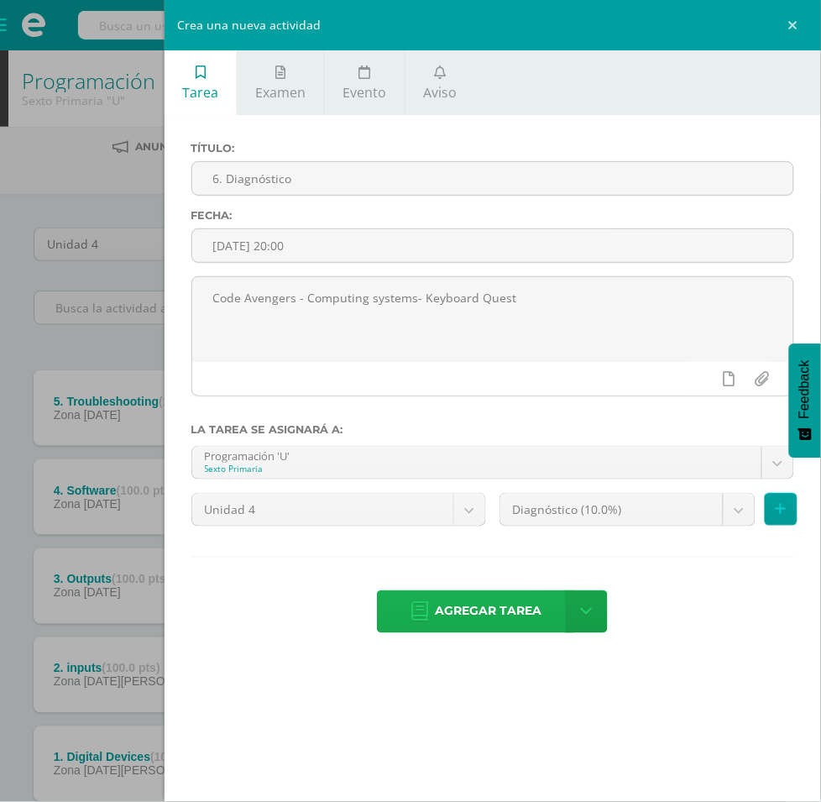
click at [519, 591] on span "Agregar tarea" at bounding box center [488, 611] width 107 height 41
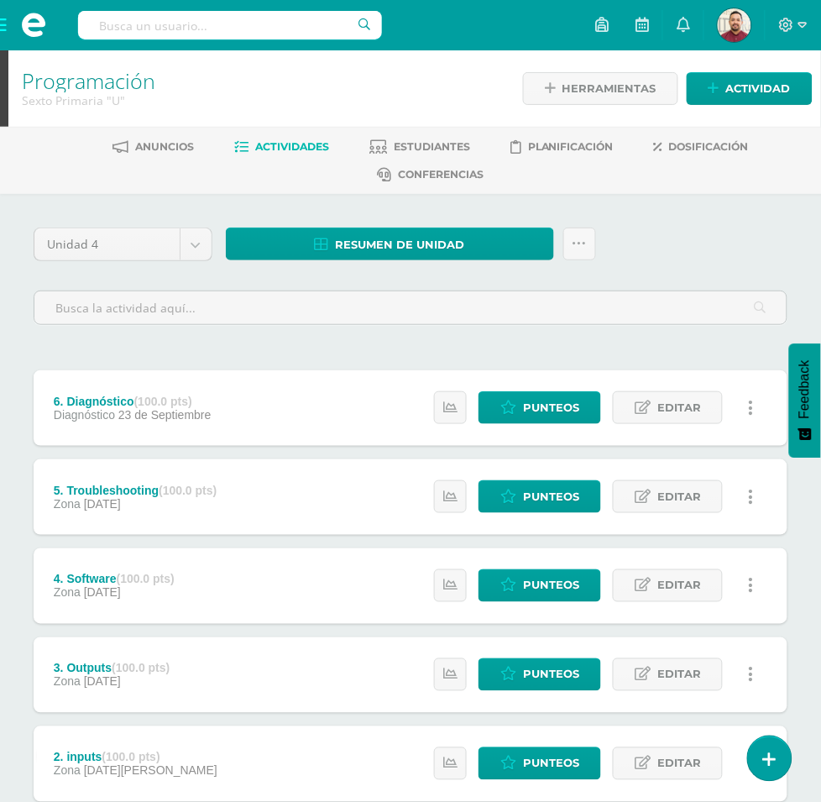
click at [725, 97] on div at bounding box center [683, 75] width 235 height 134
click at [752, 97] on span "Actividad" at bounding box center [758, 88] width 65 height 31
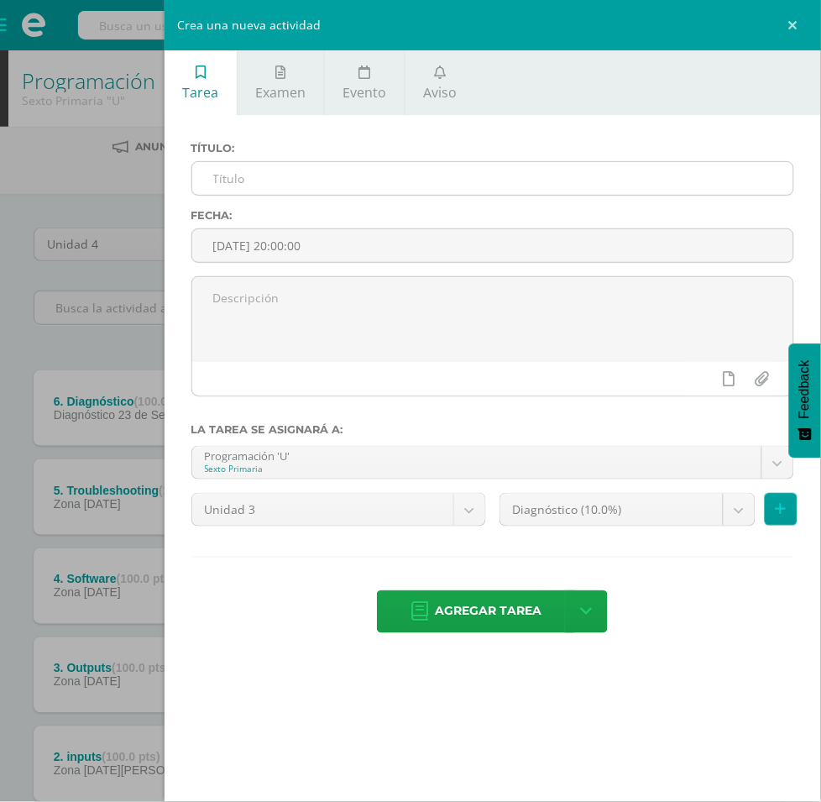
click at [518, 176] on input "text" at bounding box center [492, 178] width 601 height 33
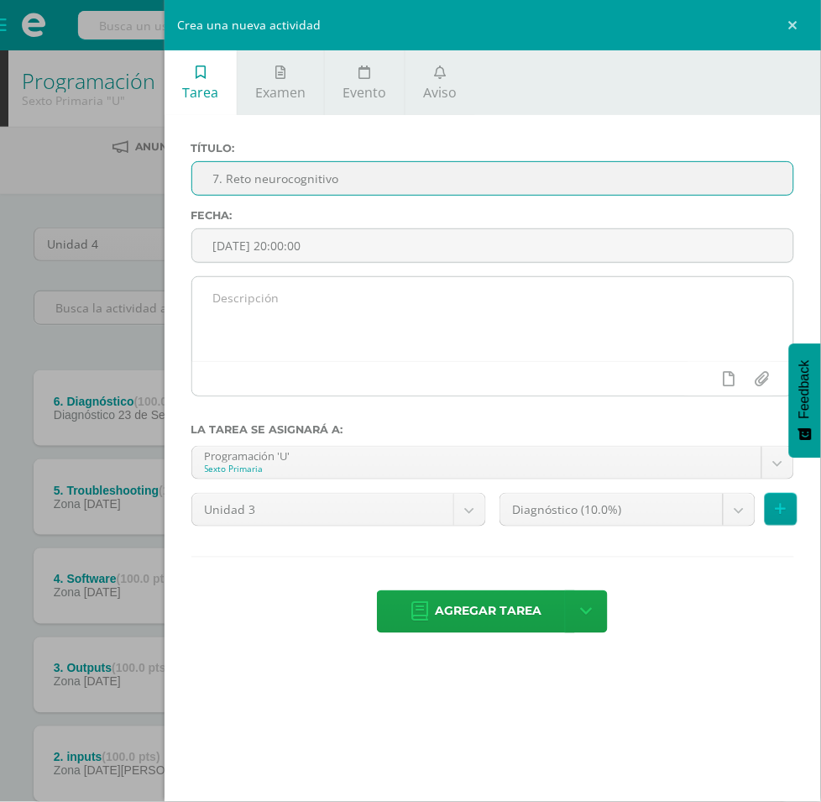
type input "7. Reto neurocognitivo"
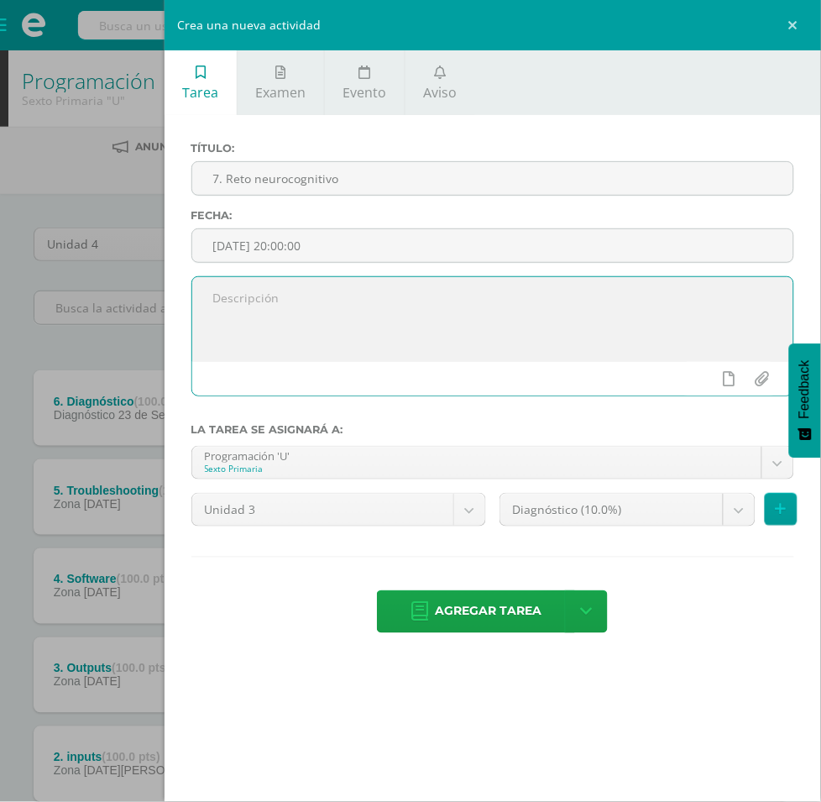
click at [517, 277] on textarea at bounding box center [492, 319] width 601 height 84
paste textarea "Code Avengers - Computing systems- Keyboard Quest"
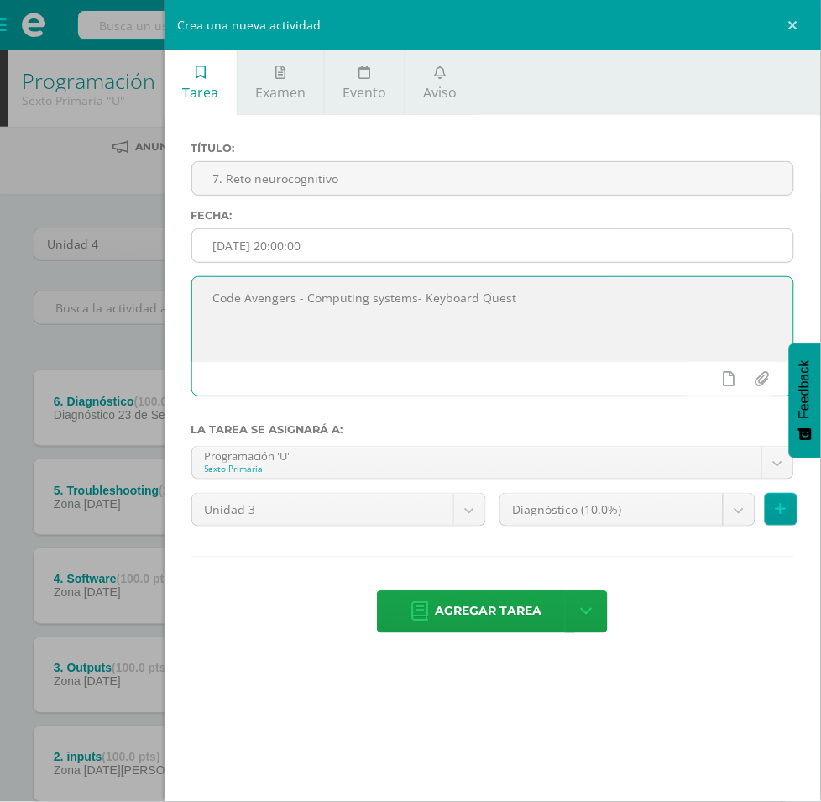
type textarea "Code Avengers - Computing systems- Keyboard Quest"
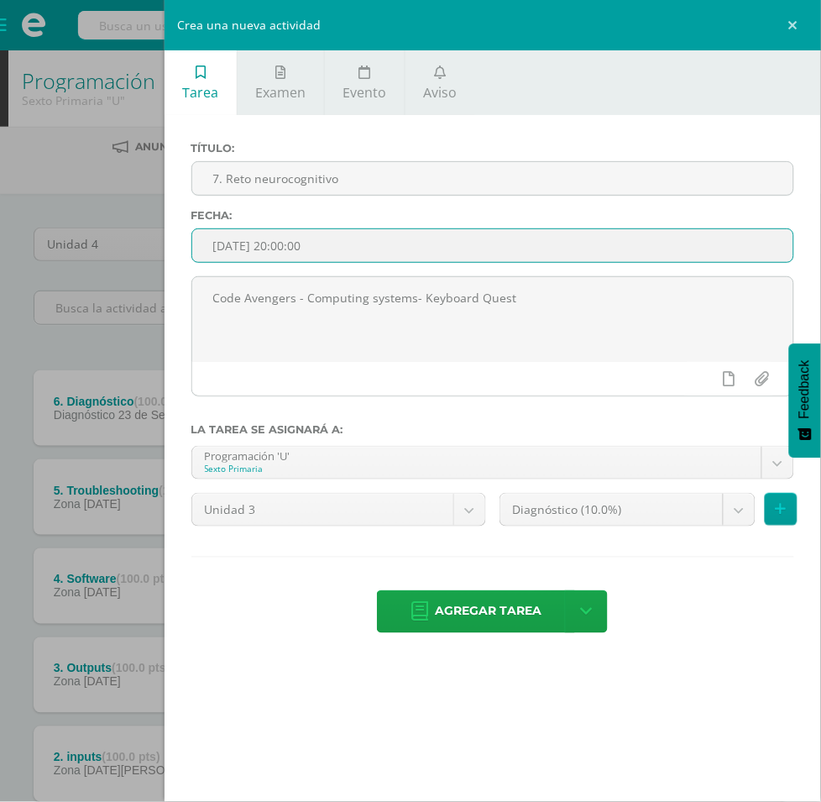
click at [674, 229] on input "[DATE] 20:00:00" at bounding box center [492, 245] width 601 height 33
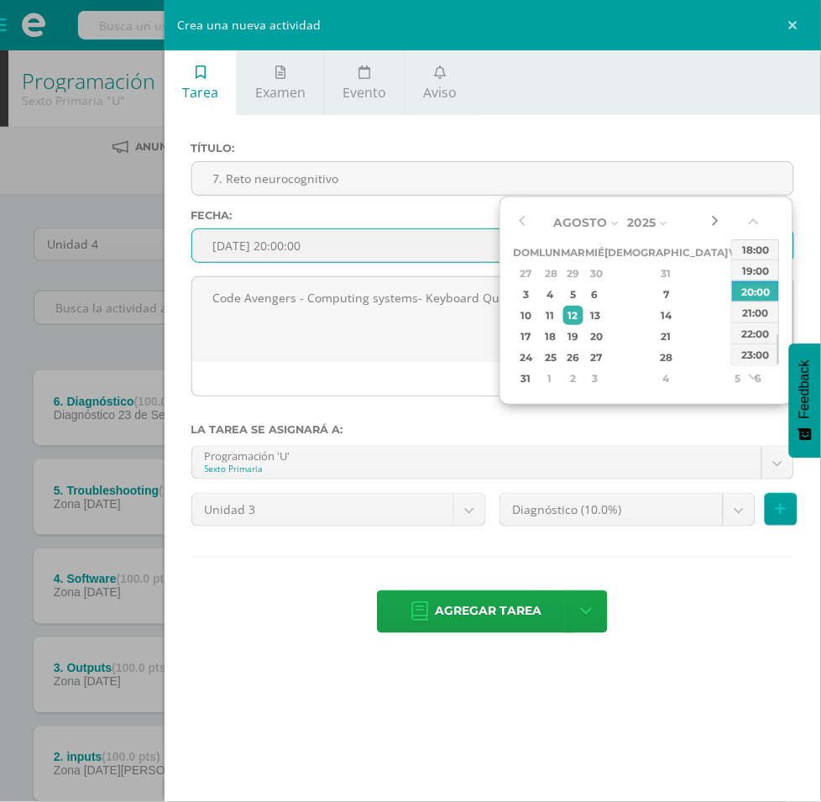
click at [716, 224] on button "button" at bounding box center [714, 222] width 17 height 25
click at [583, 355] on div "30" at bounding box center [573, 357] width 19 height 19
type input "[DATE] 20:00"
click at [756, 291] on div "20:00" at bounding box center [755, 291] width 47 height 21
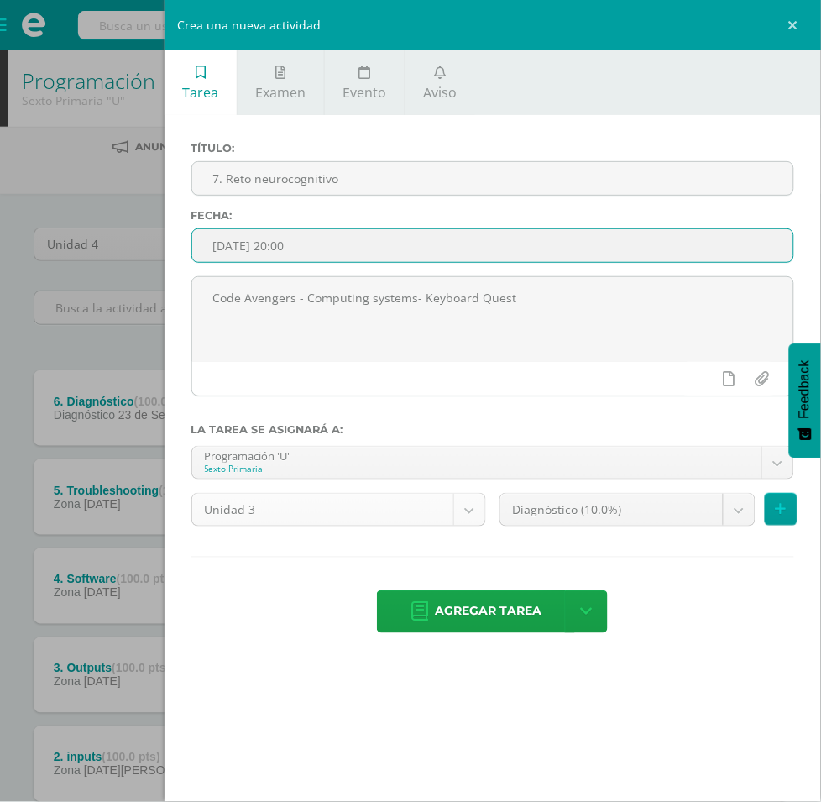
click at [580, 393] on body "Tarea asignada exitosamente Estudiantes Disciplina Asistencia Mis cursos Archiv…" at bounding box center [410, 501] width 821 height 1003
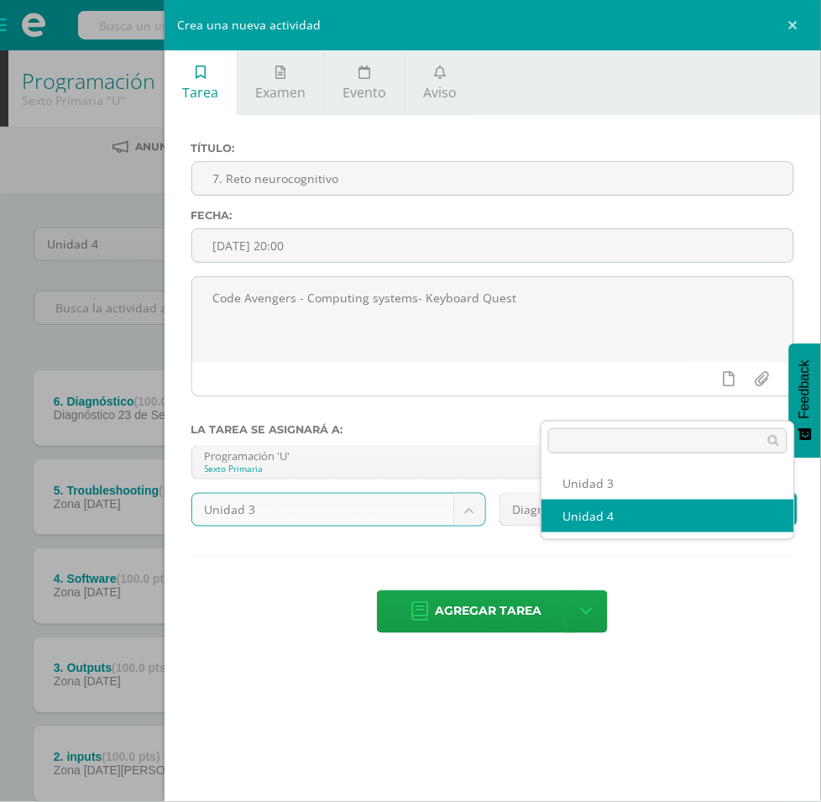
select select "200859"
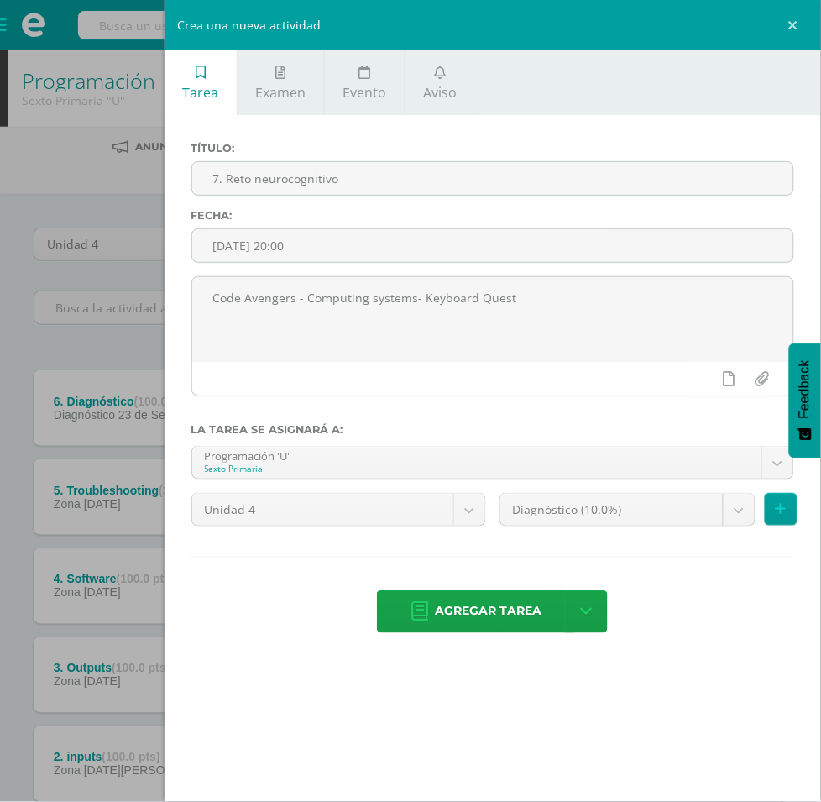
click at [572, 447] on body "Tarea asignada exitosamente Estudiantes Disciplina Asistencia Mis cursos Archiv…" at bounding box center [410, 501] width 821 height 1003
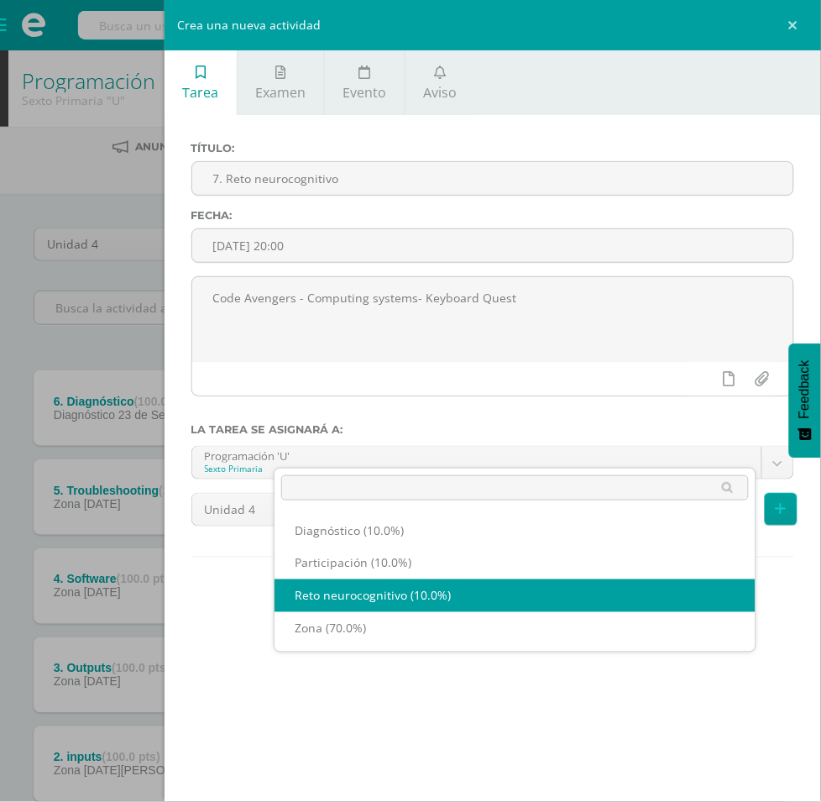
select select "204478"
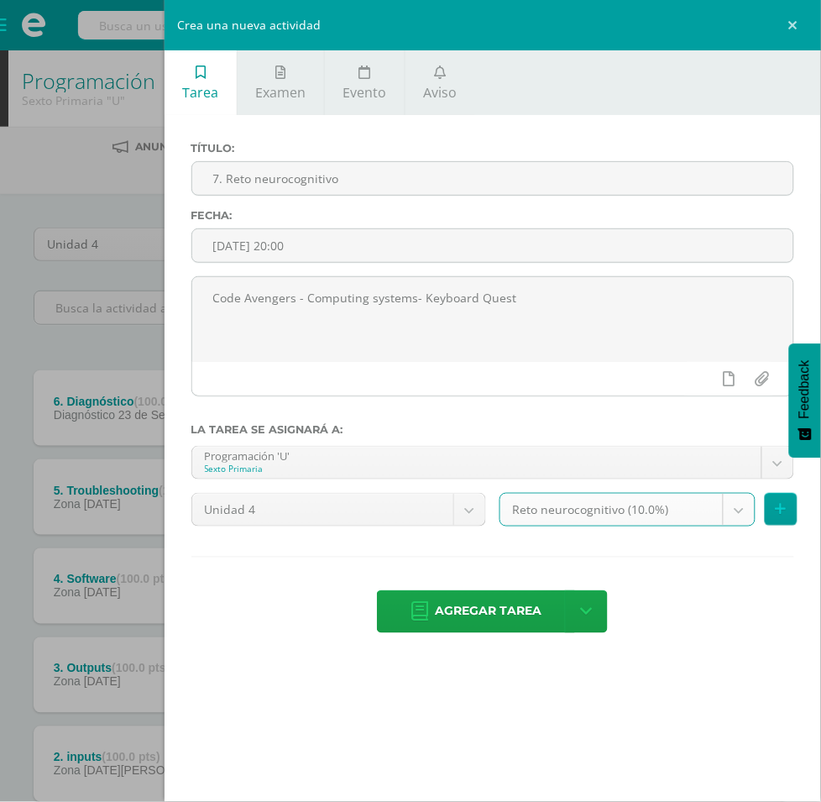
click at [582, 615] on div "Tarea Examen Evento Aviso Título: 7. Reto neurocognitivo Fecha: [DATE] 20:00 Co…" at bounding box center [493, 401] width 657 height 802
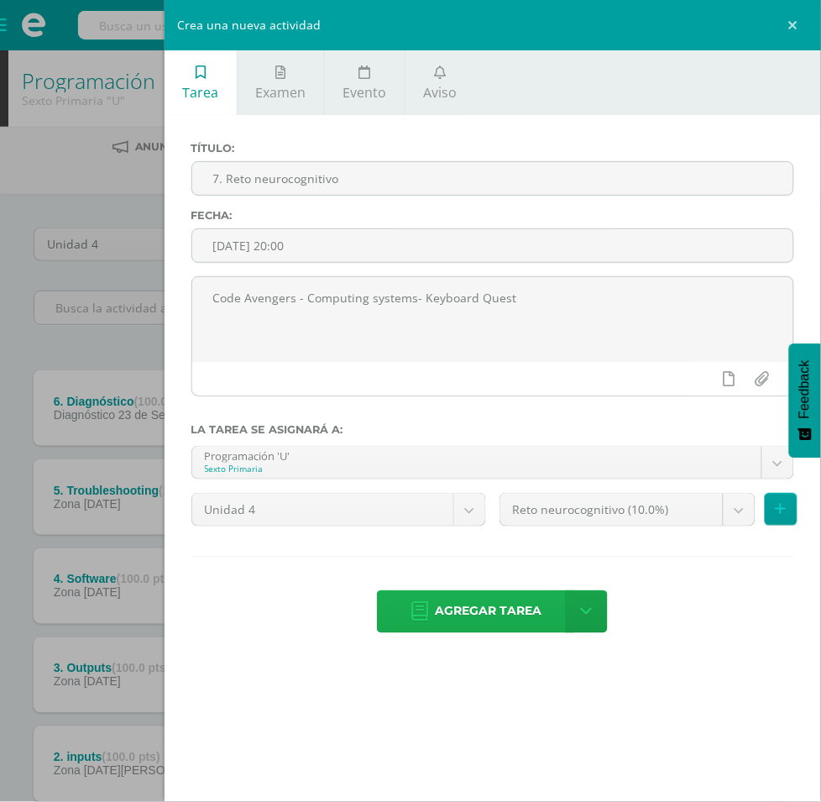
click at [542, 591] on span "Agregar tarea" at bounding box center [488, 611] width 107 height 41
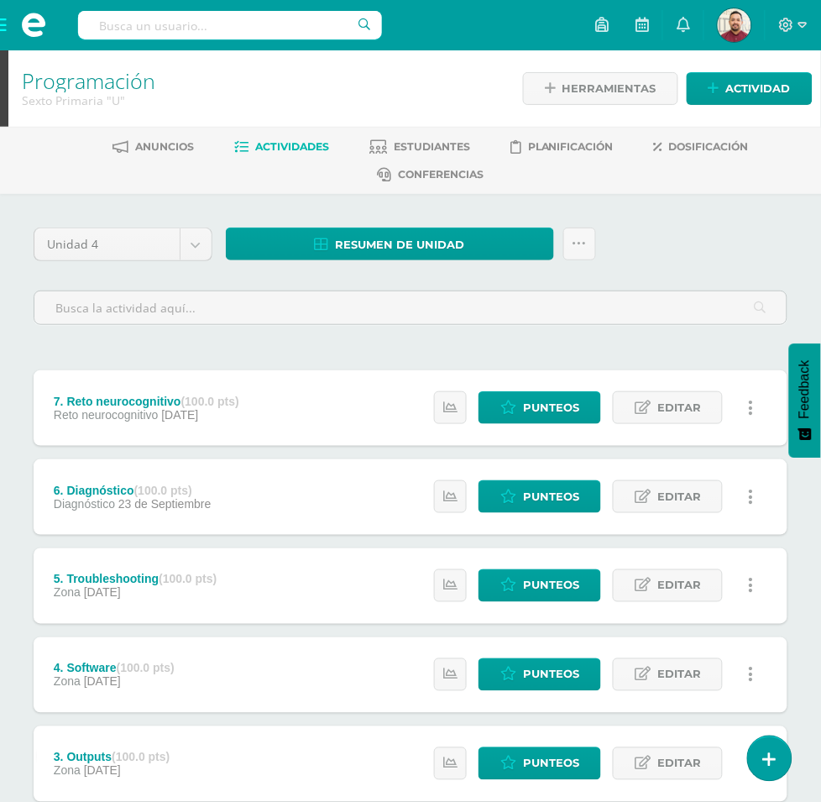
click at [758, 89] on div at bounding box center [683, 75] width 235 height 134
click at [775, 181] on ul "Anuncios Actividades Estudiantes Planificación Dosificación Conferencias" at bounding box center [430, 160] width 821 height 55
click at [743, 86] on span "Actividad" at bounding box center [758, 88] width 65 height 31
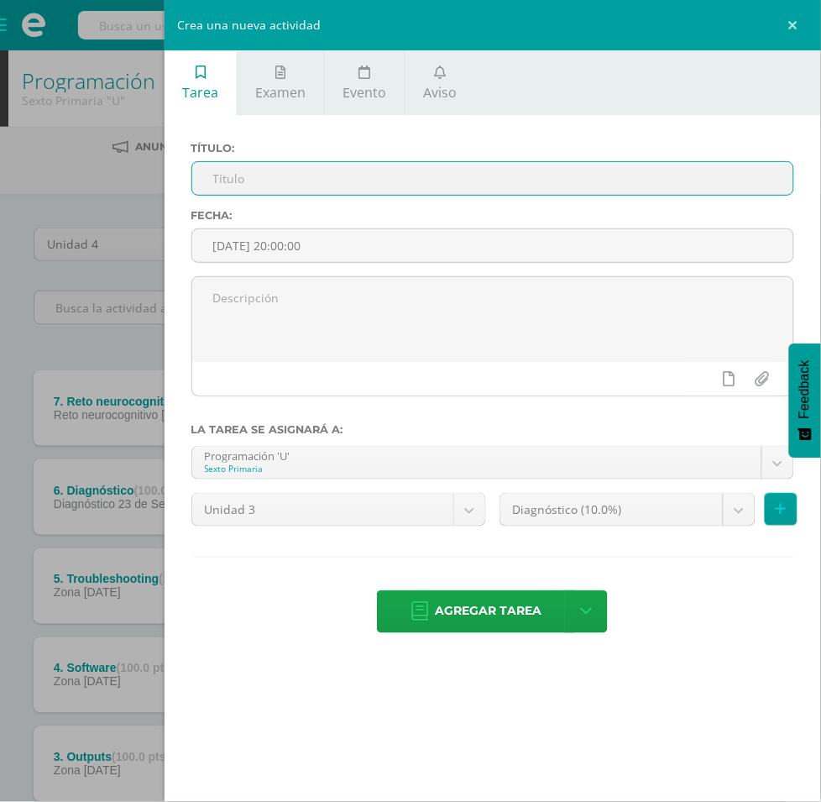
click at [484, 169] on input "text" at bounding box center [492, 178] width 601 height 33
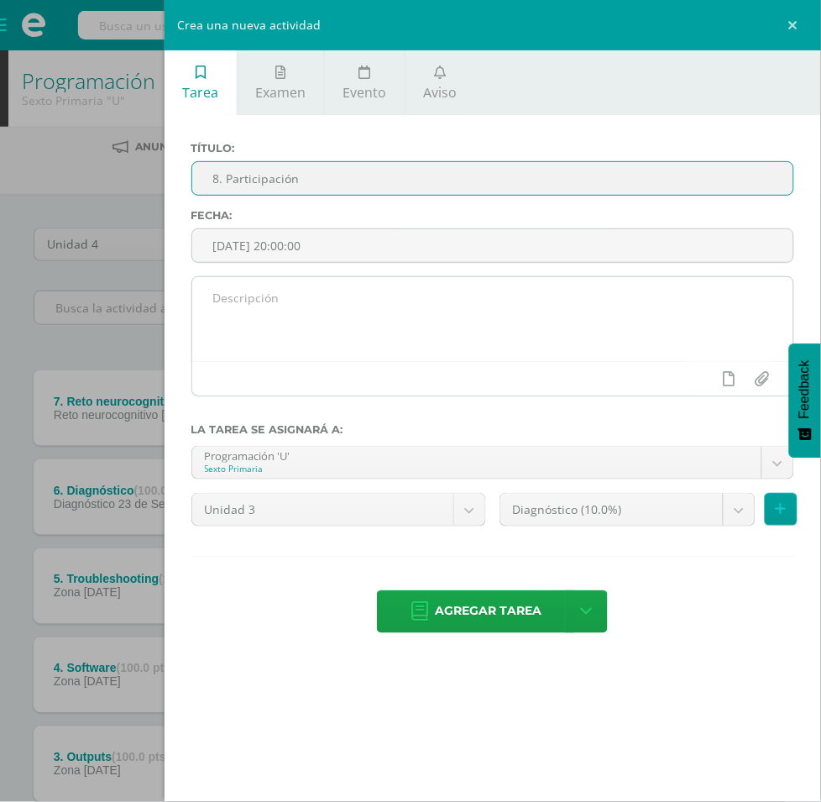
type input "8. Participación"
click at [497, 277] on textarea at bounding box center [492, 319] width 601 height 84
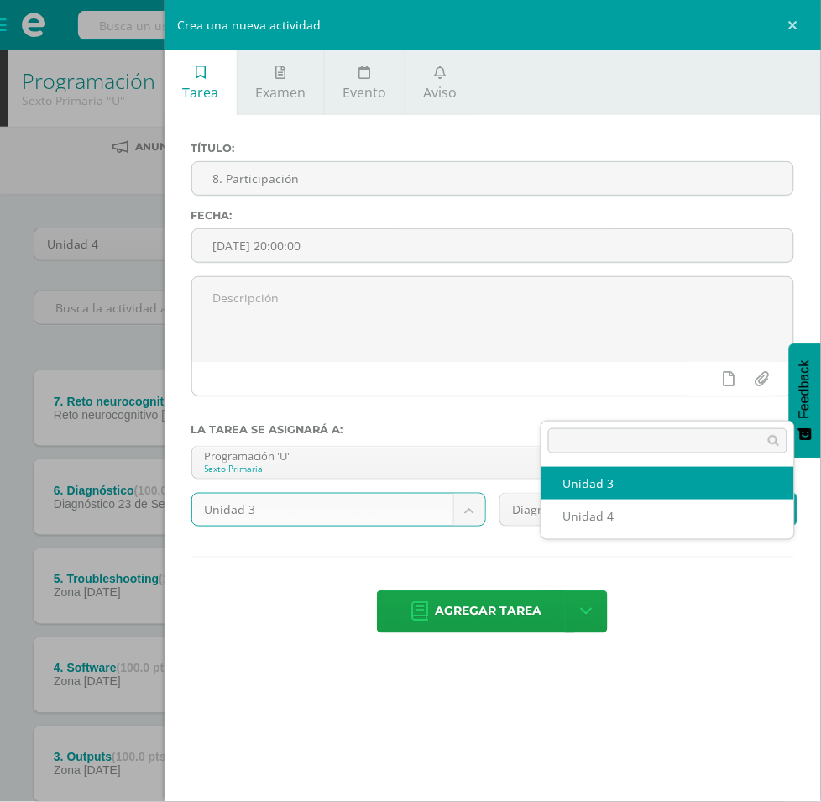
click at [652, 414] on body "Tarea asignada exitosamente Estudiantes Disciplina Asistencia Mis cursos Archiv…" at bounding box center [410, 546] width 821 height 1092
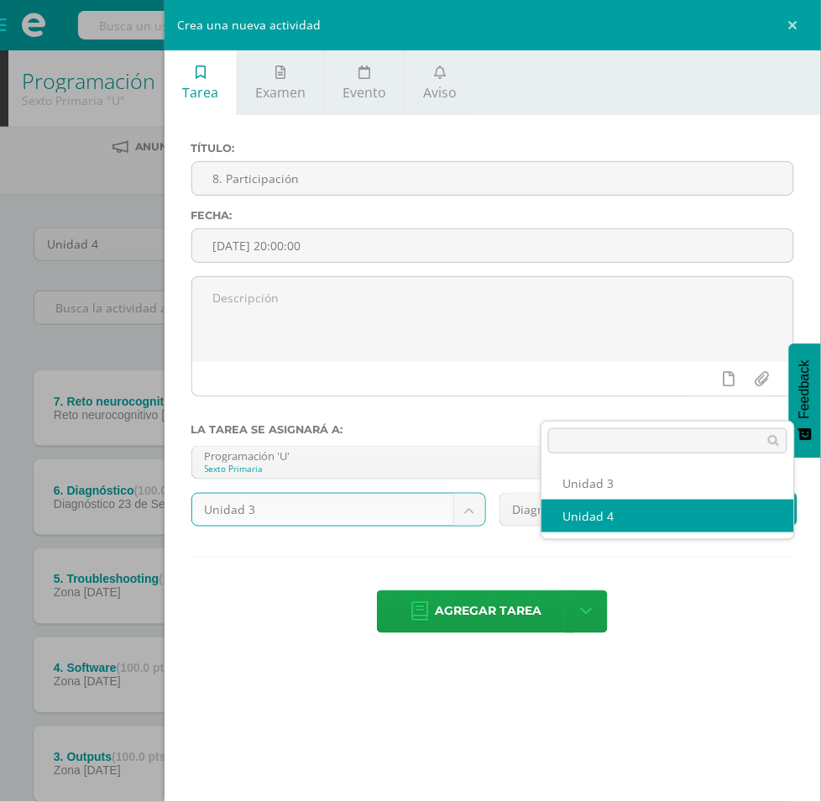
select select "200859"
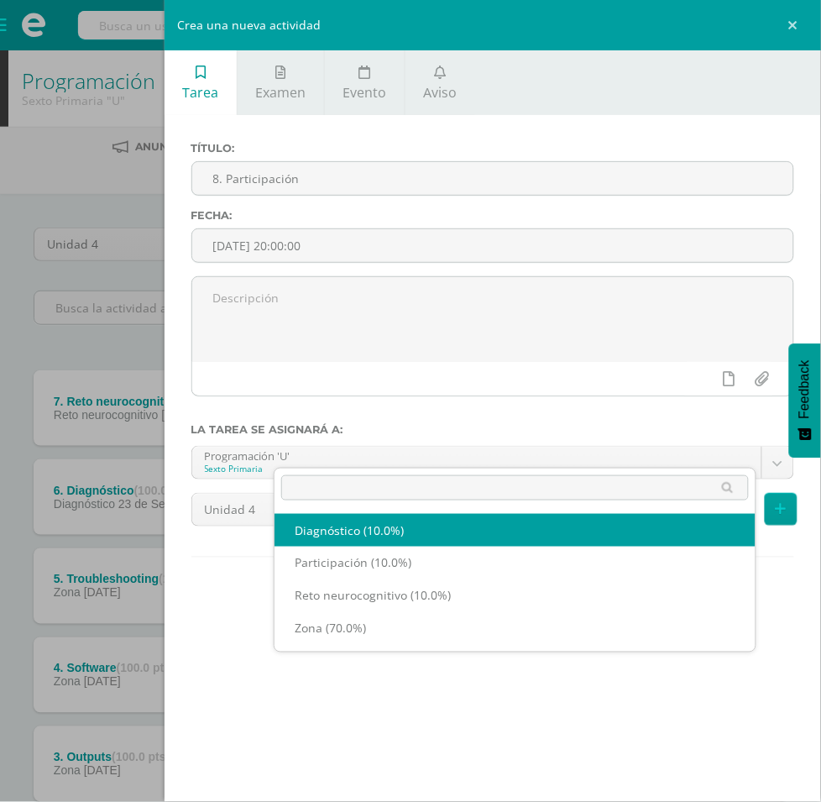
click at [515, 452] on body "Tarea asignada exitosamente Estudiantes Disciplina Asistencia Mis cursos Archiv…" at bounding box center [410, 546] width 821 height 1092
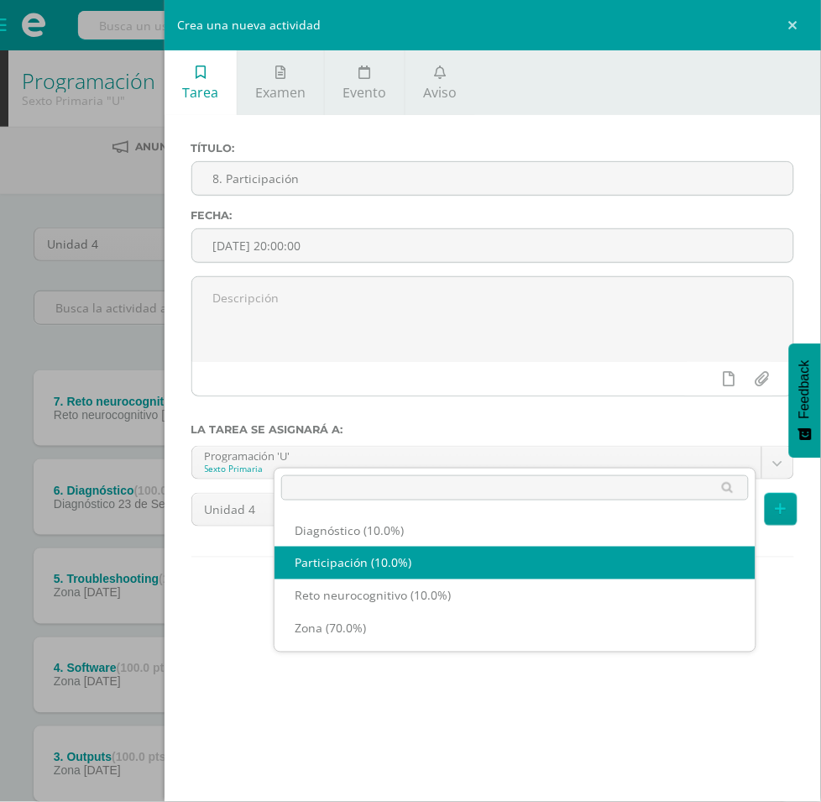
select select "204476"
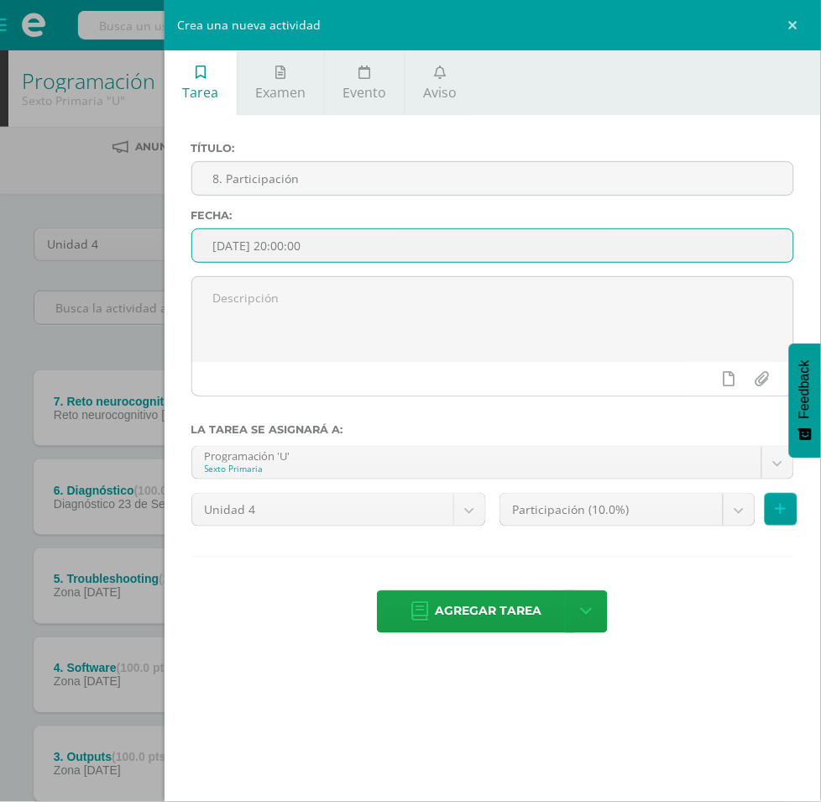
click at [669, 229] on input "[DATE] 20:00:00" at bounding box center [492, 245] width 601 height 33
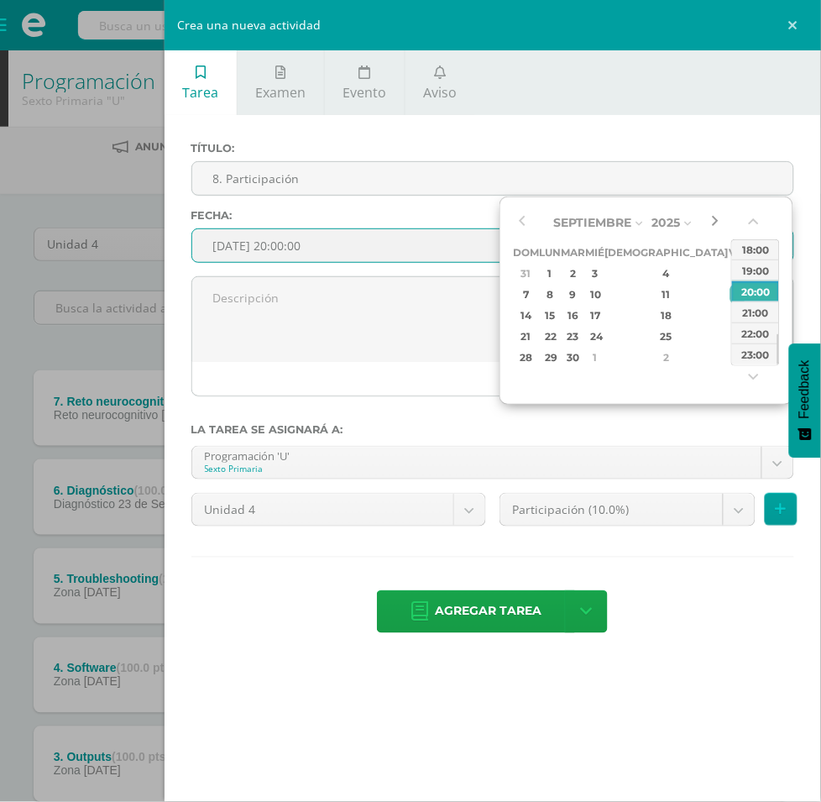
click at [711, 219] on button "button" at bounding box center [714, 222] width 17 height 25
click at [583, 349] on div "30" at bounding box center [573, 357] width 19 height 19
click at [716, 220] on button "button" at bounding box center [714, 222] width 17 height 25
click at [583, 298] on div "7" at bounding box center [573, 294] width 19 height 19
type input "2025-10-07 20:00"
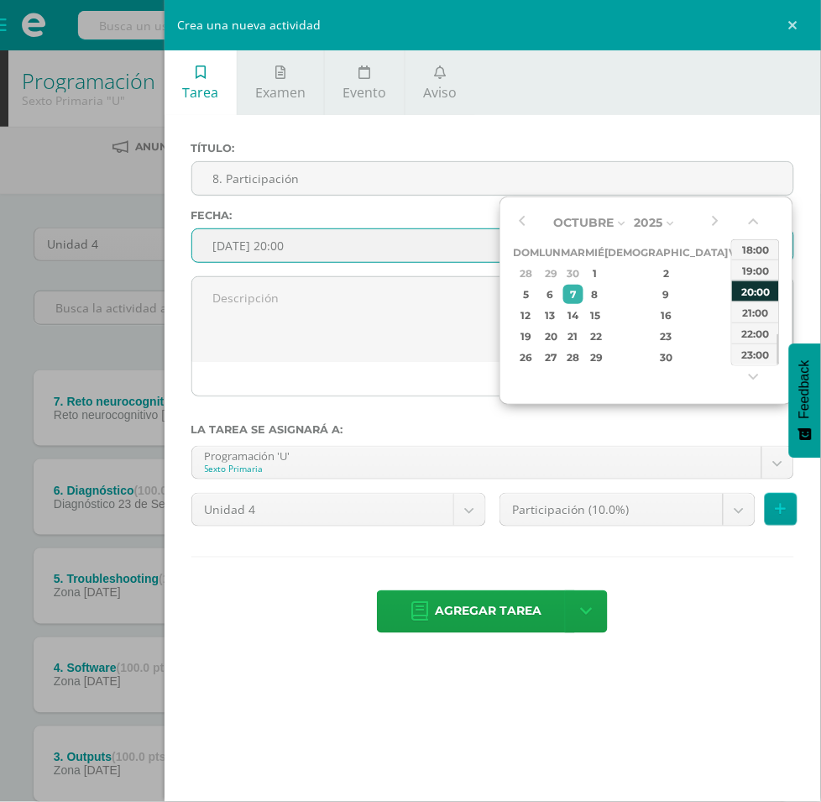
click at [744, 286] on div "20:00" at bounding box center [755, 291] width 47 height 21
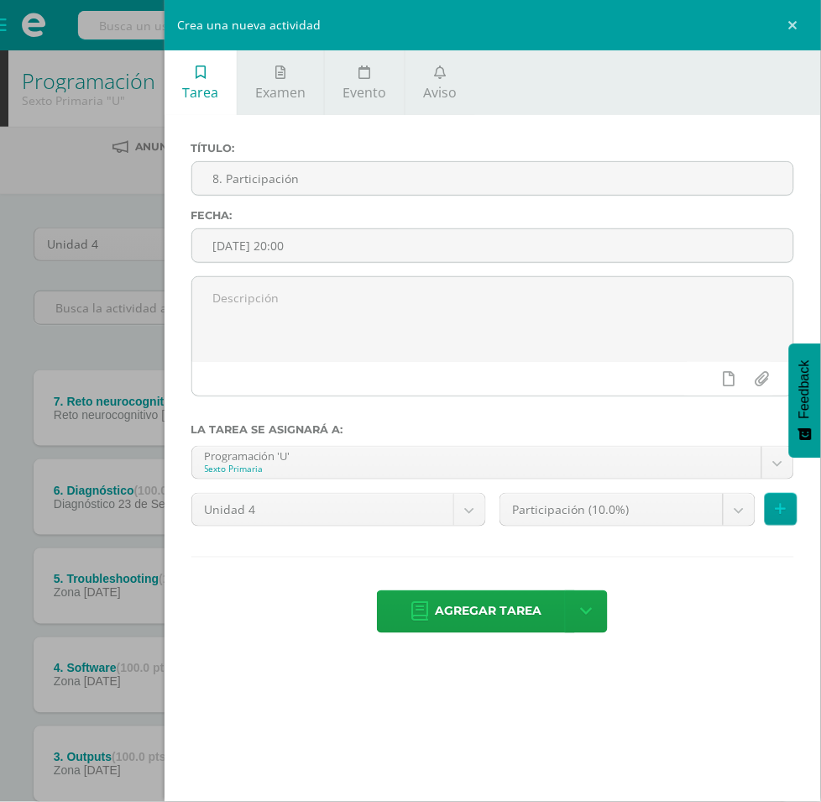
click at [695, 619] on div "Tarea Examen Evento Aviso Título: 8. Participación Fecha: 2025-10-07 20:00 La t…" at bounding box center [493, 401] width 657 height 802
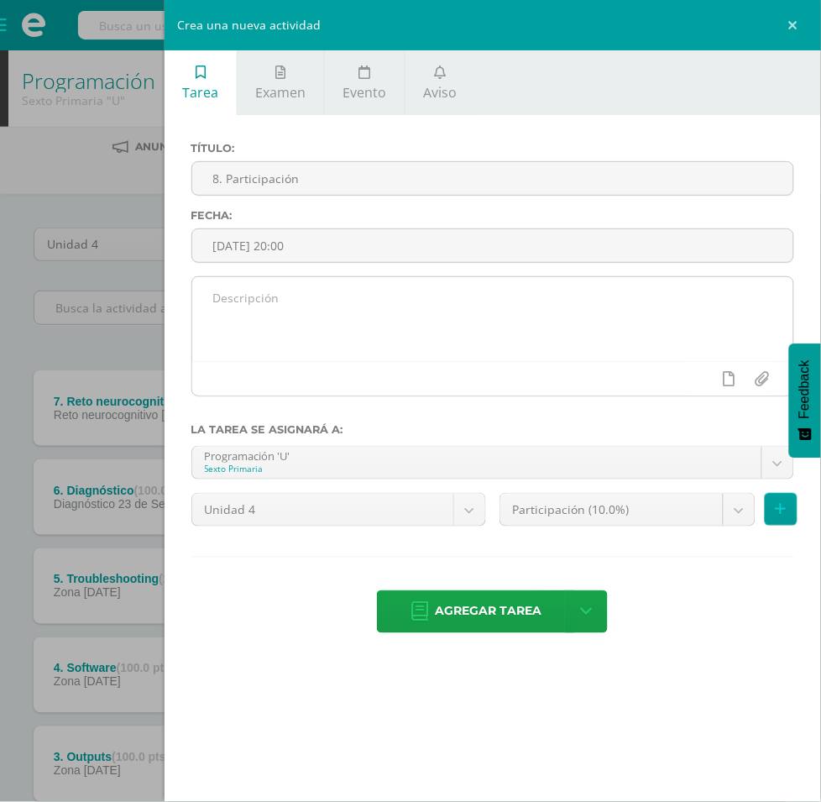
click at [450, 277] on textarea at bounding box center [492, 319] width 601 height 84
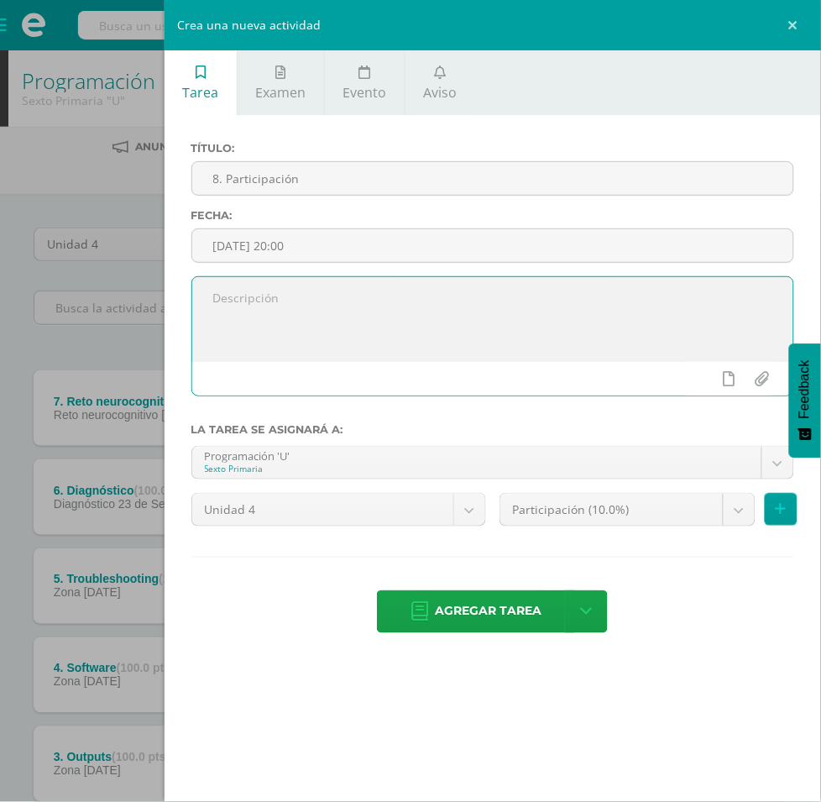
paste textarea "Code Avengers - Computing systems- Keyboard Quest"
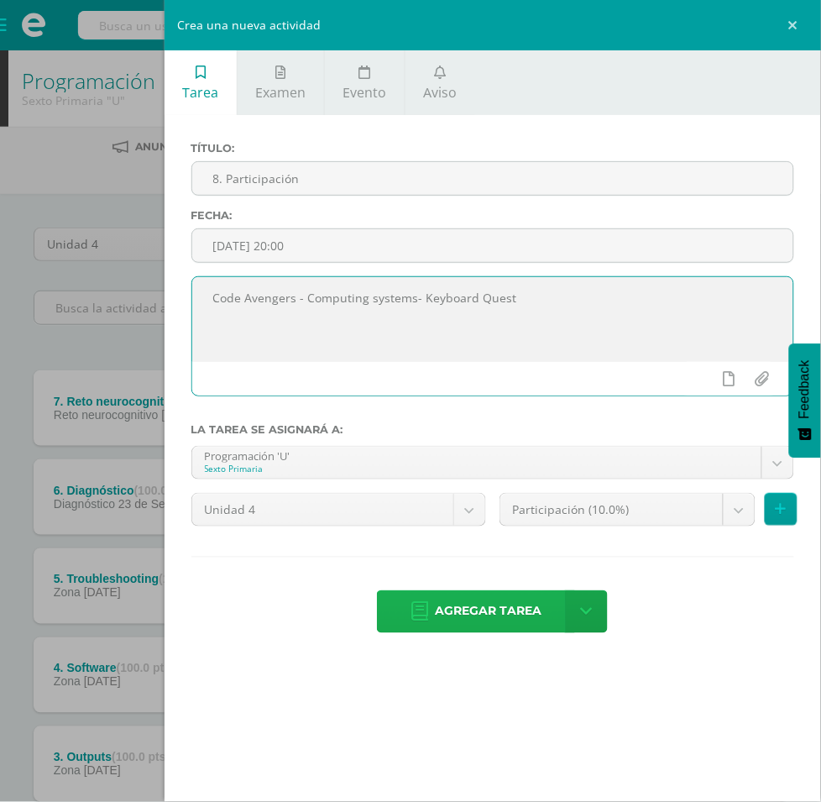
type textarea "Code Avengers - Computing systems- Keyboard Quest"
click at [538, 591] on span "Agregar tarea" at bounding box center [488, 611] width 107 height 41
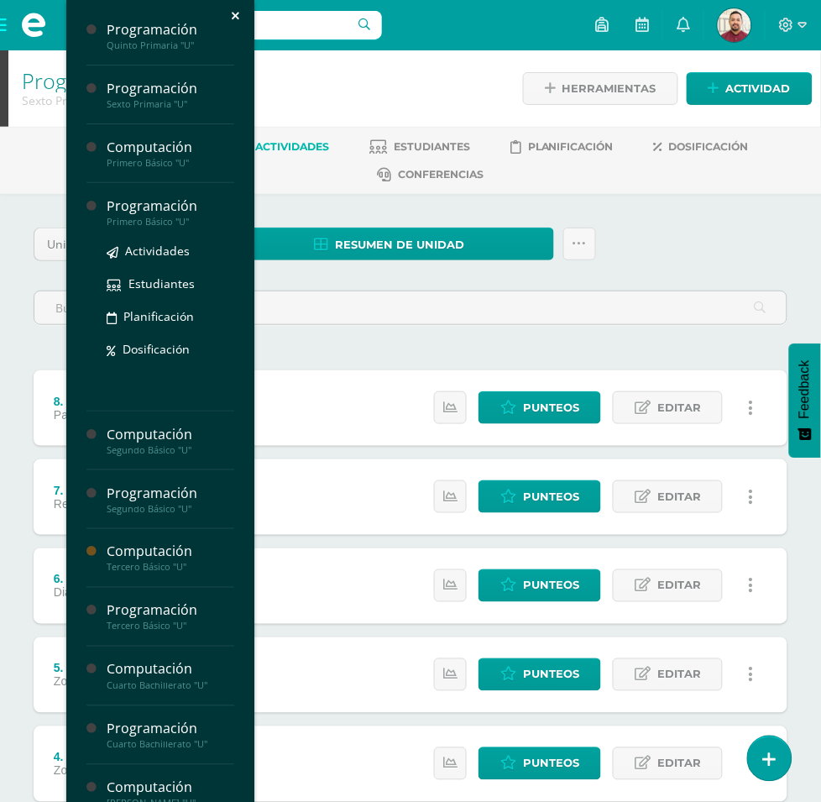
click at [208, 216] on div "Primero Básico "U"" at bounding box center [171, 222] width 128 height 12
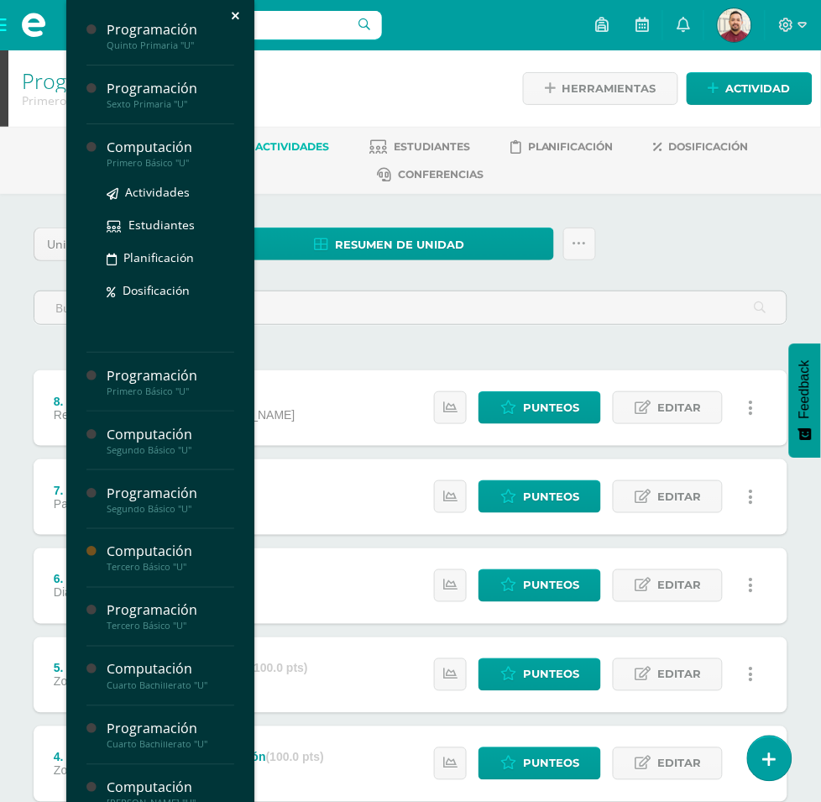
click at [228, 157] on div "Primero Básico "U"" at bounding box center [171, 163] width 128 height 12
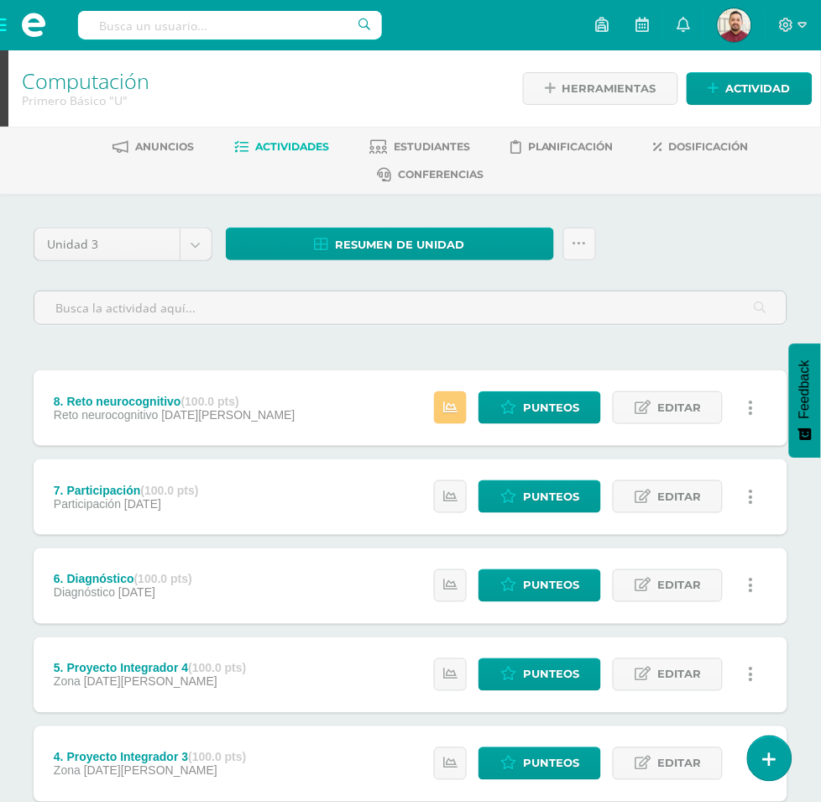
drag, startPoint x: 156, startPoint y: 3, endPoint x: 50, endPoint y: 422, distance: 433.1
click at [316, 236] on body "Estudiantes Disciplina Asistencia Mis cursos Archivos Reportes Soporte Ayuda Re…" at bounding box center [410, 590] width 821 height 1181
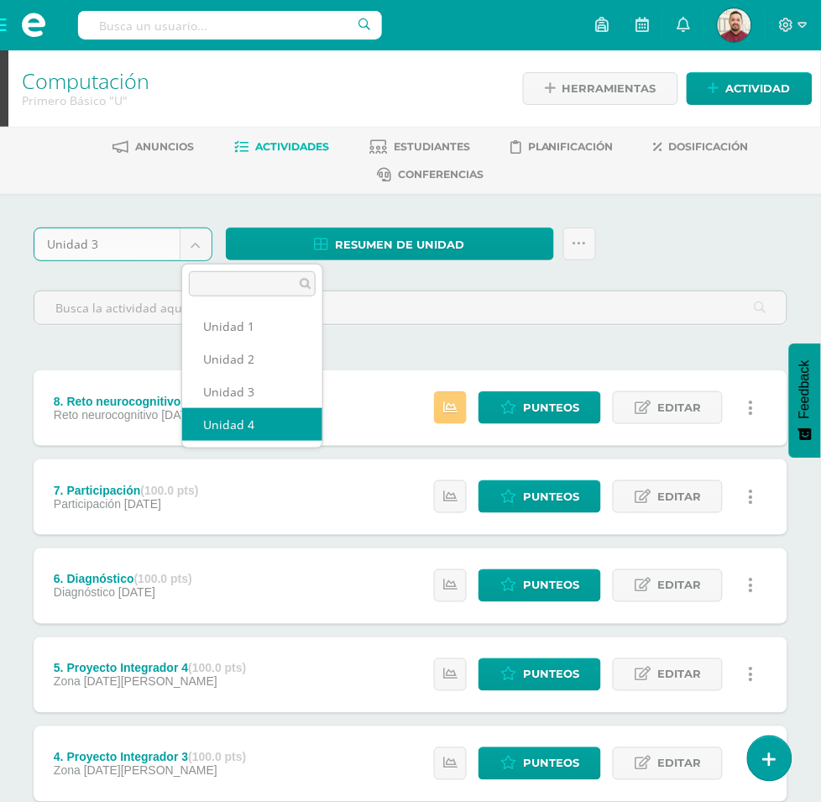
select select "Unidad 4"
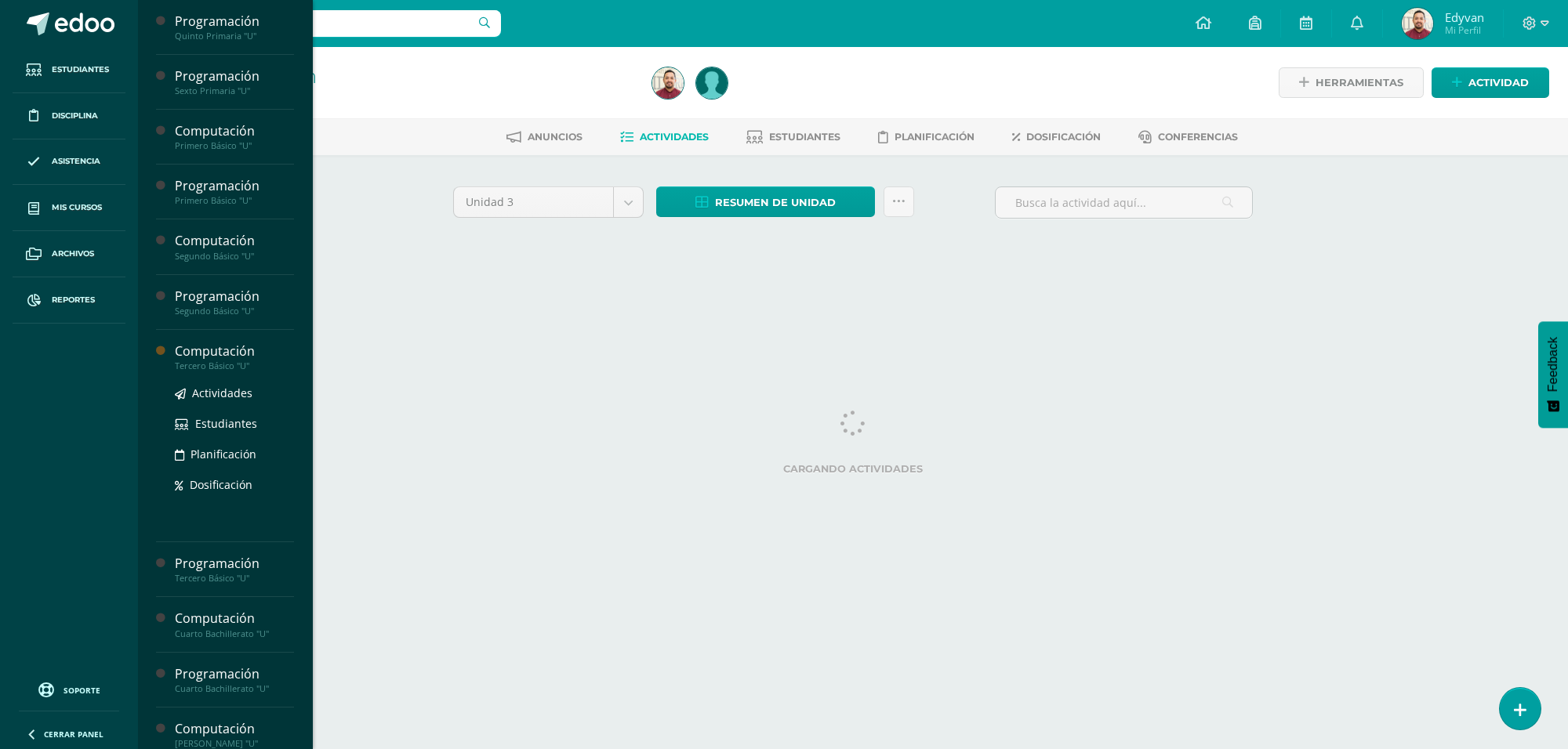
click at [219, 354] on div "Computación" at bounding box center [234, 351] width 119 height 18
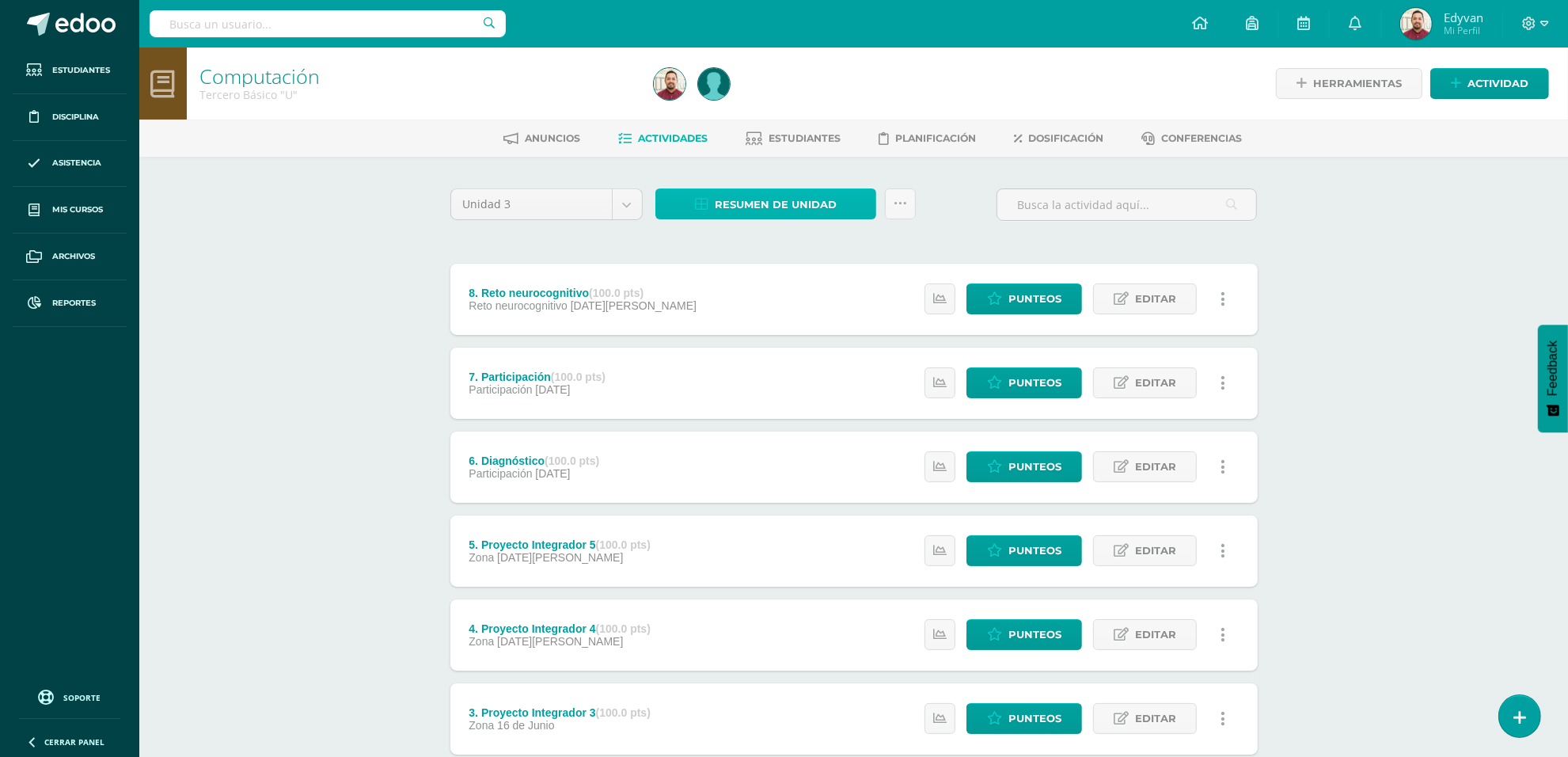
click at [805, 198] on span "Resumen de unidad" at bounding box center [775, 205] width 122 height 29
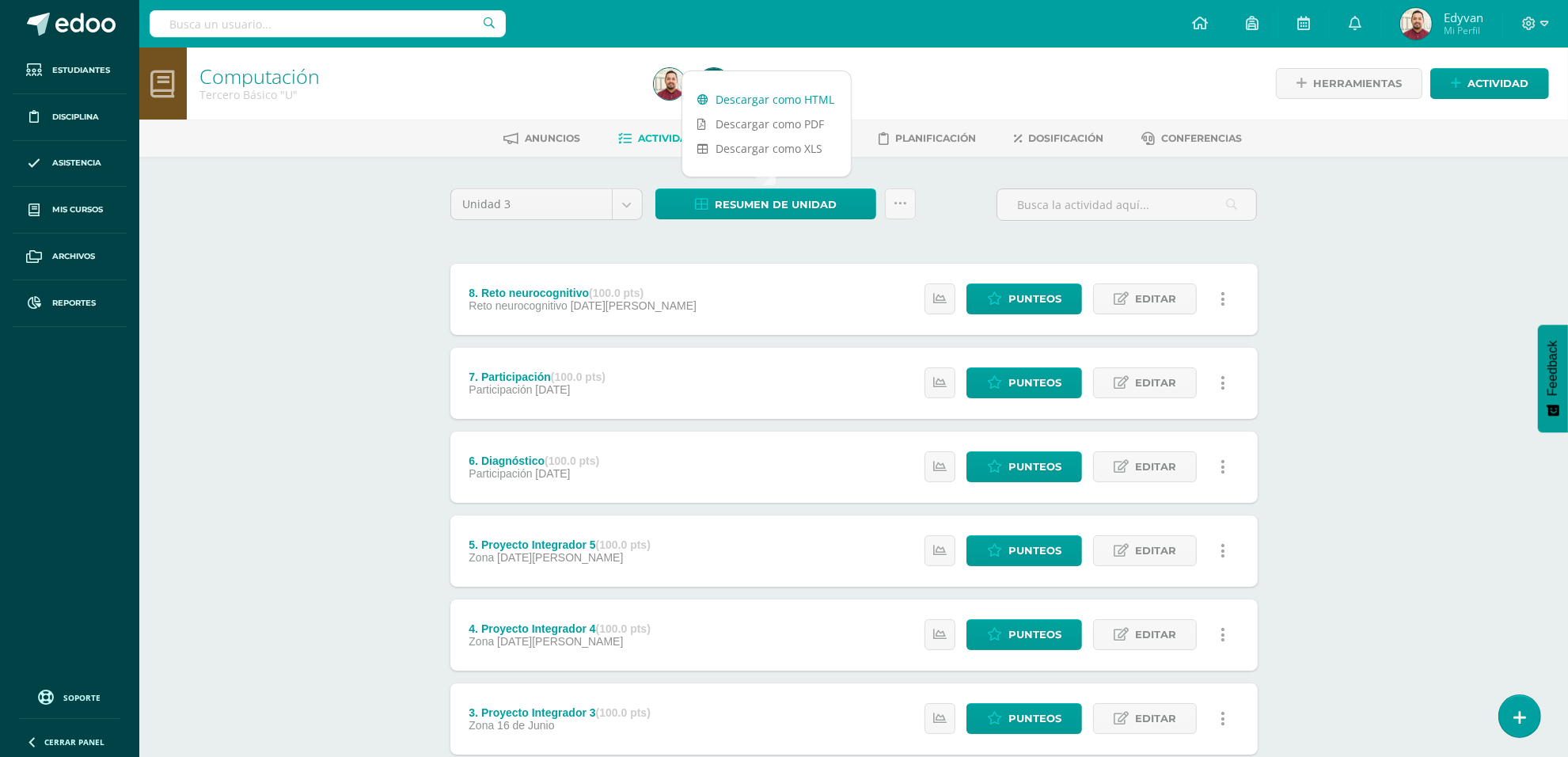
click at [773, 101] on link "Descargar como HTML" at bounding box center [766, 99] width 169 height 25
click at [749, 101] on link "Descargar como HTML" at bounding box center [766, 99] width 169 height 25
click at [941, 298] on icon at bounding box center [939, 299] width 13 height 13
click at [936, 378] on icon at bounding box center [939, 383] width 13 height 13
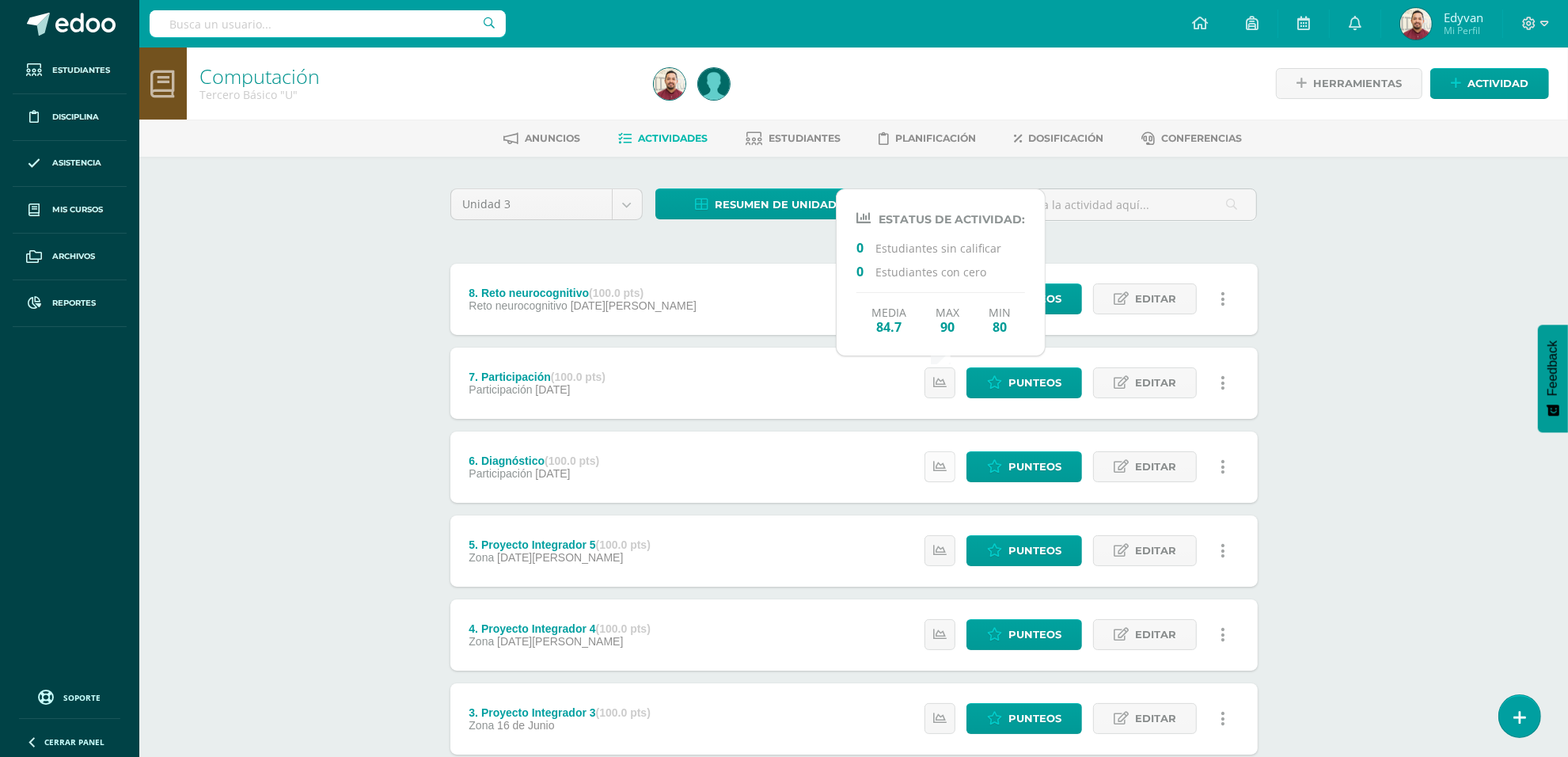
click at [935, 462] on icon at bounding box center [939, 467] width 13 height 13
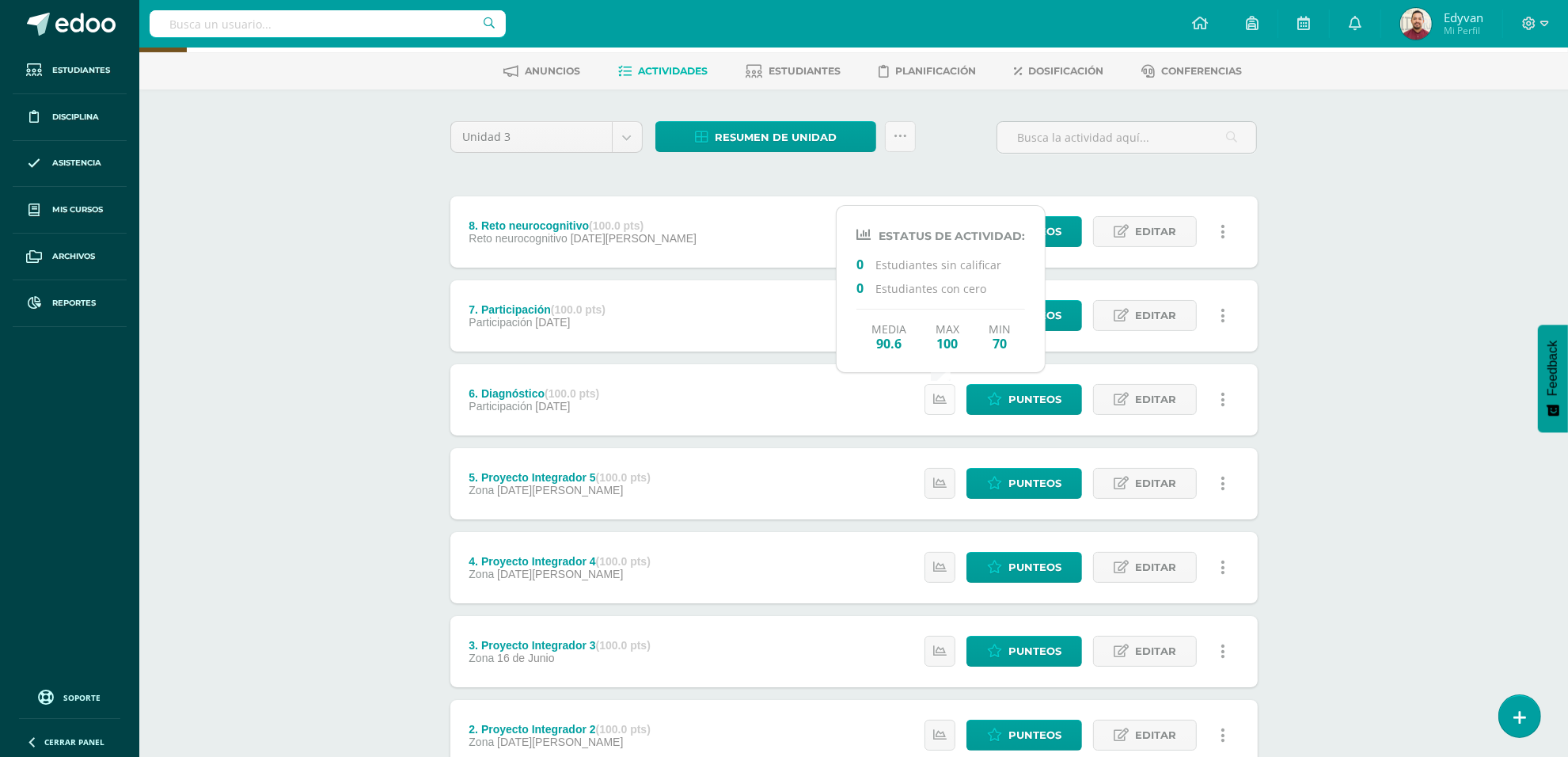
scroll to position [99, 0]
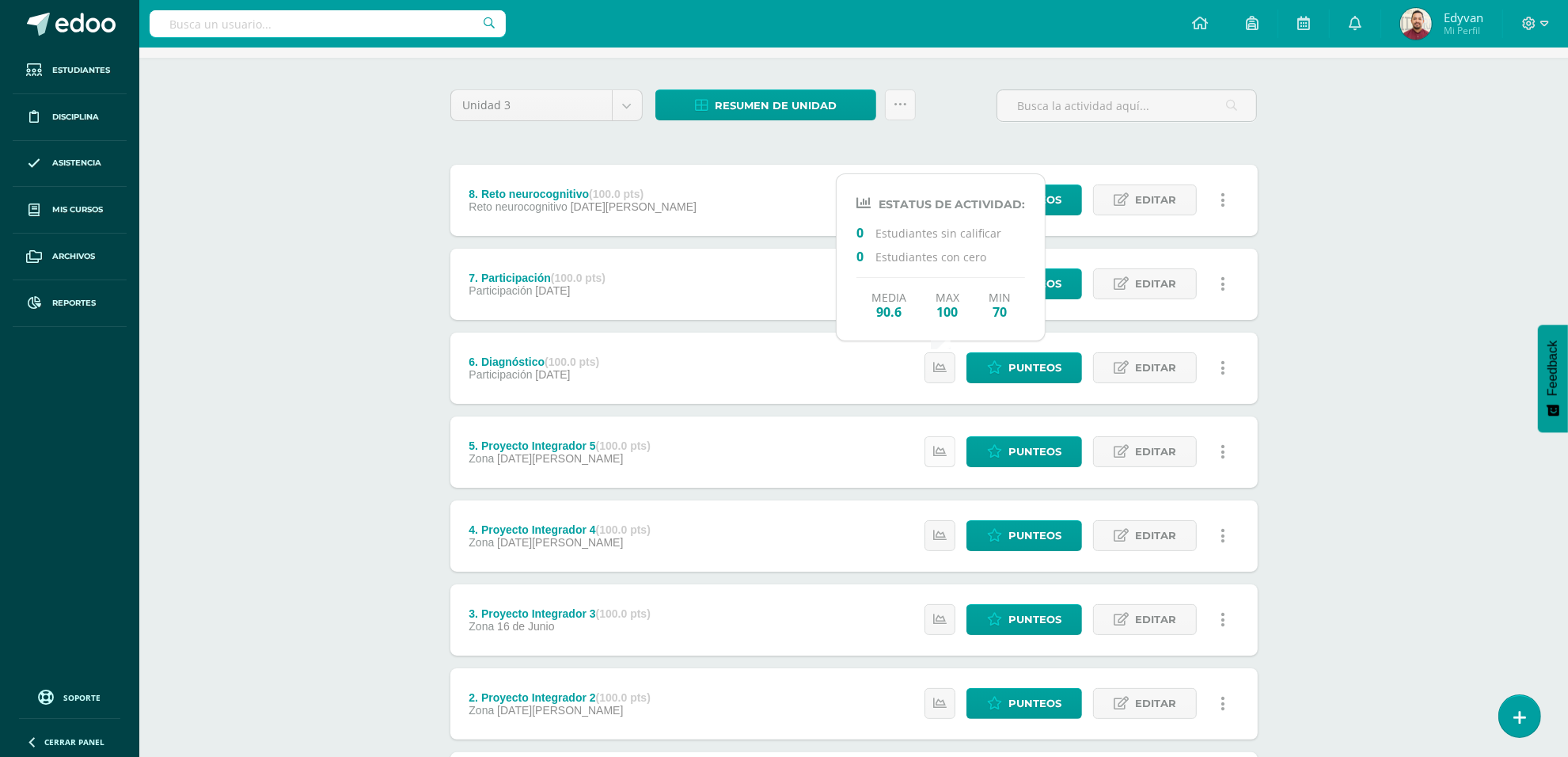
click at [942, 459] on link at bounding box center [939, 452] width 31 height 31
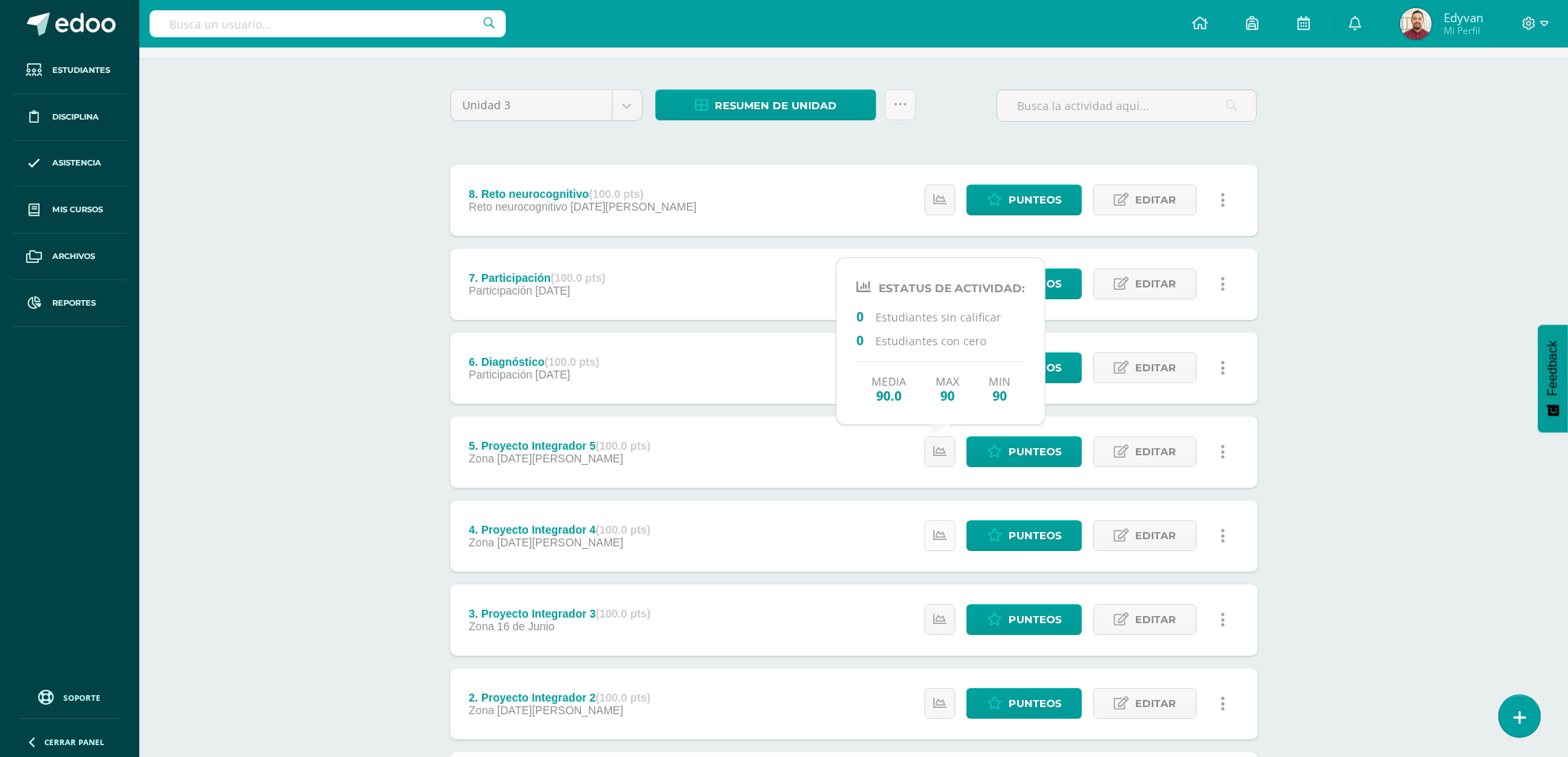
click at [939, 529] on icon at bounding box center [939, 535] width 13 height 13
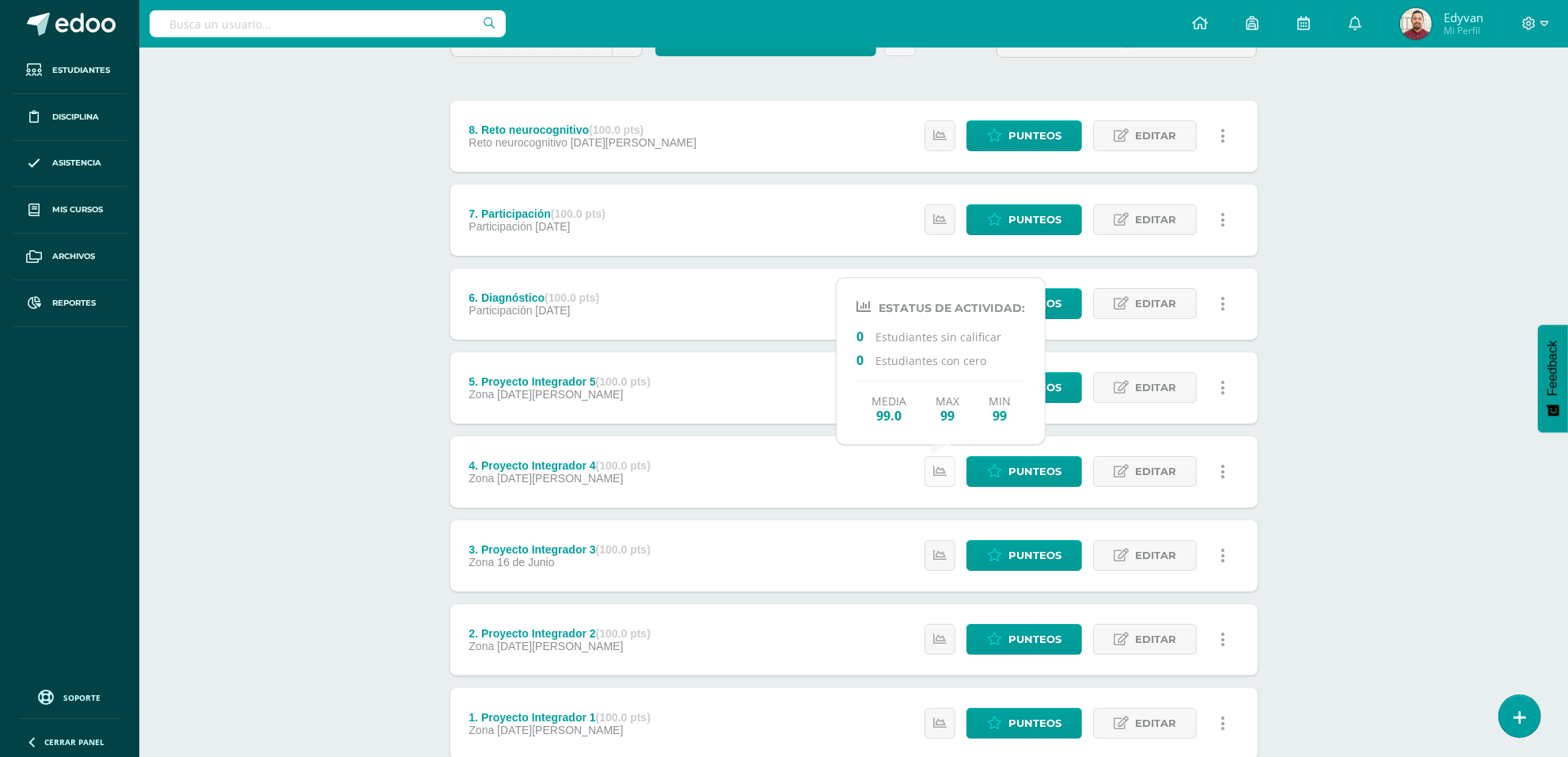
scroll to position [198, 0]
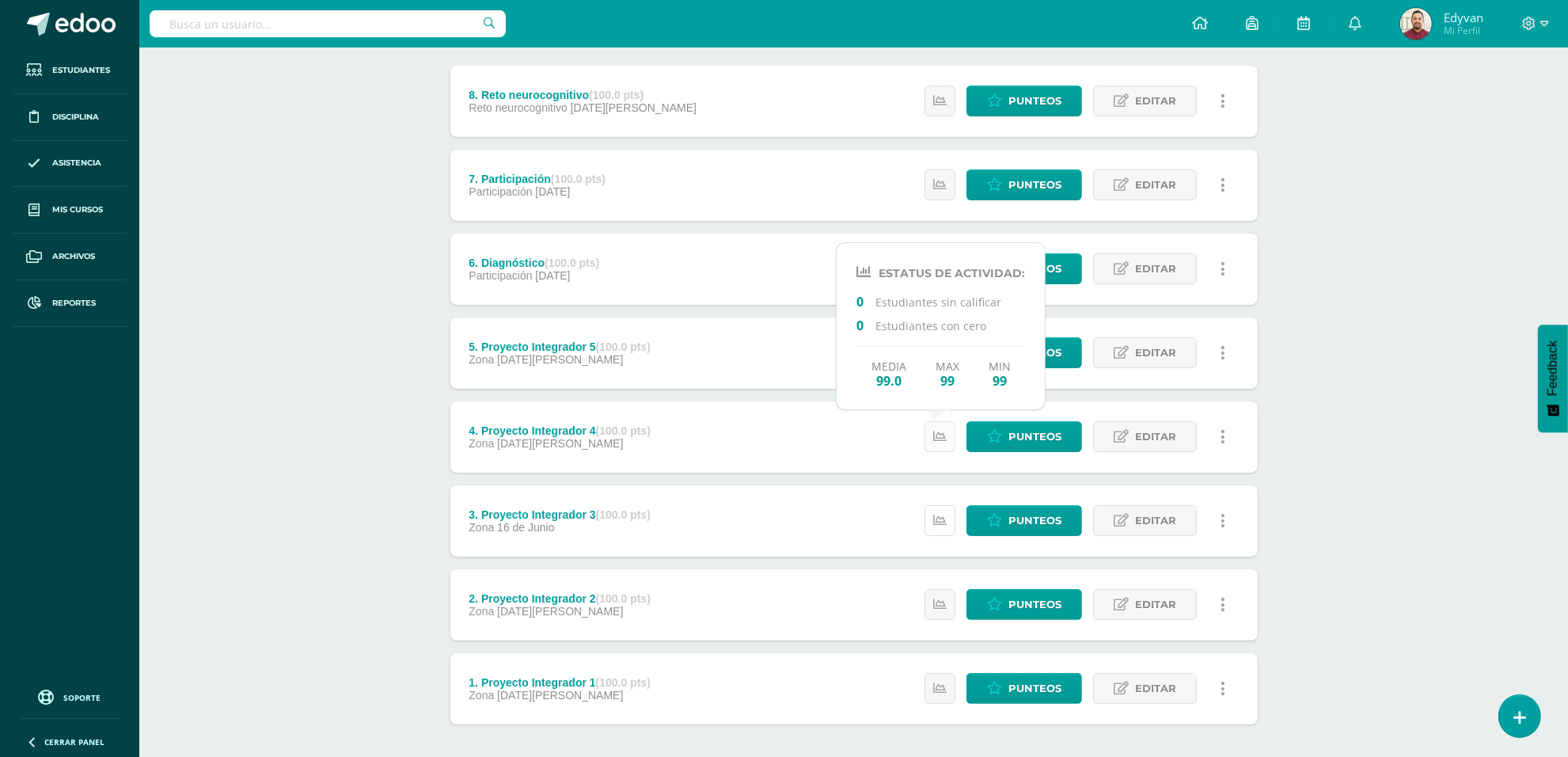
click at [939, 528] on link at bounding box center [939, 520] width 31 height 31
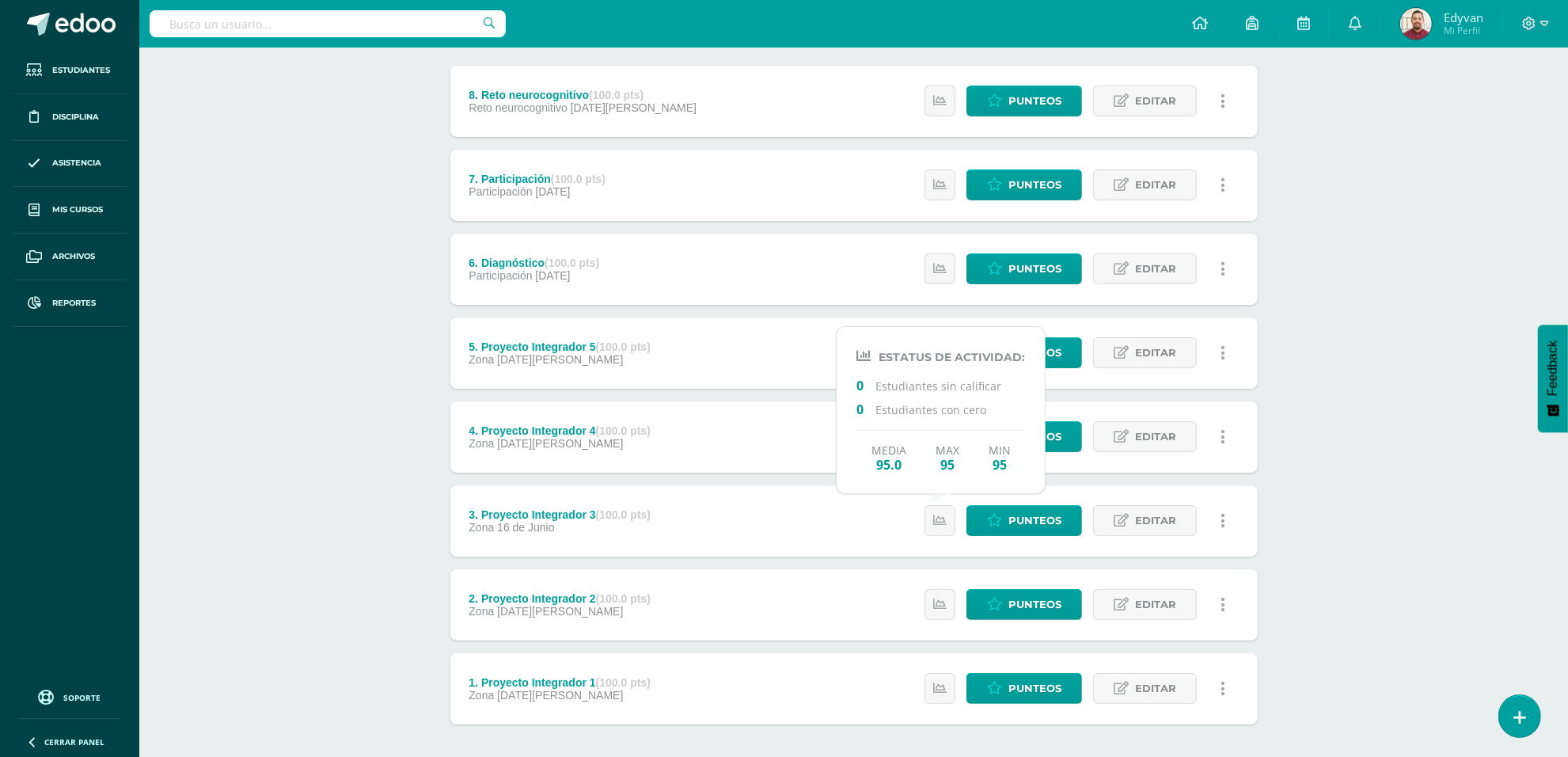
click at [941, 572] on div "Estatus de Actividad: 0 Estudiantes sin calificar 0 Estudiantes con cero Media …" at bounding box center [1079, 605] width 357 height 72
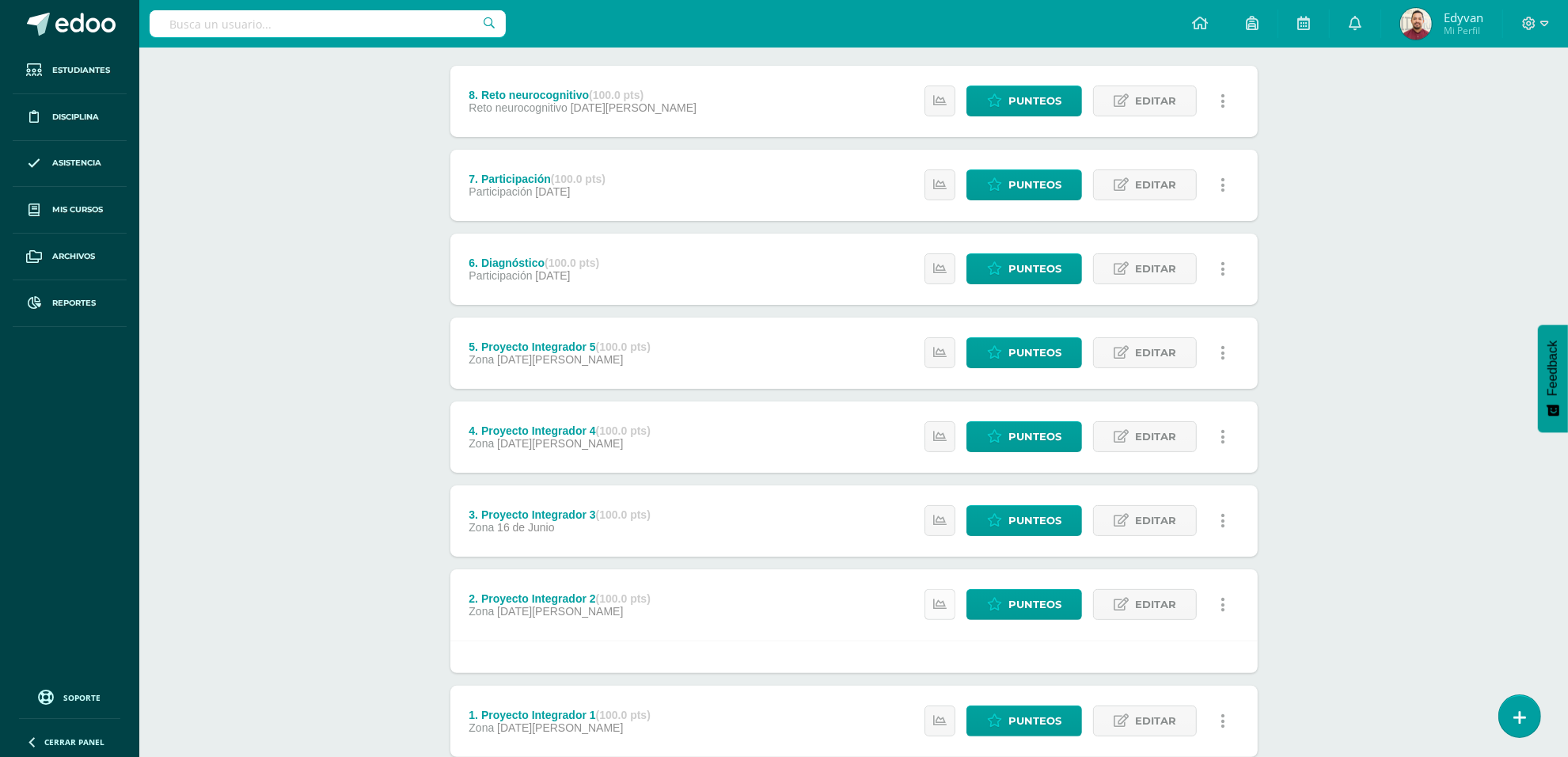
click at [940, 601] on icon at bounding box center [939, 604] width 13 height 13
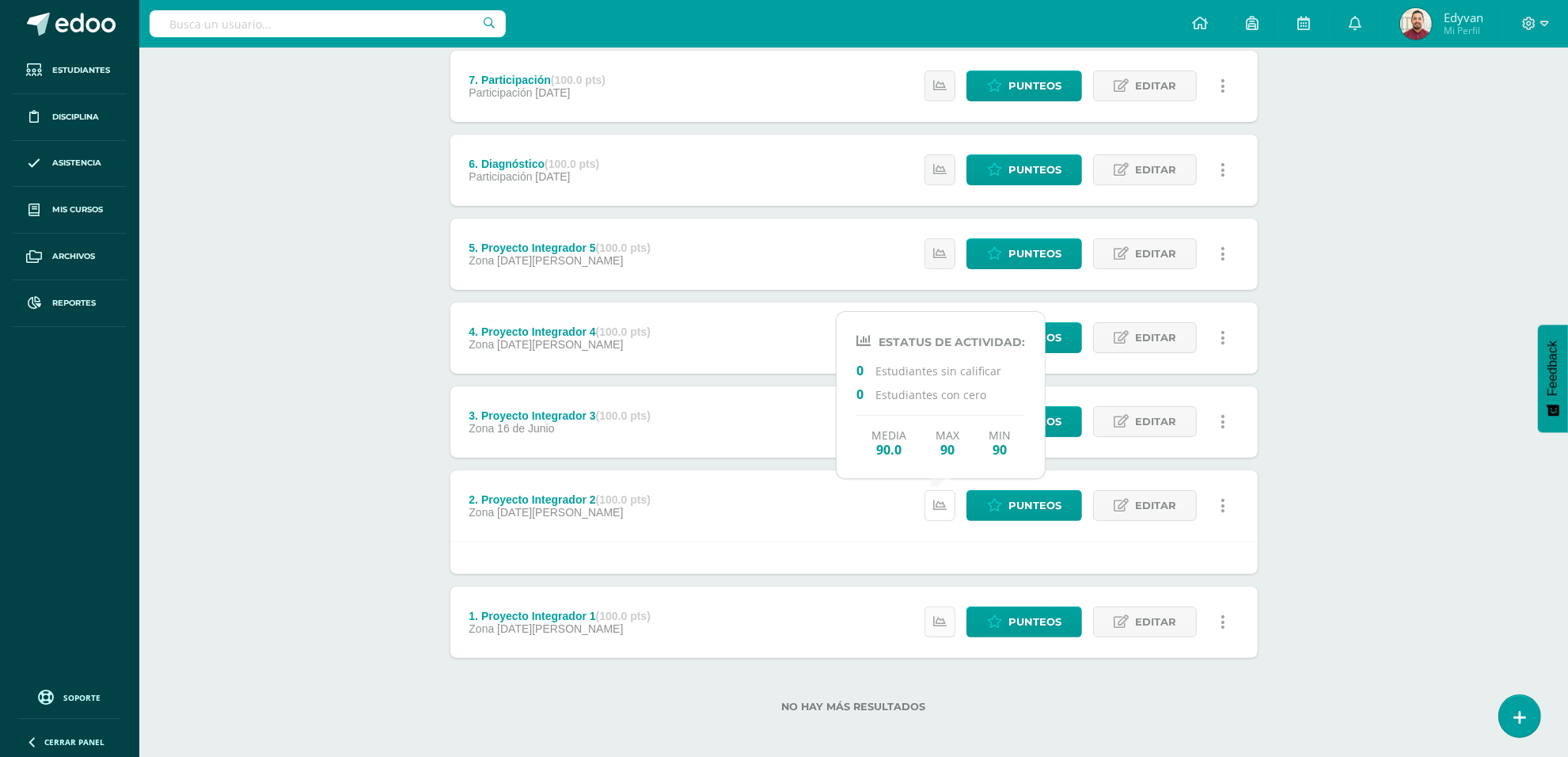
scroll to position [303, 0]
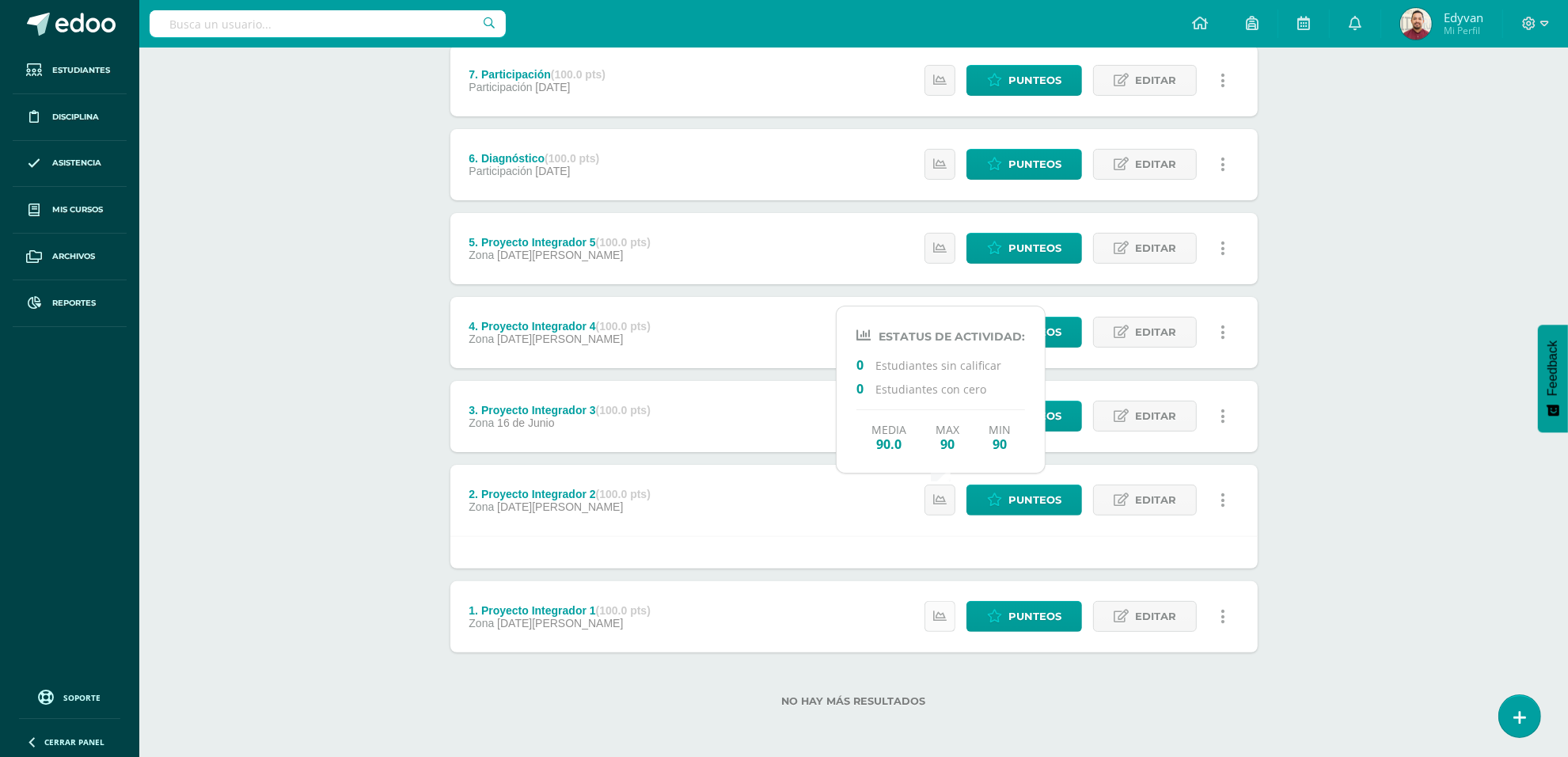
click at [942, 618] on icon at bounding box center [939, 617] width 13 height 13
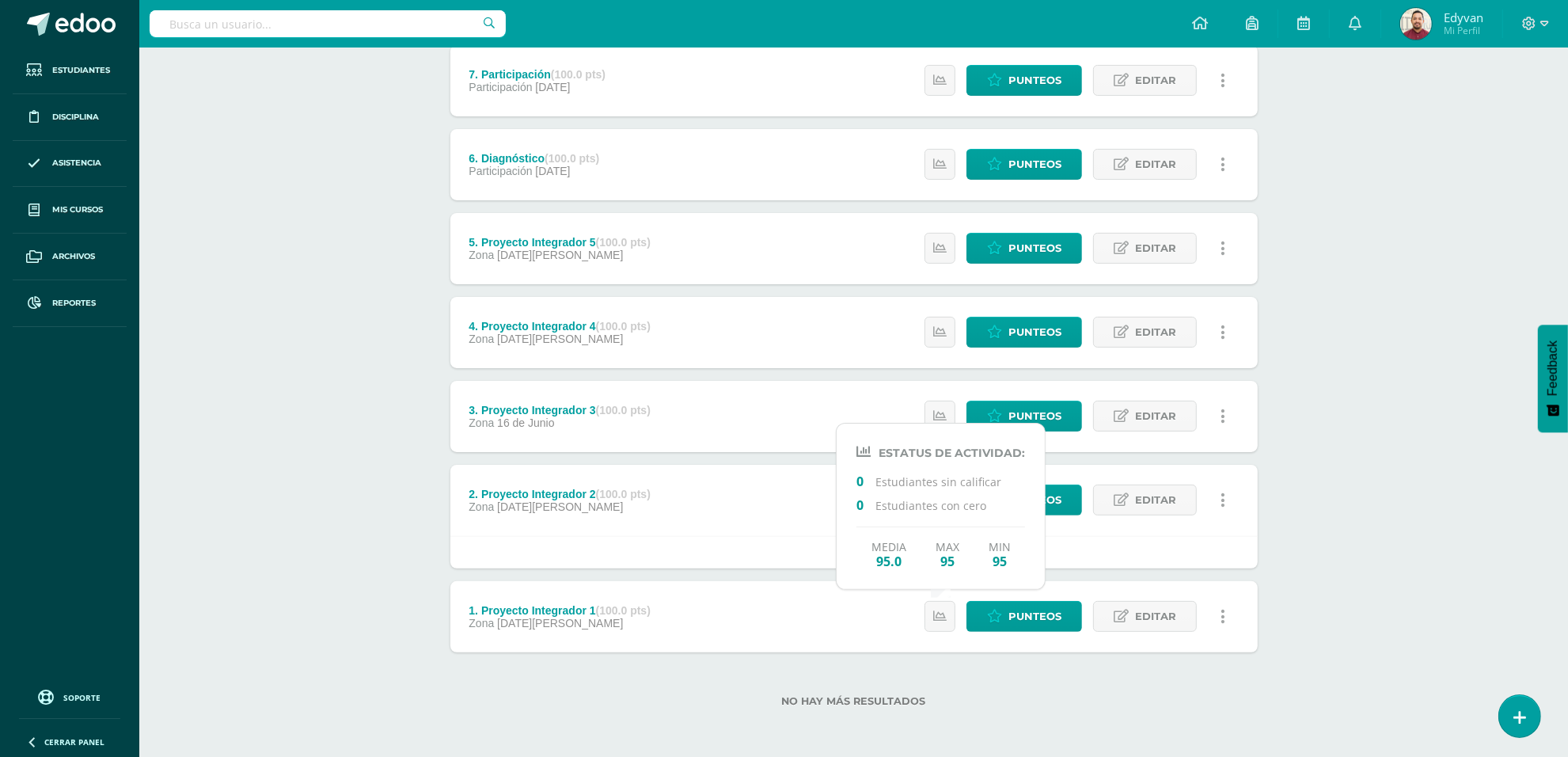
click at [1344, 565] on div "Computación Tercero Básico "U" Herramientas Detalle de asistencias Actividad An…" at bounding box center [854, 252] width 1429 height 1012
click at [946, 502] on link at bounding box center [939, 500] width 31 height 31
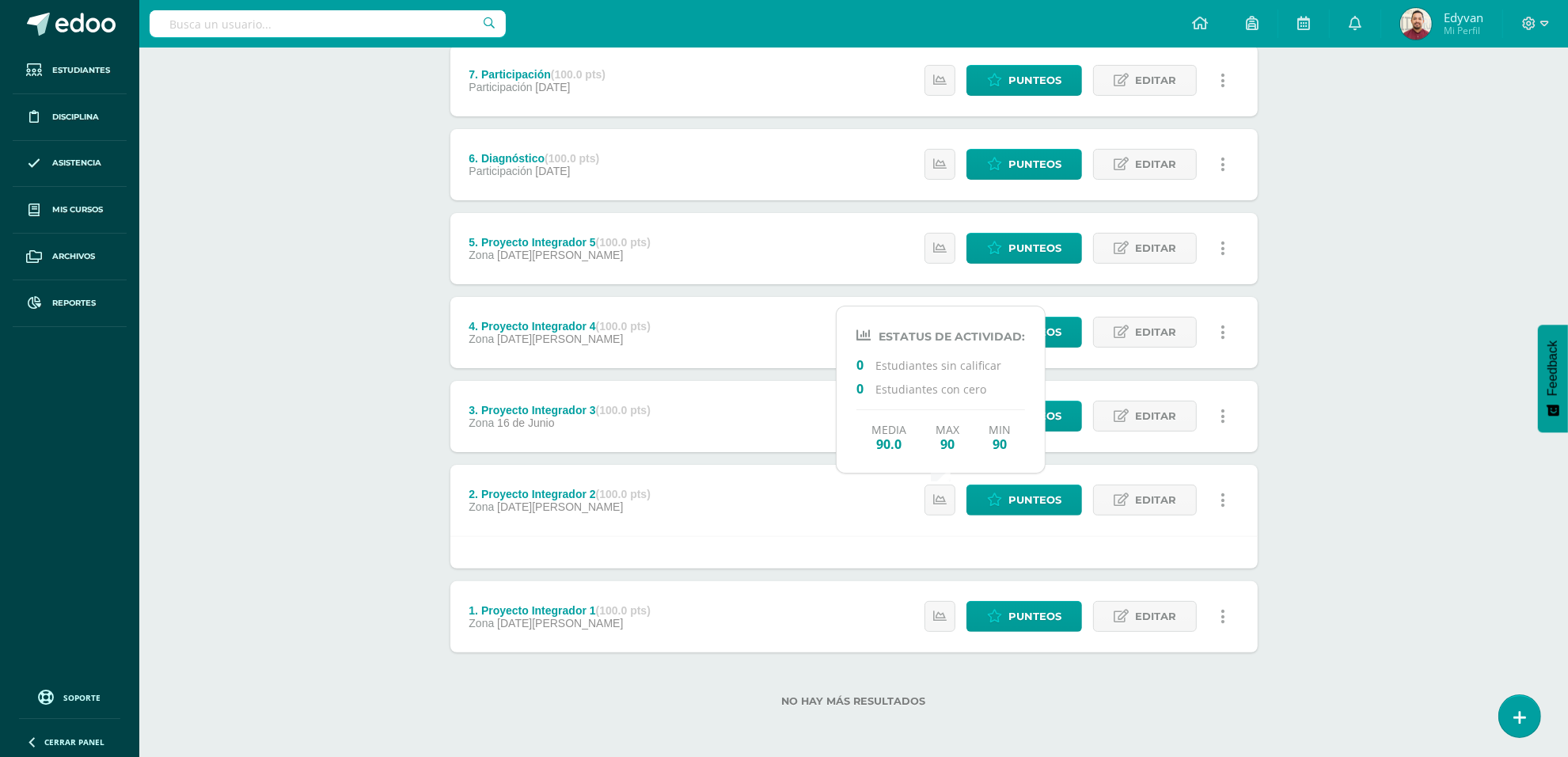
click at [670, 485] on div "2. Proyecto Integrador 2 (100.0 pts) Zona [DATE][PERSON_NAME]" at bounding box center [560, 501] width 220 height 72
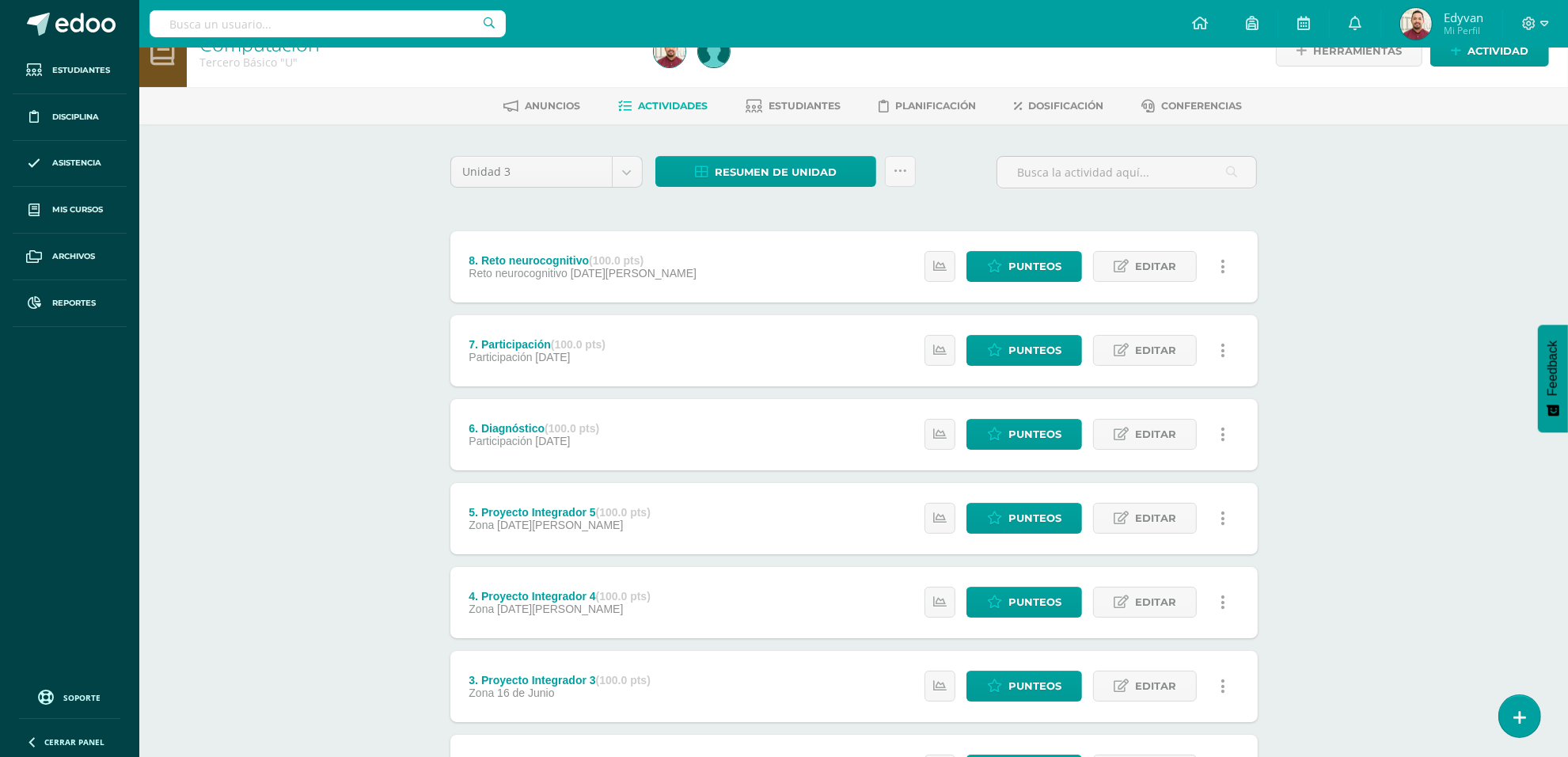
scroll to position [0, 0]
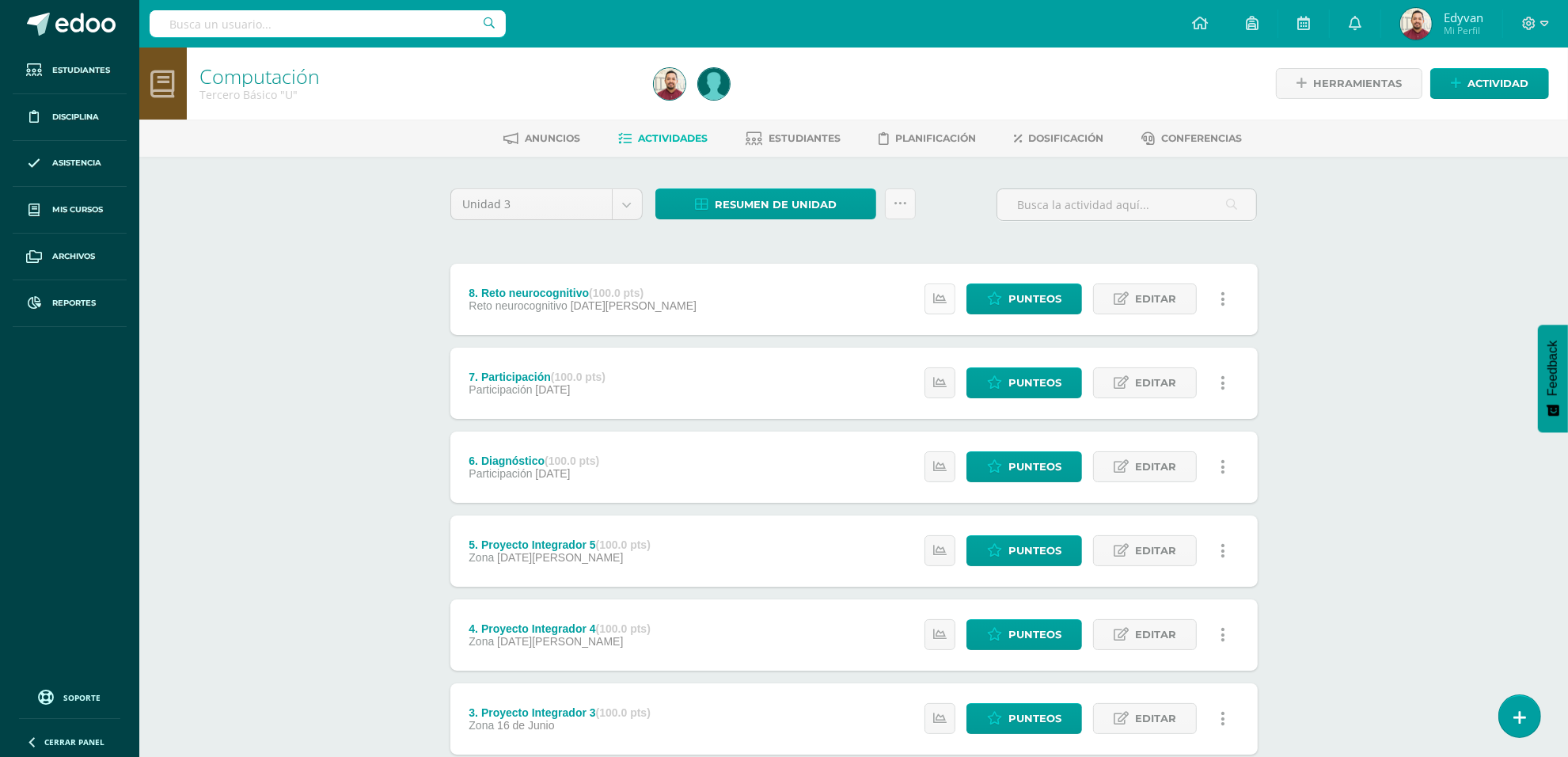
click at [944, 292] on icon at bounding box center [939, 299] width 13 height 13
click at [937, 382] on icon at bounding box center [939, 383] width 13 height 13
click at [753, 200] on span "Resumen de unidad" at bounding box center [775, 205] width 122 height 29
click at [737, 100] on link "Descargar como HTML" at bounding box center [766, 99] width 169 height 25
click at [323, 304] on div "Computación Tercero Básico "U" Herramientas Detalle de asistencias Actividad An…" at bounding box center [854, 537] width 1429 height 980
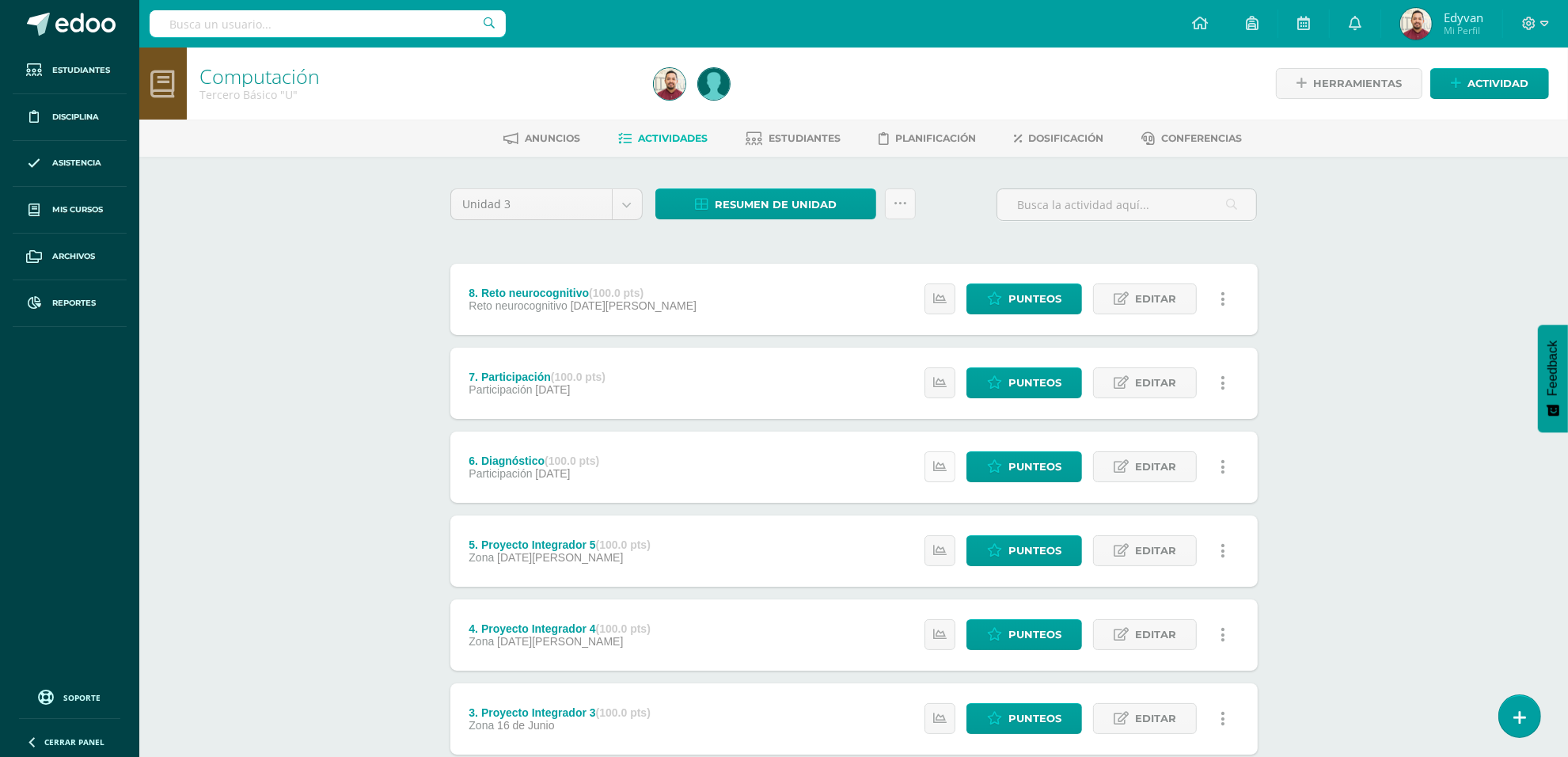
click at [932, 468] on link at bounding box center [939, 467] width 31 height 31
click at [326, 374] on div "Computación Tercero Básico "U" Herramientas Detalle de asistencias Actividad An…" at bounding box center [854, 537] width 1429 height 980
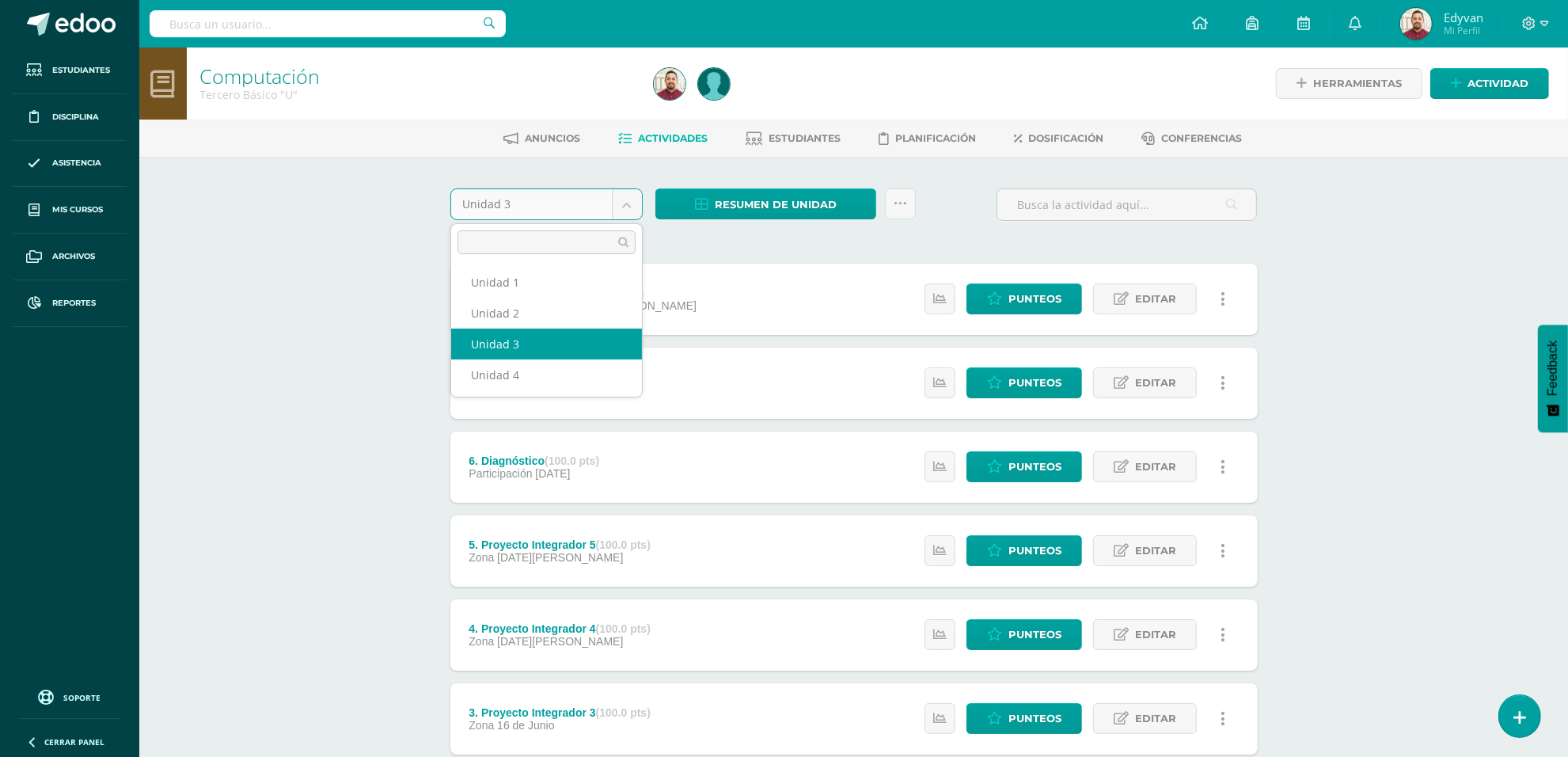
click at [630, 205] on body "Estudiantes Disciplina Asistencia Mis cursos Archivos Reportes Soporte Ayuda Re…" at bounding box center [784, 514] width 1568 height 1028
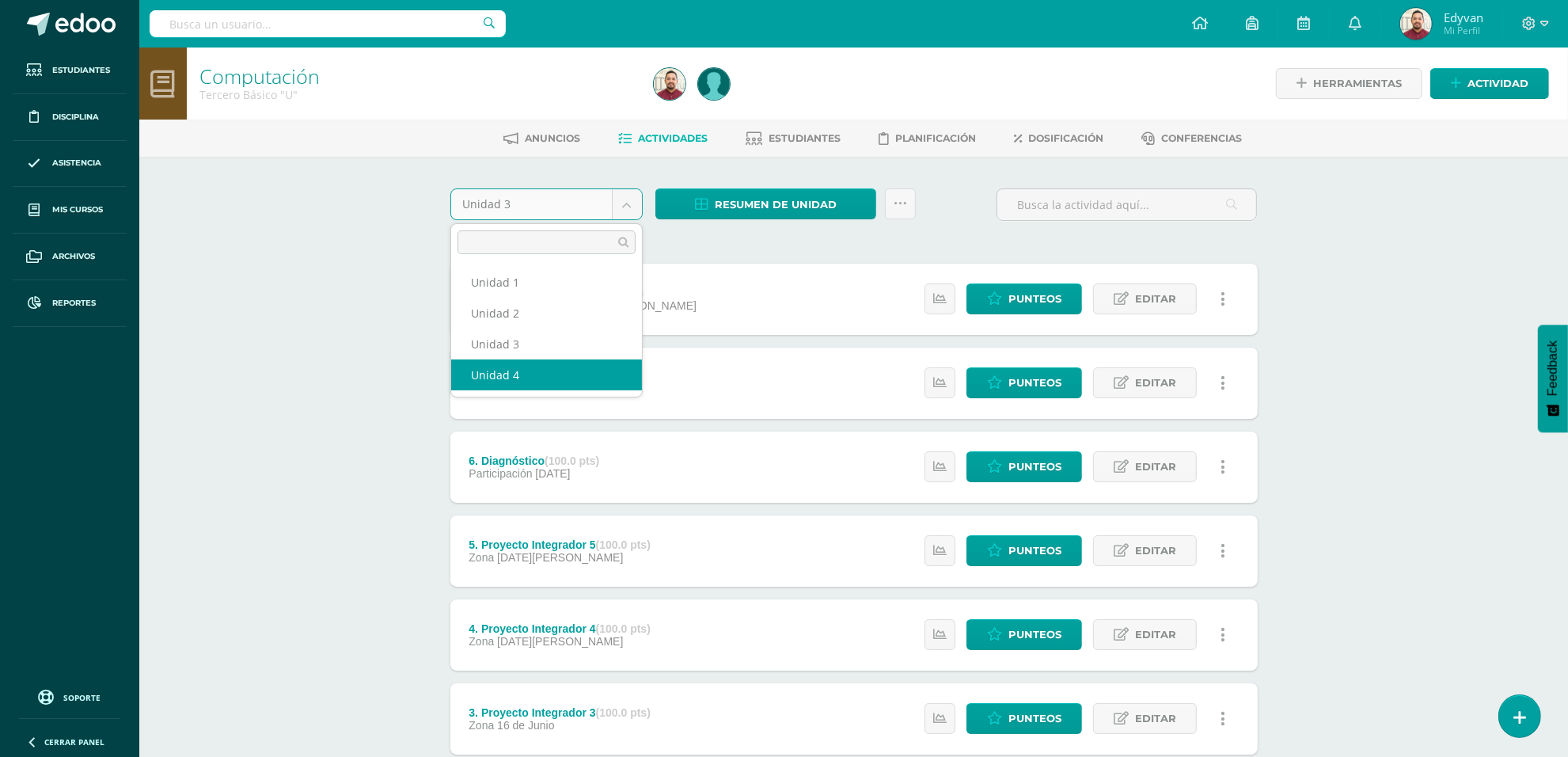
select select "Unidad 4"
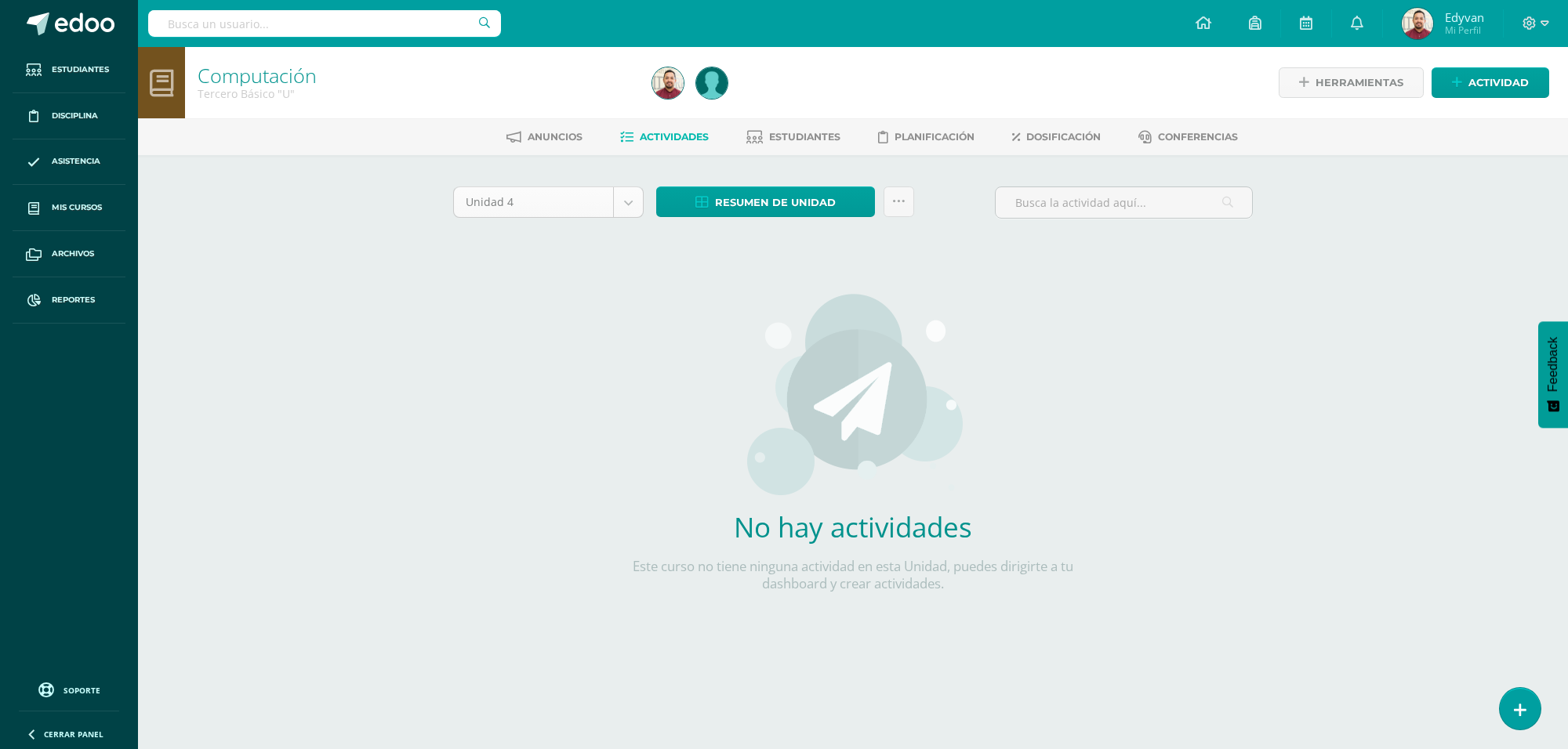
click at [628, 212] on body "Estudiantes Disciplina Asistencia Mis cursos Archivos Reportes Soporte Ayuda Re…" at bounding box center [784, 336] width 1568 height 673
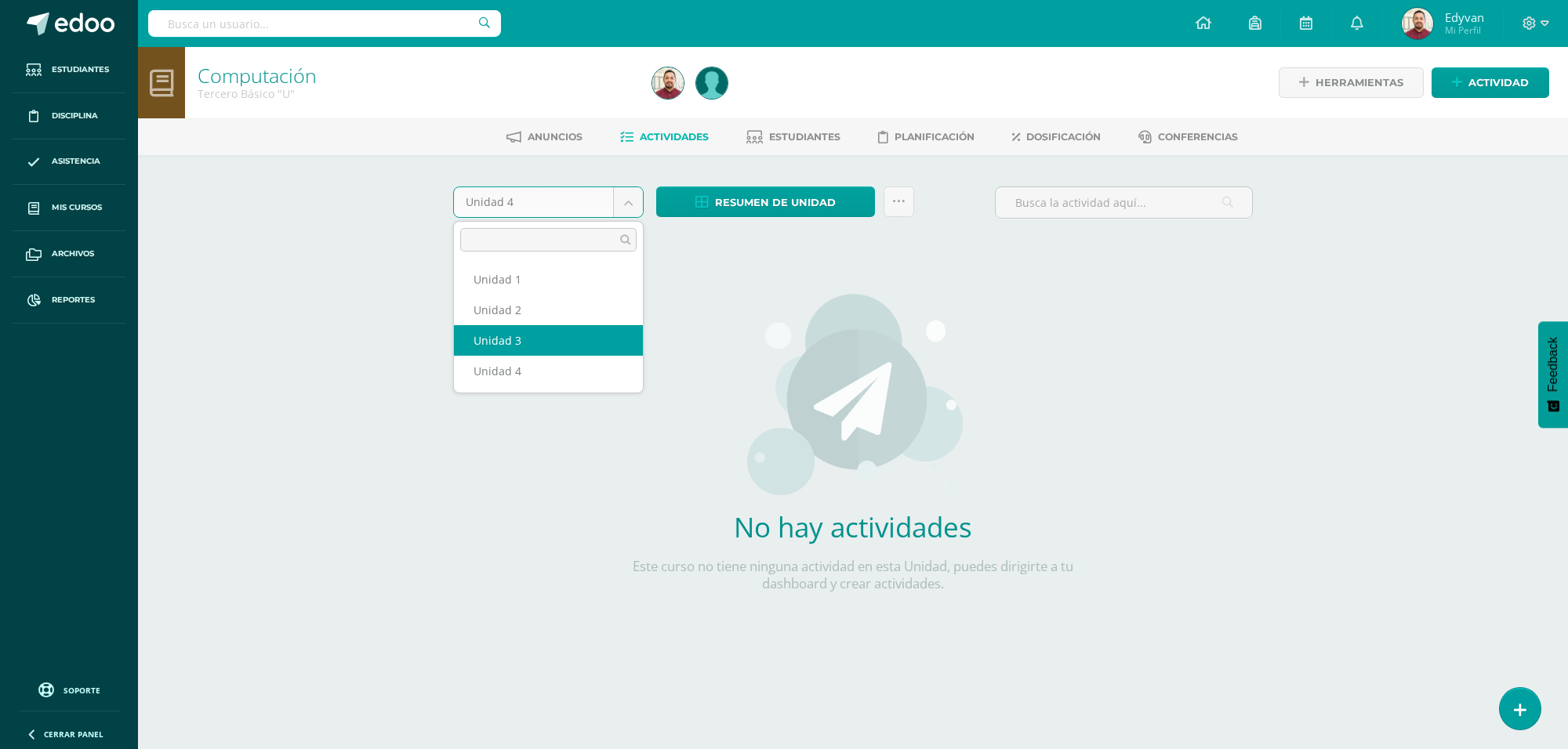
select select "Unidad 3"
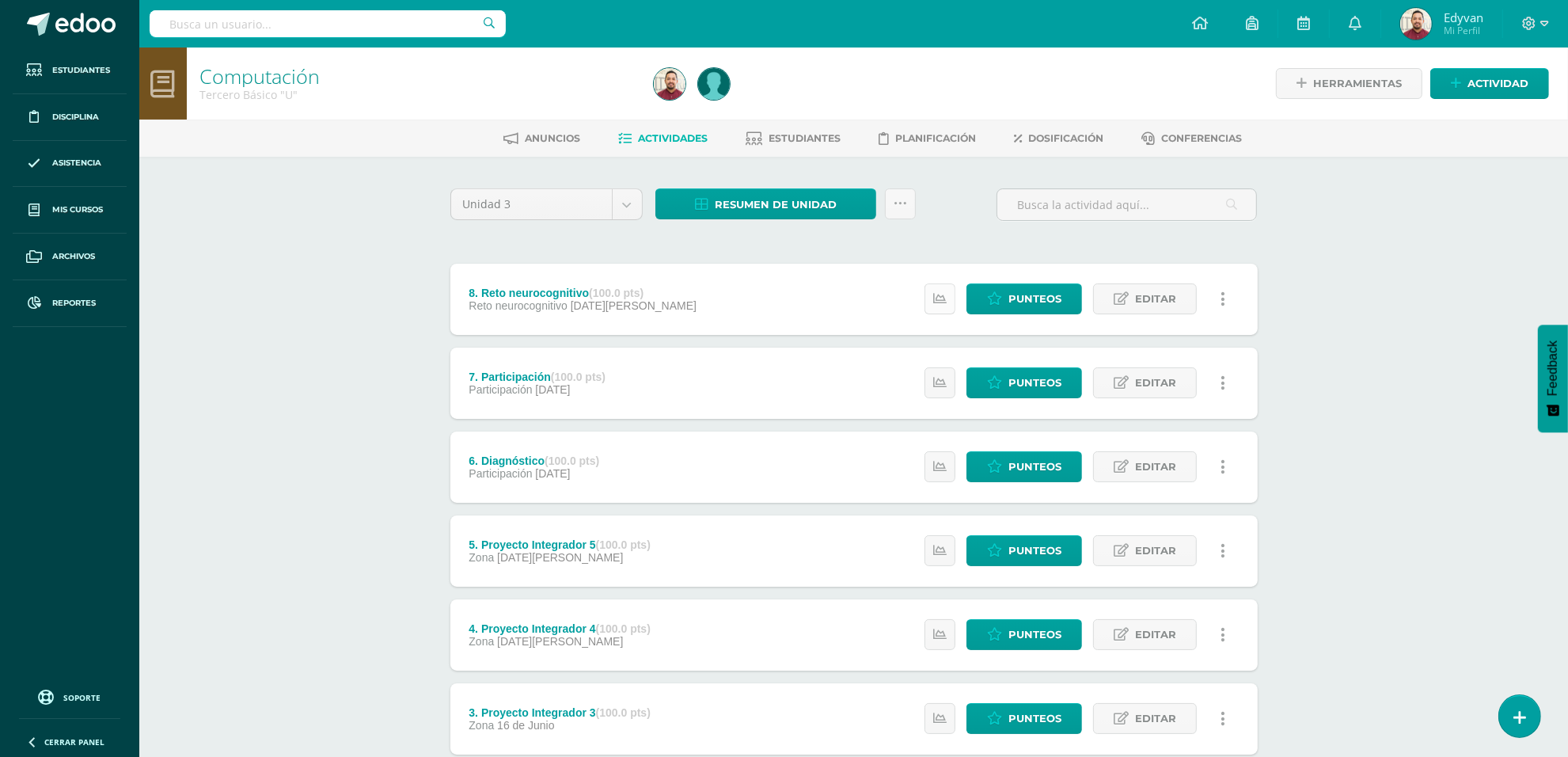
click at [947, 309] on link at bounding box center [939, 299] width 31 height 31
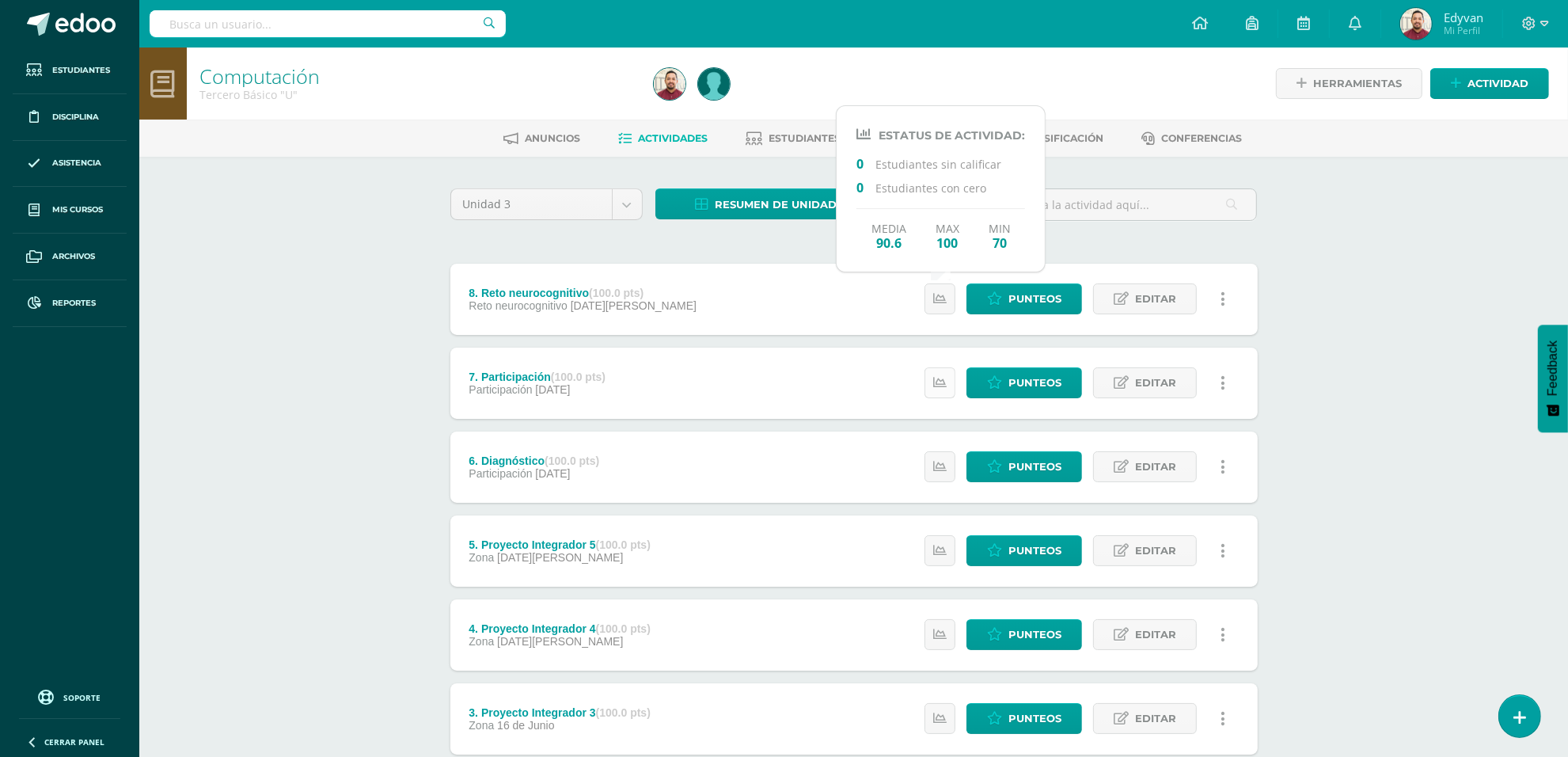
click at [938, 373] on link at bounding box center [939, 383] width 31 height 31
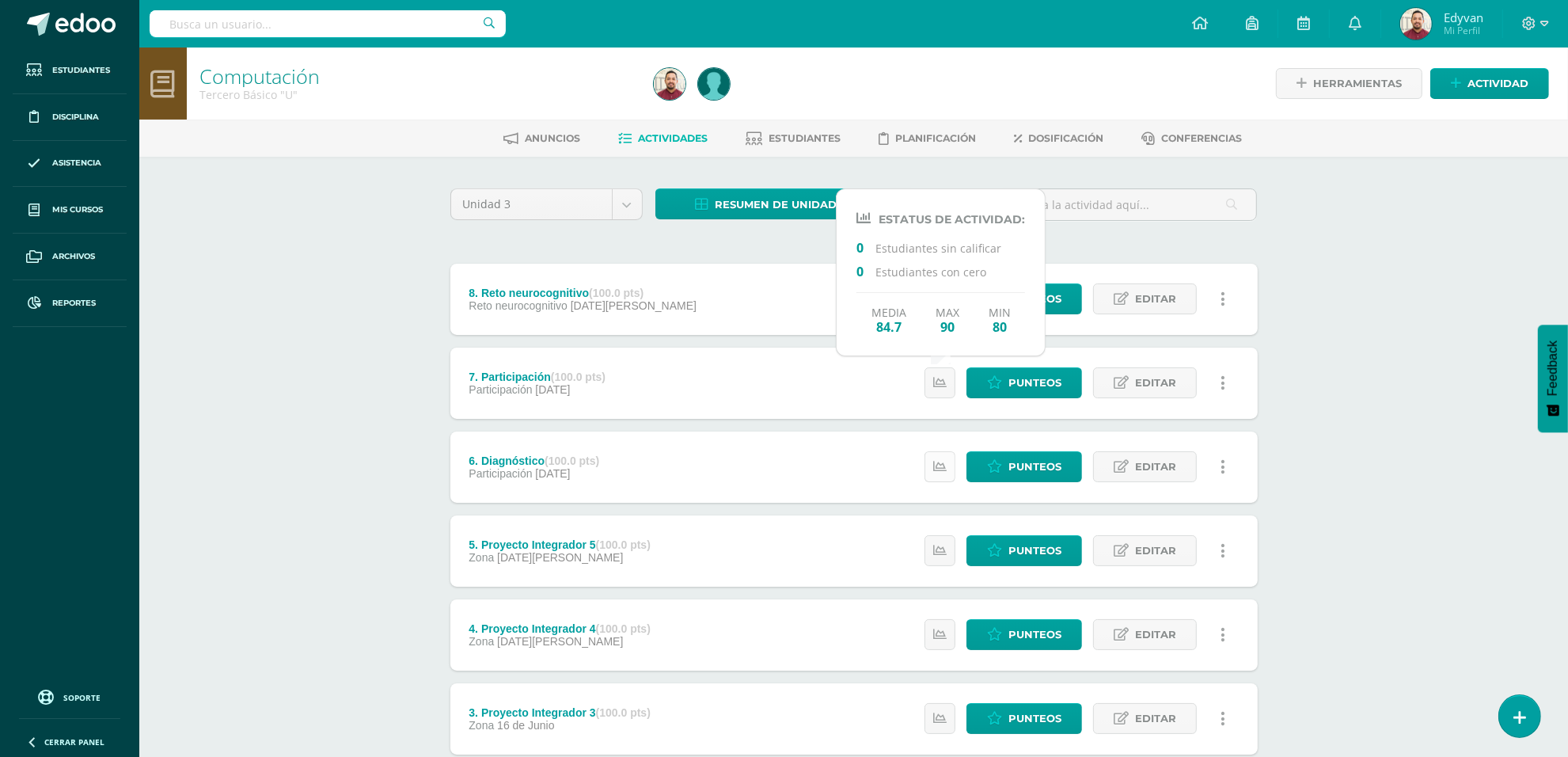
click at [939, 460] on icon at bounding box center [939, 467] width 13 height 13
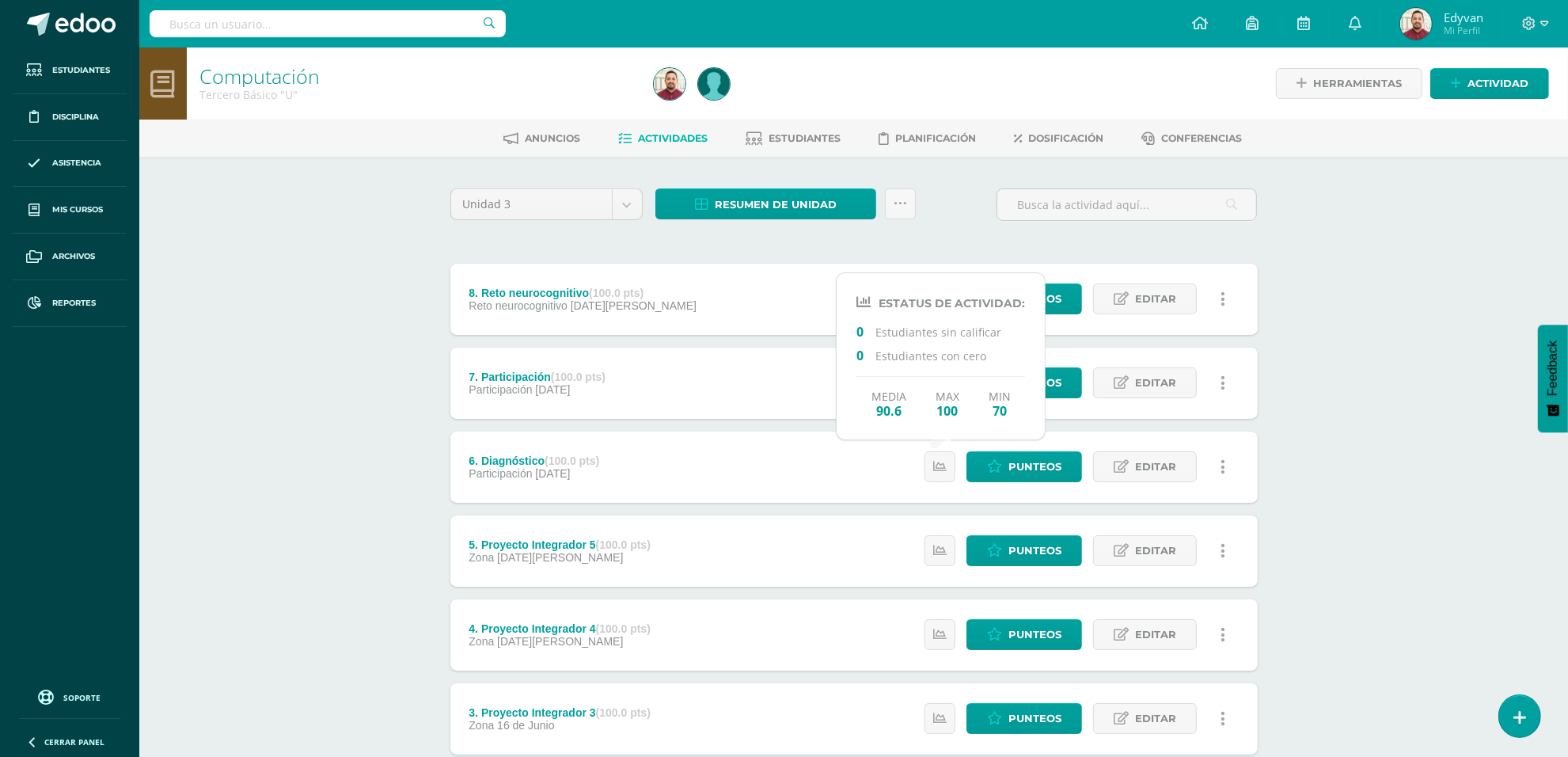
click at [1344, 439] on div "Computación Tercero Básico "U" Herramientas Detalle de asistencias Actividad An…" at bounding box center [854, 537] width 1429 height 980
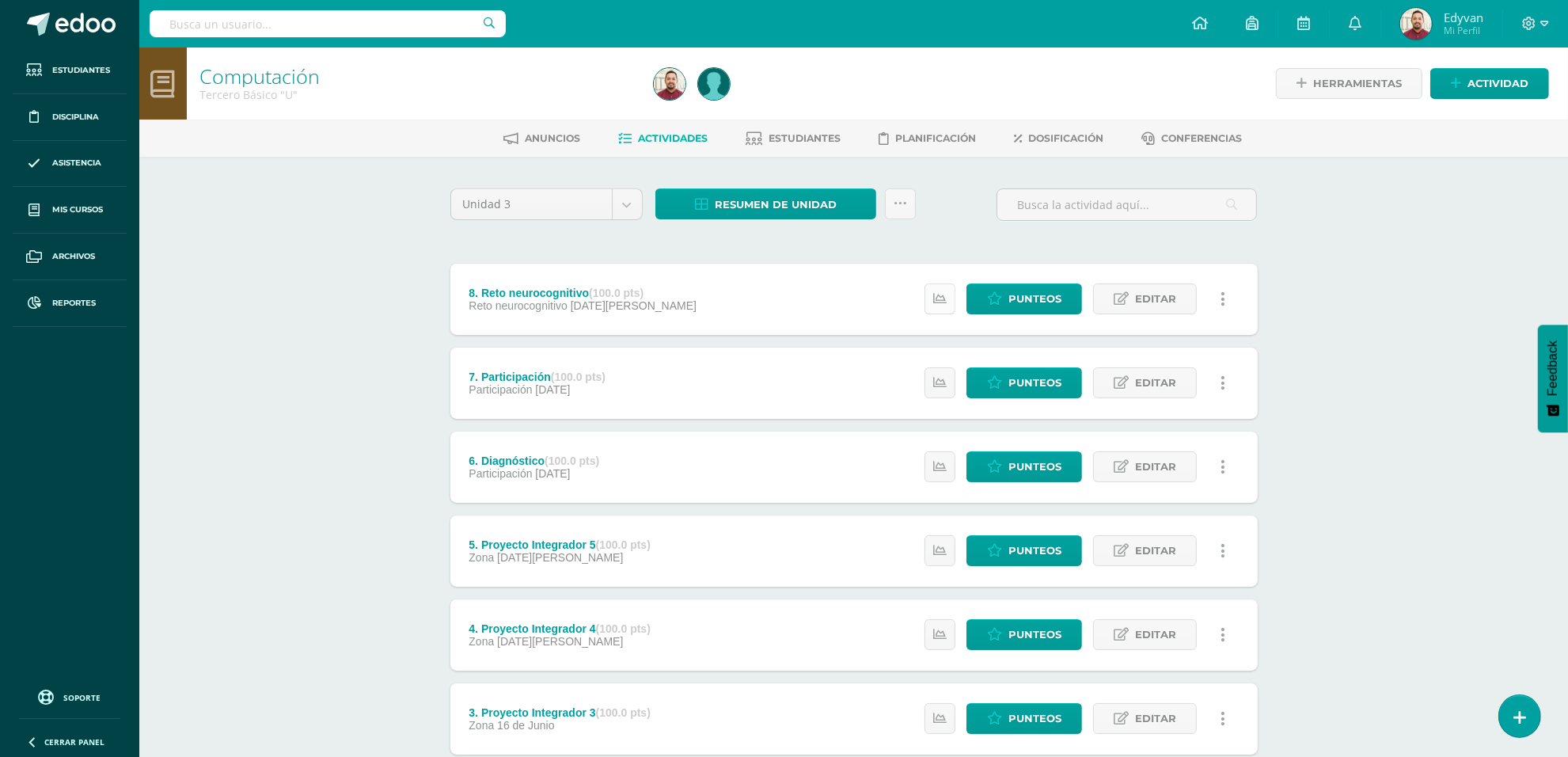
click at [927, 304] on link at bounding box center [939, 299] width 31 height 31
click at [234, 386] on div "Computación Tercero Básico "U" Herramientas Detalle de asistencias Actividad An…" at bounding box center [854, 537] width 1429 height 980
click at [742, 194] on span "Resumen de unidad" at bounding box center [775, 205] width 122 height 29
click at [769, 101] on link "Descargar como HTML" at bounding box center [766, 99] width 169 height 25
click at [944, 469] on icon at bounding box center [939, 467] width 13 height 13
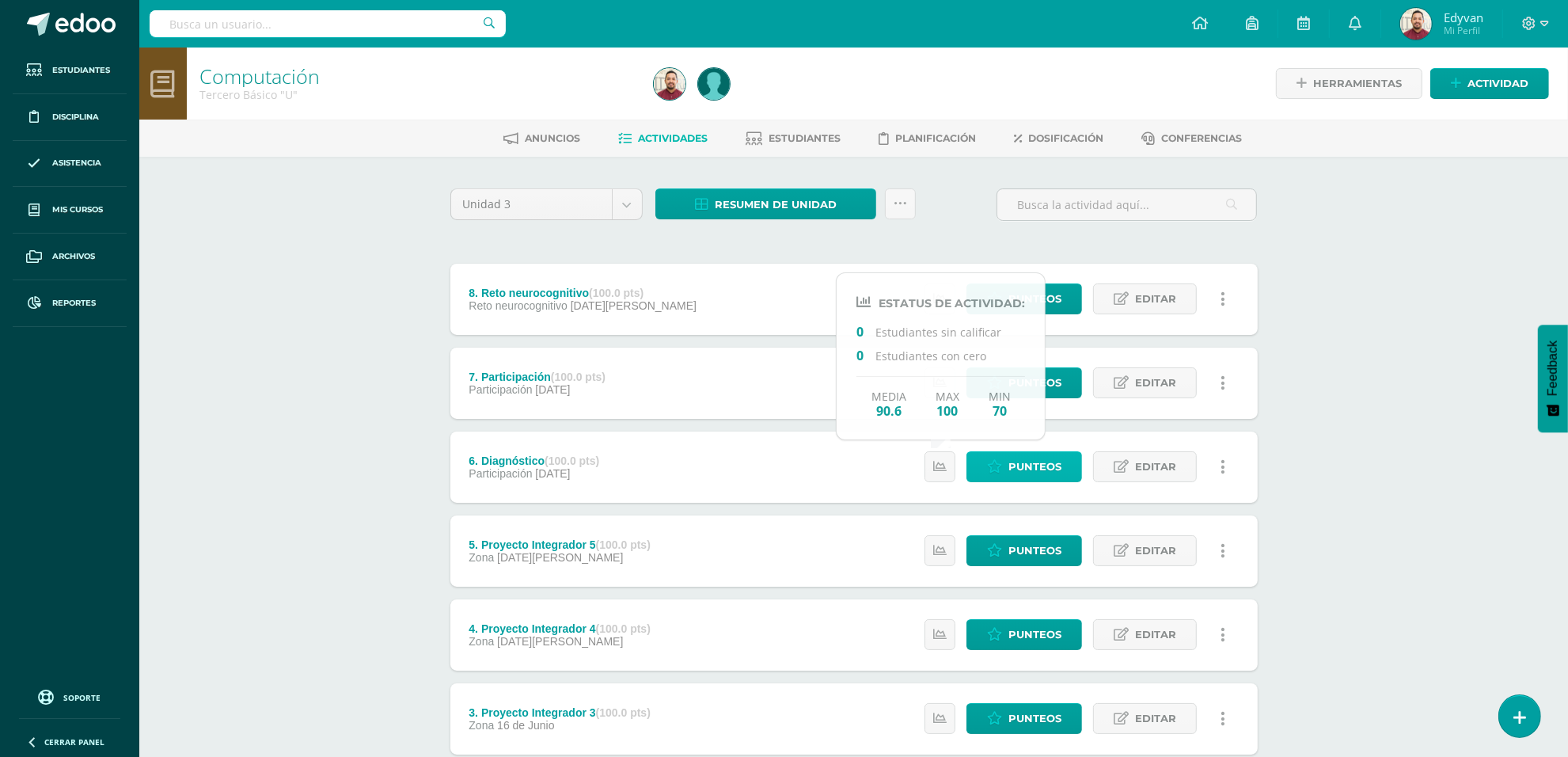
click at [1015, 469] on span "Punteos" at bounding box center [1035, 467] width 53 height 29
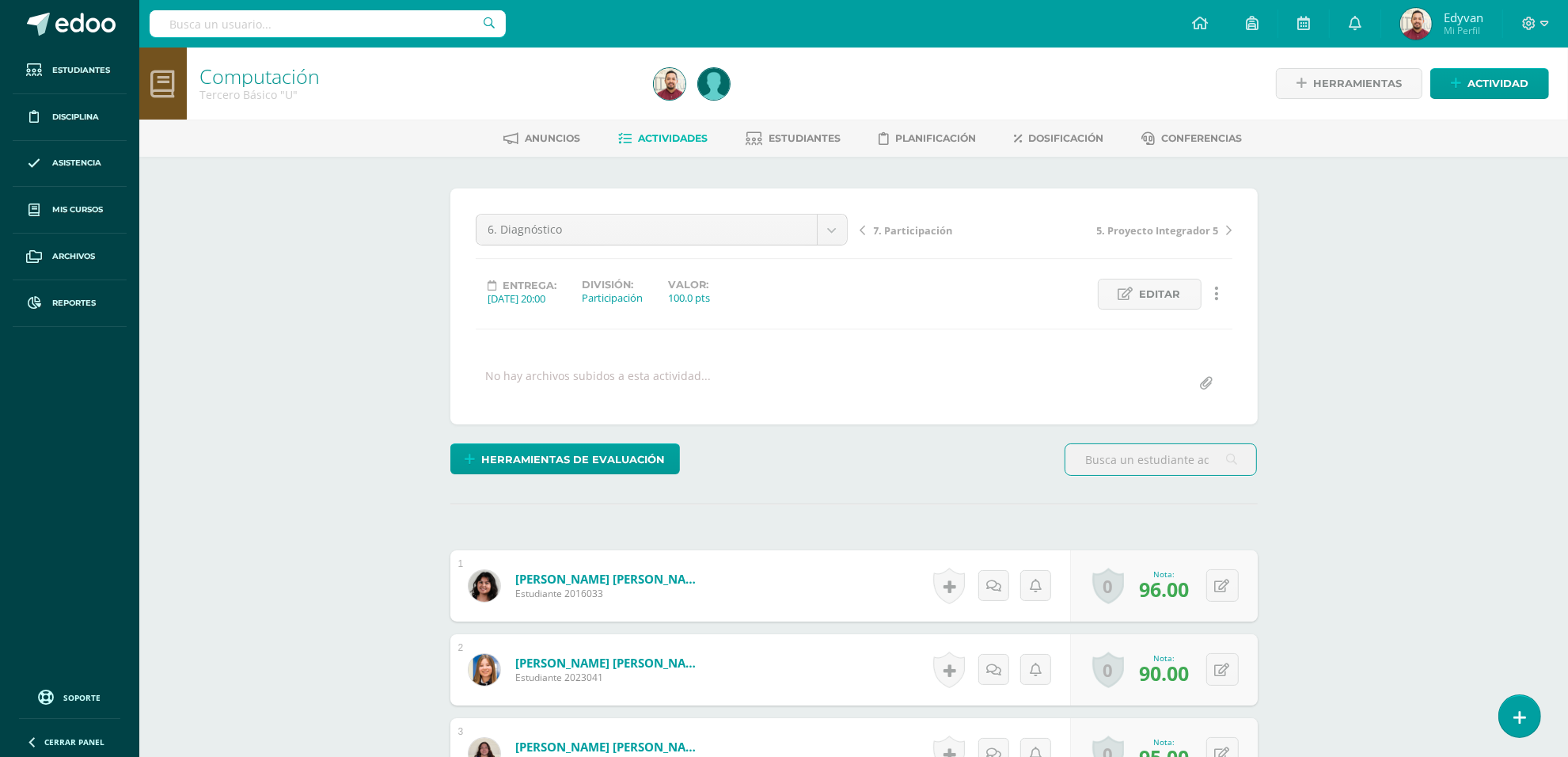
click at [664, 132] on span "Actividades" at bounding box center [673, 138] width 70 height 12
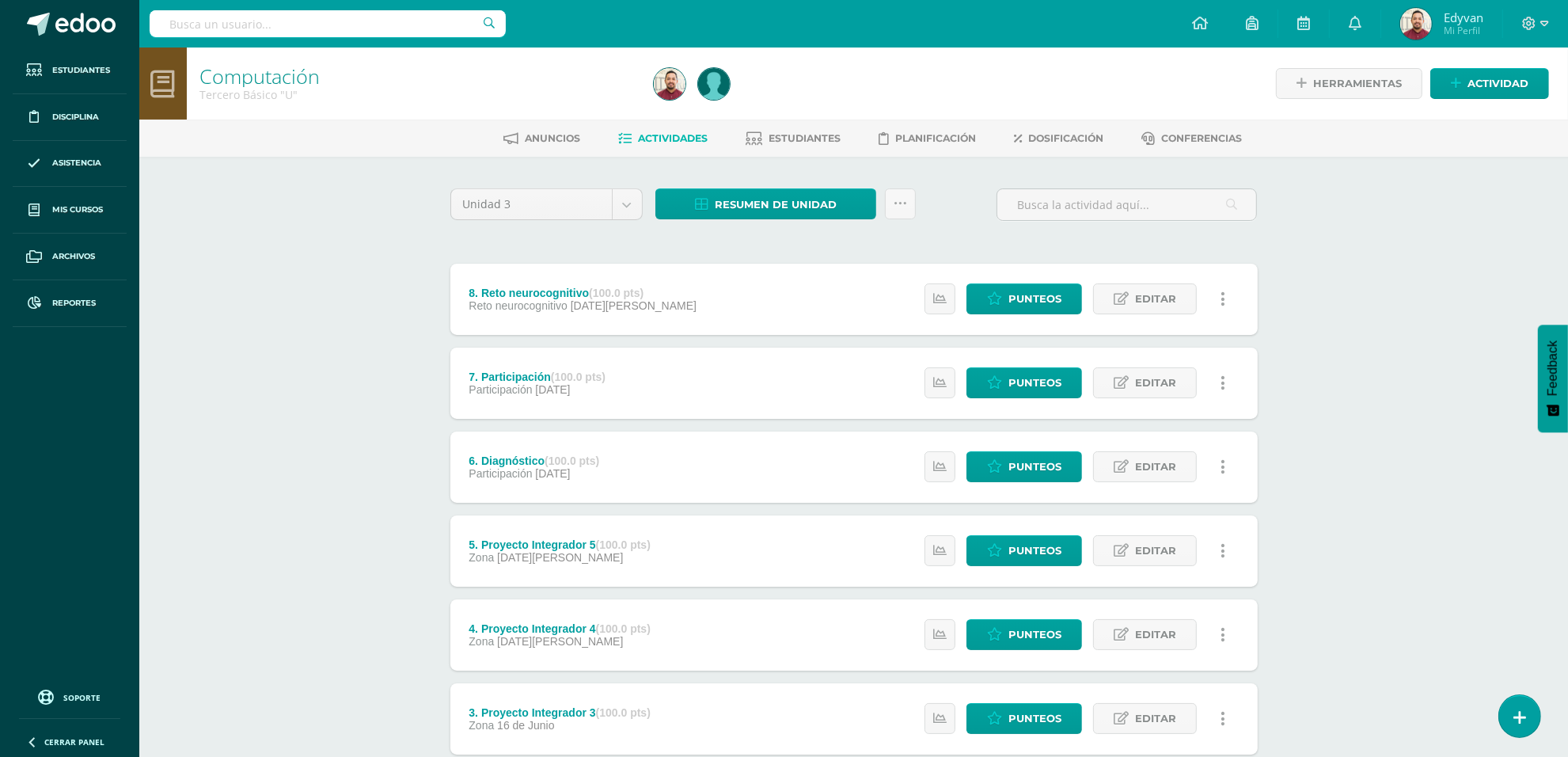
click at [313, 299] on div "Computación Tercero Básico "U" Herramientas Detalle de asistencias Actividad An…" at bounding box center [854, 537] width 1429 height 980
click at [1142, 469] on span "Editar" at bounding box center [1155, 467] width 41 height 29
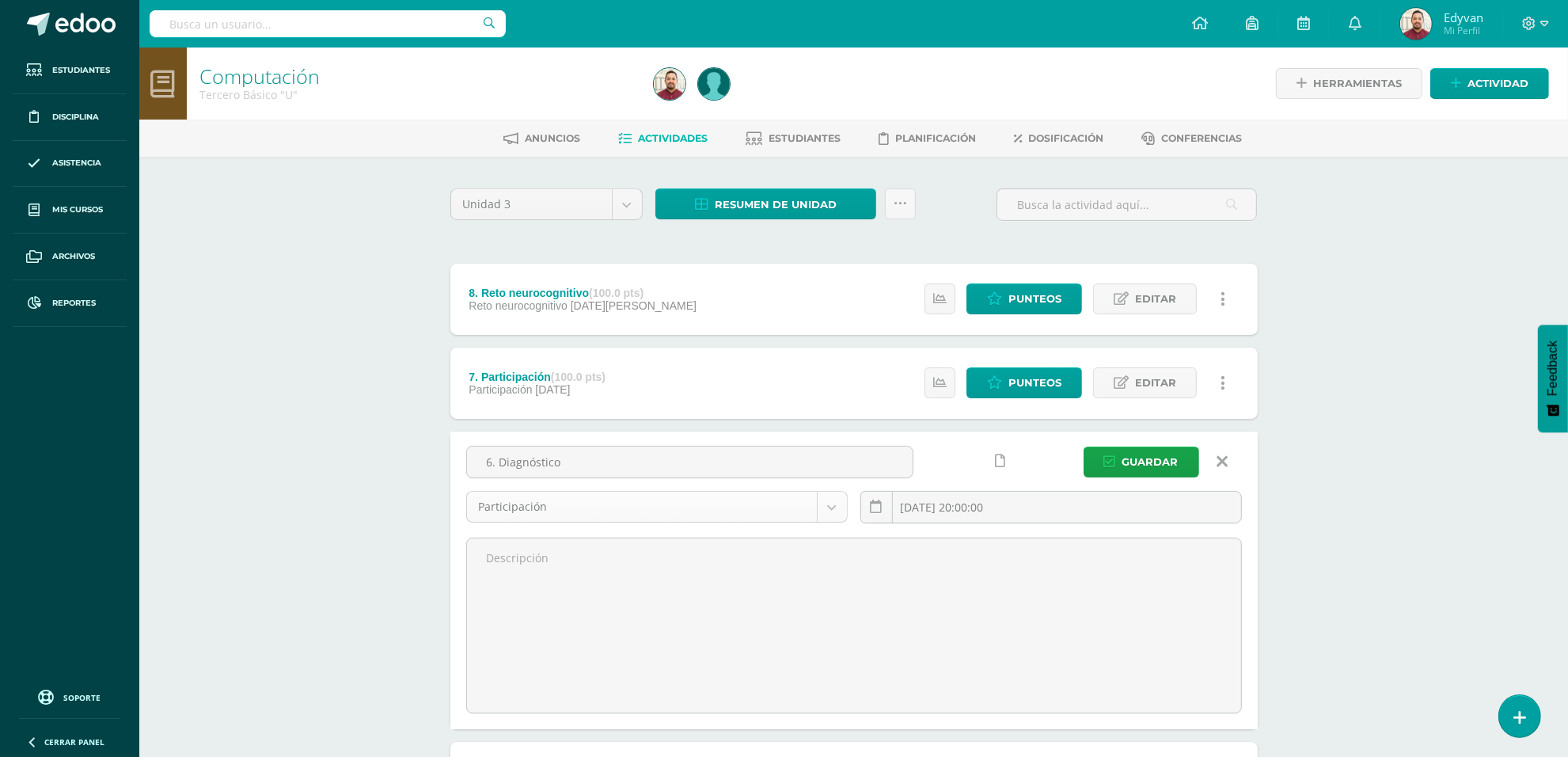
click at [815, 513] on body "Estudiantes Disciplina Asistencia Mis cursos Archivos Reportes Soporte Ayuda Re…" at bounding box center [784, 627] width 1568 height 1254
select select "204034"
click at [1125, 464] on span "Guardar" at bounding box center [1151, 462] width 57 height 29
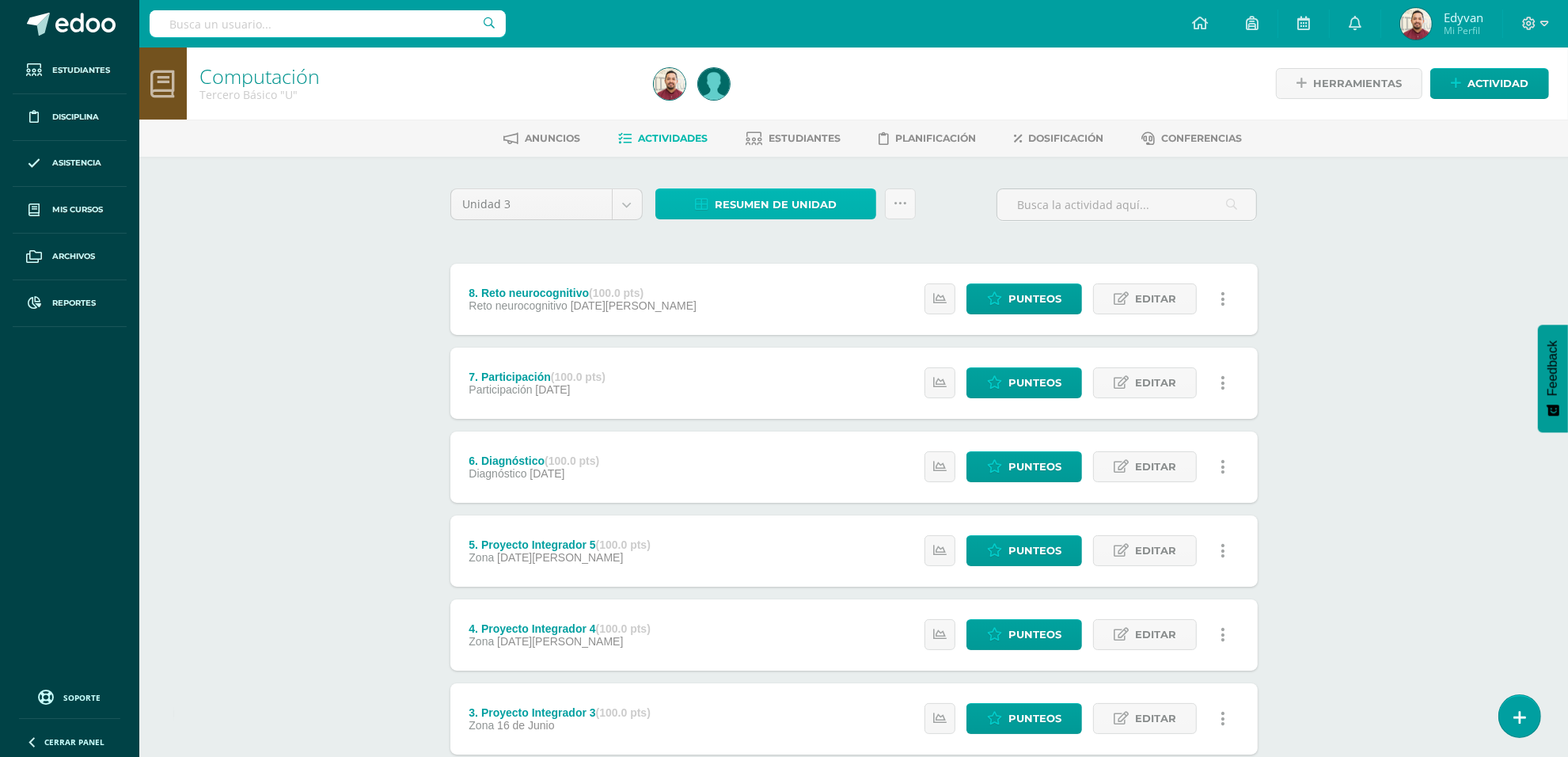
click at [766, 206] on span "Resumen de unidad" at bounding box center [775, 205] width 122 height 29
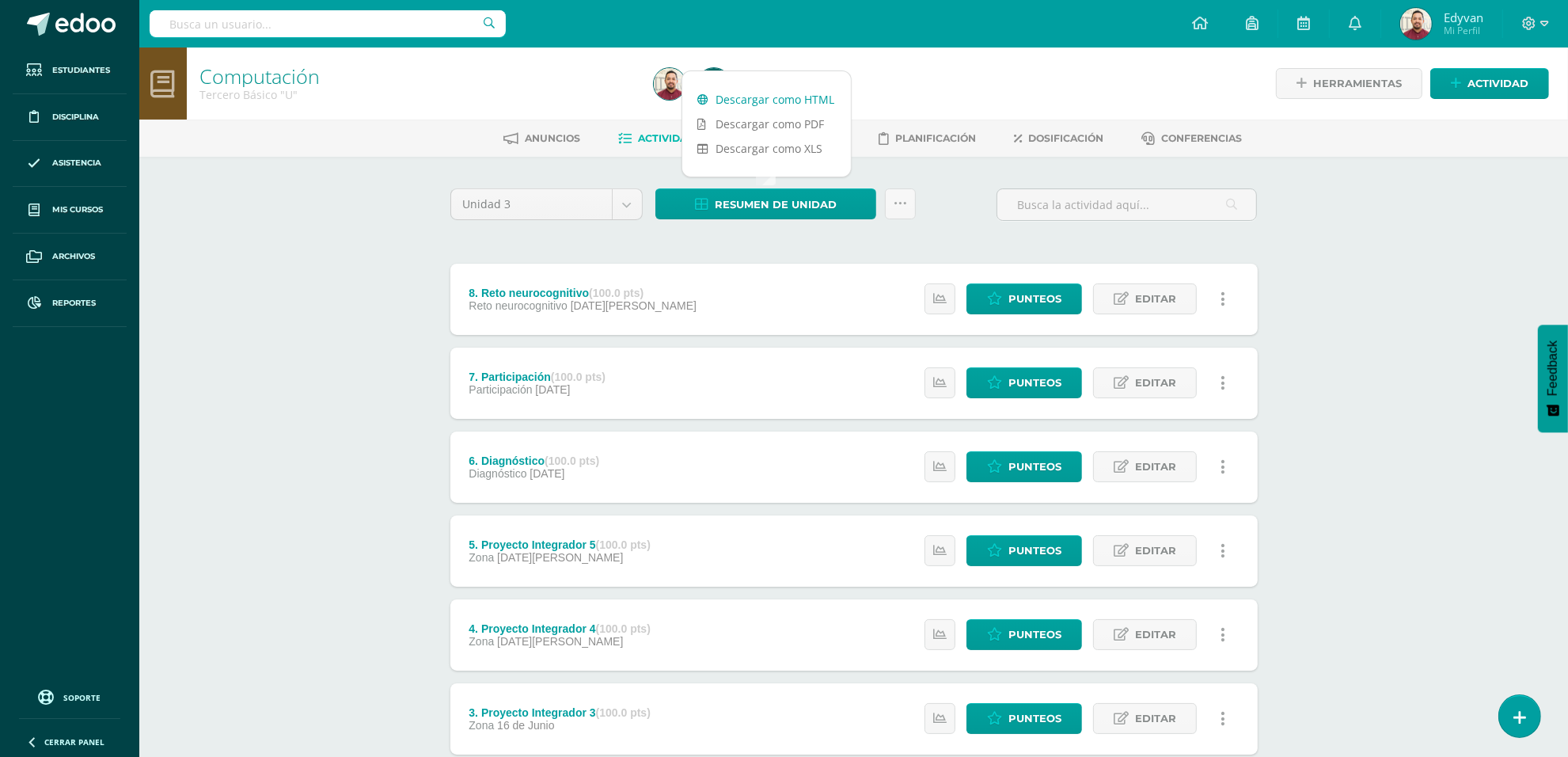
click at [763, 104] on link "Descargar como HTML" at bounding box center [766, 99] width 169 height 25
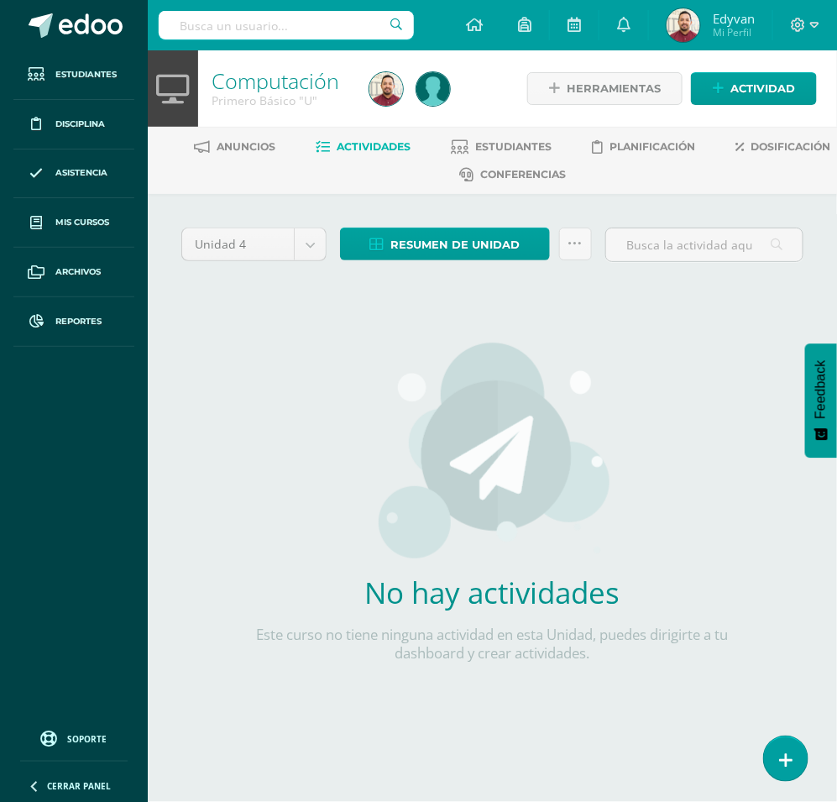
click at [661, 404] on div "No hay actividades Este curso no tiene ninguna actividad en esta Unidad, puedes…" at bounding box center [493, 511] width 496 height 409
click at [294, 405] on div "No hay actividades Este curso no tiene ninguna actividad en esta Unidad, puedes…" at bounding box center [493, 511] width 496 height 409
click at [753, 82] on span "Actividad" at bounding box center [763, 88] width 65 height 31
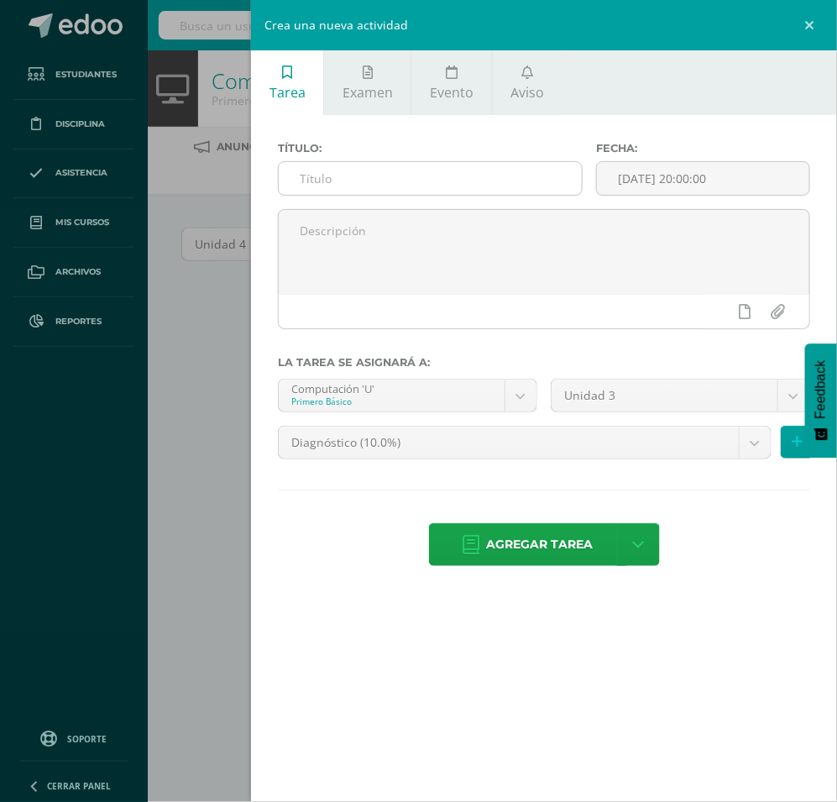
click at [451, 173] on input "text" at bounding box center [430, 178] width 303 height 33
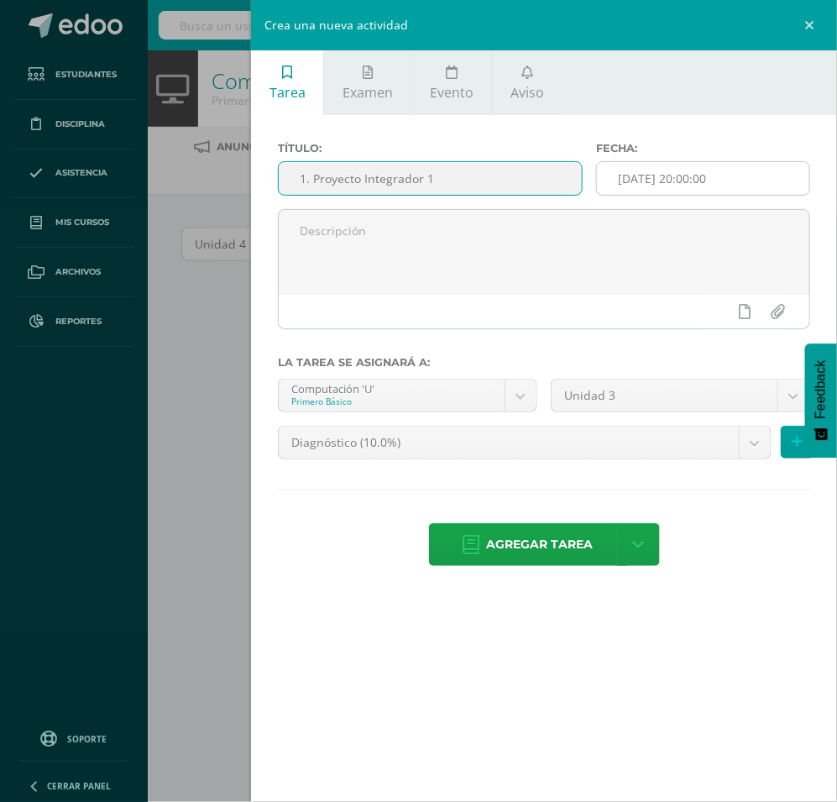
type input "1. Proyecto Integrador 1"
click at [682, 181] on input "[DATE] 20:00:00" at bounding box center [703, 178] width 212 height 33
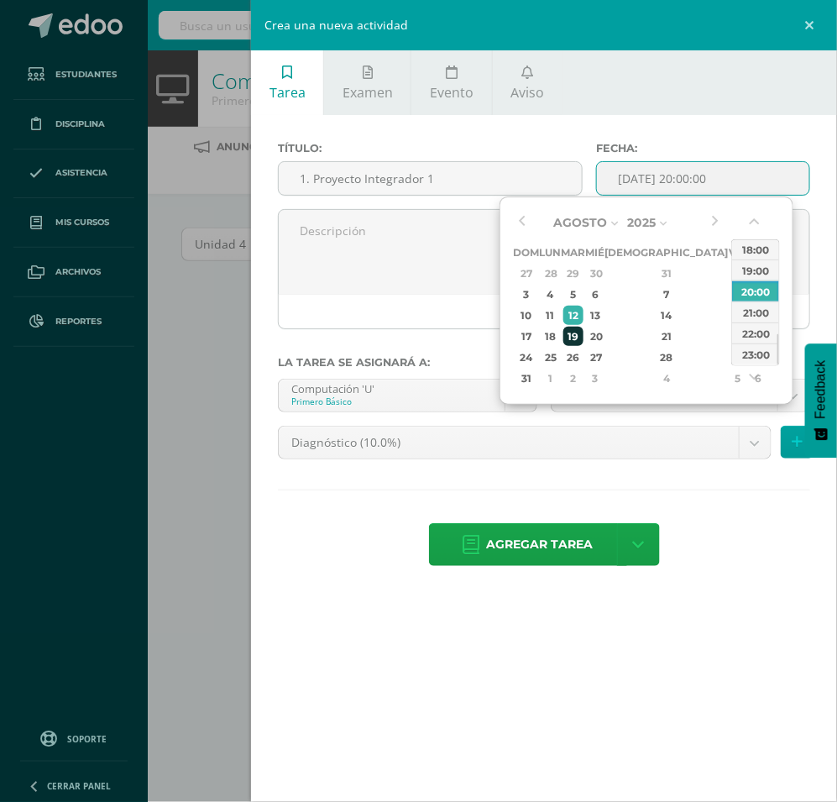
click at [583, 338] on div "19" at bounding box center [573, 336] width 19 height 19
type input "[DATE] 20:00"
click at [753, 291] on div "20:00" at bounding box center [755, 291] width 47 height 21
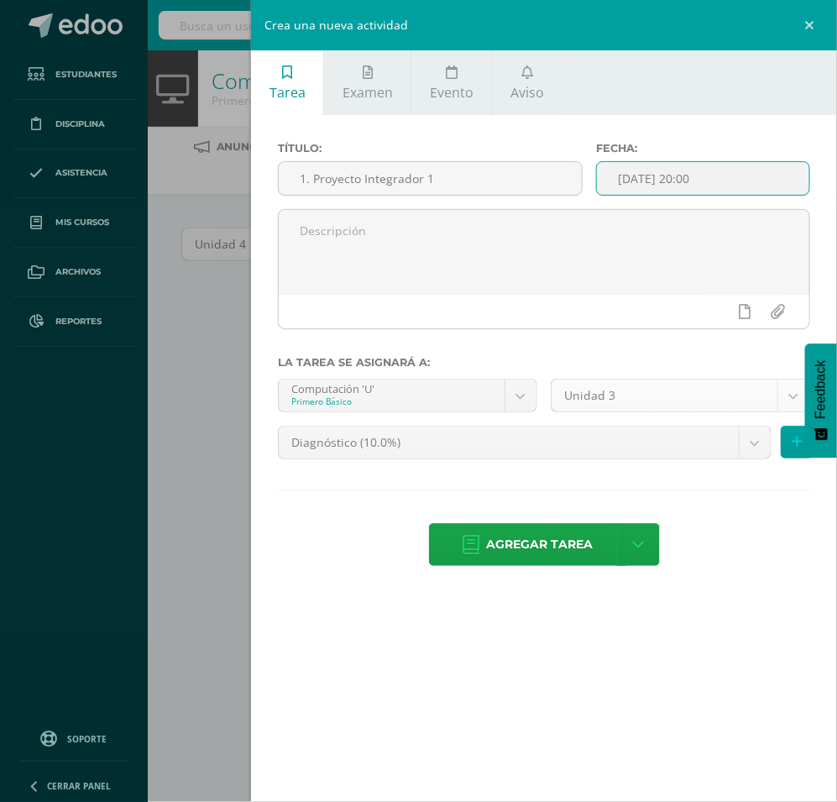
click at [704, 396] on body "Estudiantes Disciplina Asistencia Mis cursos Archivos Reportes Soporte Ayuda Re…" at bounding box center [418, 374] width 837 height 749
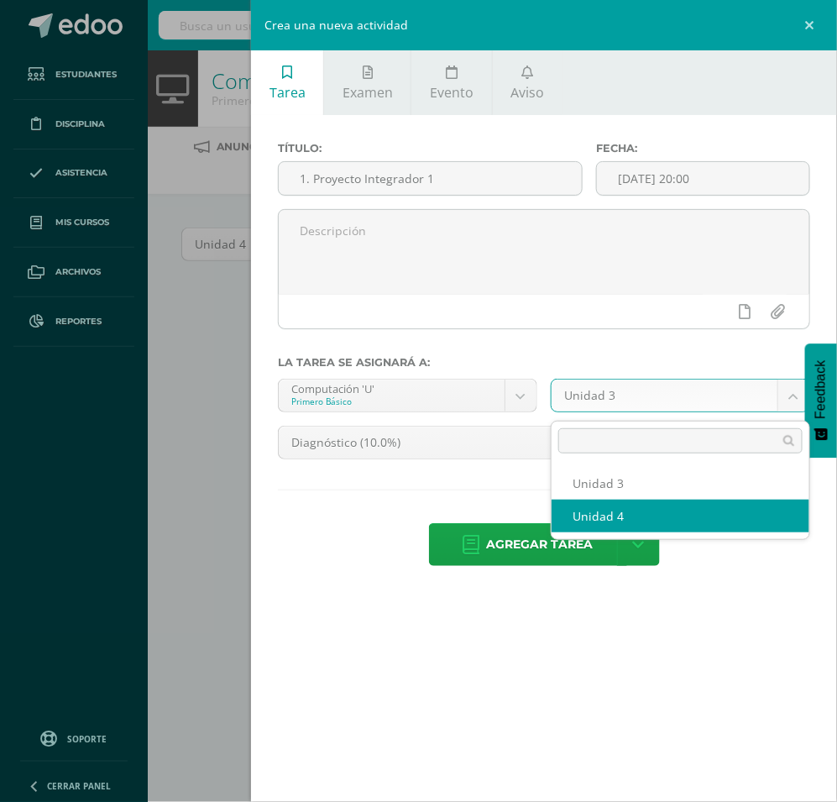
select select "200124"
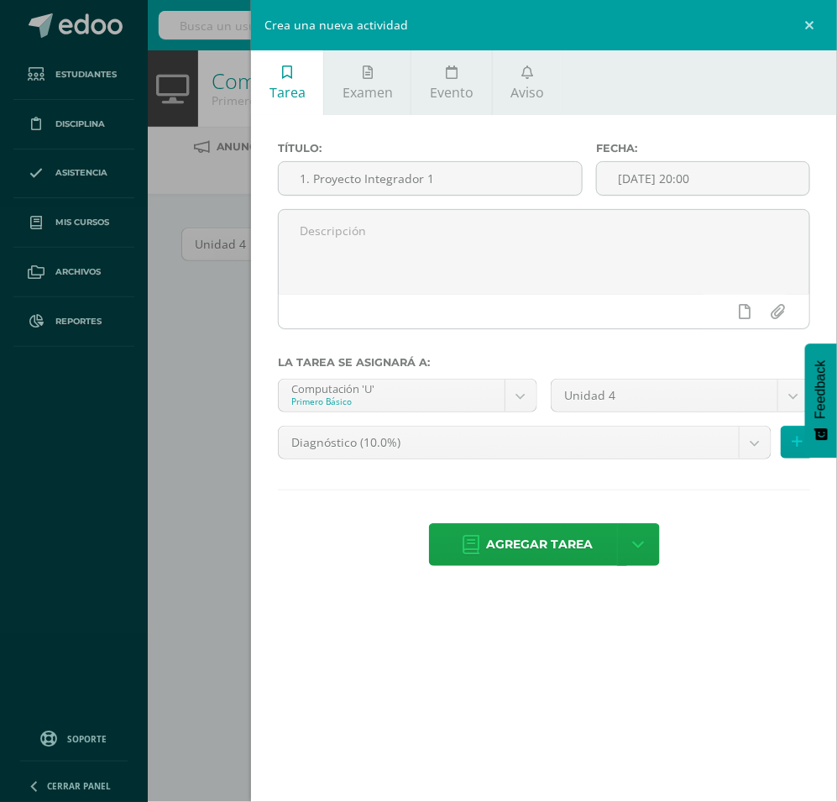
click at [500, 450] on body "Estudiantes Disciplina Asistencia Mis cursos Archivos Reportes Soporte Ayuda Re…" at bounding box center [418, 374] width 837 height 749
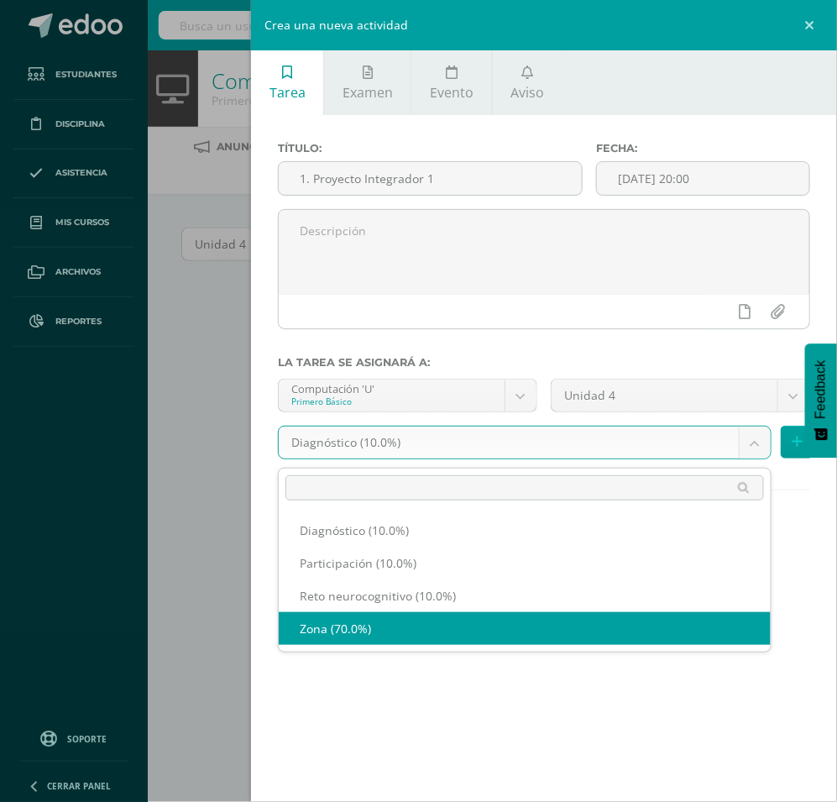
select select "204461"
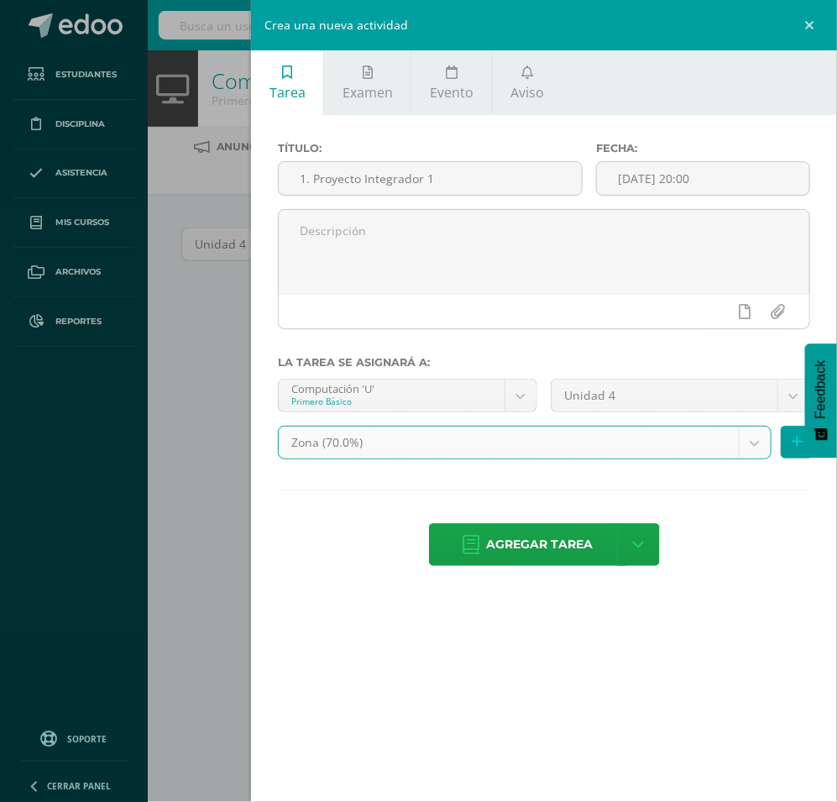
click at [466, 701] on div "Tarea Examen Evento Aviso Título: 1. Proyecto Integrador 1 Fecha: 2025-08-19 20…" at bounding box center [544, 401] width 586 height 802
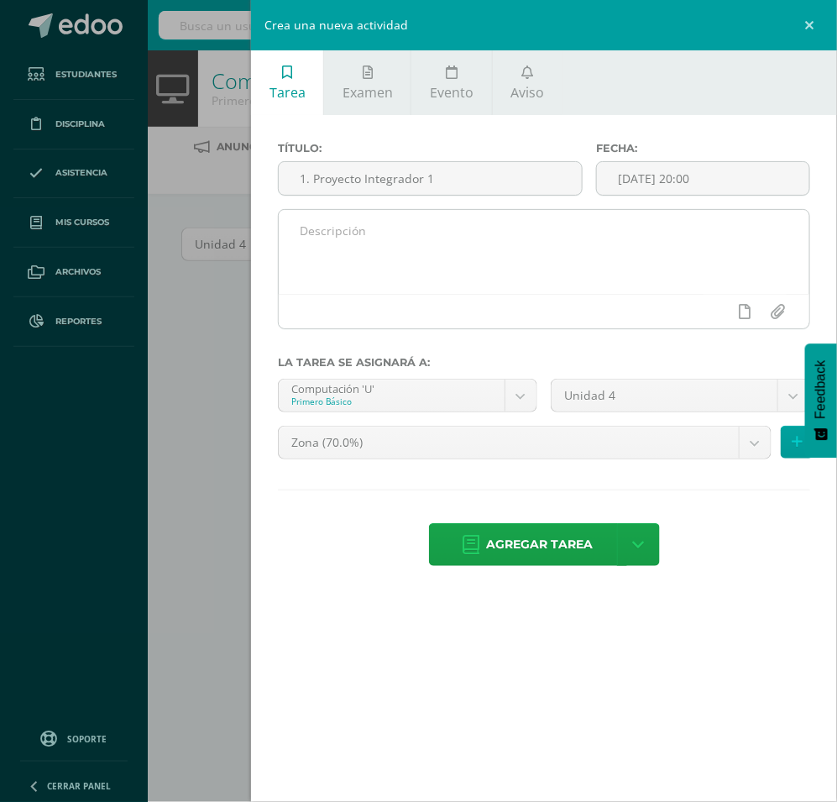
click at [489, 250] on textarea at bounding box center [544, 252] width 531 height 84
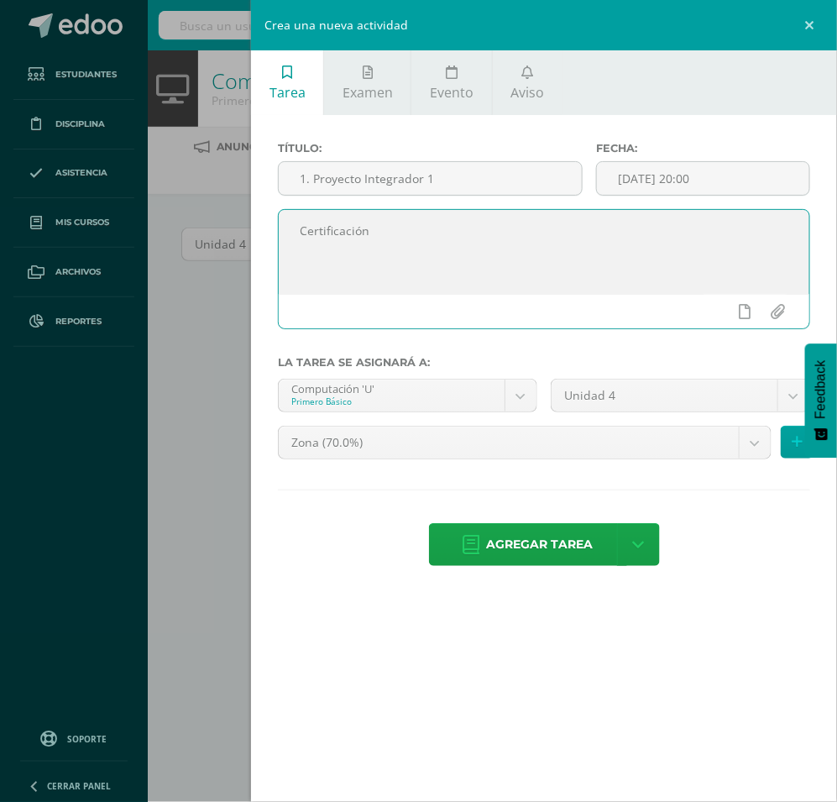
click at [451, 277] on textarea "Certificación" at bounding box center [544, 252] width 531 height 84
type textarea "Certificación"
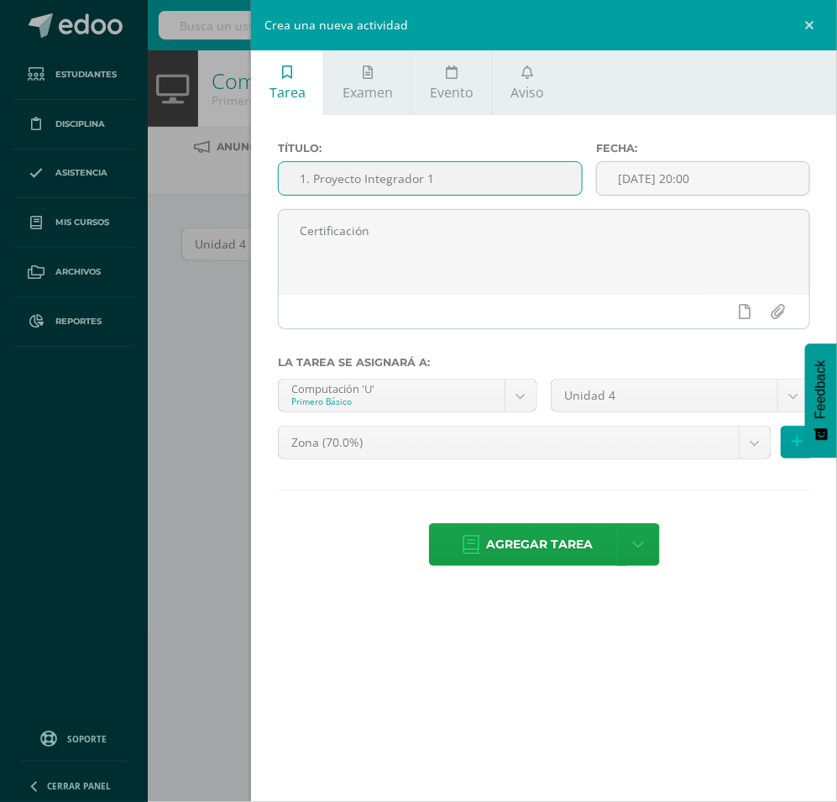
click at [521, 183] on input "1. Proyecto Integrador 1" at bounding box center [430, 178] width 303 height 33
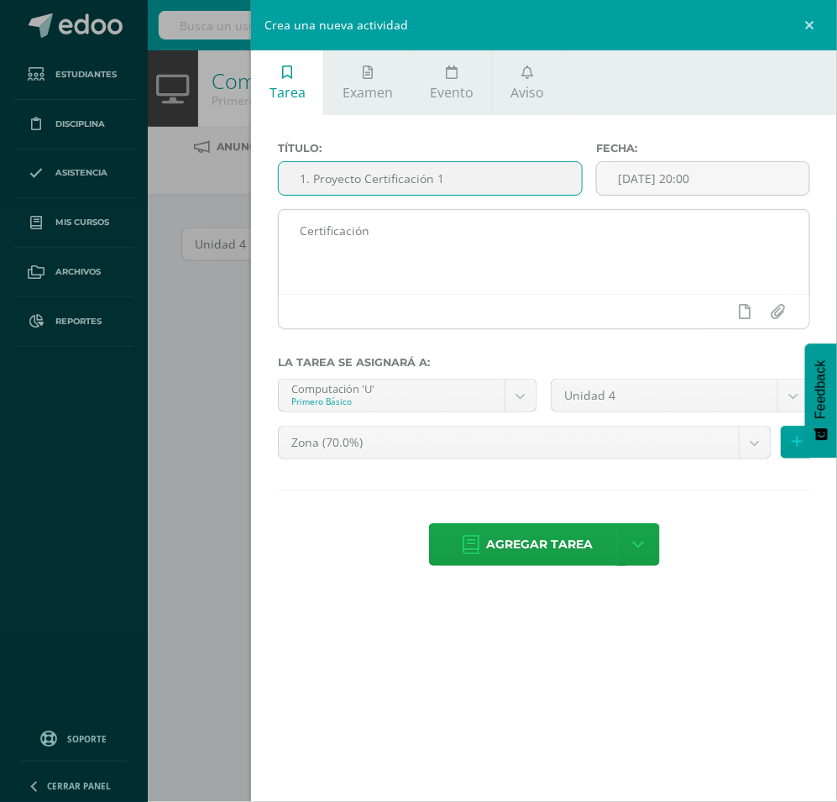
type input "1. Proyecto Certificación 1"
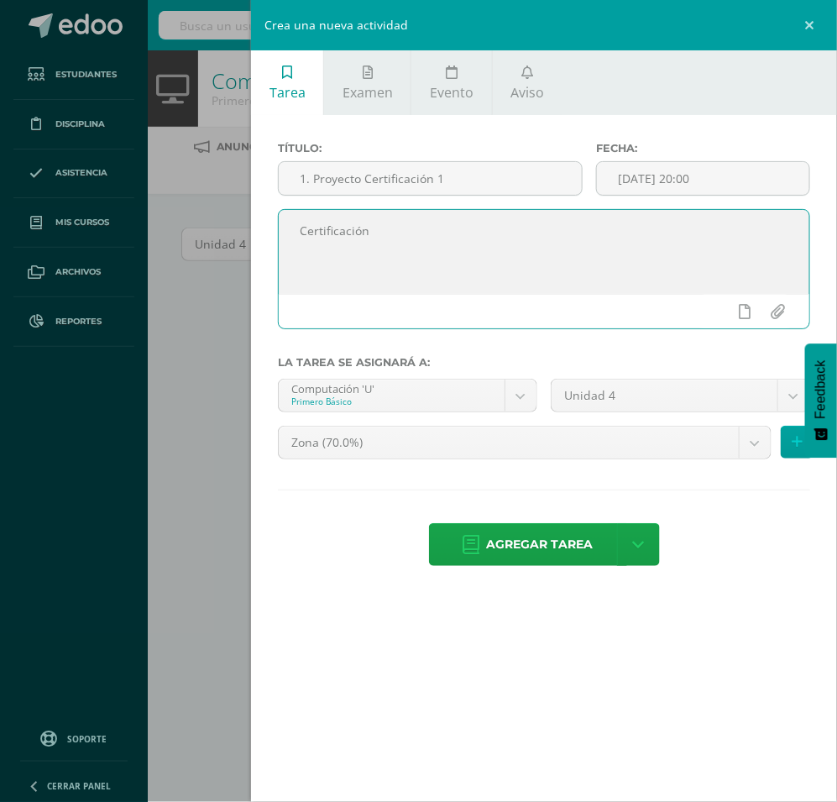
click at [502, 238] on textarea "Certificación" at bounding box center [544, 252] width 531 height 84
click at [547, 542] on span "Agregar tarea" at bounding box center [540, 544] width 107 height 41
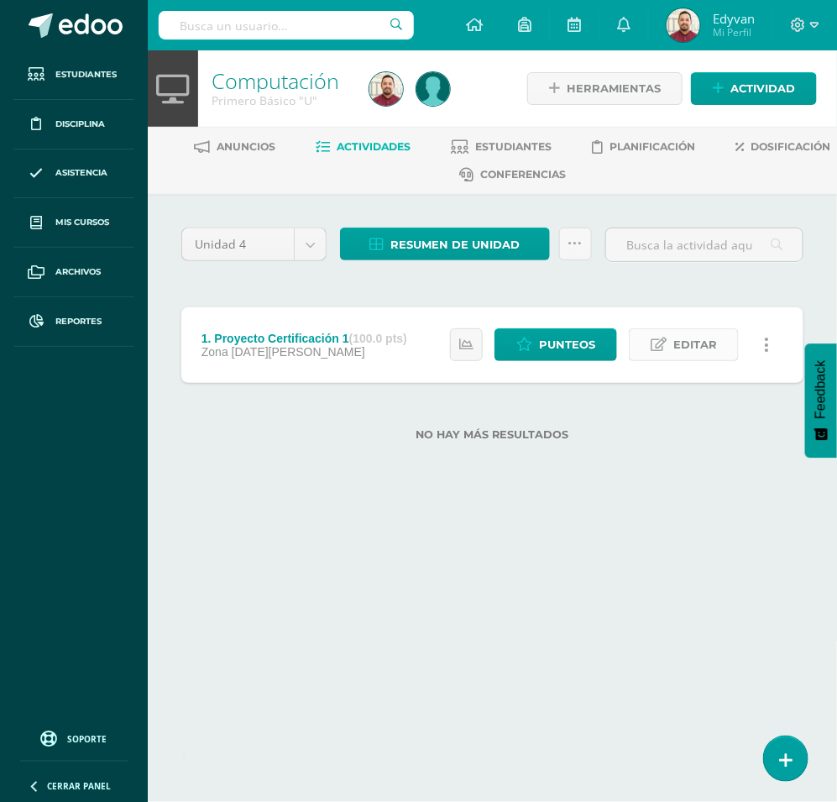
click at [702, 333] on span "Editar" at bounding box center [696, 344] width 44 height 31
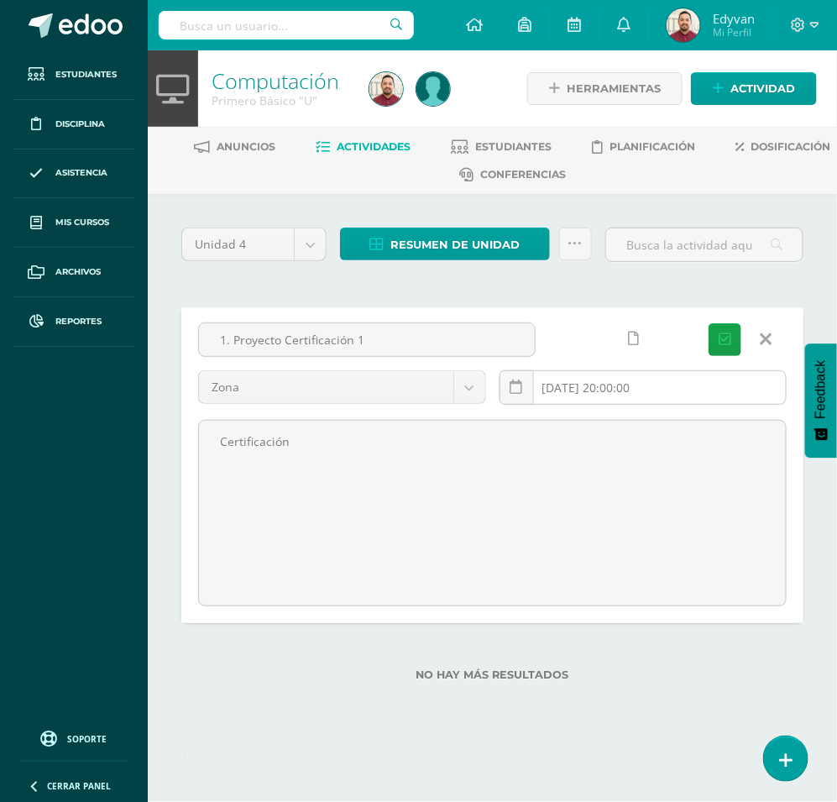
click at [602, 389] on input "[DATE] 20:00:00" at bounding box center [644, 387] width 286 height 33
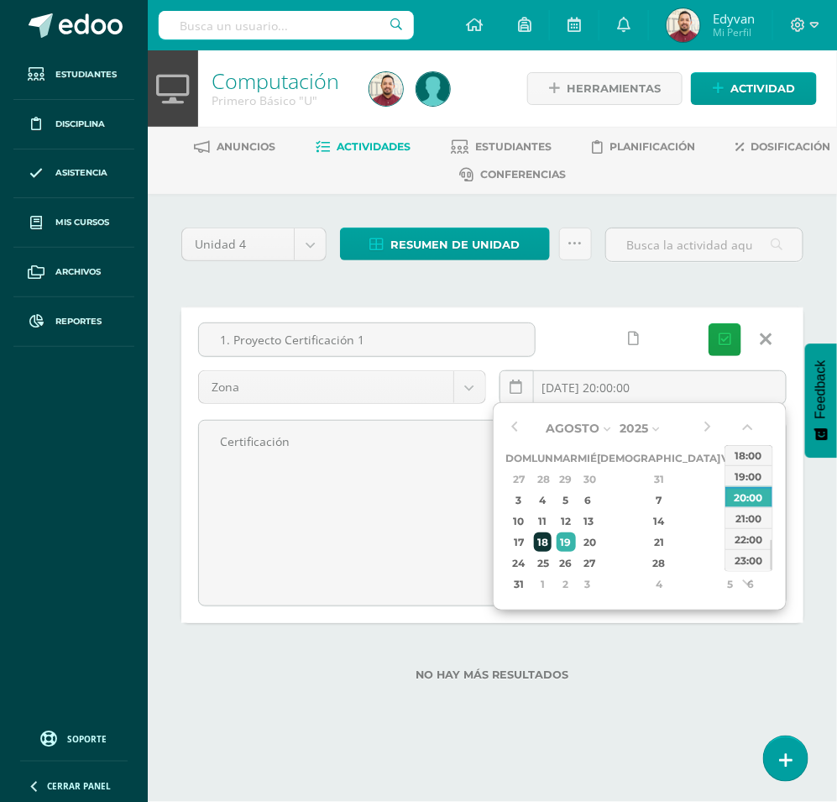
click at [546, 538] on div "18" at bounding box center [543, 541] width 18 height 19
type input "[DATE] 20:00"
click at [746, 496] on div "20:00" at bounding box center [749, 496] width 47 height 21
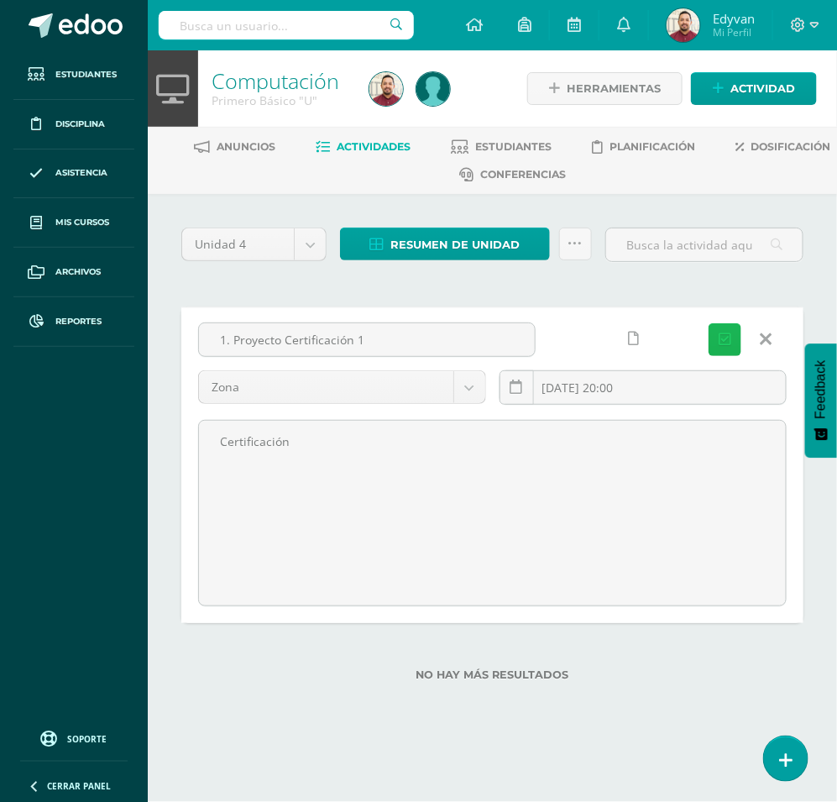
click at [728, 349] on button "Guardar" at bounding box center [725, 339] width 33 height 33
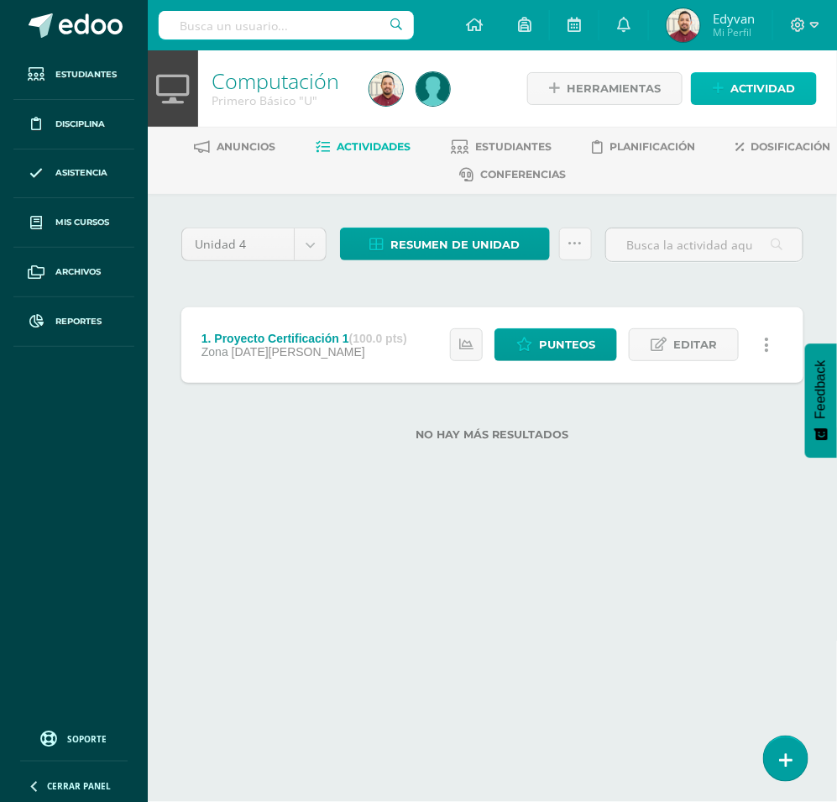
click at [753, 92] on span "Actividad" at bounding box center [763, 88] width 65 height 31
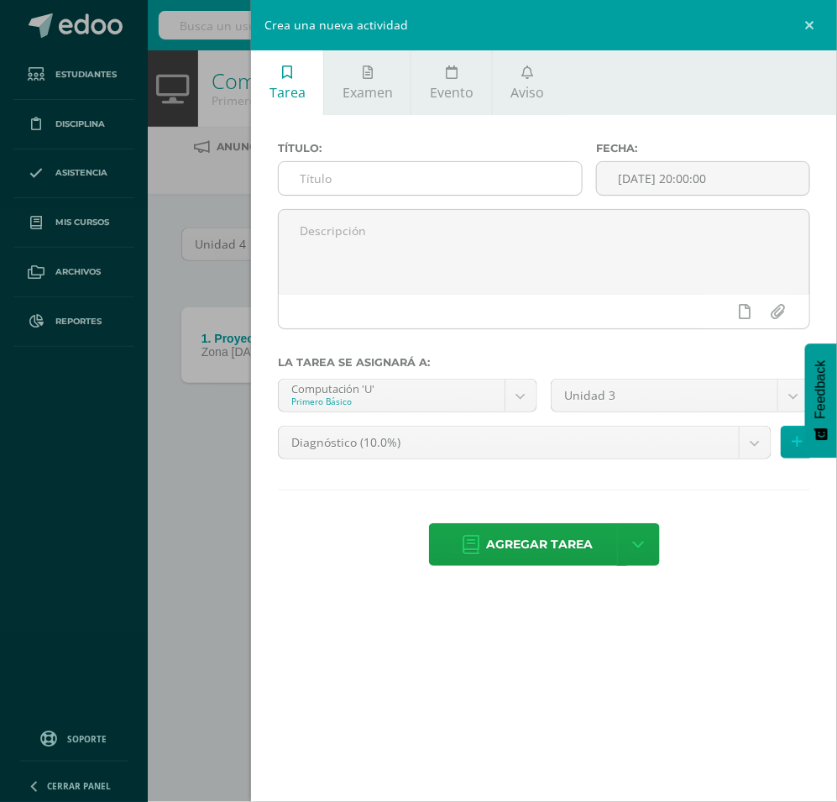
click at [468, 191] on input "text" at bounding box center [430, 178] width 303 height 33
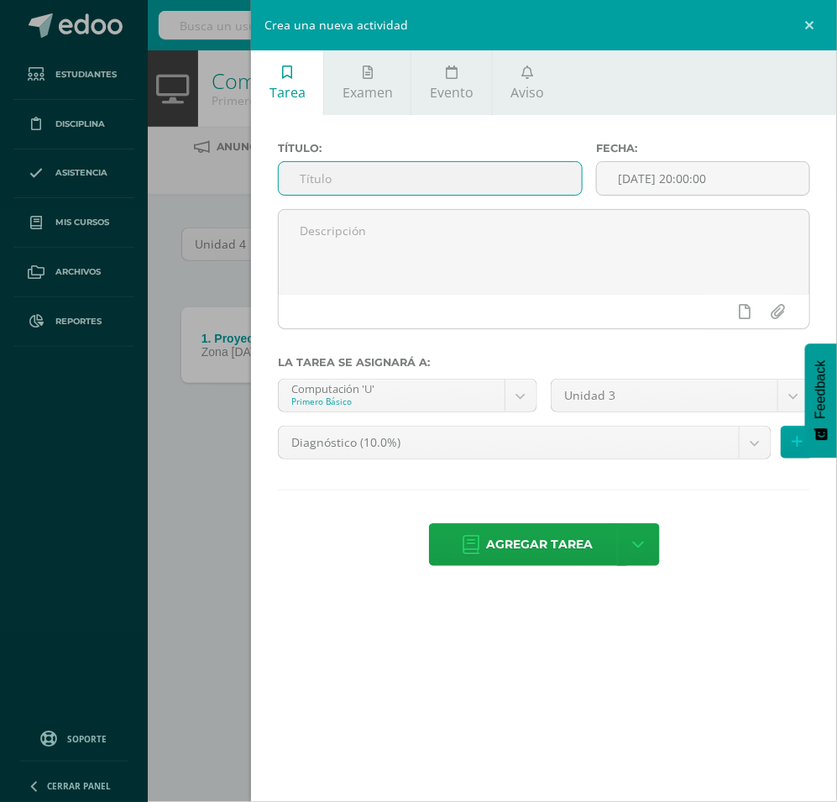
paste input "1. Proyecto Certificación 1"
click at [308, 179] on input "1. Proyecto Certificación 1" at bounding box center [430, 178] width 303 height 33
click at [313, 178] on input "12 Proyecto Certificación 2" at bounding box center [430, 178] width 303 height 33
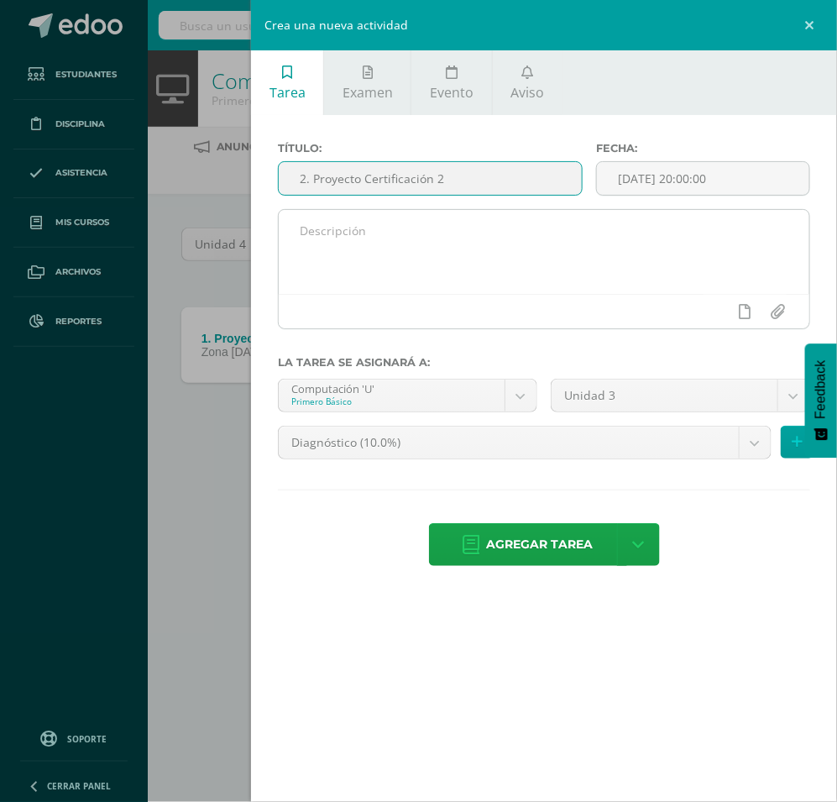
type input "2. Proyecto Certificación 2"
click at [384, 244] on textarea at bounding box center [544, 252] width 531 height 84
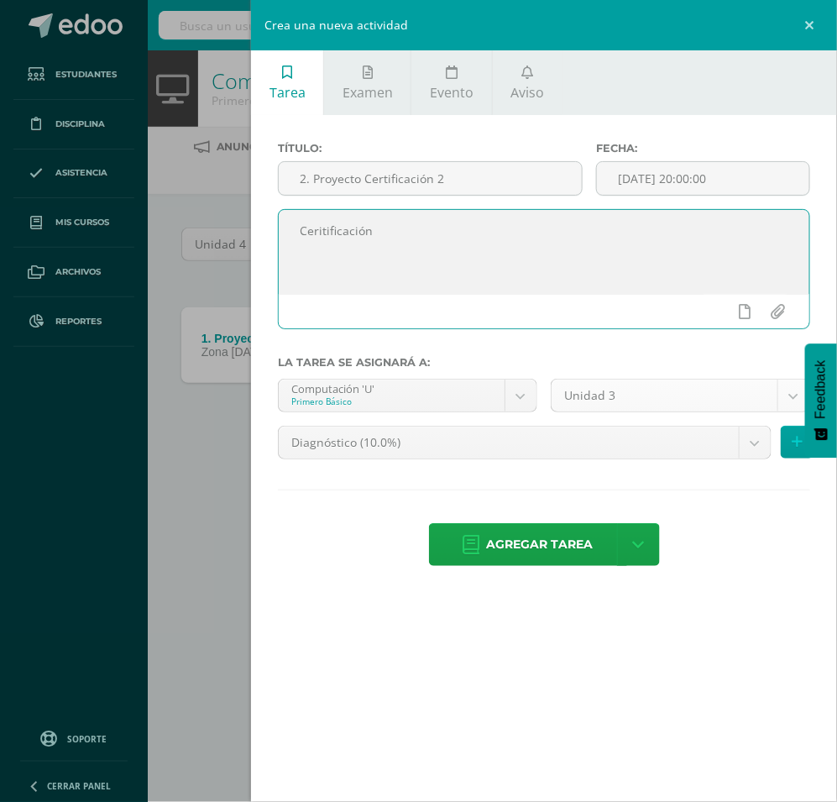
type textarea "Ceritificación"
click at [676, 401] on body "La tarea 1. Proyecto Certificación 1 fue editada exitosamente. Estudiantes Disc…" at bounding box center [418, 247] width 837 height 495
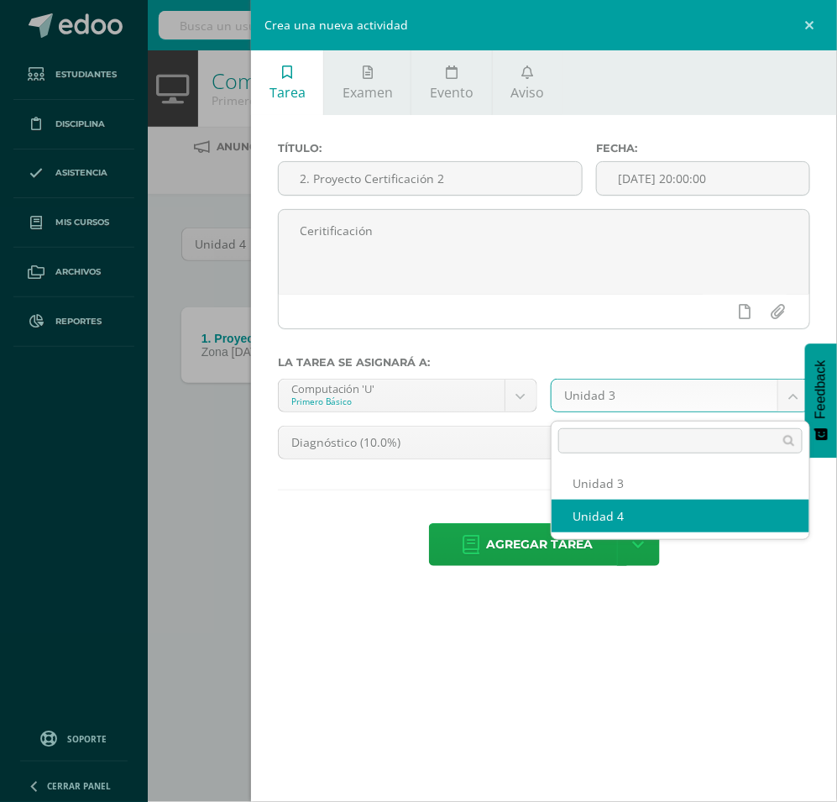
select select "200124"
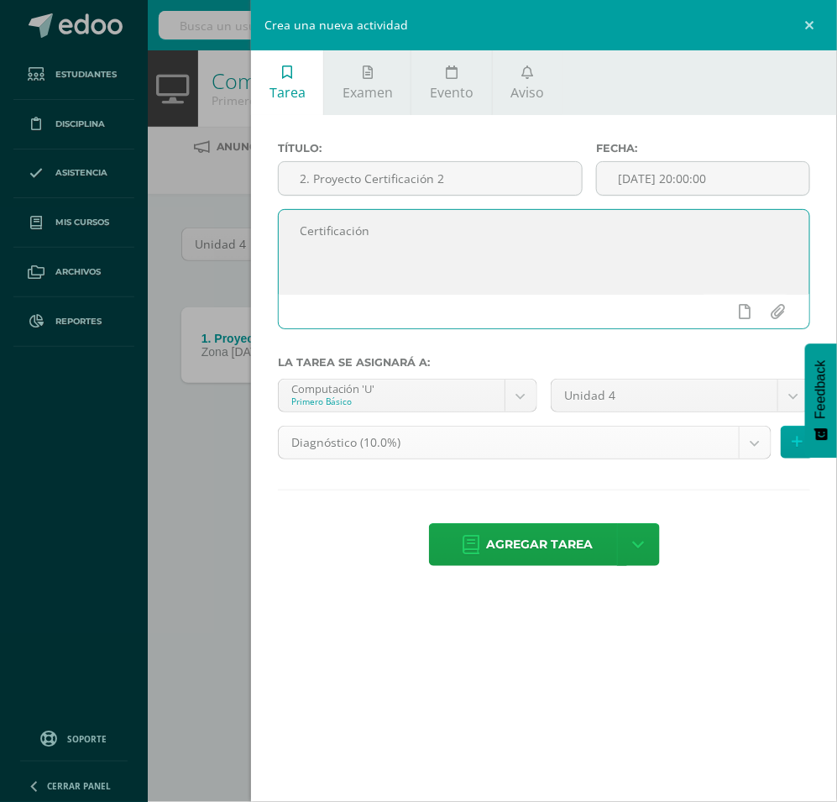
type textarea "Certificación"
click at [485, 438] on body "La tarea 1. Proyecto Certificación 1 fue editada exitosamente. Estudiantes Disc…" at bounding box center [418, 247] width 837 height 495
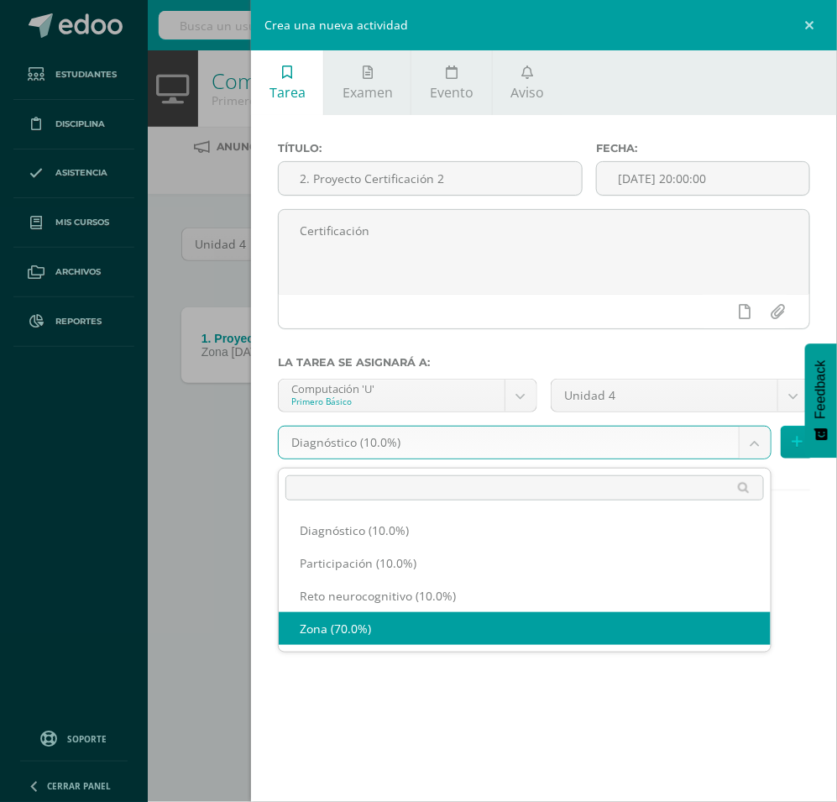
select select "204461"
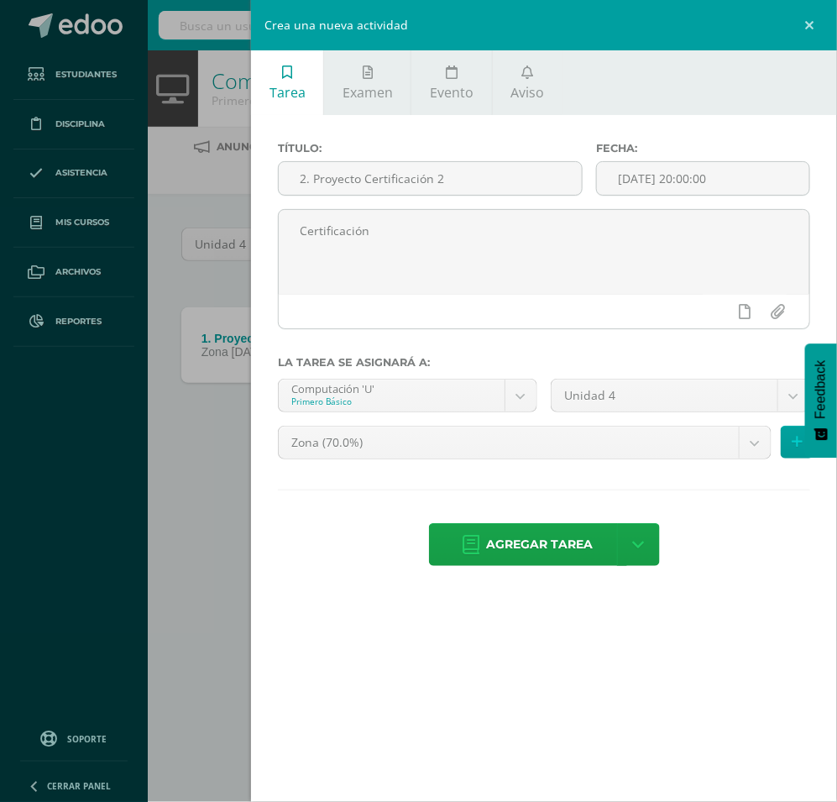
click at [515, 649] on div "Tarea Examen Evento Aviso Título: 2. Proyecto Certificación 2 Fecha: 2025-08-12…" at bounding box center [544, 401] width 586 height 802
click at [525, 543] on span "Agregar tarea" at bounding box center [540, 544] width 107 height 41
